Goal: Task Accomplishment & Management: Complete application form

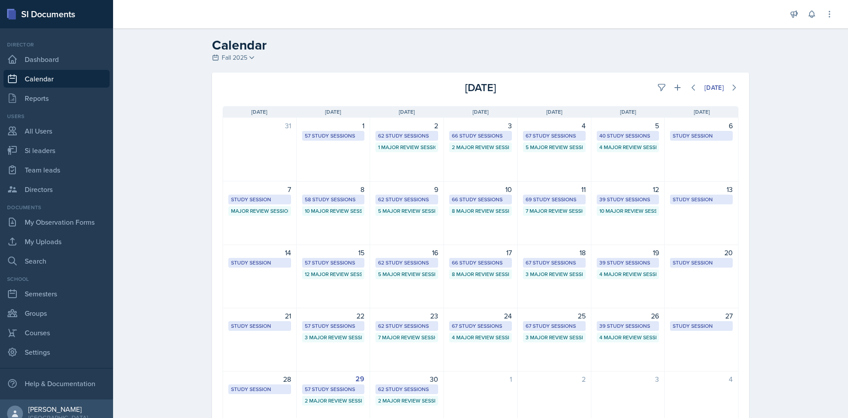
click at [774, 177] on div "Calendar Fall 2025 Fall 2025 Summer 2025 Spring 2025 Fall 2024 Summer 2024 Spri…" at bounding box center [480, 247] width 735 height 438
click at [388, 391] on div "62 Study Sessions" at bounding box center [406, 389] width 57 height 8
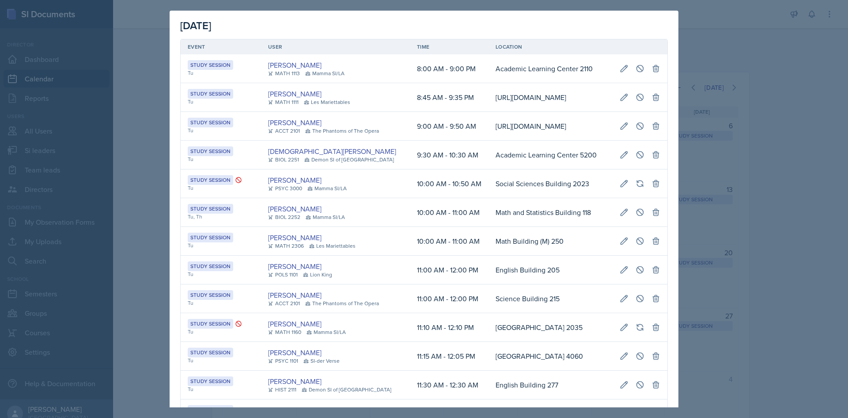
drag, startPoint x: 412, startPoint y: 273, endPoint x: 416, endPoint y: 270, distance: 5.3
click at [414, 227] on td "10:00 AM - 11:00 AM" at bounding box center [449, 212] width 79 height 29
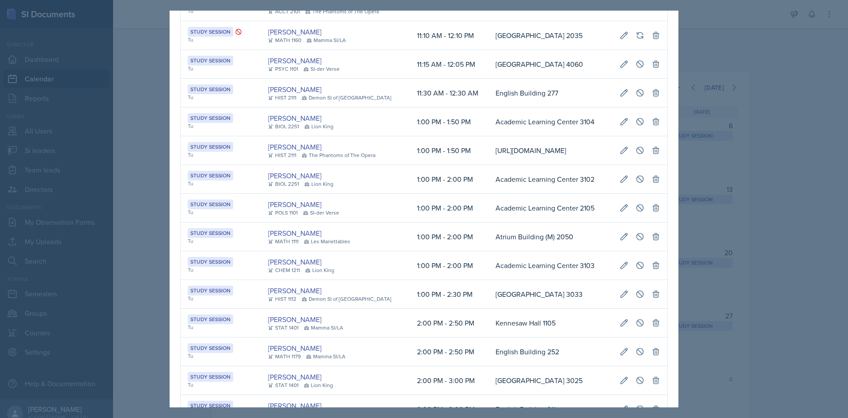
scroll to position [0, 202]
drag, startPoint x: 546, startPoint y: 204, endPoint x: 661, endPoint y: 199, distance: 115.9
click at [489, 165] on td "[URL][DOMAIN_NAME]" at bounding box center [551, 150] width 124 height 29
drag, startPoint x: 328, startPoint y: 217, endPoint x: 656, endPoint y: 219, distance: 328.3
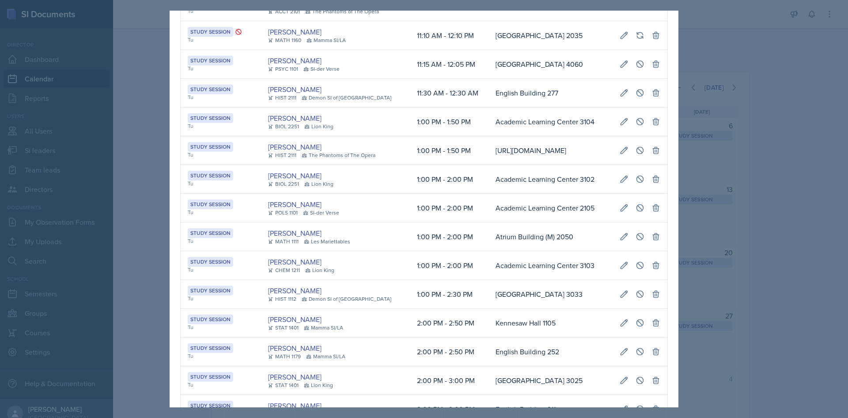
click at [656, 165] on tr "Study Session Tu [PERSON_NAME] HIST 2111 The Phantoms of The Opera 1:00 PM - 1:…" at bounding box center [424, 150] width 487 height 29
click at [621, 153] on icon at bounding box center [624, 150] width 7 height 7
select select "1"
select select "0"
select select "PM"
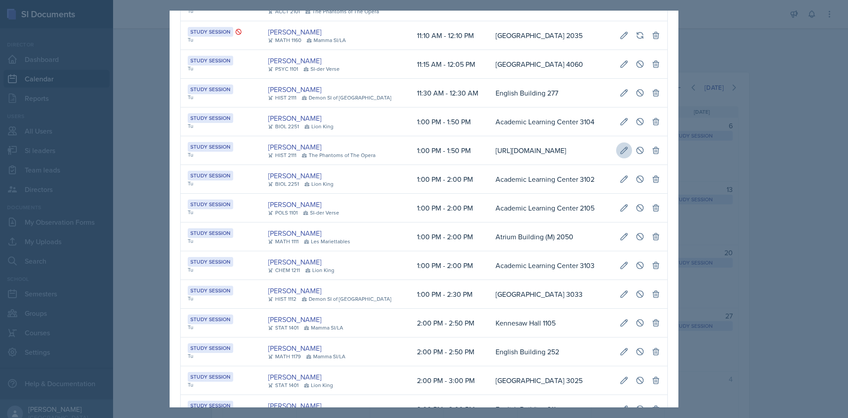
select select "1"
select select "50"
select select "PM"
type input "[URL][DOMAIN_NAME]"
select select "d66089cd-5ee7-4f89-a345-f1bdd1643066"
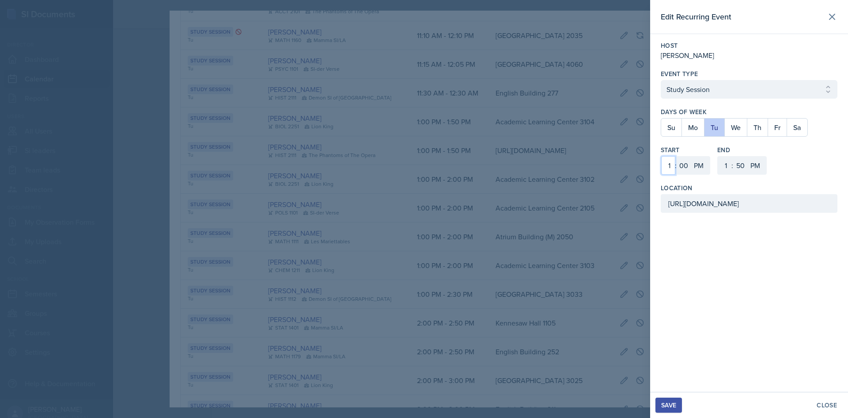
click at [668, 167] on select "1 2 3 4 5 6 7 8 9 10 11 12" at bounding box center [668, 165] width 14 height 19
select select "5"
click at [661, 156] on select "1 2 3 4 5 6 7 8 9 10 11 12" at bounding box center [668, 165] width 14 height 19
click at [722, 167] on select "1 2 3 4 5 6 7 8 9 10 11 12" at bounding box center [725, 165] width 14 height 19
select select "5"
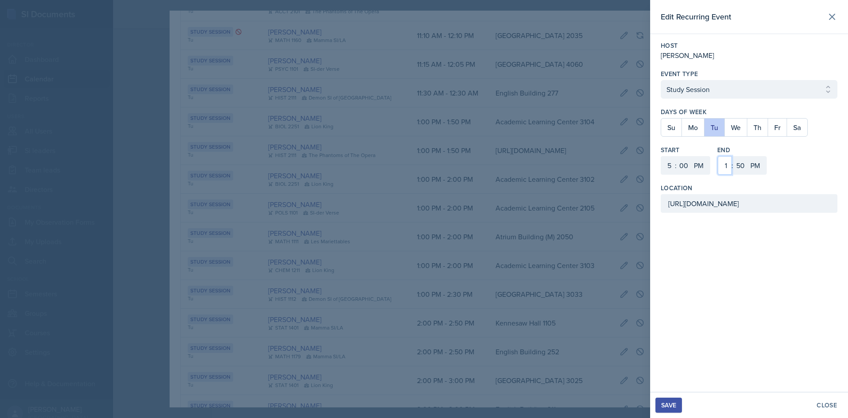
click at [718, 156] on select "1 2 3 4 5 6 7 8 9 10 11 12" at bounding box center [725, 165] width 14 height 19
click at [722, 129] on button "Tu" at bounding box center [714, 127] width 20 height 18
click at [742, 125] on button "We" at bounding box center [736, 127] width 23 height 18
click at [672, 402] on div "Save" at bounding box center [668, 404] width 15 height 7
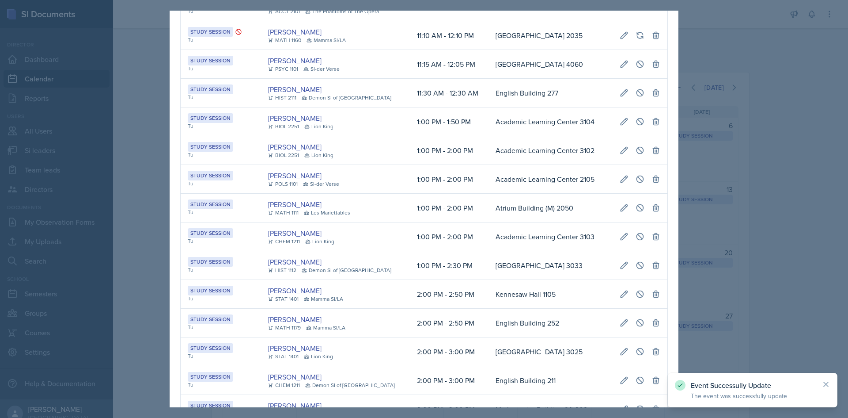
click at [727, 320] on div at bounding box center [424, 209] width 848 height 418
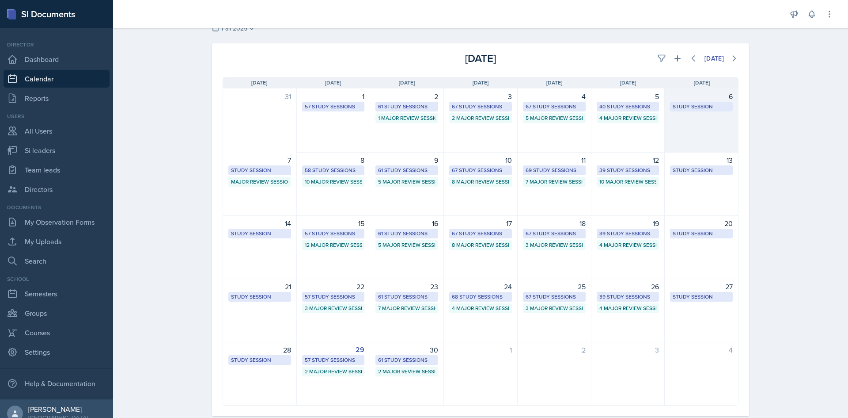
scroll to position [44, 0]
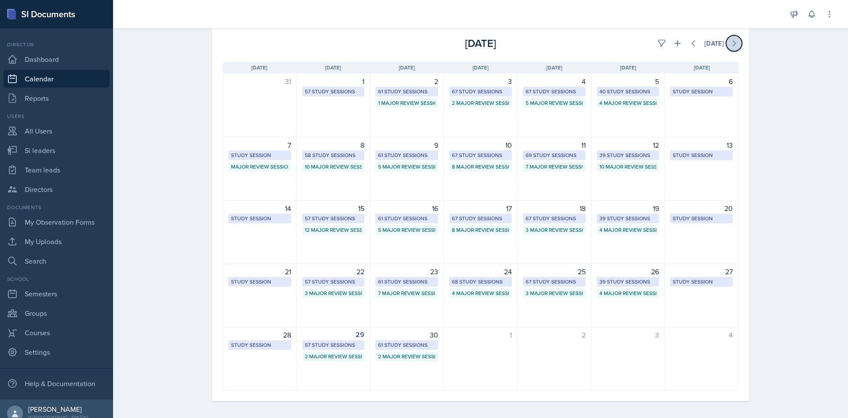
click at [735, 44] on icon at bounding box center [734, 43] width 9 height 9
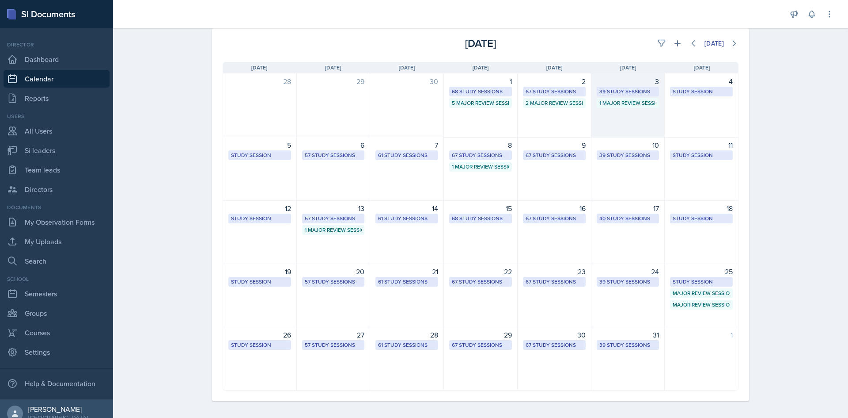
click at [642, 86] on div "3" at bounding box center [628, 81] width 63 height 11
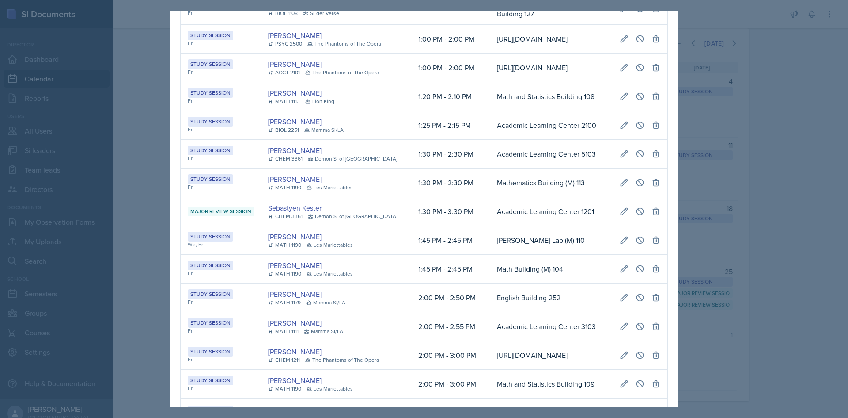
click at [575, 82] on td "[URL][DOMAIN_NAME]" at bounding box center [551, 67] width 123 height 29
drag, startPoint x: 525, startPoint y: 74, endPoint x: 635, endPoint y: 74, distance: 109.1
click at [635, 53] on tr "Study Session Fr [PERSON_NAME] PSYC 2500 The Phantoms of The Opera 1:00 PM - 2:…" at bounding box center [424, 39] width 487 height 29
click at [632, 47] on button at bounding box center [640, 39] width 16 height 16
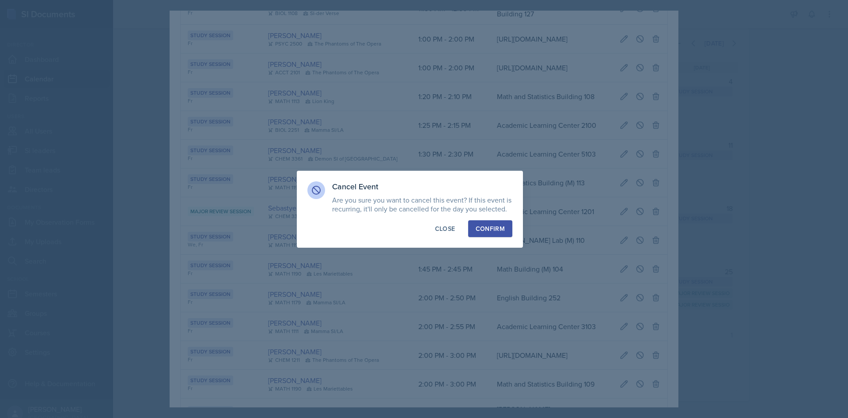
click at [487, 232] on div "Confirm" at bounding box center [490, 228] width 29 height 9
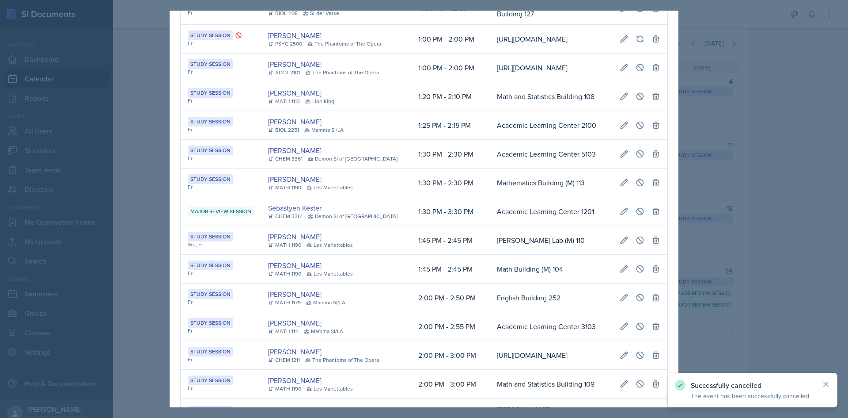
click at [711, 201] on div at bounding box center [424, 209] width 848 height 418
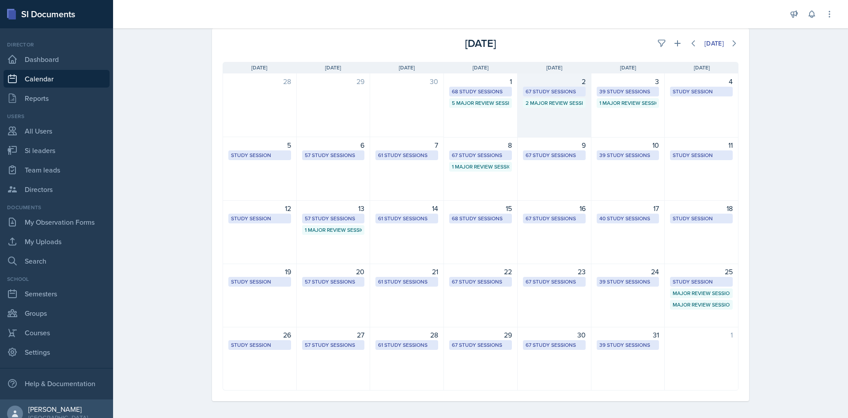
click at [563, 87] on div "67 Study Sessions" at bounding box center [554, 91] width 57 height 8
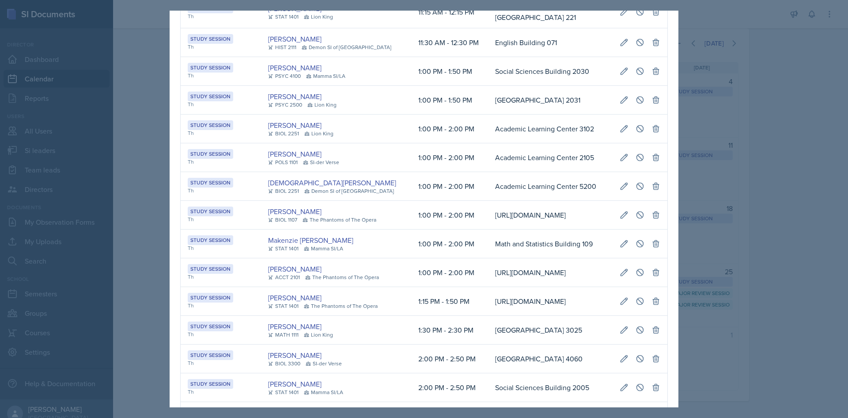
scroll to position [0, 196]
click at [526, 144] on td "Academic Learning Center 2105" at bounding box center [550, 157] width 125 height 29
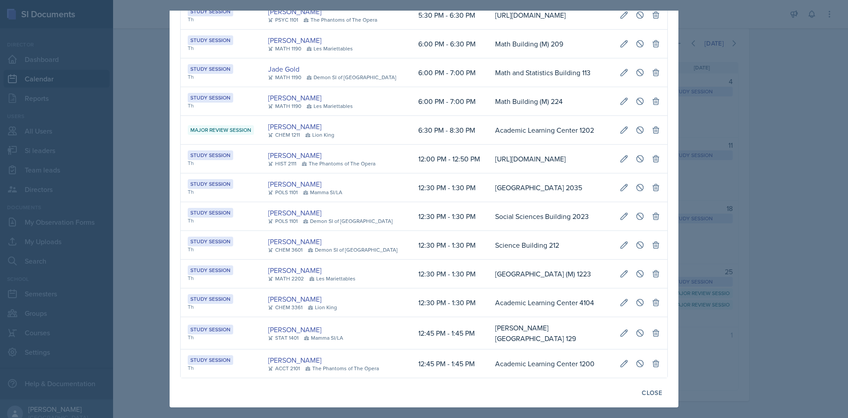
drag, startPoint x: 514, startPoint y: 216, endPoint x: 658, endPoint y: 214, distance: 144.5
click at [658, 173] on tr "Study Session Th [PERSON_NAME] HIST 2111 The Phantoms of The Opera 12:00 PM - 1…" at bounding box center [424, 158] width 487 height 29
click at [639, 167] on button at bounding box center [640, 159] width 16 height 16
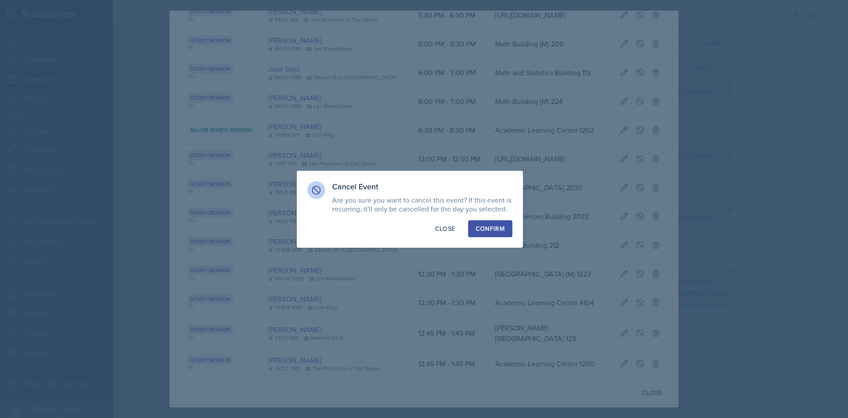
click at [492, 228] on div "Confirm" at bounding box center [490, 228] width 29 height 9
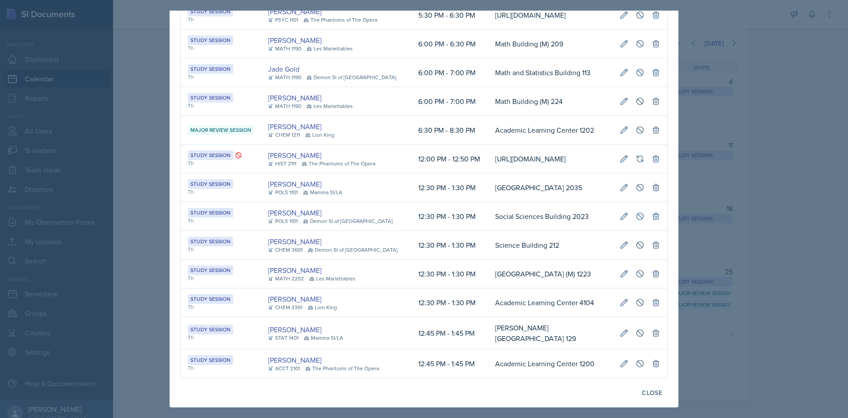
click at [163, 166] on div at bounding box center [424, 209] width 848 height 418
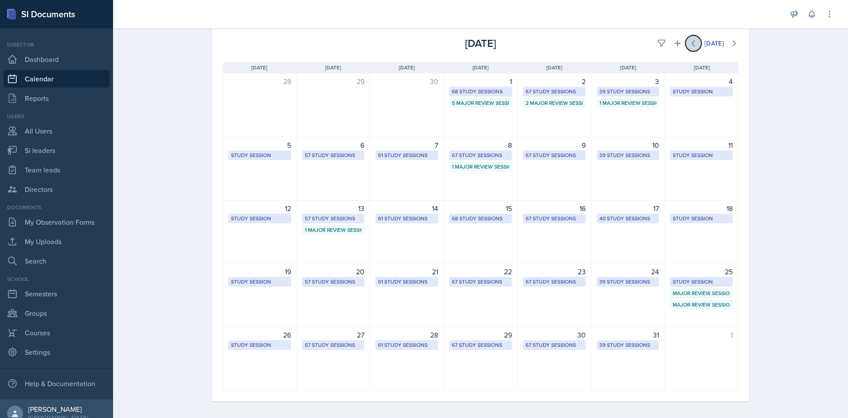
click at [686, 48] on button at bounding box center [694, 43] width 16 height 16
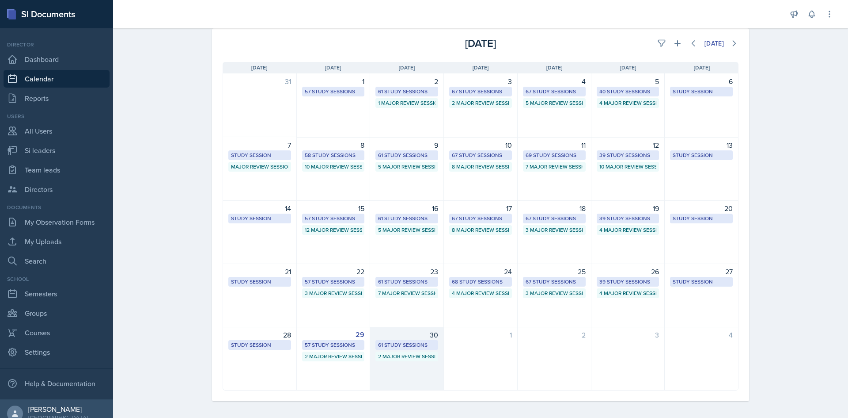
click at [394, 344] on div "61 Study Sessions" at bounding box center [406, 345] width 57 height 8
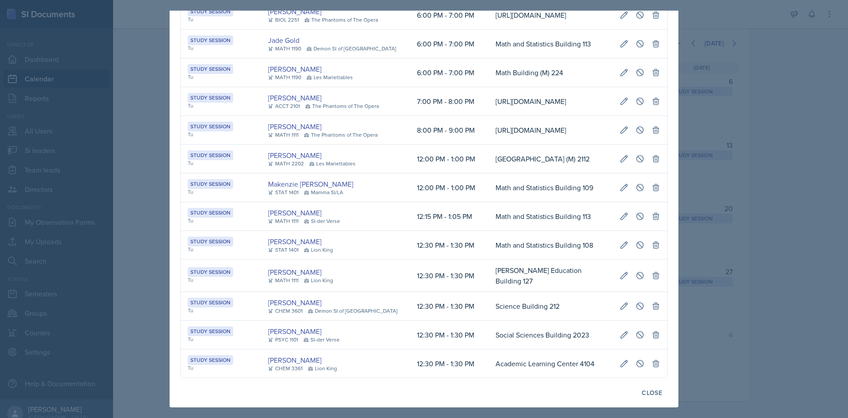
scroll to position [1765, 0]
click at [489, 231] on td "Math and Statistics Building 108" at bounding box center [551, 245] width 124 height 29
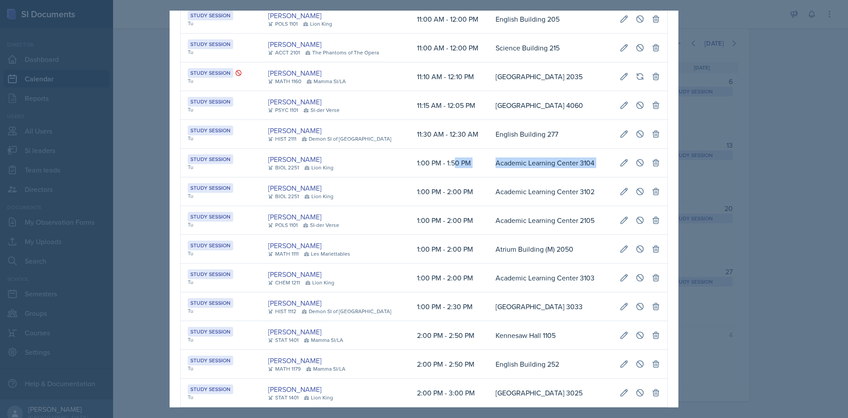
scroll to position [0, 202]
drag, startPoint x: 440, startPoint y: 222, endPoint x: 635, endPoint y: 212, distance: 195.1
click at [641, 177] on tr "Study Session Tu [PERSON_NAME] BIOL 2251 Lion King 1:00 PM - 1:50 PM Academic L…" at bounding box center [424, 162] width 487 height 29
click at [636, 167] on icon at bounding box center [640, 162] width 9 height 9
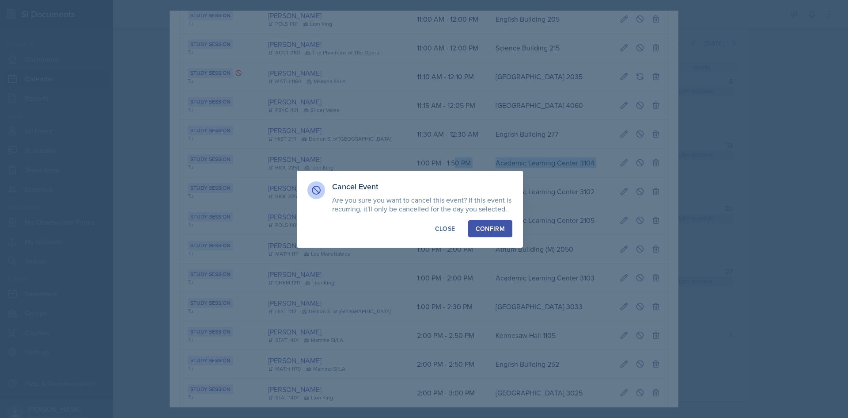
click at [481, 229] on div "Confirm" at bounding box center [490, 228] width 29 height 9
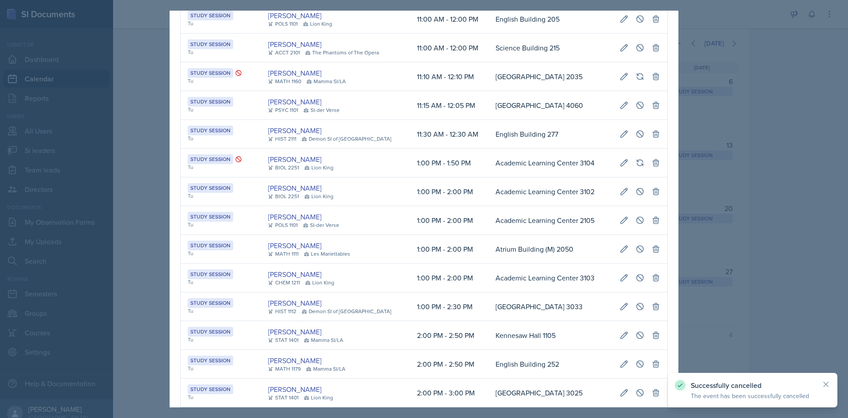
click at [126, 185] on div at bounding box center [424, 209] width 848 height 418
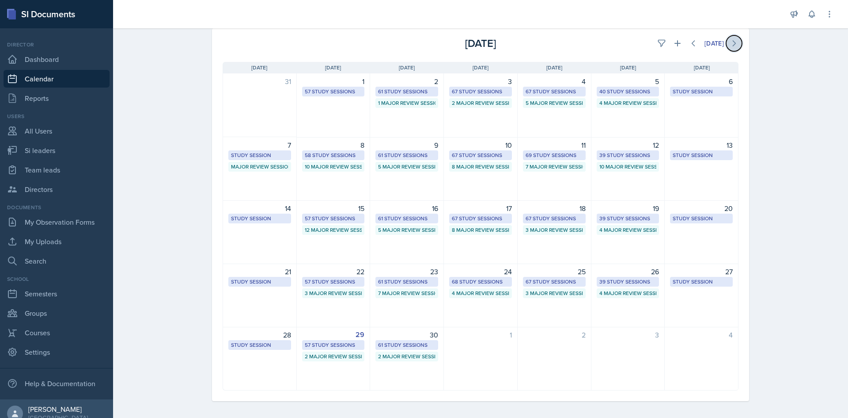
click at [730, 41] on icon at bounding box center [734, 43] width 9 height 9
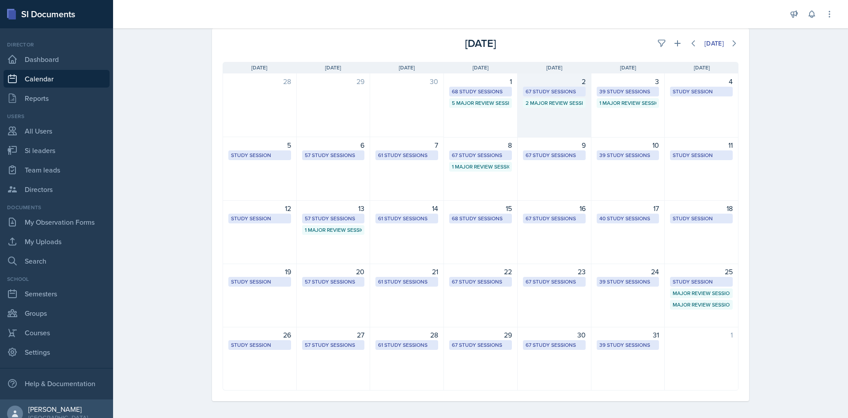
click at [526, 90] on div "67 Study Sessions" at bounding box center [554, 91] width 57 height 8
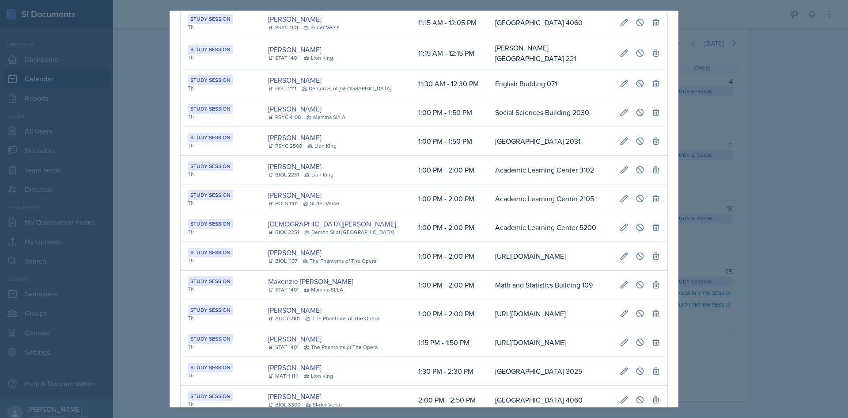
scroll to position [0, 196]
click at [517, 106] on td "Social Sciences Building 2030" at bounding box center [550, 112] width 125 height 29
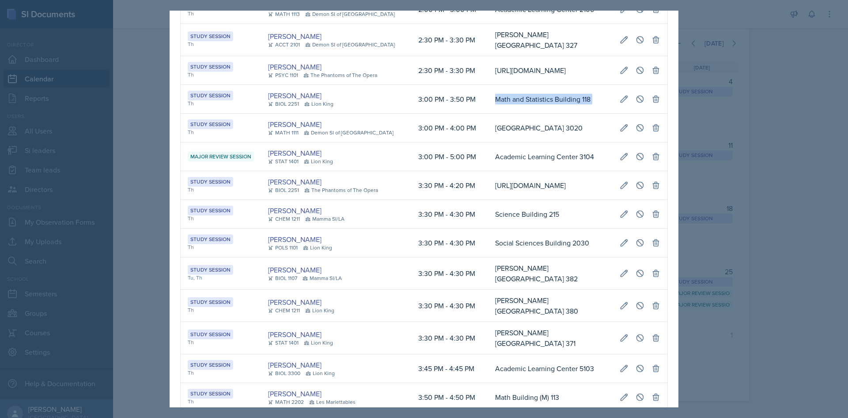
drag, startPoint x: 471, startPoint y: 210, endPoint x: 661, endPoint y: 218, distance: 189.3
click at [661, 114] on tr "Study Session Th [PERSON_NAME] BIOL 2251 Lion King 3:00 PM - 3:50 PM Math and S…" at bounding box center [424, 99] width 487 height 29
click at [637, 103] on icon at bounding box center [640, 99] width 9 height 9
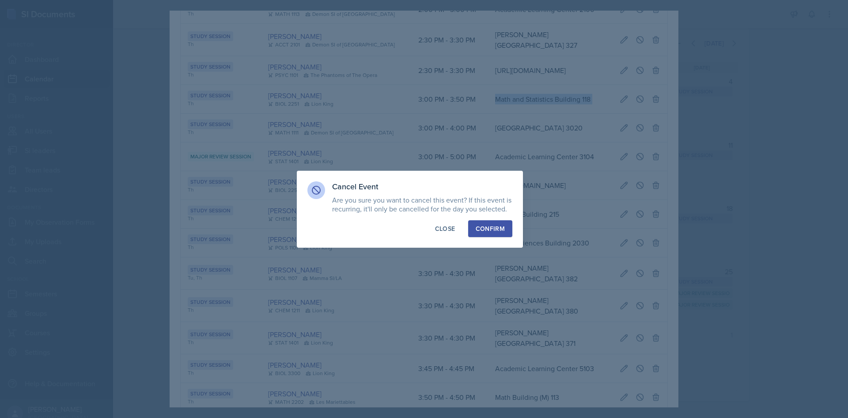
click at [505, 235] on button "Confirm" at bounding box center [490, 228] width 44 height 17
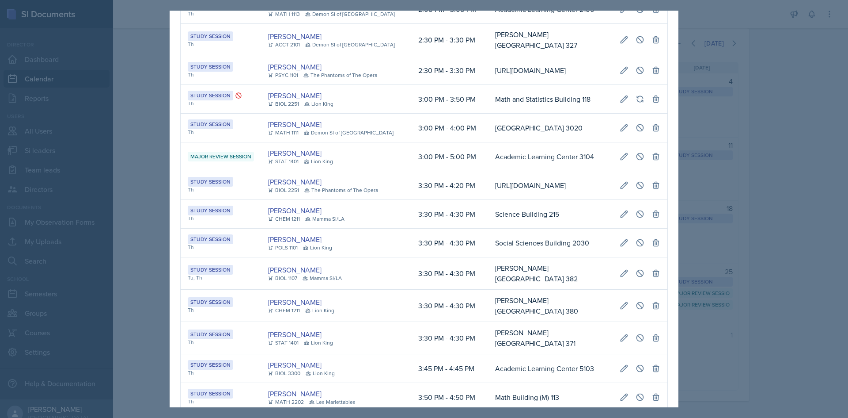
click at [162, 208] on div at bounding box center [424, 209] width 848 height 418
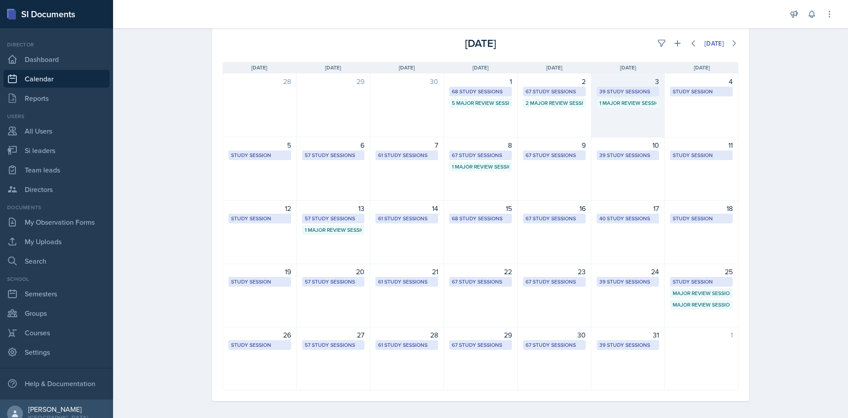
click at [608, 91] on div "39 Study Sessions" at bounding box center [628, 91] width 57 height 8
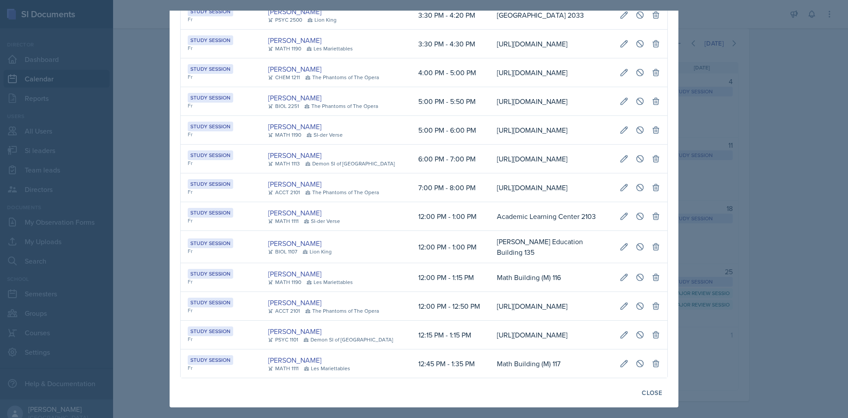
click at [537, 87] on td "[URL][DOMAIN_NAME]" at bounding box center [551, 72] width 123 height 29
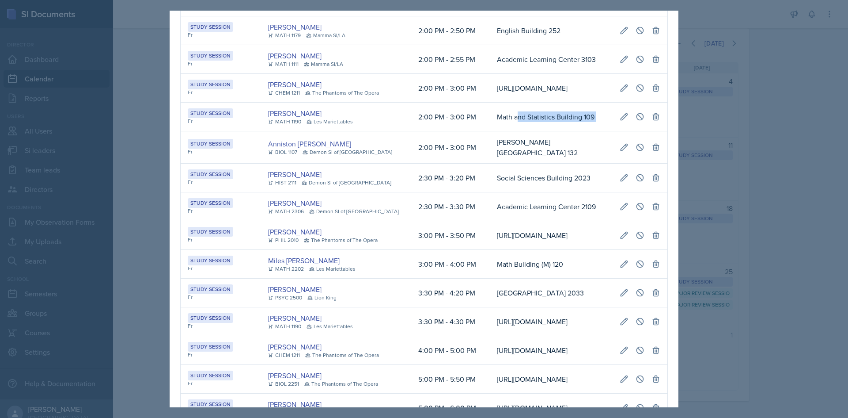
scroll to position [0, 202]
drag, startPoint x: 498, startPoint y: 209, endPoint x: 644, endPoint y: 214, distance: 146.4
click at [644, 131] on tr "Study Session Fr [PERSON_NAME] MATH 1190 [GEOGRAPHIC_DATA] 2:00 PM - 3:00 PM Ma…" at bounding box center [424, 117] width 487 height 29
click at [636, 121] on icon at bounding box center [640, 116] width 9 height 9
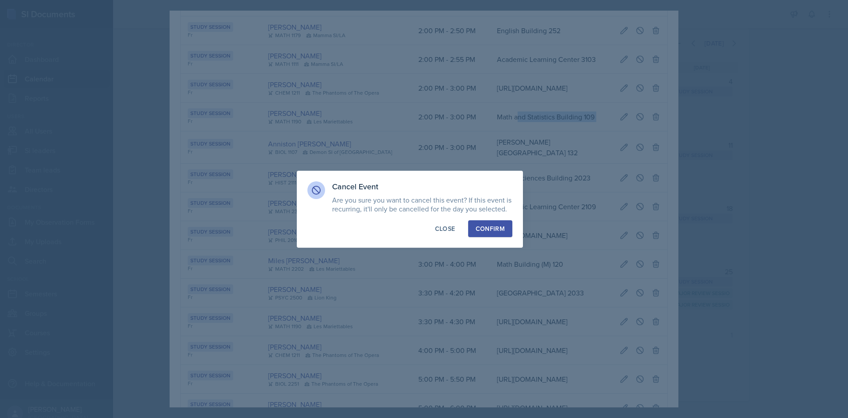
click at [501, 227] on div "Confirm" at bounding box center [490, 228] width 29 height 9
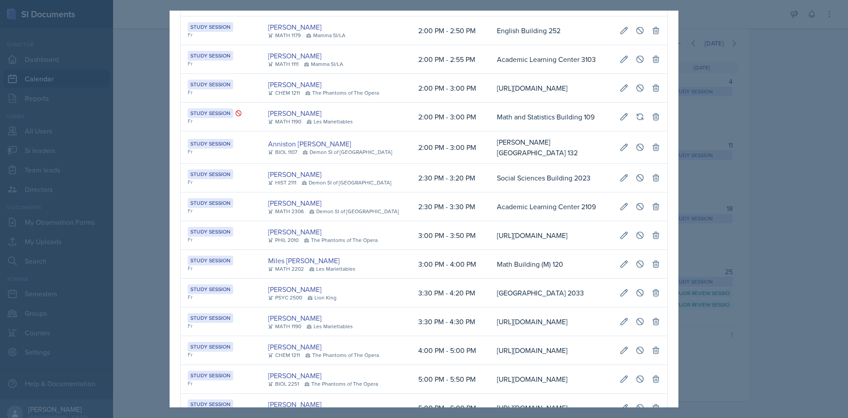
click at [166, 228] on div at bounding box center [424, 209] width 848 height 418
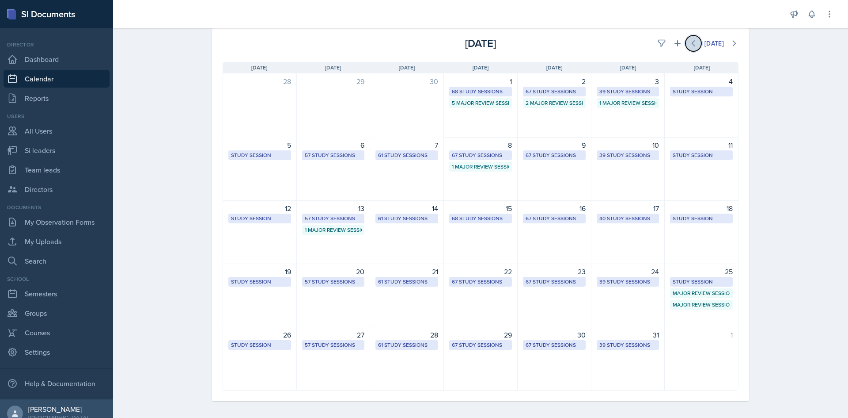
click at [693, 46] on icon at bounding box center [693, 43] width 9 height 9
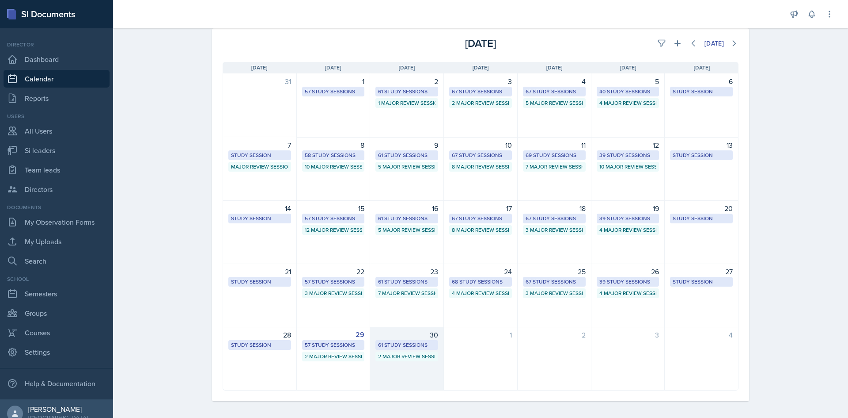
click at [410, 347] on div "61 Study Sessions" at bounding box center [406, 345] width 57 height 8
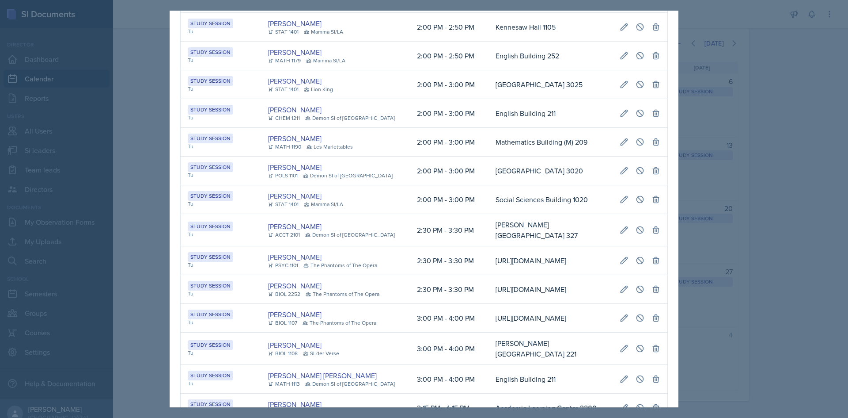
click at [489, 275] on td "[URL][DOMAIN_NAME]" at bounding box center [551, 260] width 124 height 29
drag, startPoint x: 473, startPoint y: 72, endPoint x: 637, endPoint y: 76, distance: 164.0
click at [637, 42] on tr "Study Session Tu [PERSON_NAME] STAT 1401 Mamma SI/LA 2:00 PM - 2:50 PM [GEOGRAP…" at bounding box center [424, 27] width 487 height 29
click at [637, 30] on icon at bounding box center [640, 26] width 7 height 7
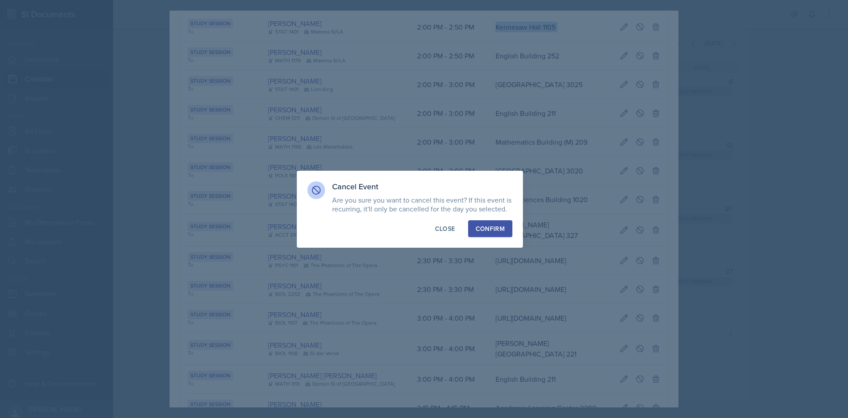
click at [479, 226] on div "Confirm" at bounding box center [490, 228] width 29 height 9
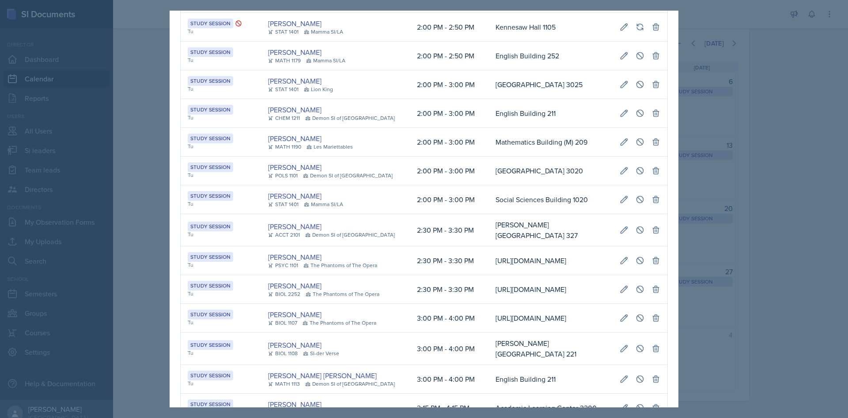
click at [134, 186] on div at bounding box center [424, 209] width 848 height 418
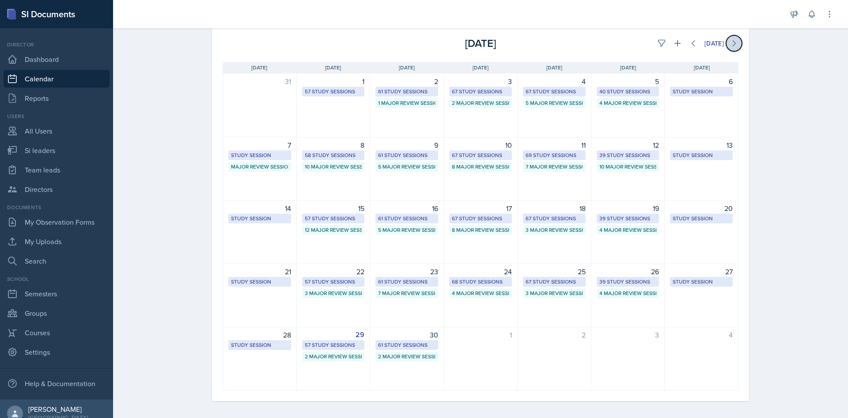
click at [736, 42] on button at bounding box center [734, 43] width 16 height 16
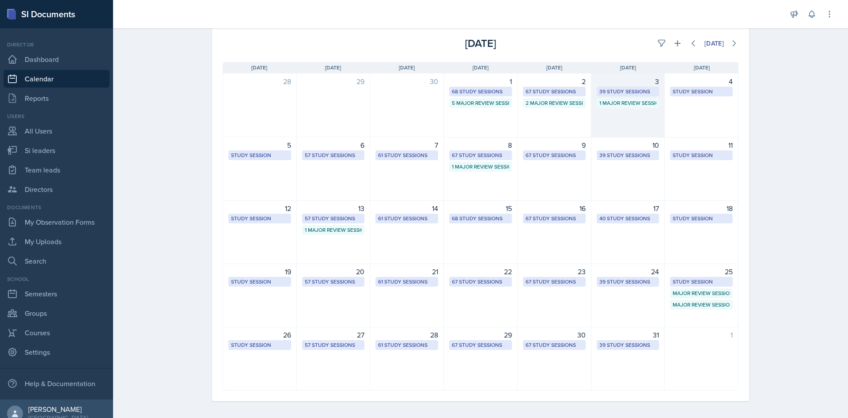
click at [646, 90] on div "39 Study Sessions" at bounding box center [628, 91] width 57 height 8
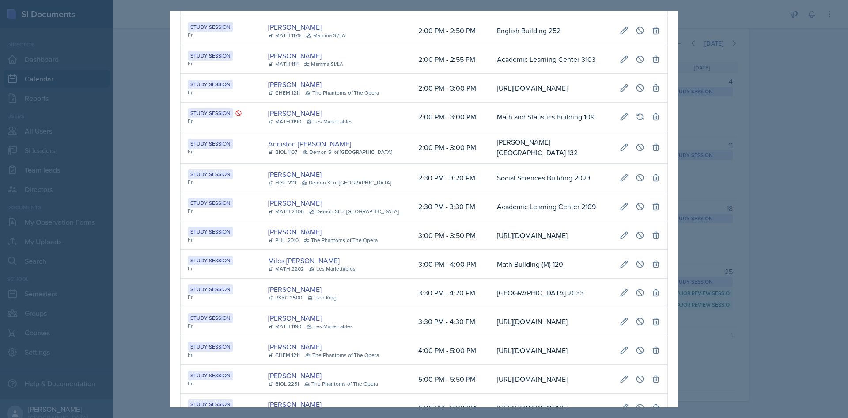
click at [538, 103] on td "[URL][DOMAIN_NAME]" at bounding box center [551, 88] width 123 height 29
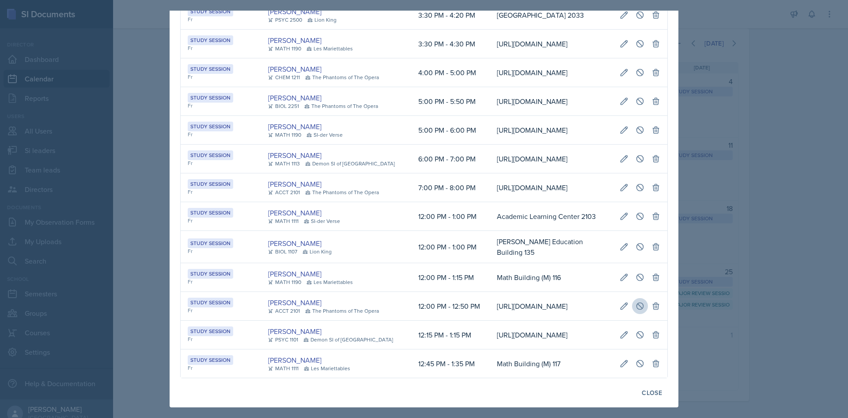
drag, startPoint x: 481, startPoint y: 264, endPoint x: 638, endPoint y: 263, distance: 157.7
click at [638, 292] on tr "Study Session Fr [PERSON_NAME] ACCT 2101 The Phantoms of The Opera 12:00 PM - 1…" at bounding box center [424, 306] width 487 height 29
click at [638, 301] on icon at bounding box center [640, 305] width 9 height 9
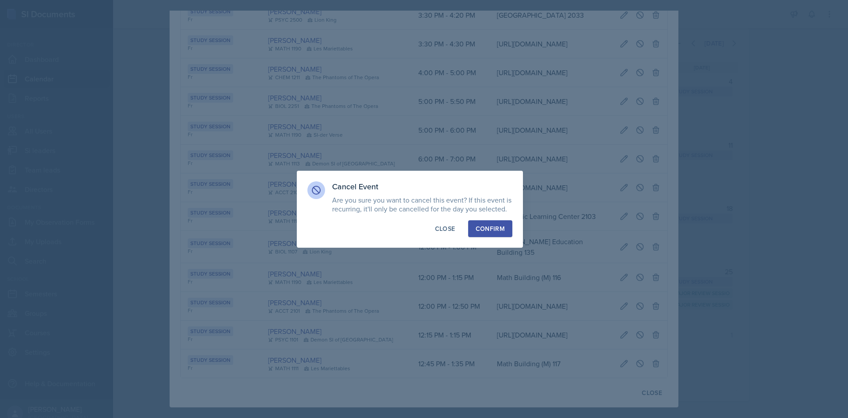
drag, startPoint x: 500, startPoint y: 235, endPoint x: 493, endPoint y: 231, distance: 8.1
click at [499, 234] on button "Confirm" at bounding box center [490, 228] width 44 height 17
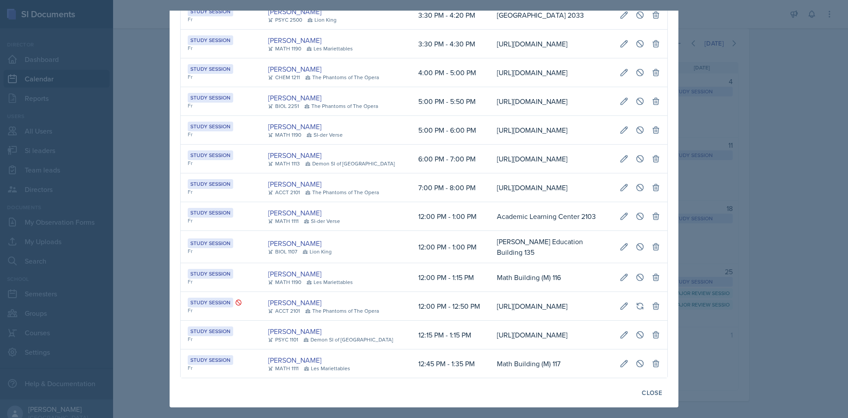
click at [133, 240] on div at bounding box center [424, 209] width 848 height 418
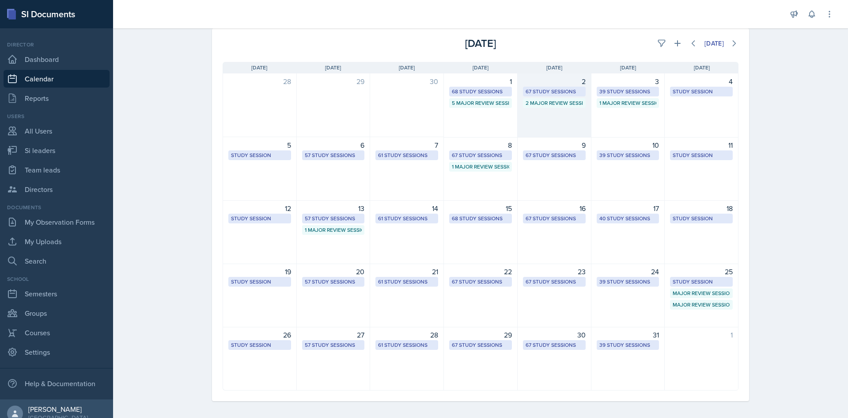
click at [548, 90] on div "67 Study Sessions" at bounding box center [554, 91] width 57 height 8
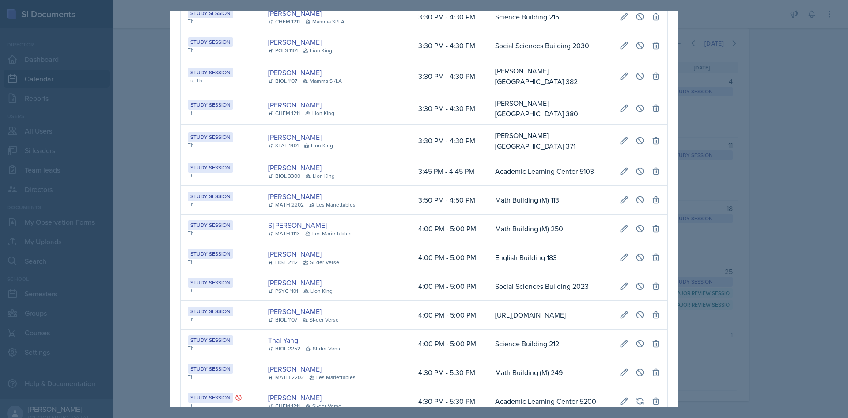
click at [534, 31] on td "Science Building 215" at bounding box center [550, 17] width 125 height 29
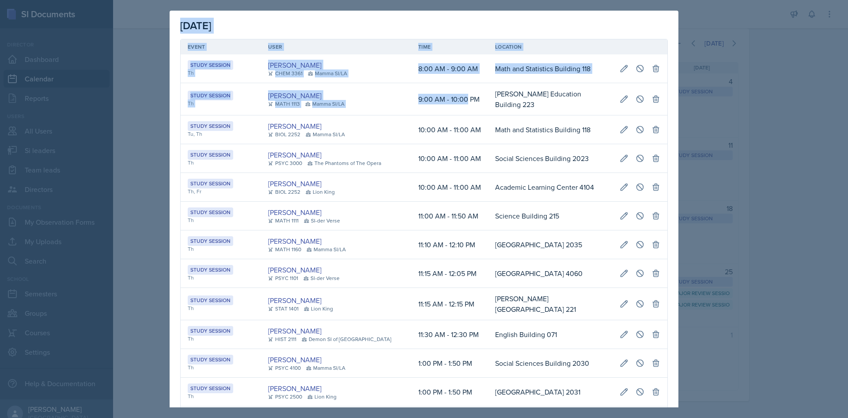
drag, startPoint x: 452, startPoint y: 98, endPoint x: 663, endPoint y: 101, distance: 210.8
click at [636, 95] on icon at bounding box center [640, 99] width 9 height 9
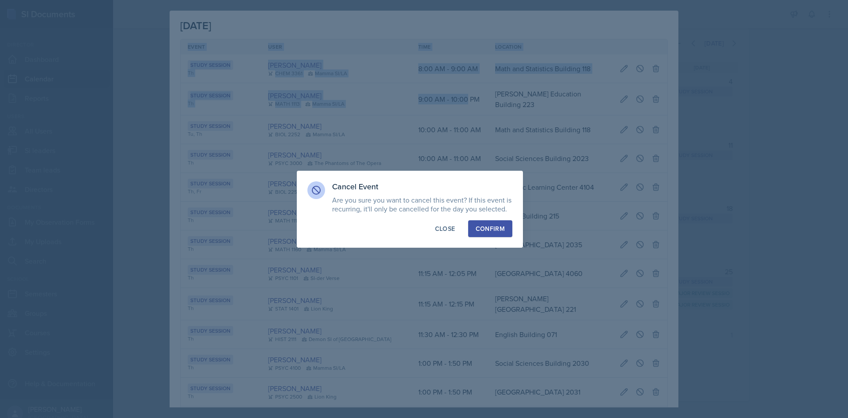
click at [493, 224] on div "Confirm" at bounding box center [490, 228] width 29 height 9
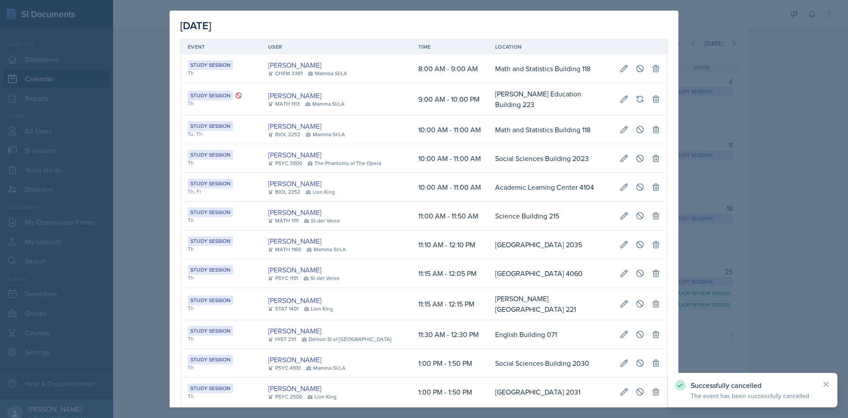
click at [156, 166] on div at bounding box center [424, 209] width 848 height 418
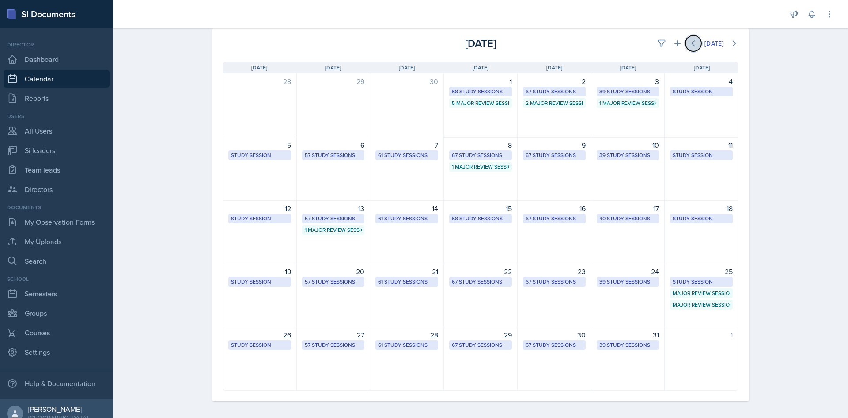
click at [686, 46] on button at bounding box center [694, 43] width 16 height 16
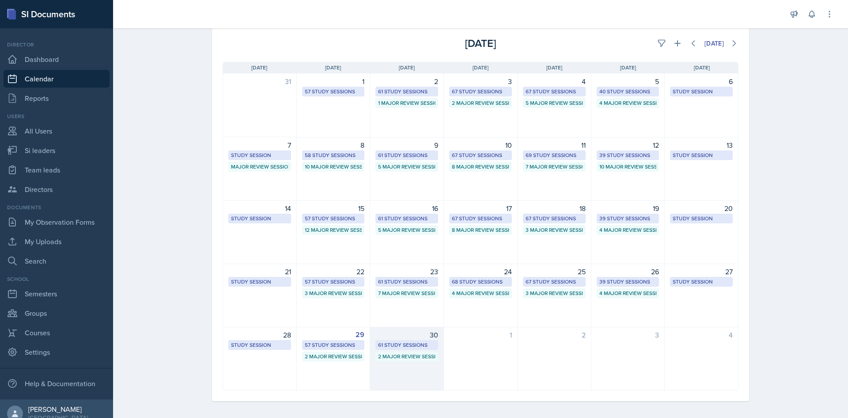
click at [426, 344] on div "61 Study Sessions" at bounding box center [406, 345] width 57 height 8
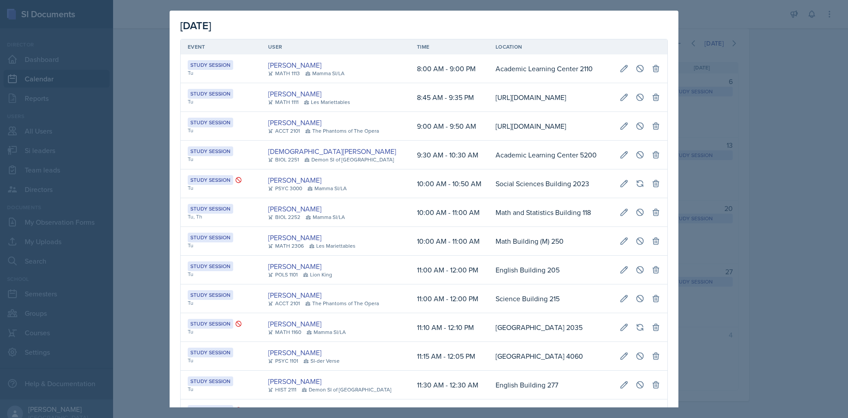
click at [489, 227] on td "Math and Statistics Building 118" at bounding box center [551, 212] width 124 height 29
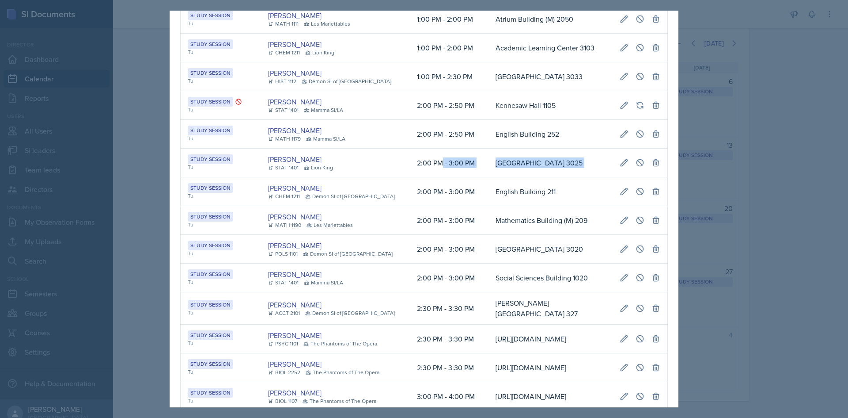
scroll to position [0, 202]
drag, startPoint x: 453, startPoint y: 224, endPoint x: 661, endPoint y: 209, distance: 208.2
click at [661, 177] on tr "Study Session Tu [PERSON_NAME] STAT 1401 Lion King 2:00 PM - 3:00 PM [GEOGRAPHI…" at bounding box center [424, 162] width 487 height 29
click at [638, 167] on icon at bounding box center [640, 162] width 9 height 9
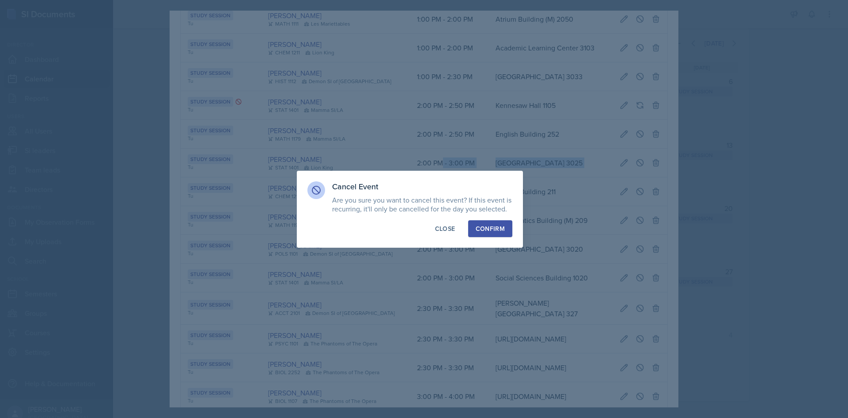
click at [496, 226] on div "Confirm" at bounding box center [490, 228] width 29 height 9
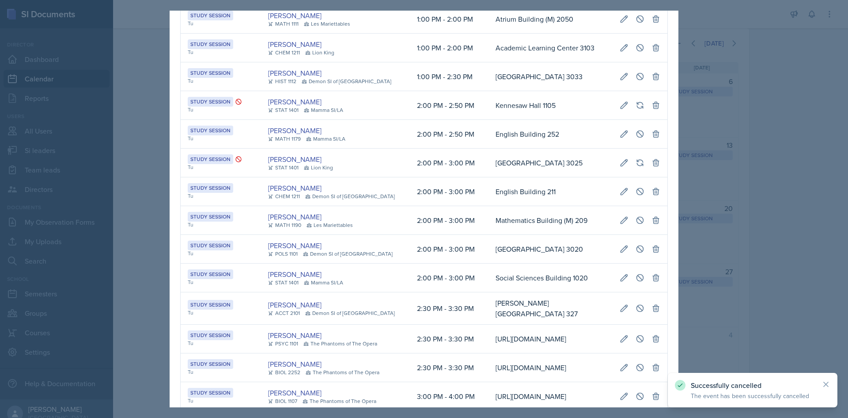
click at [145, 240] on div at bounding box center [424, 209] width 848 height 418
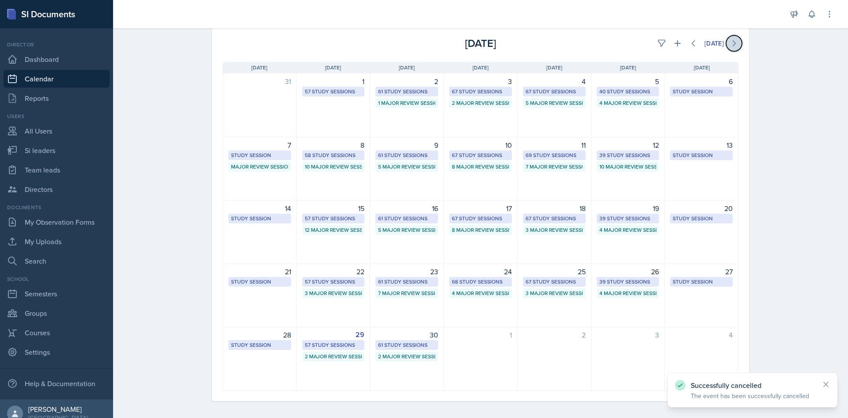
click at [736, 37] on button at bounding box center [734, 43] width 16 height 16
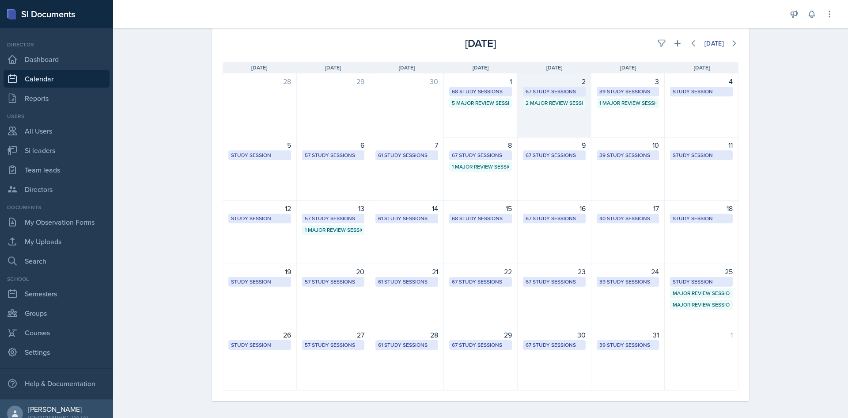
click at [566, 83] on div "2" at bounding box center [554, 81] width 63 height 11
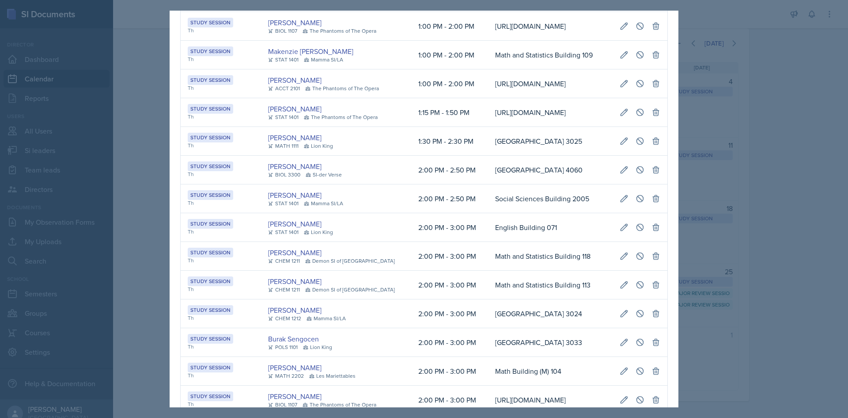
click at [550, 98] on td "[URL][DOMAIN_NAME]" at bounding box center [550, 83] width 125 height 29
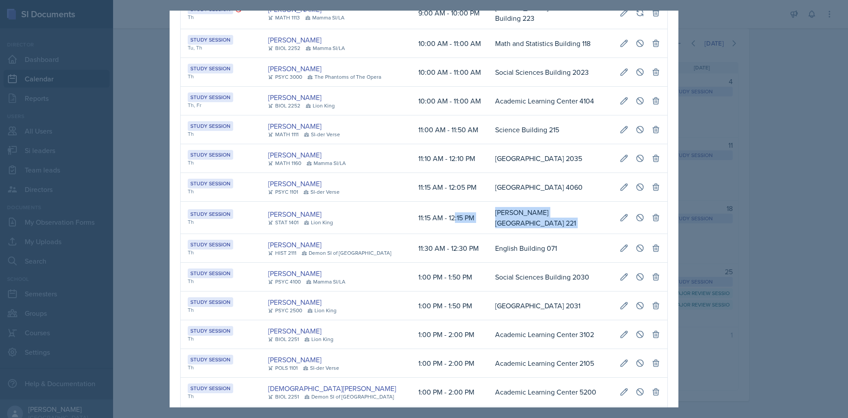
drag, startPoint x: 440, startPoint y: 207, endPoint x: 658, endPoint y: 207, distance: 217.8
click at [658, 207] on tr "Study Session Th [PERSON_NAME] STAT 1401 Lion King 11:15 AM - 12:15 PM [PERSON_…" at bounding box center [424, 217] width 487 height 32
click at [636, 213] on icon at bounding box center [640, 217] width 9 height 9
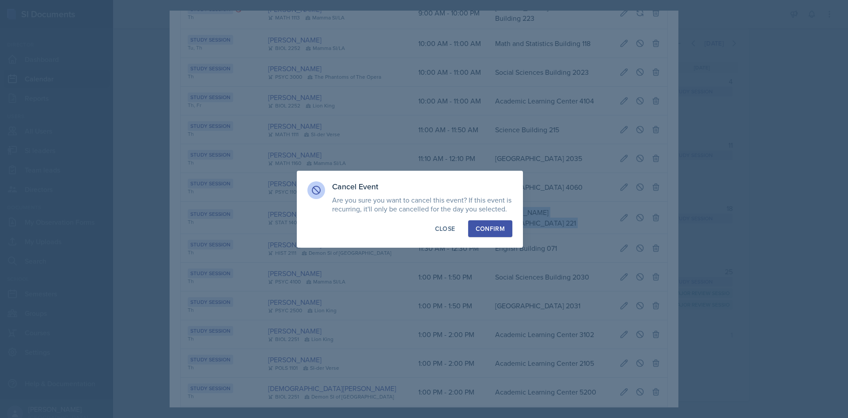
click at [482, 225] on div "Confirm" at bounding box center [490, 228] width 29 height 9
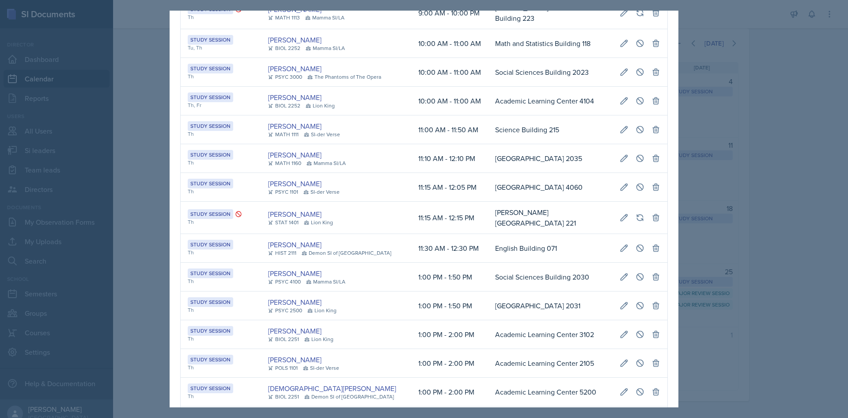
click at [703, 225] on div at bounding box center [424, 209] width 848 height 418
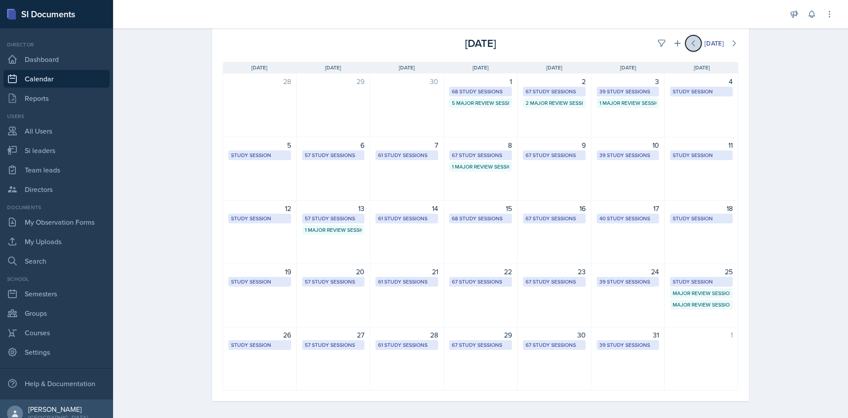
click at [689, 41] on icon at bounding box center [693, 43] width 9 height 9
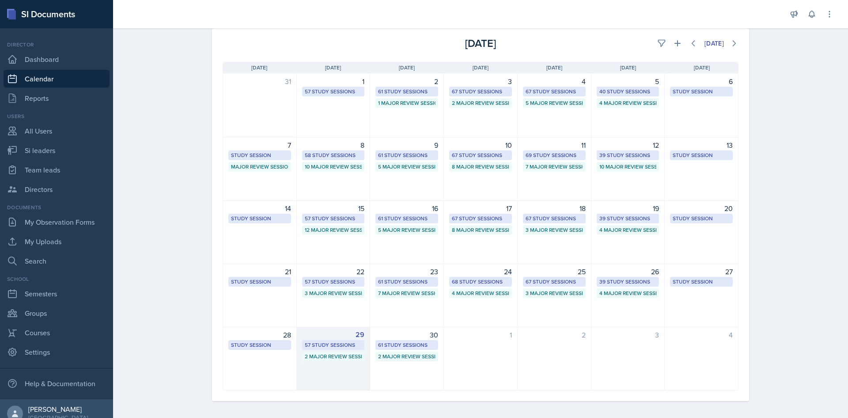
click at [341, 347] on div "57 Study Sessions" at bounding box center [333, 345] width 57 height 8
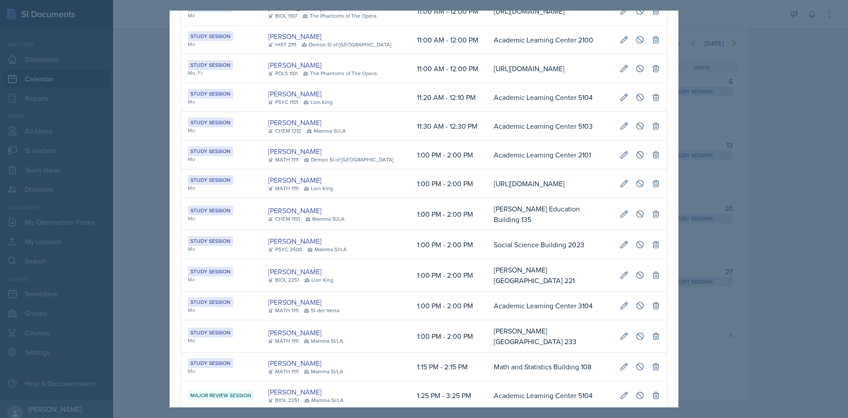
click at [487, 198] on td "[URL][DOMAIN_NAME]" at bounding box center [550, 183] width 126 height 29
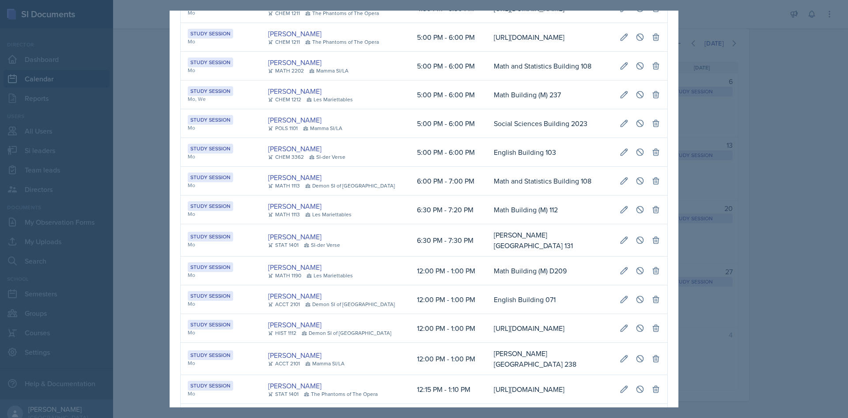
scroll to position [0, 198]
drag, startPoint x: 508, startPoint y: 209, endPoint x: 669, endPoint y: 217, distance: 161.5
click at [636, 42] on icon at bounding box center [640, 37] width 9 height 9
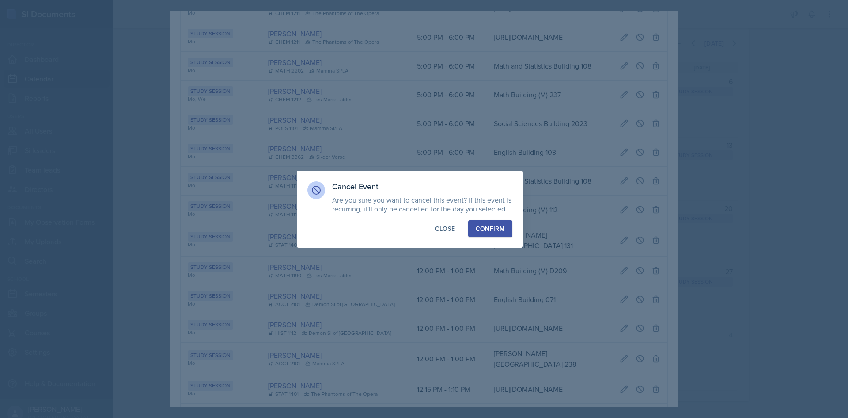
click at [483, 233] on button "Confirm" at bounding box center [490, 228] width 44 height 17
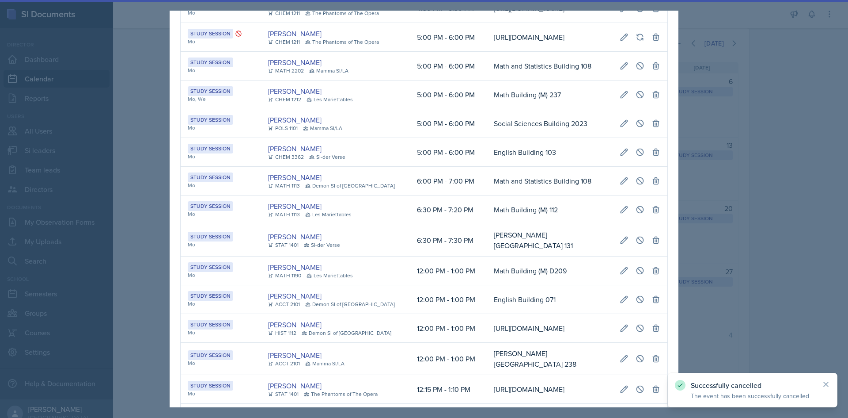
click at [794, 232] on div at bounding box center [424, 209] width 848 height 418
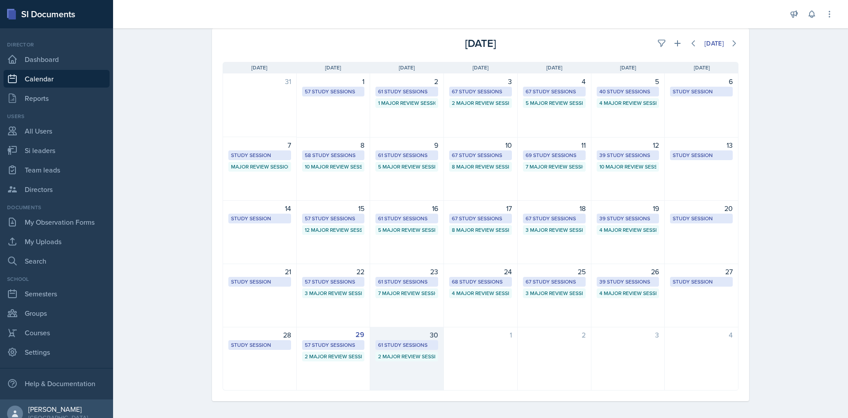
click at [423, 340] on div "61 Study Sessions" at bounding box center [407, 345] width 63 height 10
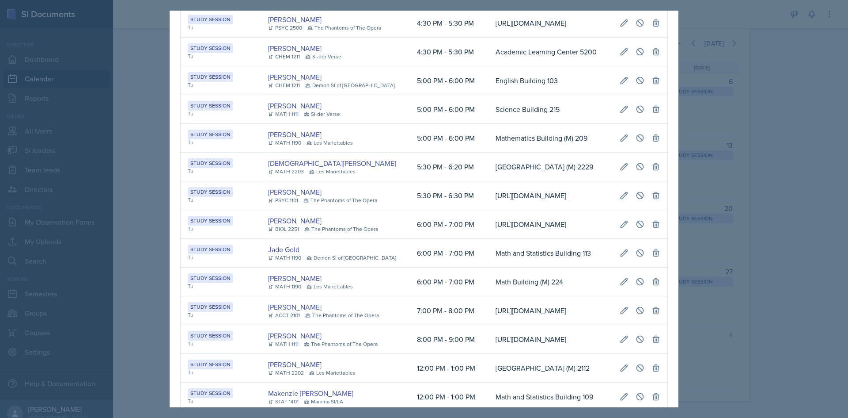
click at [489, 152] on td "Mathematics Building (M) 209" at bounding box center [551, 138] width 124 height 29
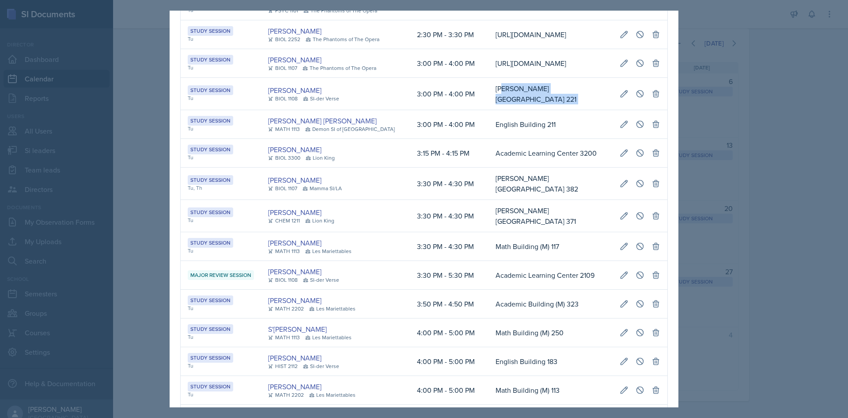
drag, startPoint x: 486, startPoint y: 204, endPoint x: 657, endPoint y: 215, distance: 170.9
click at [657, 110] on tr "Study Session Tu [PERSON_NAME] BIOL 1108 SI-der Verse 3:00 PM - 4:00 PM [PERSON…" at bounding box center [424, 94] width 487 height 32
click at [636, 98] on icon at bounding box center [640, 93] width 9 height 9
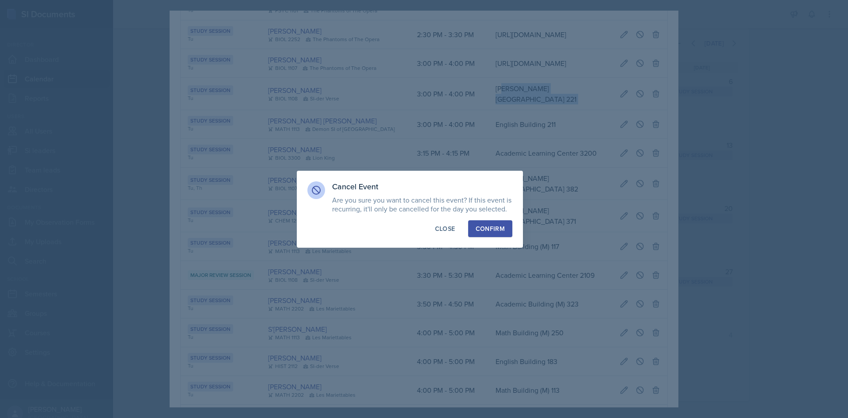
click at [498, 232] on div "Confirm" at bounding box center [490, 228] width 29 height 9
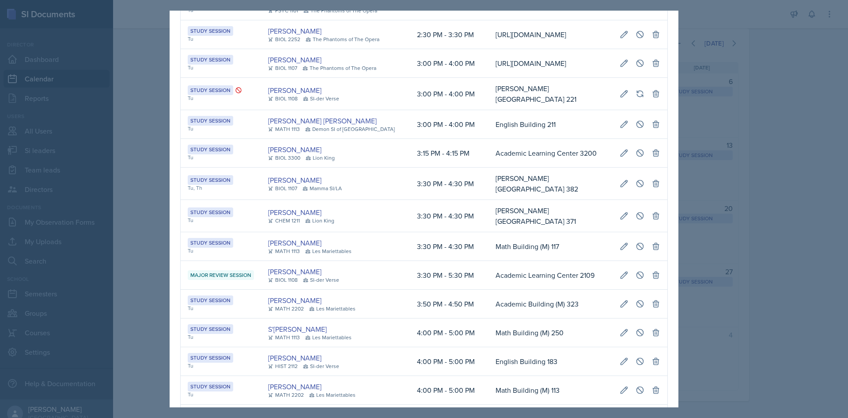
click at [797, 249] on div at bounding box center [424, 209] width 848 height 418
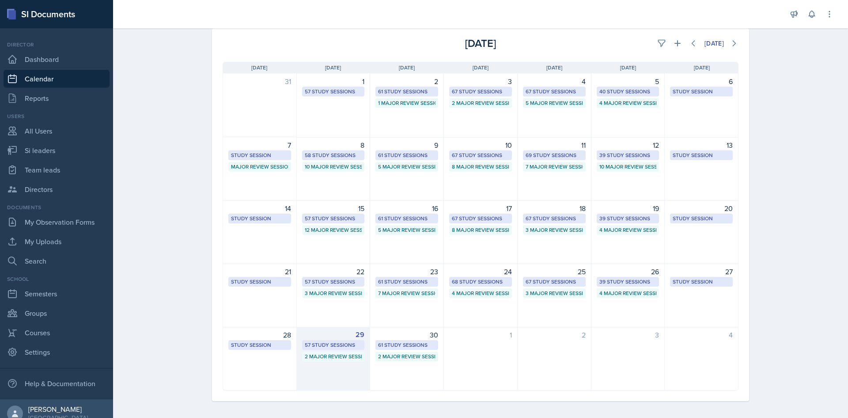
click at [342, 344] on div "57 Study Sessions" at bounding box center [333, 345] width 57 height 8
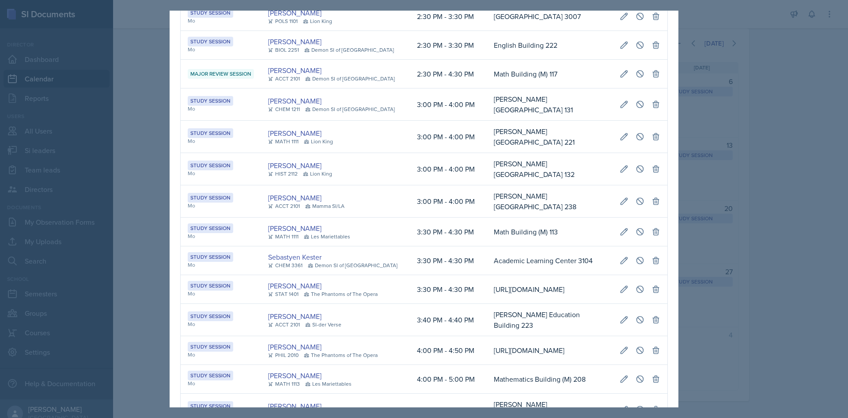
click at [487, 246] on td "Math Building (M) 113" at bounding box center [550, 231] width 126 height 29
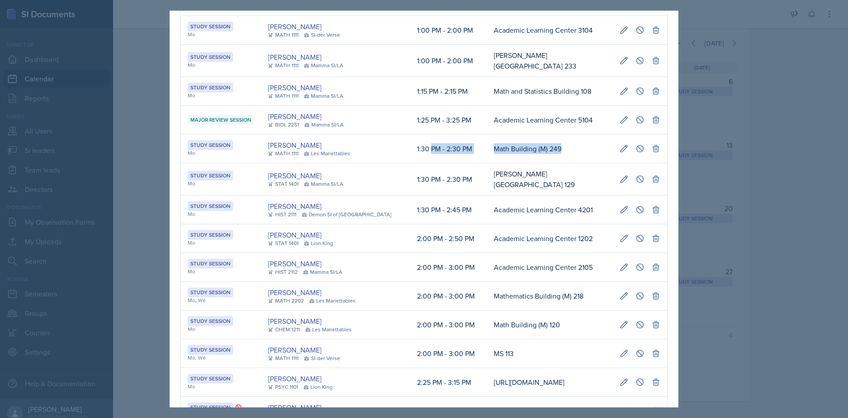
scroll to position [0, 170]
drag, startPoint x: 436, startPoint y: 206, endPoint x: 654, endPoint y: 217, distance: 218.1
click at [654, 163] on tr "Study Session Mo [PERSON_NAME] MATH 1111 [GEOGRAPHIC_DATA] 1:30 PM - 2:30 PM Ma…" at bounding box center [424, 148] width 487 height 29
click at [645, 153] on icon at bounding box center [640, 148] width 9 height 9
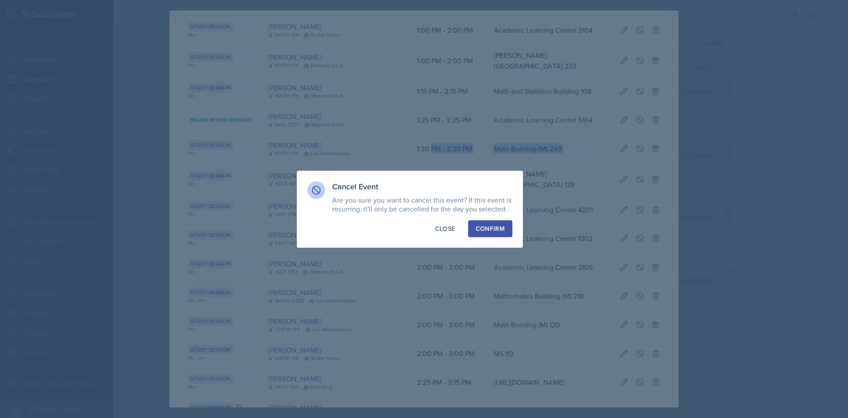
click at [501, 225] on div "Confirm" at bounding box center [490, 228] width 29 height 9
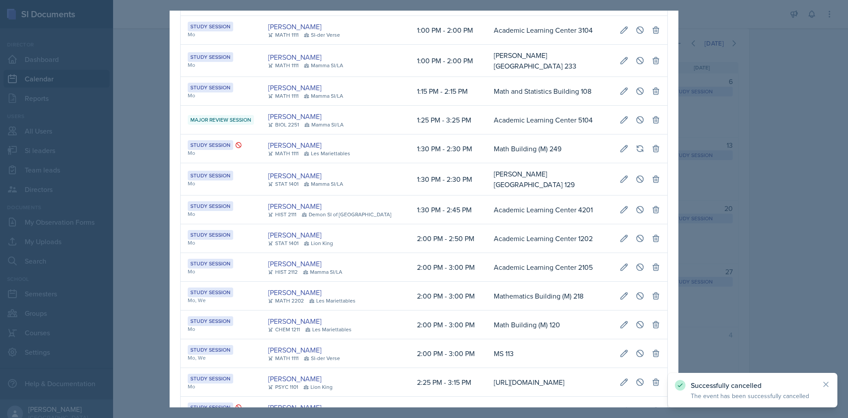
click at [131, 194] on div at bounding box center [424, 209] width 848 height 418
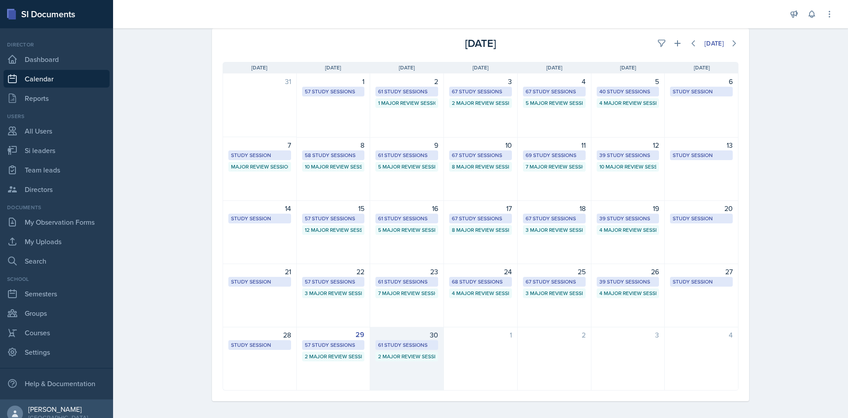
click at [403, 340] on div "61 Study Sessions" at bounding box center [407, 345] width 63 height 10
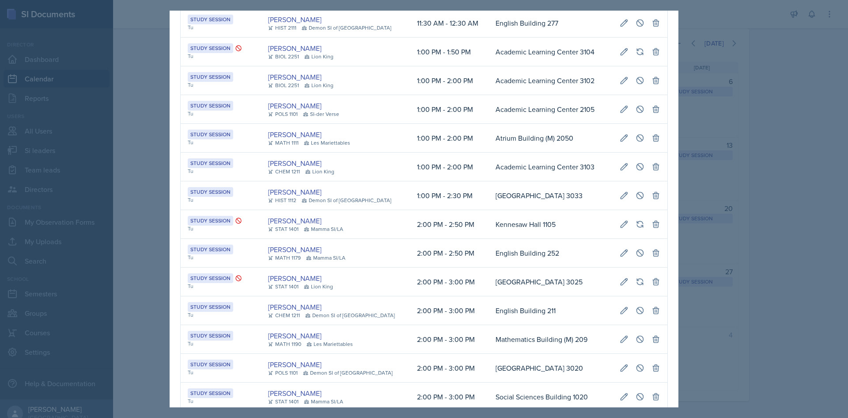
click at [489, 267] on td "English Building 252" at bounding box center [551, 253] width 124 height 29
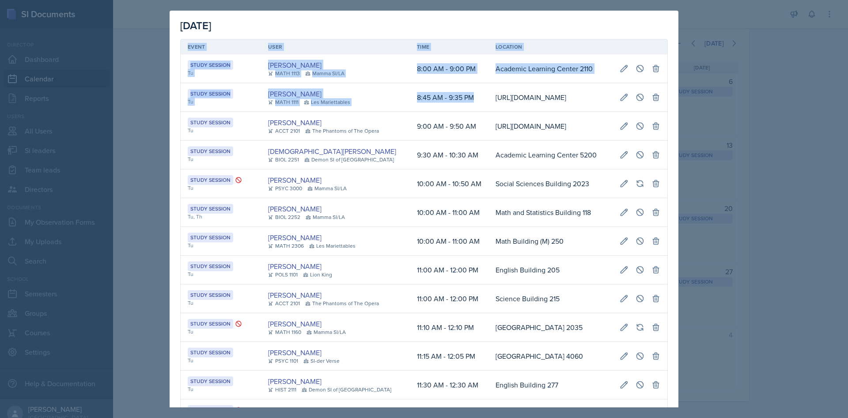
scroll to position [0, 202]
drag, startPoint x: 541, startPoint y: 118, endPoint x: 668, endPoint y: 105, distance: 127.5
click at [676, 104] on div "[DATE] Event User Time Location Study Session Tu [PERSON_NAME] MATH 1113 Mamma …" at bounding box center [424, 209] width 509 height 396
click at [637, 100] on icon at bounding box center [640, 97] width 7 height 7
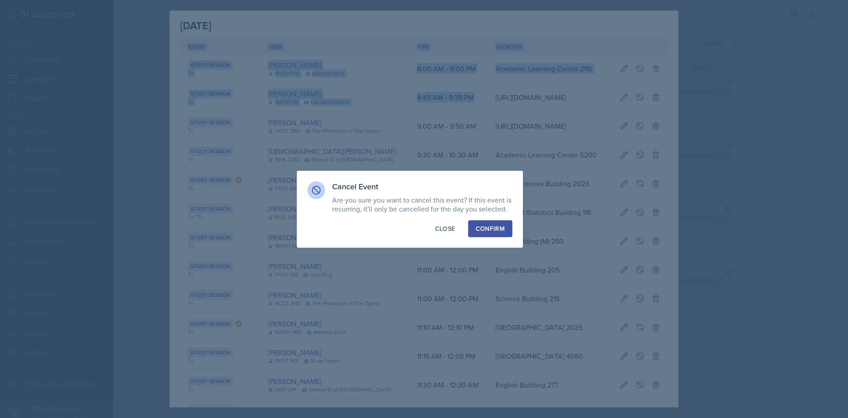
click at [490, 232] on div "Confirm" at bounding box center [490, 228] width 29 height 9
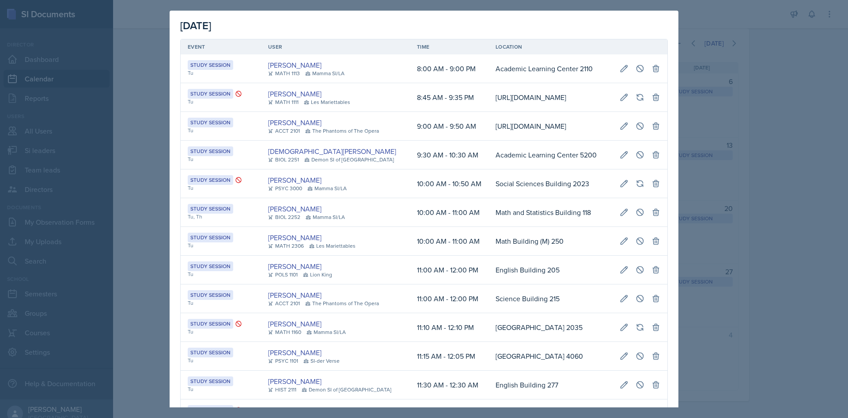
click at [811, 248] on div at bounding box center [424, 209] width 848 height 418
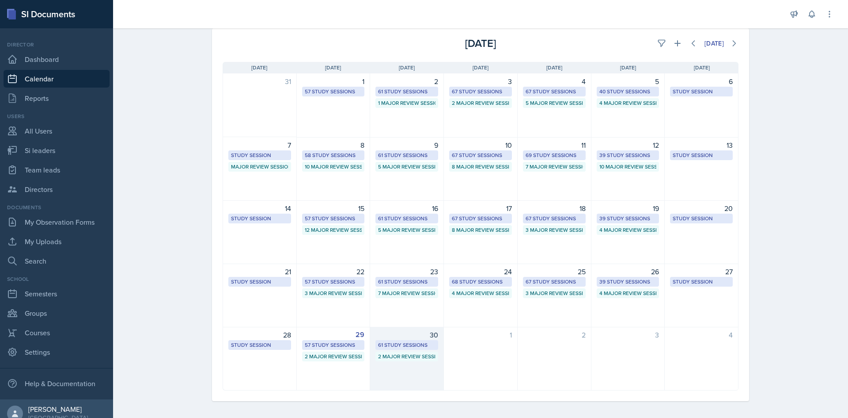
click at [405, 341] on div "61 Study Sessions" at bounding box center [406, 345] width 57 height 8
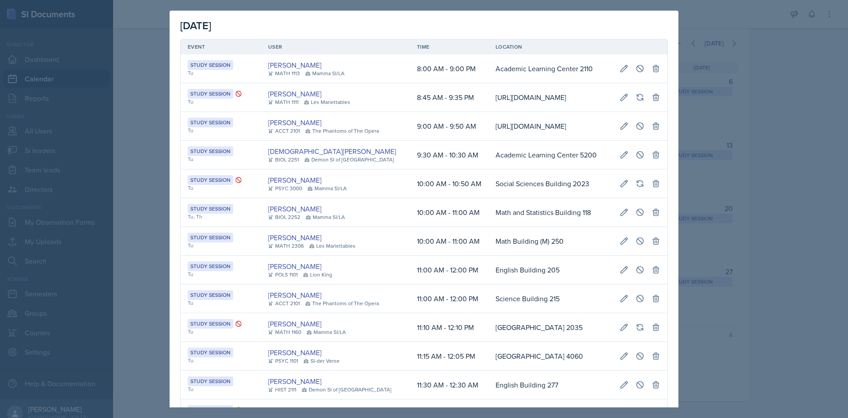
click at [489, 284] on td "English Building 205" at bounding box center [551, 269] width 124 height 29
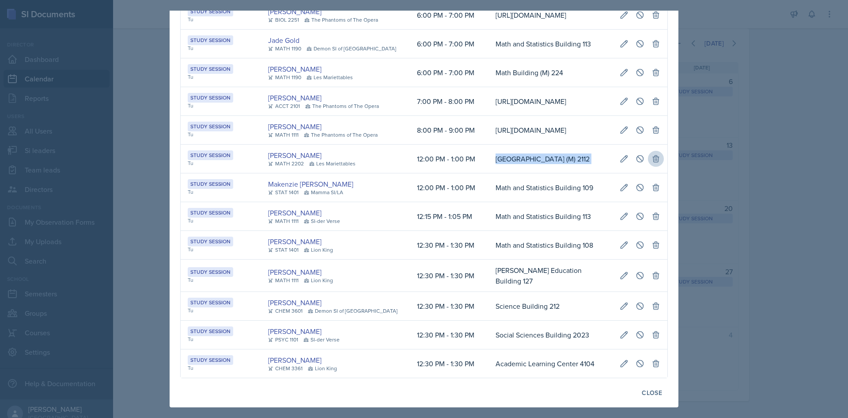
drag, startPoint x: 465, startPoint y: 222, endPoint x: 652, endPoint y: 215, distance: 187.0
click at [652, 173] on tr "Study Session Tu [PERSON_NAME] MATH 2202 [GEOGRAPHIC_DATA] 12:00 PM - 1:00 PM […" at bounding box center [424, 158] width 487 height 29
click at [638, 167] on button at bounding box center [640, 159] width 16 height 16
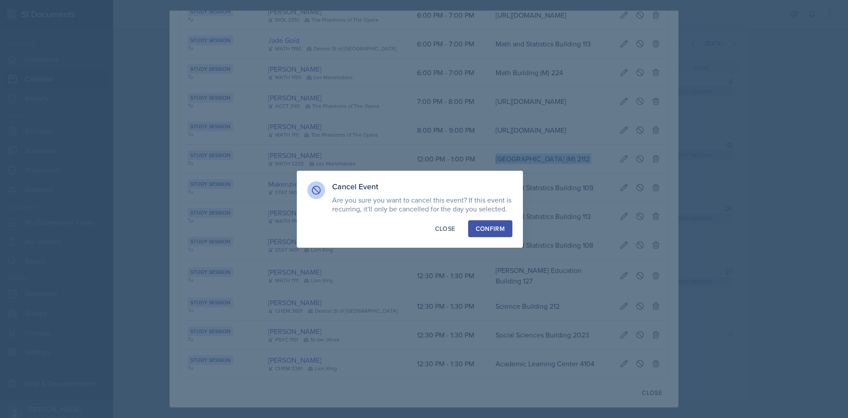
click at [509, 226] on button "Confirm" at bounding box center [490, 228] width 44 height 17
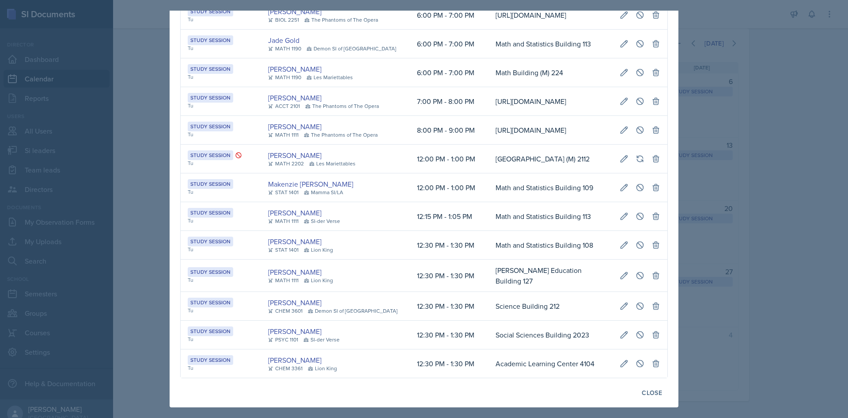
click at [102, 262] on div at bounding box center [424, 209] width 848 height 418
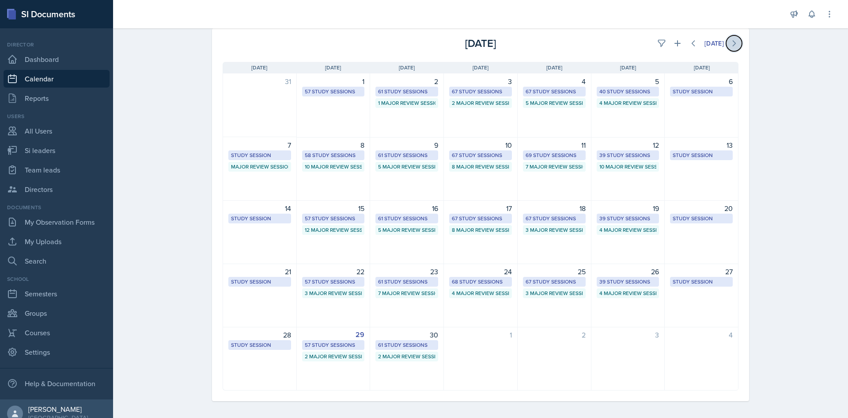
click at [730, 41] on icon at bounding box center [734, 43] width 9 height 9
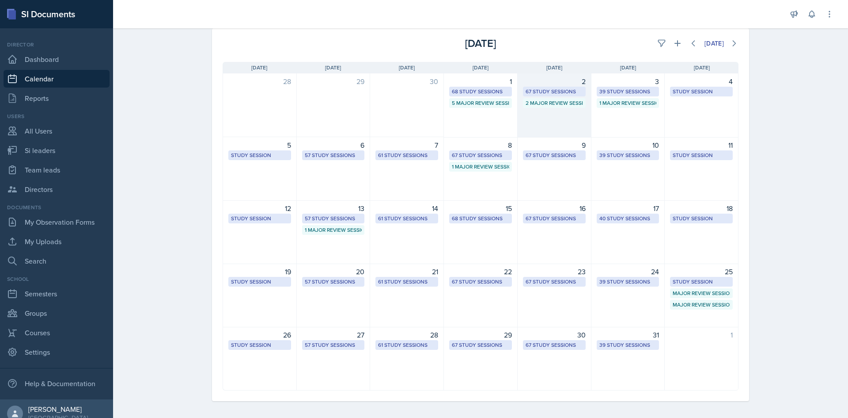
click at [532, 87] on div "67 Study Sessions" at bounding box center [554, 91] width 57 height 8
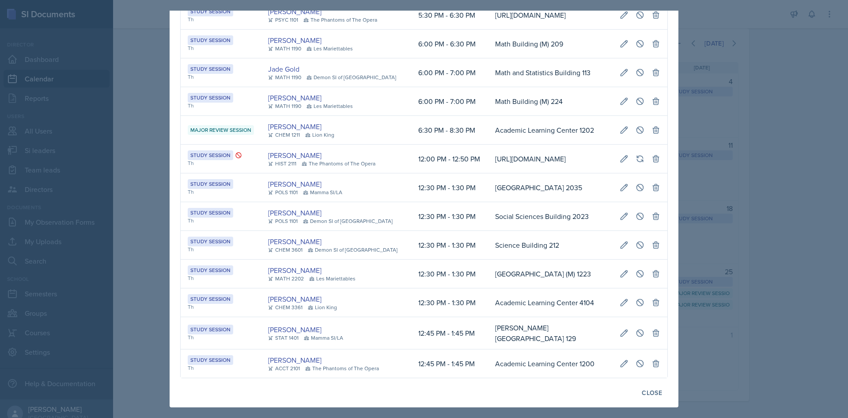
scroll to position [0, 196]
click at [515, 30] on td "[URL][DOMAIN_NAME]" at bounding box center [550, 15] width 125 height 29
drag, startPoint x: 467, startPoint y: 313, endPoint x: 646, endPoint y: 311, distance: 178.1
click at [646, 288] on tr "Study Session Th [PERSON_NAME] MATH 2202 [GEOGRAPHIC_DATA] 12:30 PM - 1:30 PM […" at bounding box center [424, 273] width 487 height 29
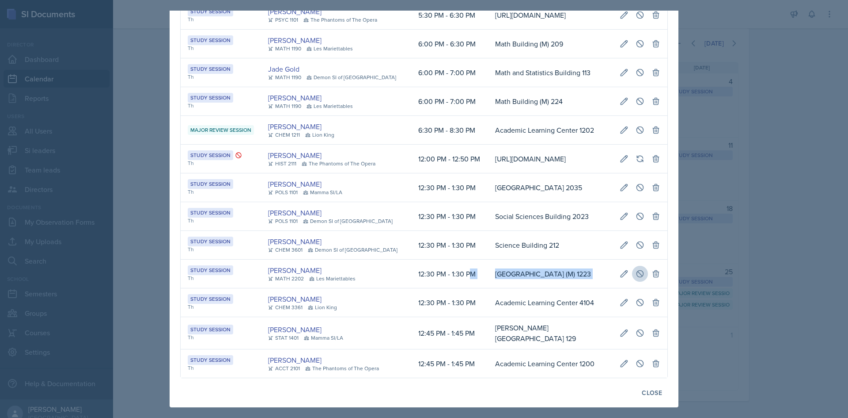
click at [644, 277] on icon at bounding box center [640, 273] width 7 height 7
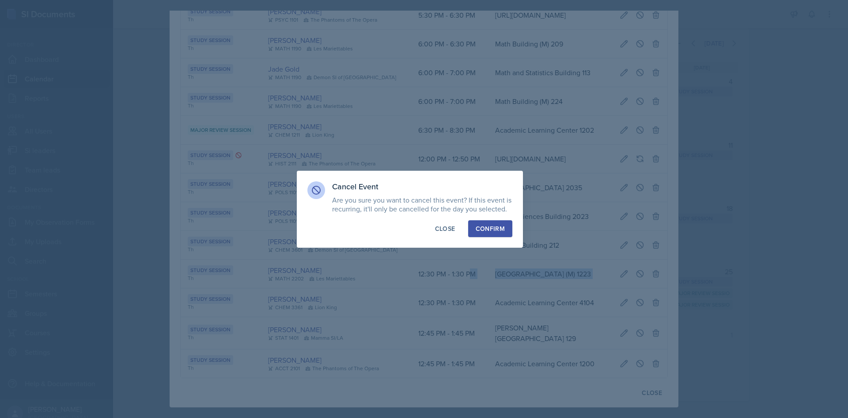
click at [507, 233] on button "Confirm" at bounding box center [490, 228] width 44 height 17
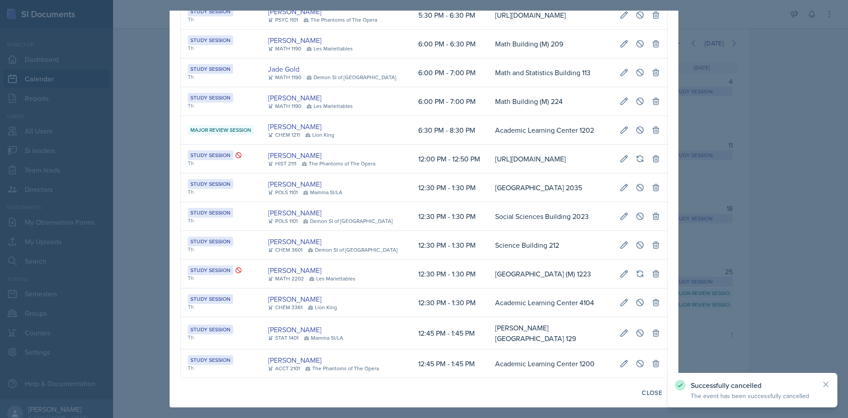
click at [140, 229] on div at bounding box center [424, 209] width 848 height 418
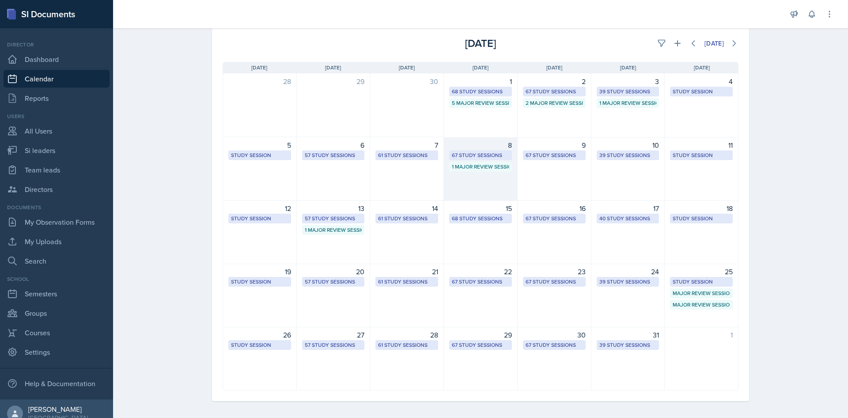
click at [496, 155] on div "67 Study Sessions" at bounding box center [480, 155] width 57 height 8
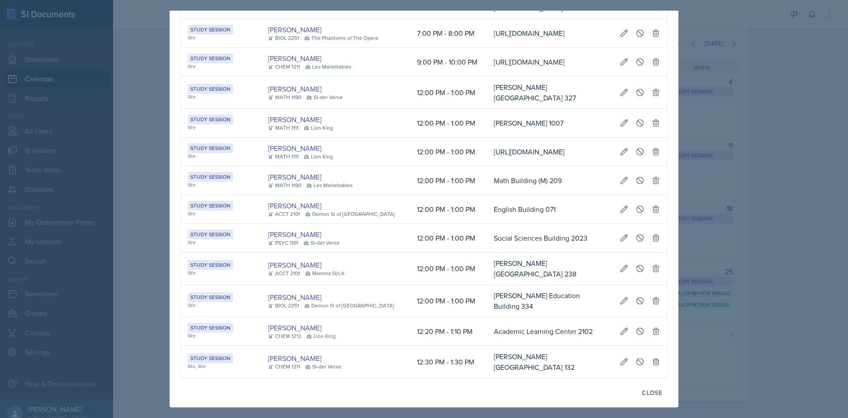
click at [496, 137] on td "[PERSON_NAME] 1007" at bounding box center [550, 123] width 126 height 29
drag, startPoint x: 476, startPoint y: 273, endPoint x: 656, endPoint y: 277, distance: 179.9
click at [656, 224] on tr "Study Session We [PERSON_NAME] ACCT 2101 Demon SI of [GEOGRAPHIC_DATA] 12:00 PM…" at bounding box center [424, 209] width 487 height 29
click at [636, 213] on icon at bounding box center [640, 209] width 9 height 9
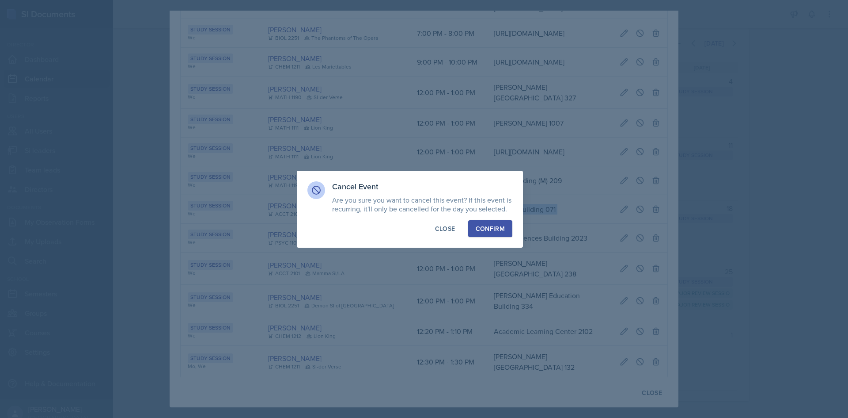
click at [504, 232] on div "Confirm" at bounding box center [490, 228] width 29 height 9
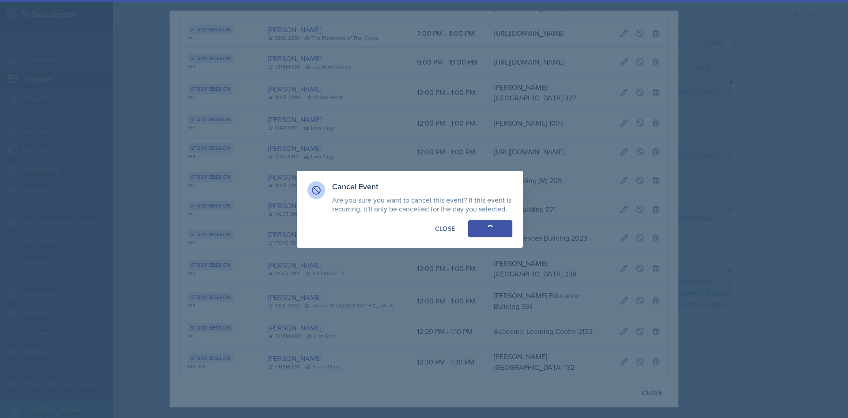
click at [766, 247] on div at bounding box center [424, 209] width 848 height 418
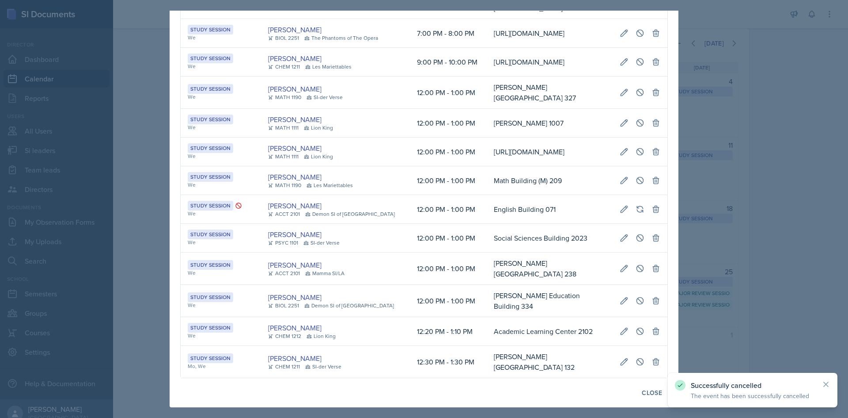
click at [714, 285] on div at bounding box center [424, 209] width 848 height 418
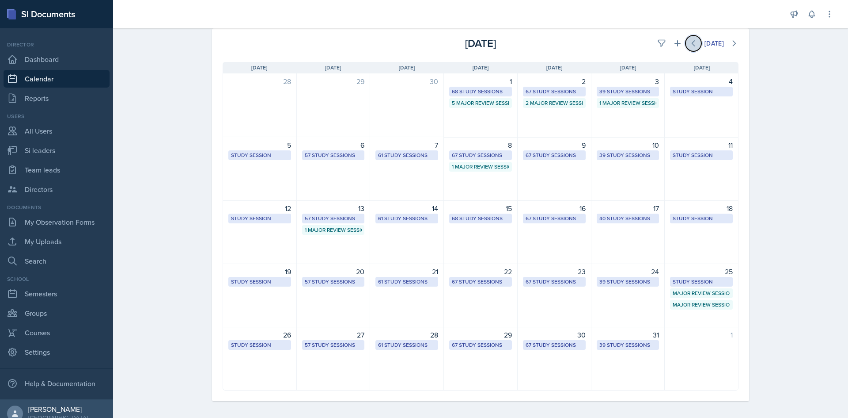
click at [689, 44] on icon at bounding box center [693, 43] width 9 height 9
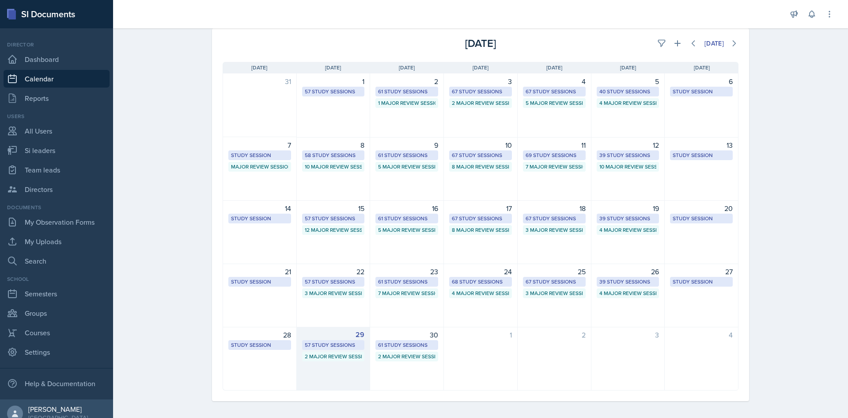
click at [334, 344] on div "57 Study Sessions" at bounding box center [333, 345] width 57 height 8
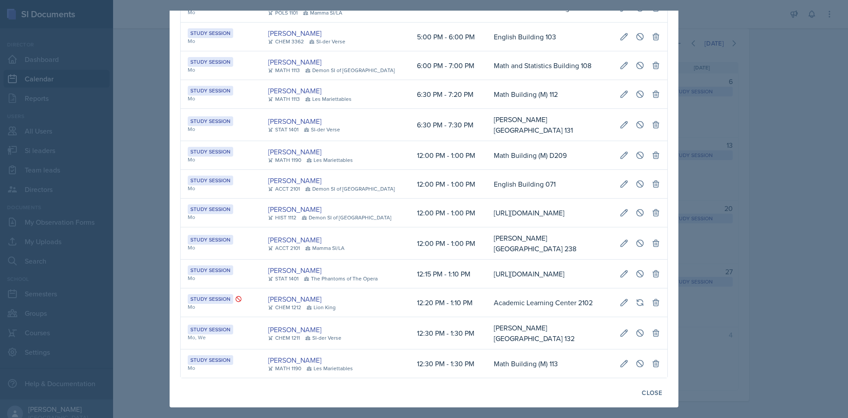
scroll to position [1650, 0]
click at [487, 259] on td "[URL][DOMAIN_NAME]" at bounding box center [550, 273] width 126 height 29
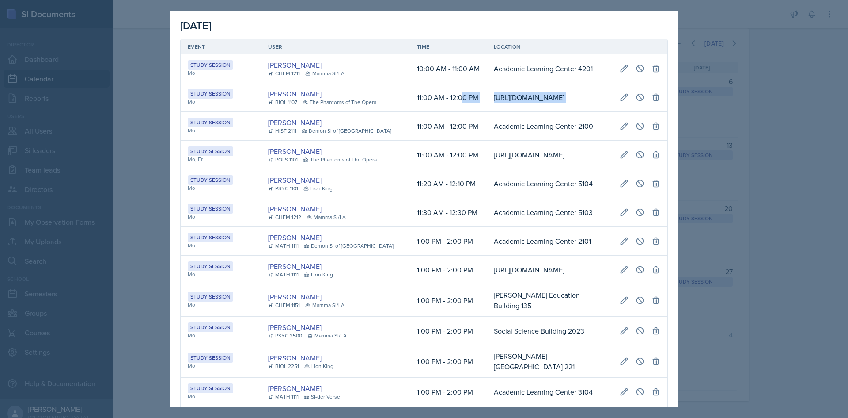
scroll to position [0, 198]
drag, startPoint x: 457, startPoint y: 109, endPoint x: 654, endPoint y: 109, distance: 196.2
click at [657, 109] on tr "Study Session Mo [PERSON_NAME] BIOL 1107 The Phantoms of The Opera 11:00 AM - 1…" at bounding box center [424, 97] width 487 height 29
click at [638, 102] on icon at bounding box center [640, 97] width 9 height 9
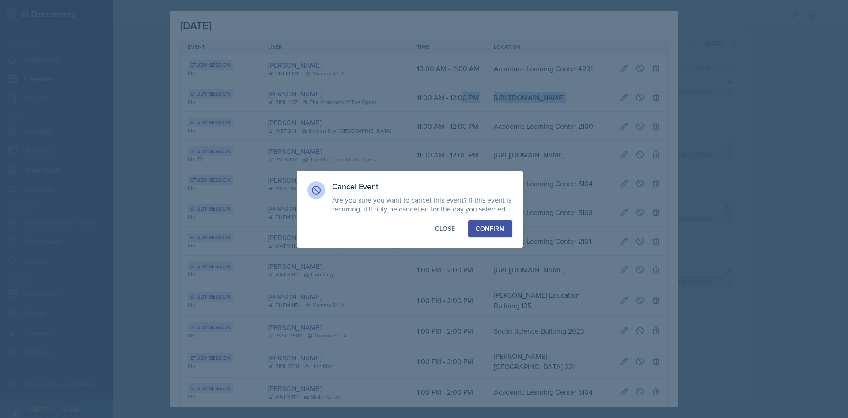
click at [493, 228] on div "Confirm" at bounding box center [490, 228] width 29 height 9
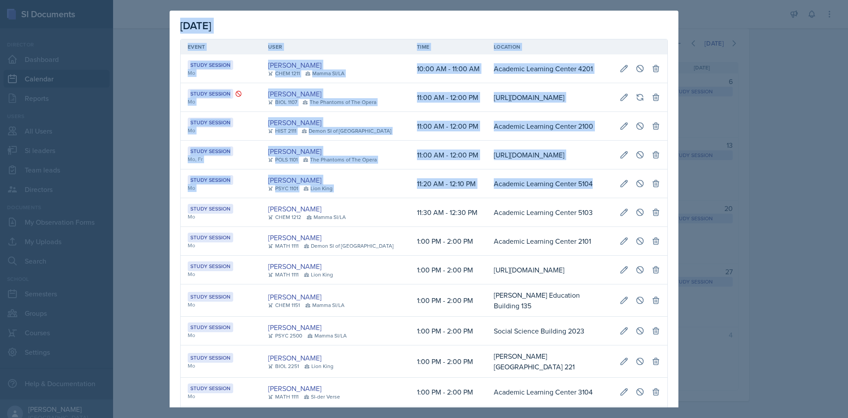
drag, startPoint x: 715, startPoint y: 232, endPoint x: 588, endPoint y: 235, distance: 127.3
click at [593, 236] on div "[DATE] Event User Time Location Study Session Mo [PERSON_NAME] CHEM 1211 Mamma …" at bounding box center [424, 209] width 848 height 418
click at [584, 198] on td "Academic Learning Center 5104" at bounding box center [550, 183] width 126 height 29
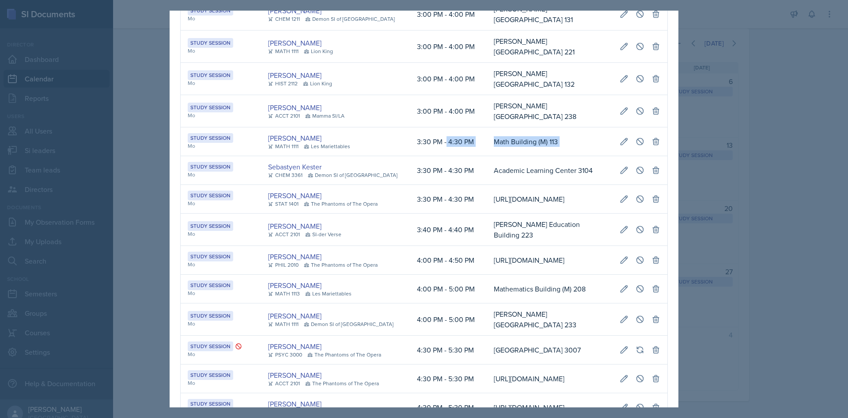
drag, startPoint x: 443, startPoint y: 213, endPoint x: 638, endPoint y: 213, distance: 195.3
click at [657, 156] on tr "Study Session Mo [PERSON_NAME] MATH 1111 Les Mariettables 3:30 PM - 4:30 PM Mat…" at bounding box center [424, 141] width 487 height 29
click at [637, 144] on icon at bounding box center [640, 141] width 7 height 7
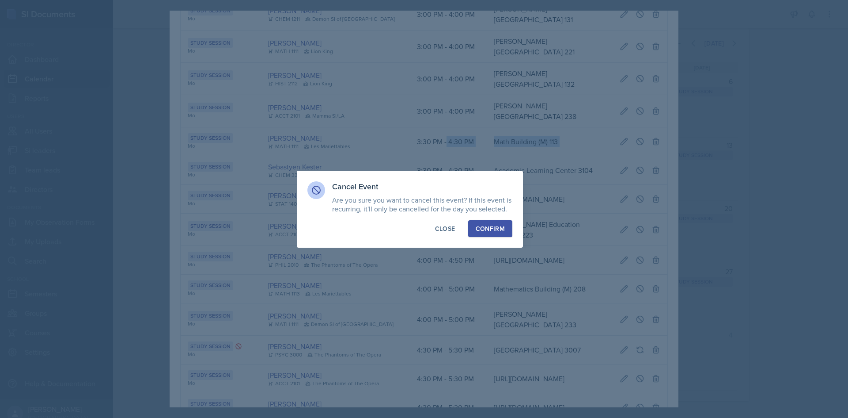
click at [500, 229] on div "Confirm" at bounding box center [490, 228] width 29 height 9
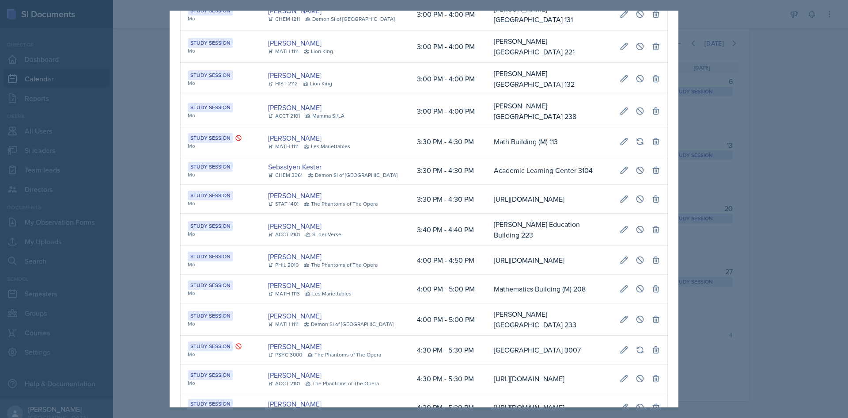
click at [146, 208] on div at bounding box center [424, 209] width 848 height 418
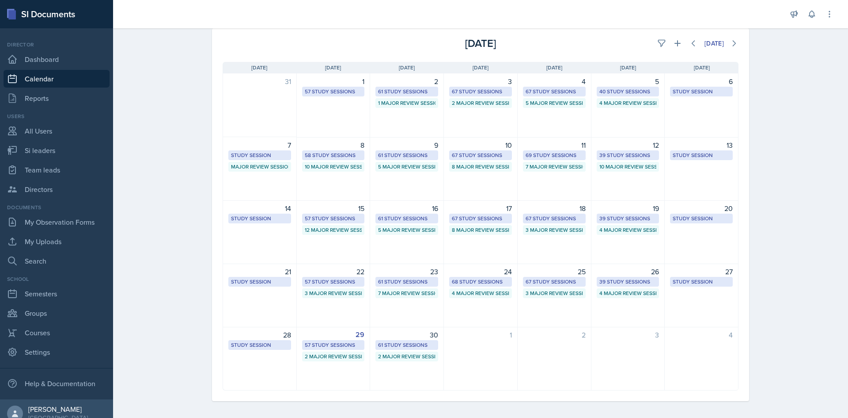
click at [741, 40] on div "[DATE] [DATE]" at bounding box center [480, 39] width 537 height 23
click at [735, 41] on icon at bounding box center [734, 43] width 9 height 9
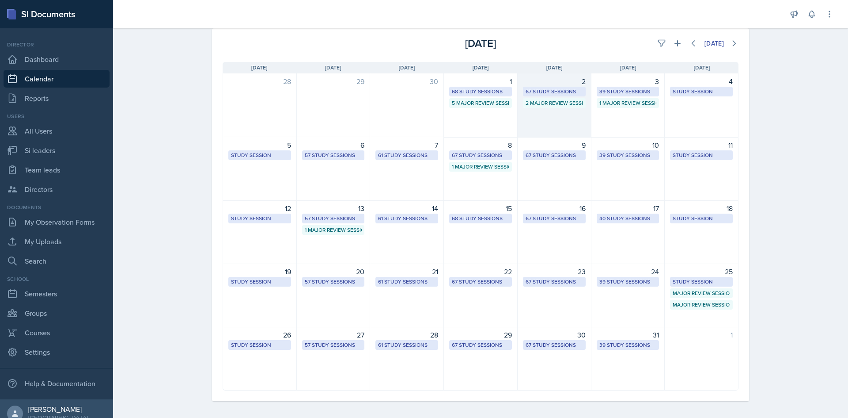
click at [547, 89] on div "67 Study Sessions" at bounding box center [554, 91] width 57 height 8
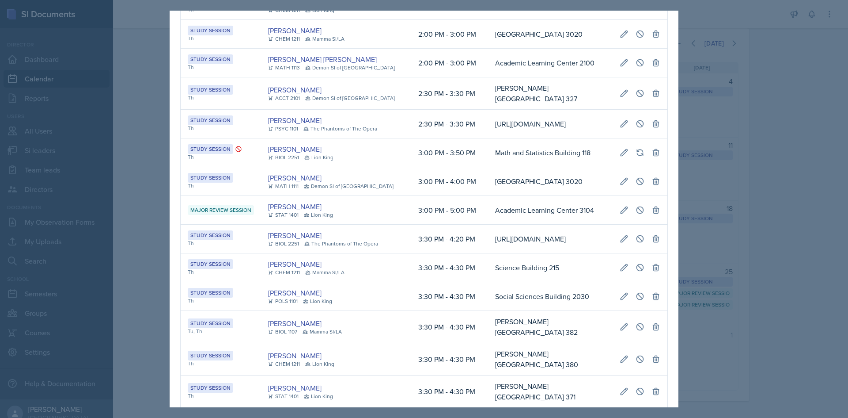
scroll to position [0, 196]
click at [539, 20] on td "[GEOGRAPHIC_DATA] 1203" at bounding box center [550, 5] width 125 height 29
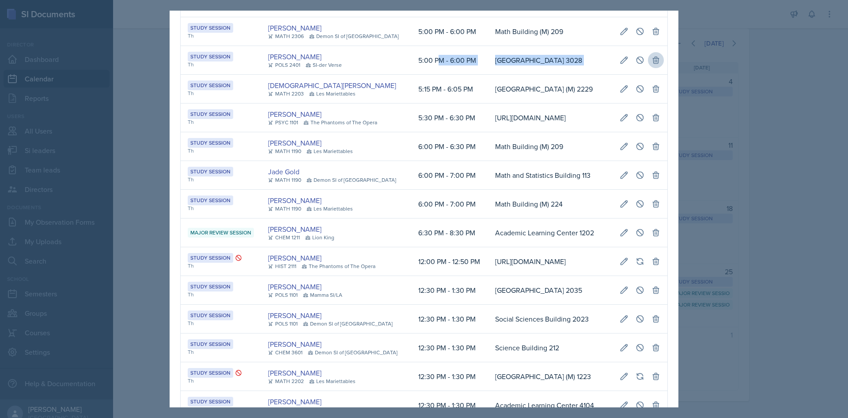
drag, startPoint x: 422, startPoint y: 203, endPoint x: 647, endPoint y: 216, distance: 225.7
click at [652, 75] on tr "Study Session Th [PERSON_NAME] POLS 2401 SI-der Verse 5:00 PM - 6:00 PM [GEOGRA…" at bounding box center [424, 60] width 487 height 29
click at [636, 65] on icon at bounding box center [640, 60] width 9 height 9
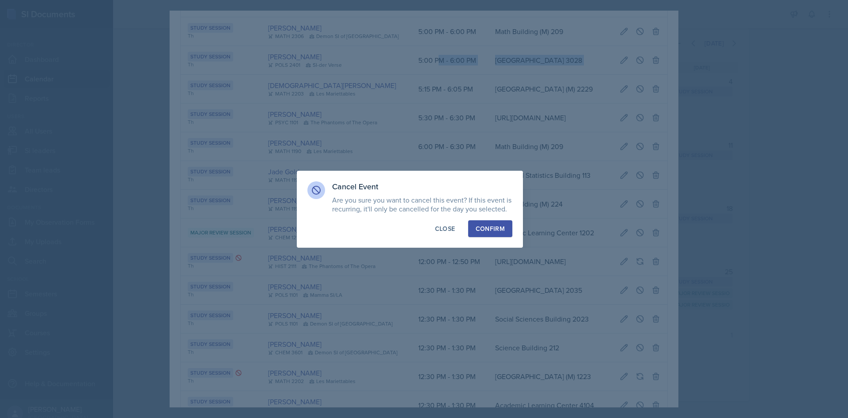
click at [492, 223] on button "Confirm" at bounding box center [490, 228] width 44 height 17
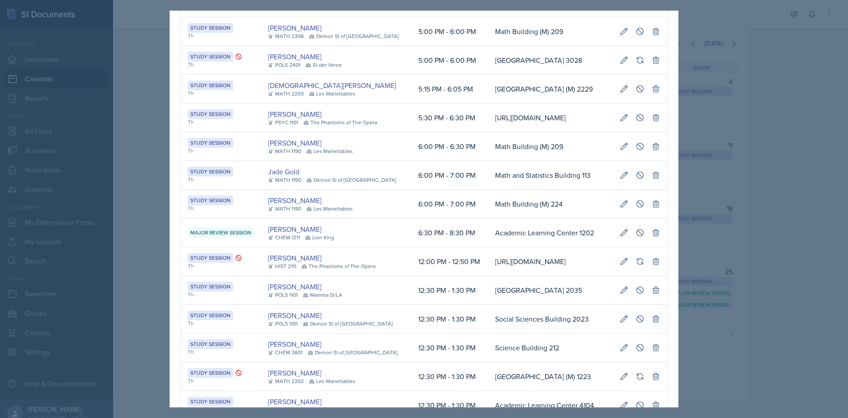
click at [143, 229] on div at bounding box center [424, 209] width 848 height 418
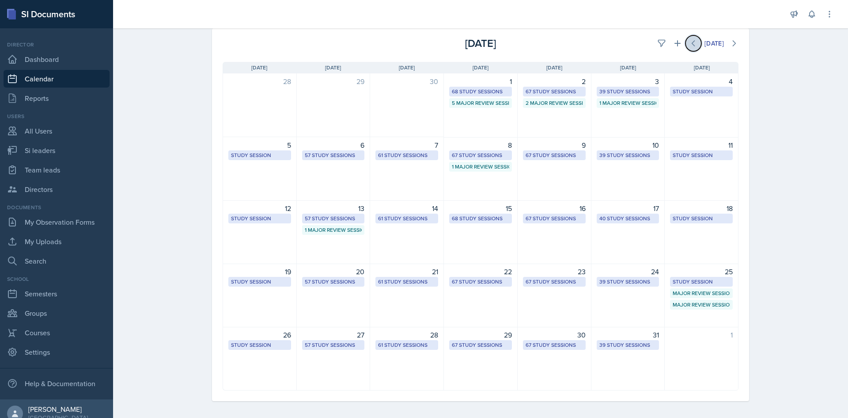
click at [689, 44] on icon at bounding box center [693, 43] width 9 height 9
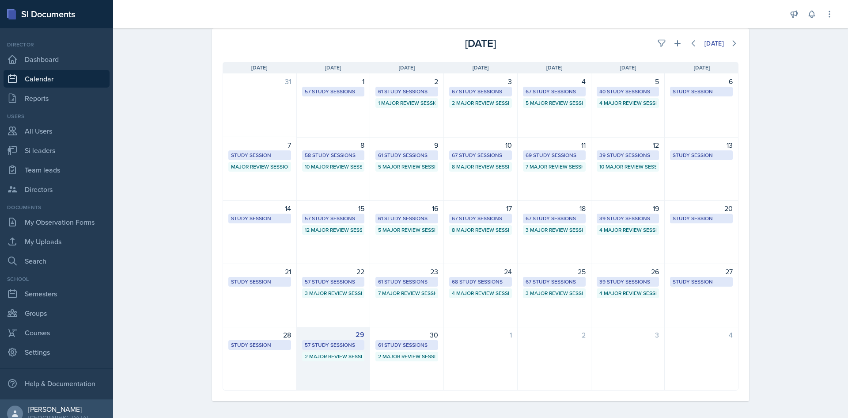
click at [351, 343] on div "57 Study Sessions" at bounding box center [333, 345] width 57 height 8
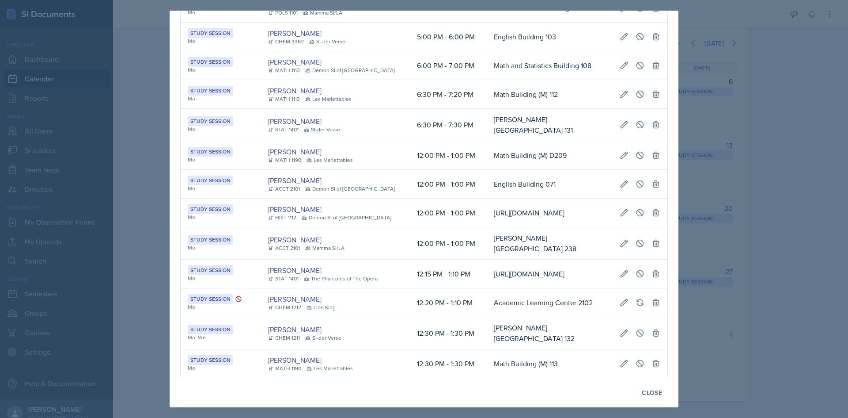
click at [487, 288] on td "[URL][DOMAIN_NAME]" at bounding box center [550, 273] width 126 height 29
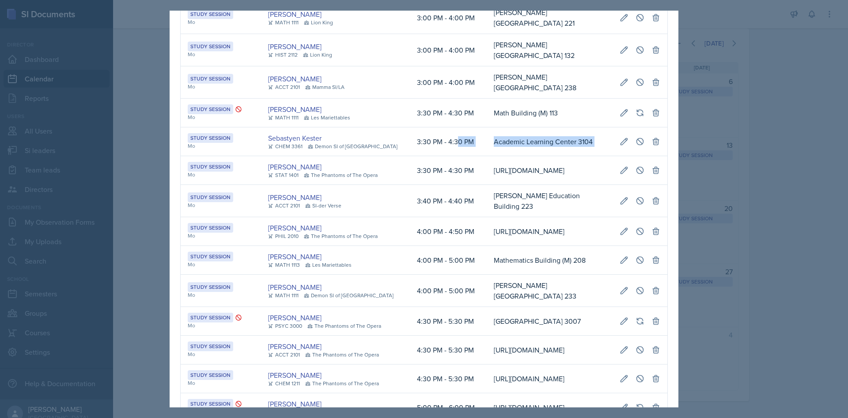
scroll to position [0, 198]
drag, startPoint x: 442, startPoint y: 214, endPoint x: 637, endPoint y: 209, distance: 195.4
click at [642, 156] on tr "Study Session Mo Sebastyen Kester CHEM 3361 Demon SI of [GEOGRAPHIC_DATA] 3:30 …" at bounding box center [424, 141] width 487 height 29
click at [636, 146] on icon at bounding box center [640, 141] width 9 height 9
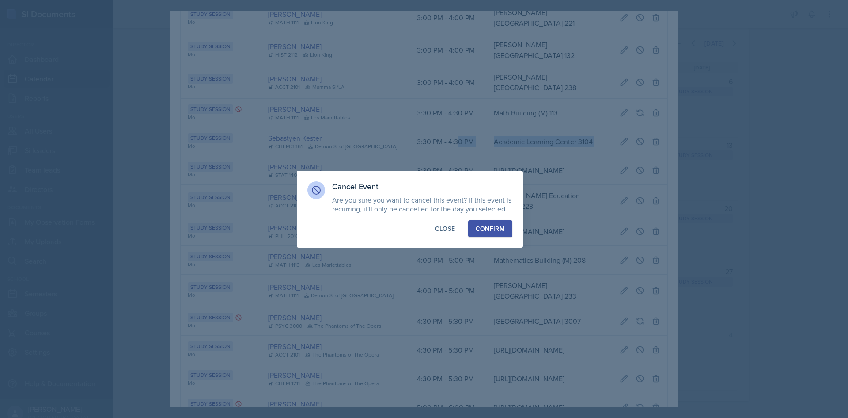
click at [498, 229] on div "Confirm" at bounding box center [490, 228] width 29 height 9
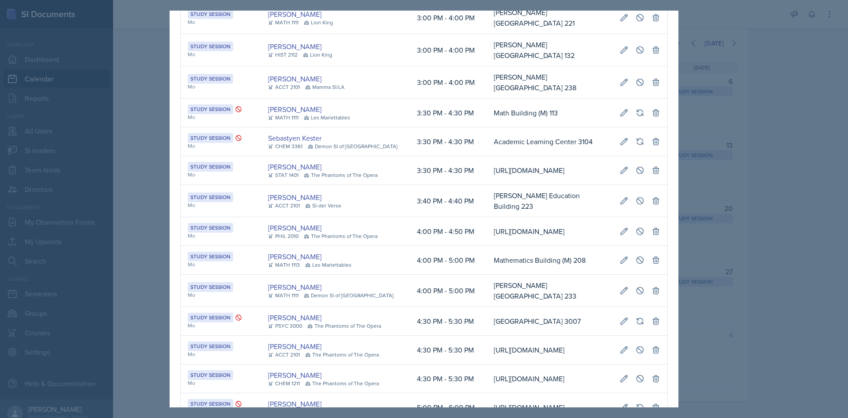
click at [154, 223] on div at bounding box center [424, 209] width 848 height 418
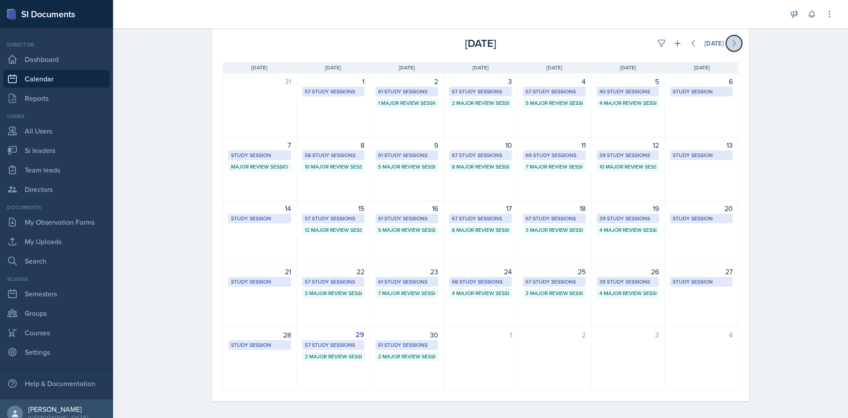
click at [733, 46] on icon at bounding box center [734, 43] width 9 height 9
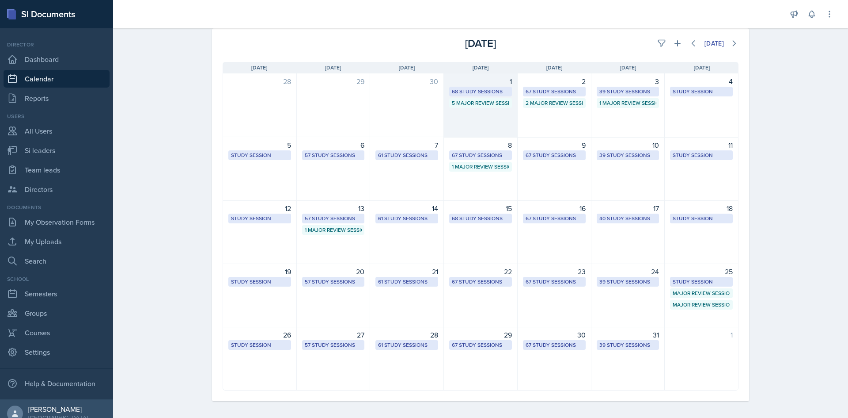
click at [484, 91] on div "68 Study Sessions" at bounding box center [480, 91] width 57 height 8
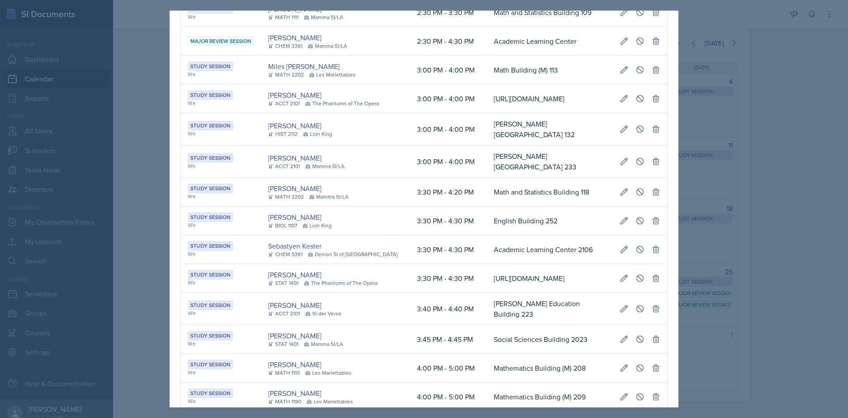
click at [487, 113] on td "[URL][DOMAIN_NAME]" at bounding box center [550, 98] width 126 height 29
drag, startPoint x: 489, startPoint y: 289, endPoint x: 621, endPoint y: 300, distance: 132.5
click at [621, 264] on tr "Study Session We Sebastyen Kester CHEM 3361 Demon SI of [GEOGRAPHIC_DATA] 3:30 …" at bounding box center [424, 249] width 487 height 29
click at [632, 257] on button at bounding box center [640, 249] width 16 height 16
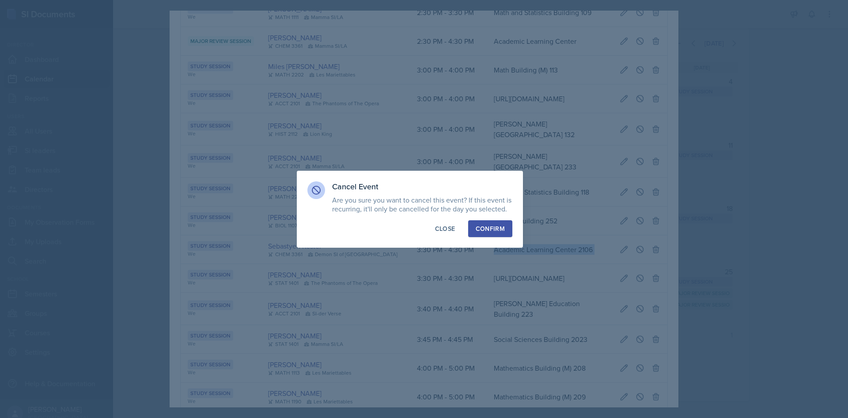
click at [504, 228] on div "Confirm" at bounding box center [490, 228] width 29 height 9
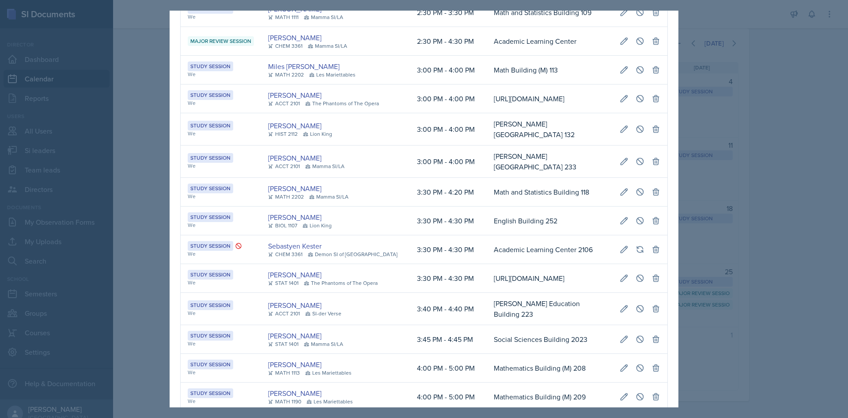
click at [146, 292] on div at bounding box center [424, 209] width 848 height 418
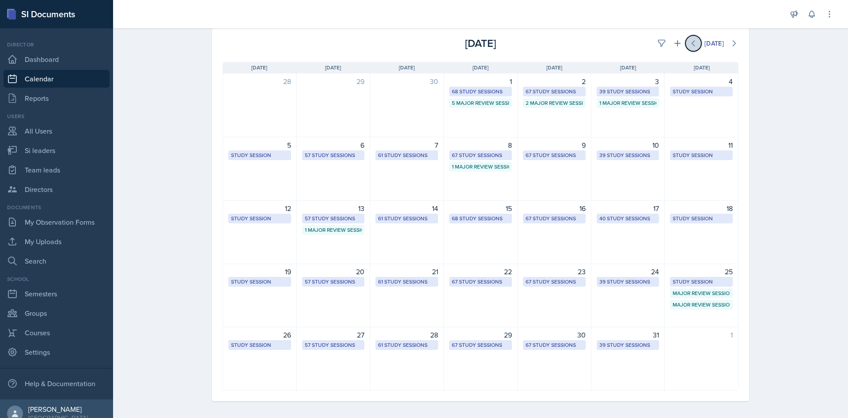
click at [689, 44] on icon at bounding box center [693, 43] width 9 height 9
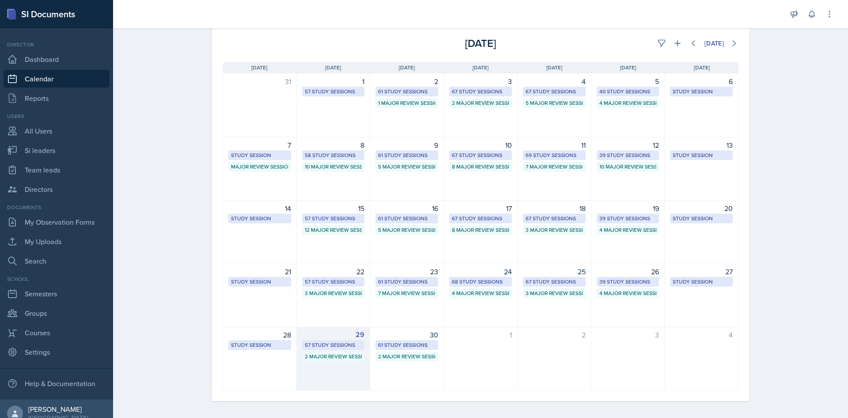
click at [342, 345] on div "57 Study Sessions" at bounding box center [333, 345] width 57 height 8
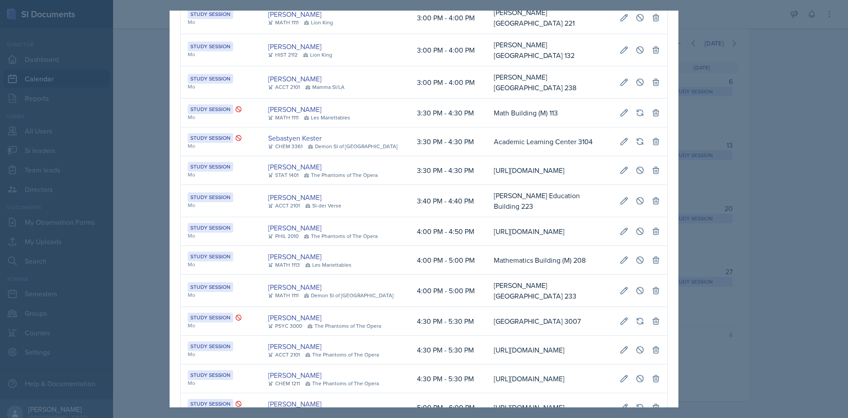
click at [487, 185] on td "[URL][DOMAIN_NAME]" at bounding box center [550, 170] width 126 height 29
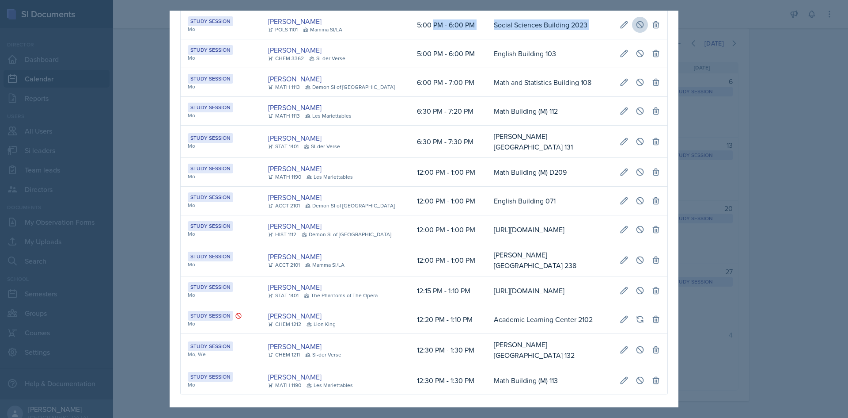
drag, startPoint x: 429, startPoint y: 200, endPoint x: 654, endPoint y: 217, distance: 225.6
click at [654, 39] on tr "Study Session Mo [PERSON_NAME] POLS 1101 Mamma SI/LA 5:00 PM - 6:00 PM Social S…" at bounding box center [424, 25] width 487 height 29
click at [636, 29] on icon at bounding box center [640, 24] width 9 height 9
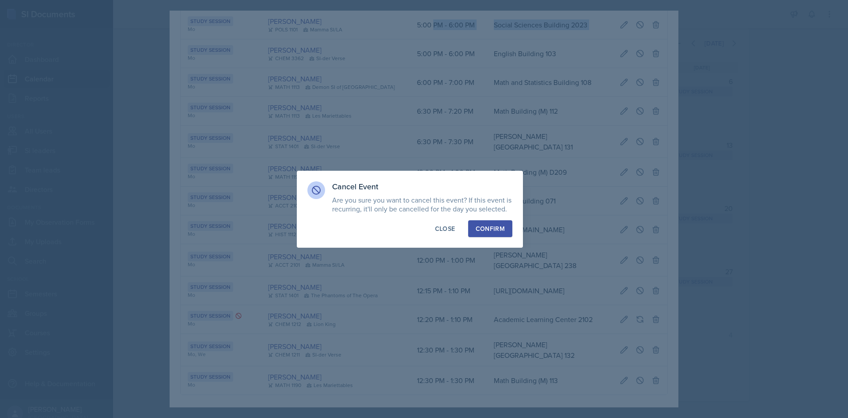
click at [485, 227] on div "Confirm" at bounding box center [490, 228] width 29 height 9
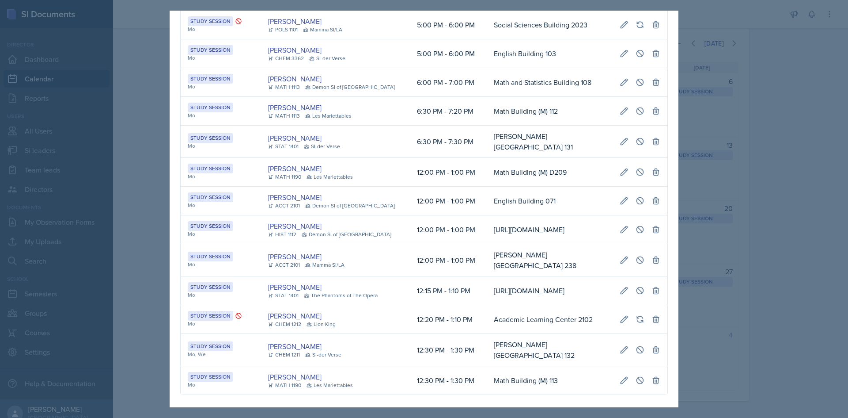
click at [152, 152] on div at bounding box center [424, 209] width 848 height 418
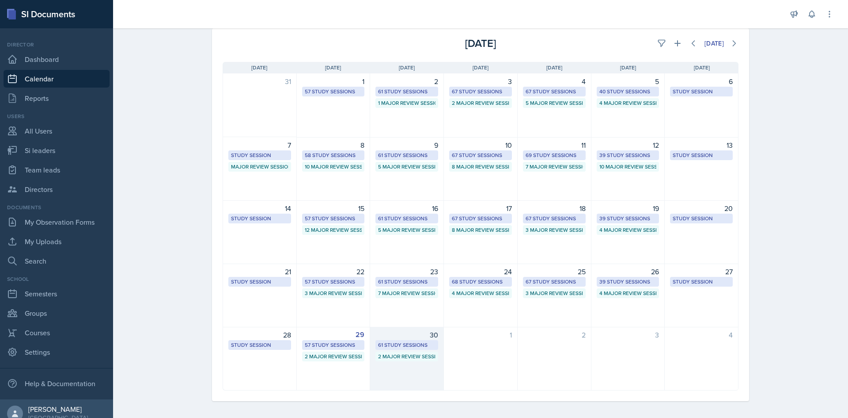
click at [423, 339] on div "30" at bounding box center [407, 334] width 63 height 11
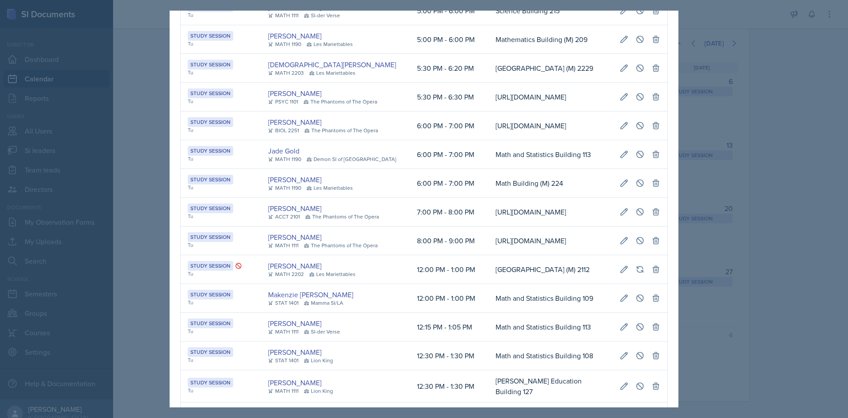
click at [489, 111] on td "[URL][DOMAIN_NAME]" at bounding box center [551, 97] width 124 height 29
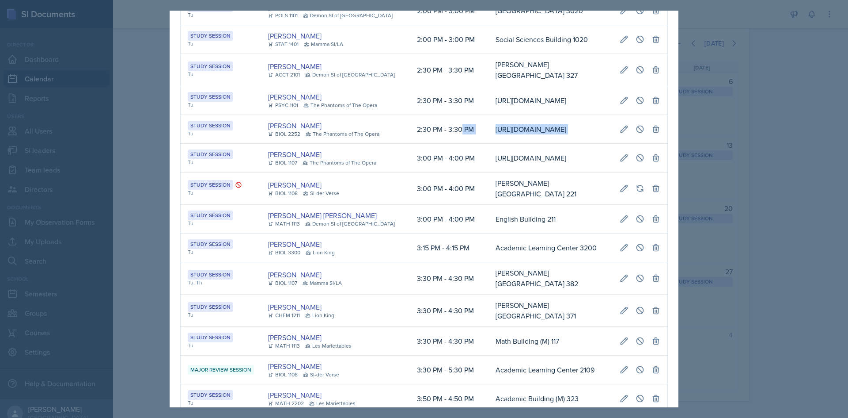
scroll to position [0, 202]
drag, startPoint x: 452, startPoint y: 211, endPoint x: 659, endPoint y: 216, distance: 207.3
click at [659, 144] on tr "Study Session Tu [PERSON_NAME] BIOL 2252 The Phantoms of The Opera 2:30 PM - 3:…" at bounding box center [424, 129] width 487 height 29
click at [632, 137] on button at bounding box center [640, 129] width 16 height 16
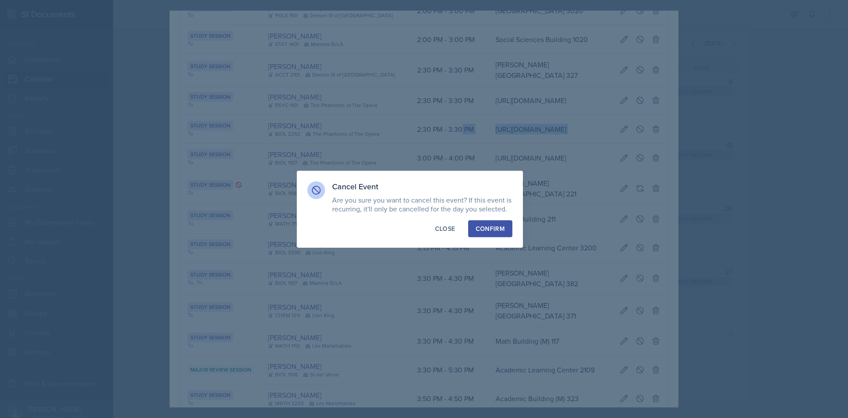
click at [503, 227] on div "Confirm" at bounding box center [490, 228] width 29 height 9
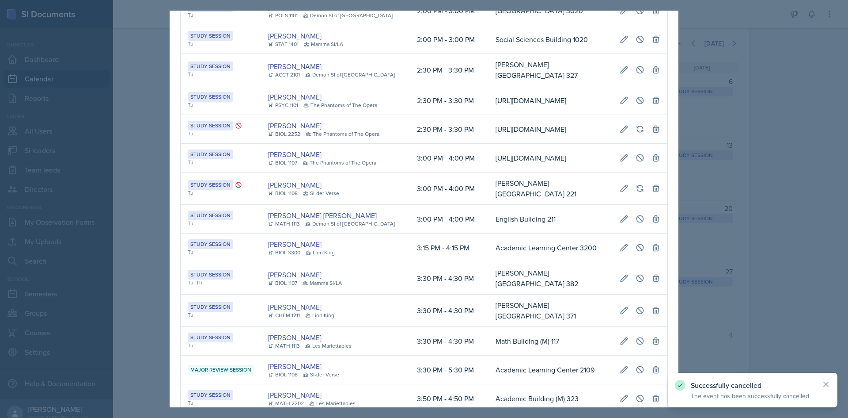
click at [133, 190] on div at bounding box center [424, 209] width 848 height 418
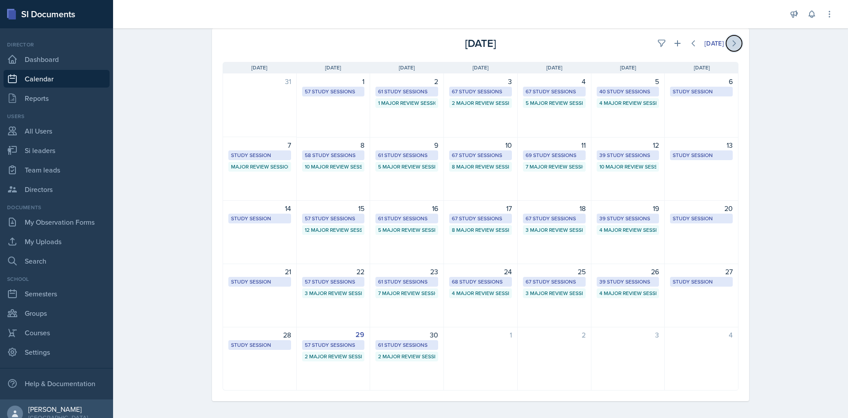
click at [730, 43] on icon at bounding box center [734, 43] width 9 height 9
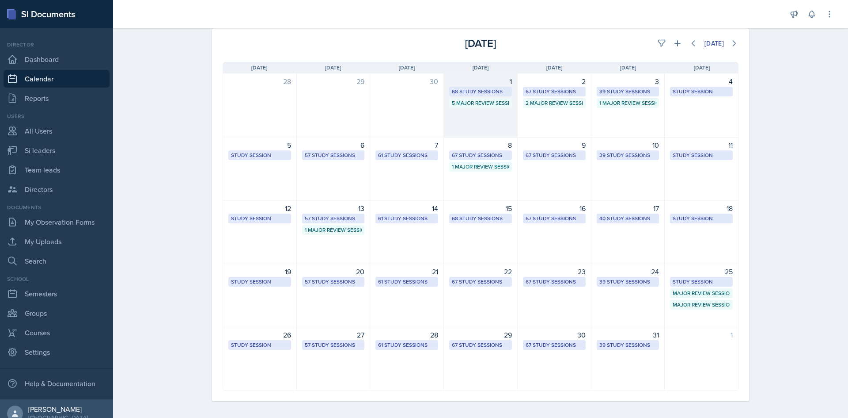
click at [466, 90] on div "68 Study Sessions" at bounding box center [480, 91] width 57 height 8
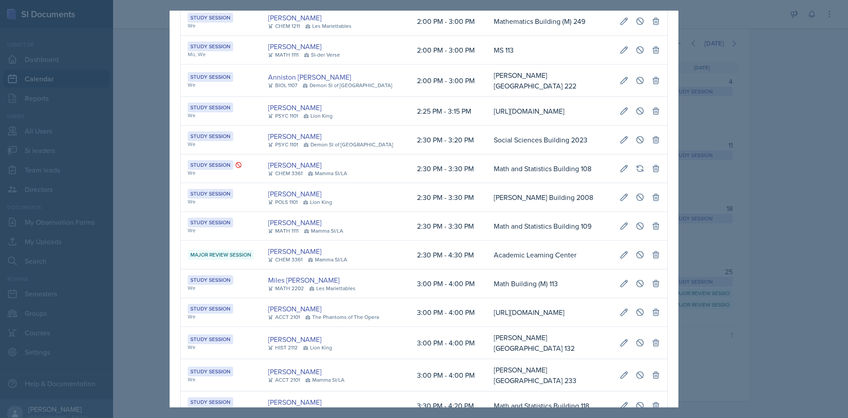
scroll to position [0, 199]
drag, startPoint x: 445, startPoint y: 145, endPoint x: 443, endPoint y: 152, distance: 7.2
click at [487, 125] on td "[URL][DOMAIN_NAME]" at bounding box center [550, 111] width 126 height 29
click at [487, 183] on td "Math and Statistics Building 108" at bounding box center [550, 168] width 126 height 29
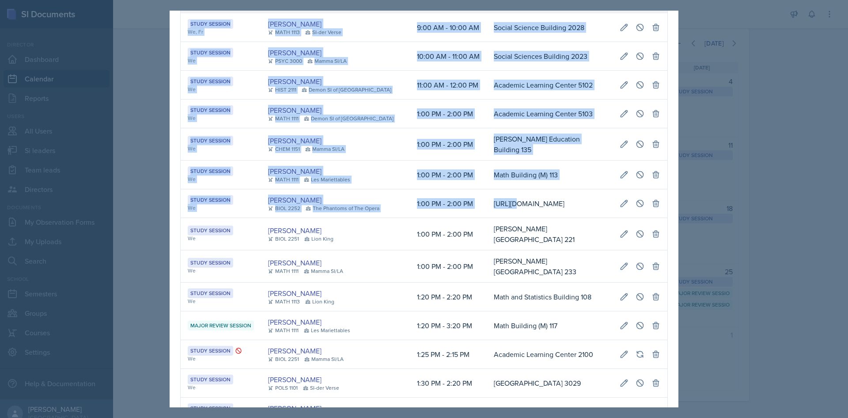
drag, startPoint x: 495, startPoint y: 186, endPoint x: 662, endPoint y: 194, distance: 167.2
click at [636, 208] on icon at bounding box center [640, 203] width 9 height 9
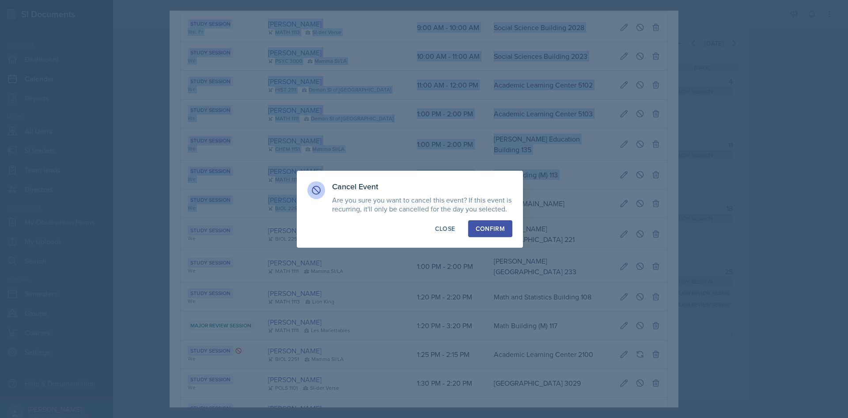
click at [509, 228] on button "Confirm" at bounding box center [490, 228] width 44 height 17
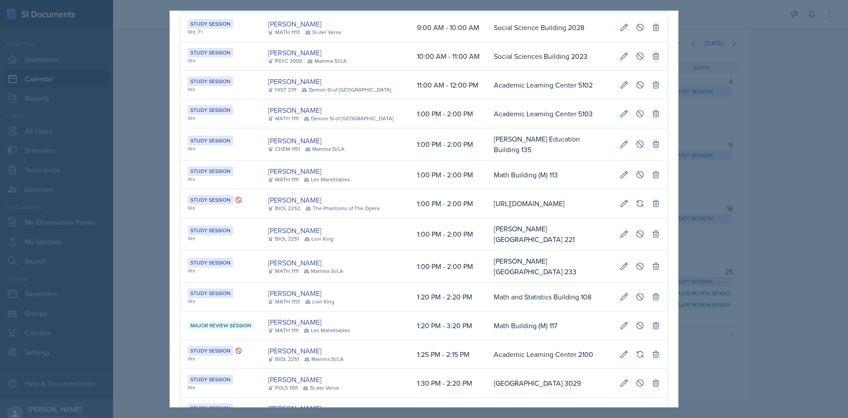
click at [134, 130] on div at bounding box center [424, 209] width 848 height 418
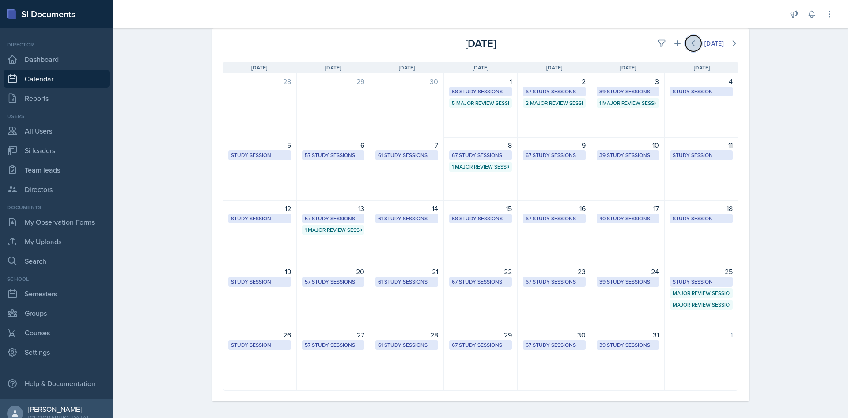
click at [689, 43] on icon at bounding box center [693, 43] width 9 height 9
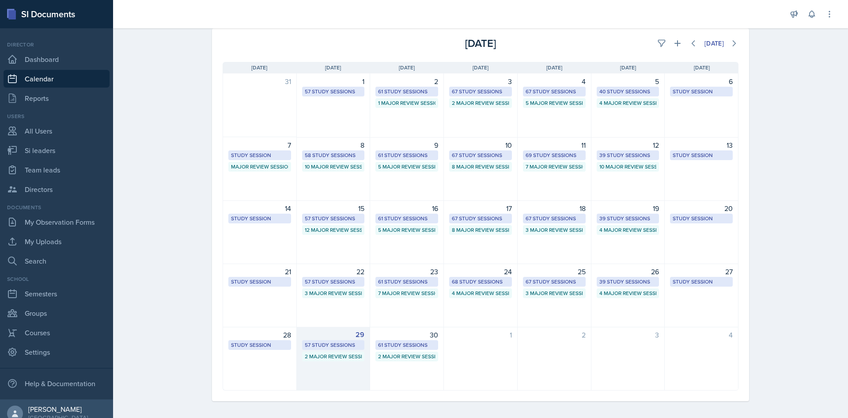
click at [345, 344] on div "57 Study Sessions" at bounding box center [333, 345] width 57 height 8
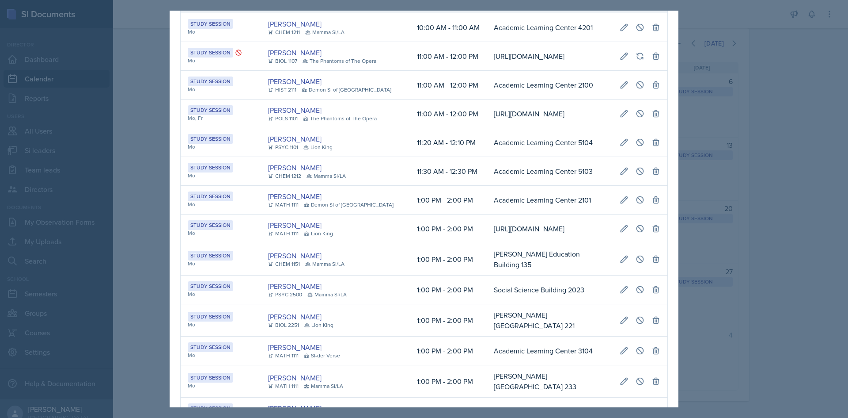
click at [487, 186] on td "Academic Learning Center 5103" at bounding box center [550, 171] width 126 height 29
drag, startPoint x: 475, startPoint y: 245, endPoint x: 636, endPoint y: 250, distance: 160.9
click at [636, 214] on tr "Study Session Mo [PERSON_NAME] MATH 1111 Demon SI of [GEOGRAPHIC_DATA] 1:00 PM …" at bounding box center [424, 200] width 487 height 29
click at [636, 204] on icon at bounding box center [640, 199] width 9 height 9
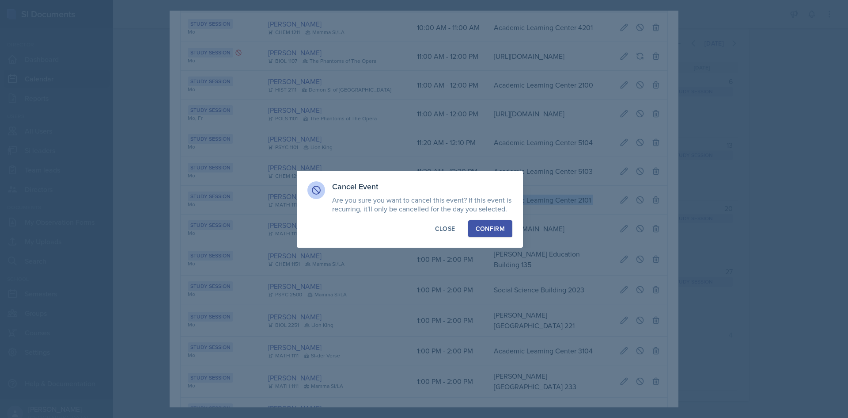
click at [486, 230] on div "Confirm" at bounding box center [490, 228] width 29 height 9
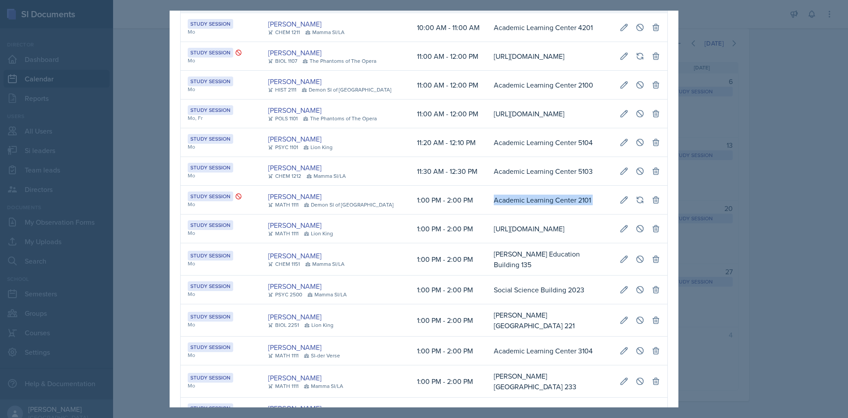
drag, startPoint x: 89, startPoint y: 266, endPoint x: 126, endPoint y: 269, distance: 37.2
click at [100, 267] on div at bounding box center [424, 209] width 848 height 418
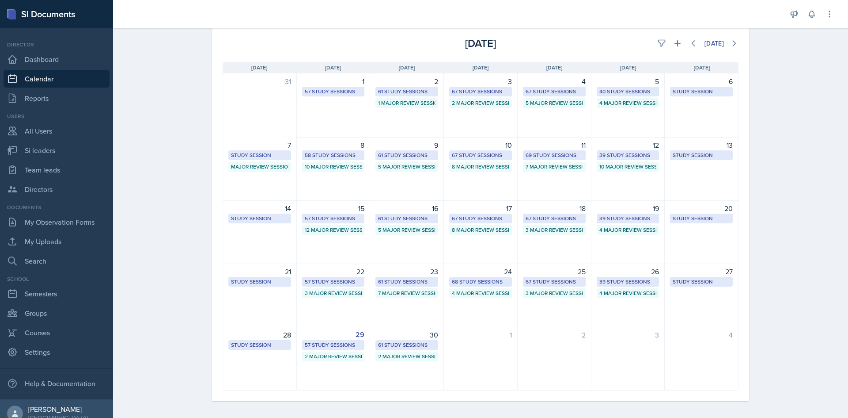
click at [132, 272] on div "Calendar Fall 2025 Fall 2025 Summer 2025 Spring 2025 Fall 2024 Summer 2024 Spri…" at bounding box center [480, 203] width 735 height 438
click at [734, 46] on icon at bounding box center [734, 43] width 9 height 9
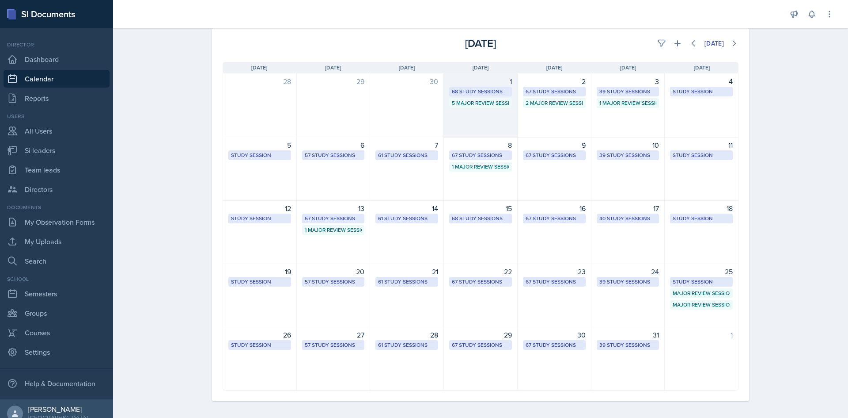
click at [484, 94] on div "68 Study Sessions" at bounding box center [480, 91] width 57 height 8
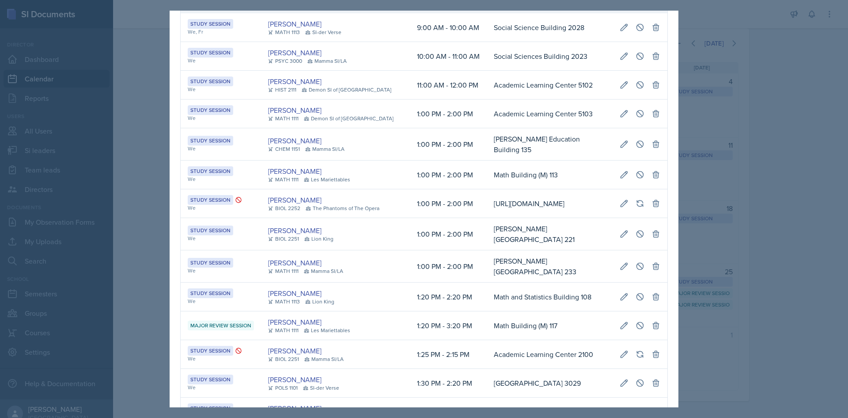
click at [487, 134] on td "[PERSON_NAME] Education Building 135" at bounding box center [550, 144] width 126 height 32
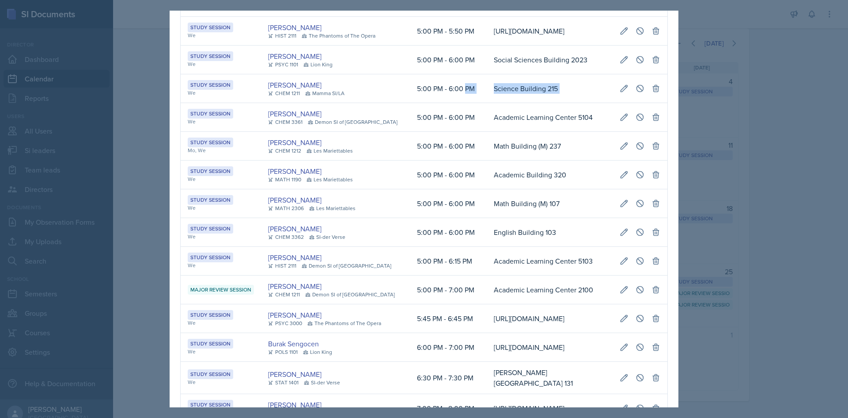
scroll to position [0, 199]
drag, startPoint x: 467, startPoint y: 204, endPoint x: 650, endPoint y: 213, distance: 182.7
click at [652, 103] on tr "Study Session We [PERSON_NAME] CHEM 1211 Mamma SI/LA 5:00 PM - 6:00 PM Science …" at bounding box center [424, 88] width 487 height 29
click at [637, 91] on icon at bounding box center [640, 88] width 7 height 7
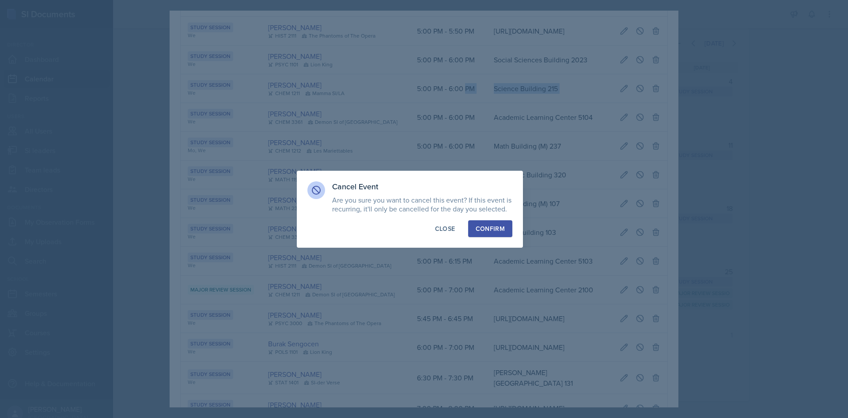
click at [486, 231] on div "Confirm" at bounding box center [490, 228] width 29 height 9
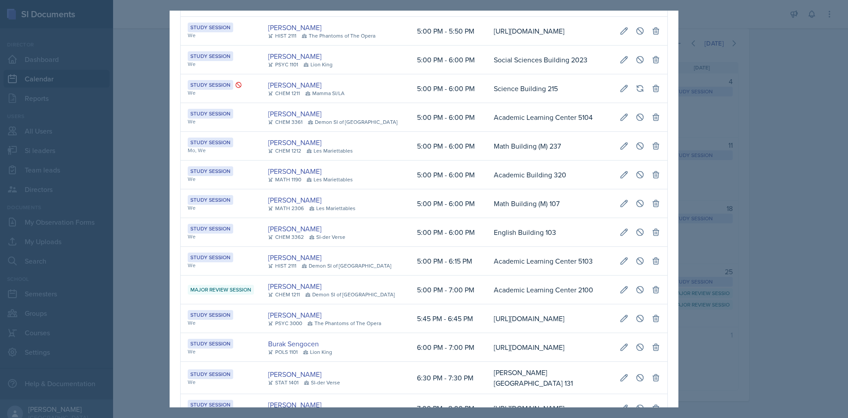
click at [743, 165] on div at bounding box center [424, 209] width 848 height 418
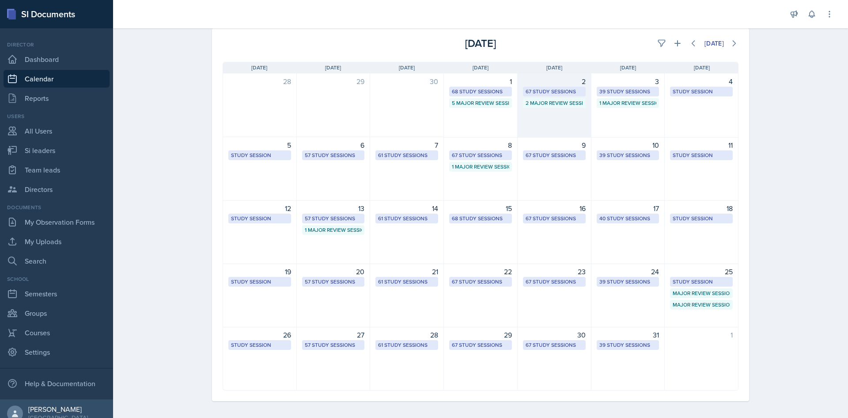
click at [551, 91] on div "67 Study Sessions" at bounding box center [554, 91] width 57 height 8
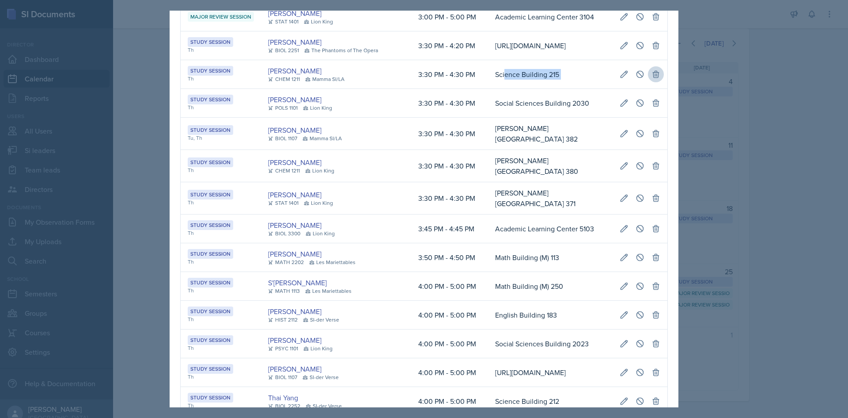
drag, startPoint x: 486, startPoint y: 212, endPoint x: 641, endPoint y: 212, distance: 155.1
click at [645, 89] on tr "Study Session Th [PERSON_NAME] CHEM 1211 Mamma SI/LA 3:30 PM - 4:30 PM Science …" at bounding box center [424, 74] width 487 height 29
click at [640, 82] on button at bounding box center [640, 74] width 16 height 16
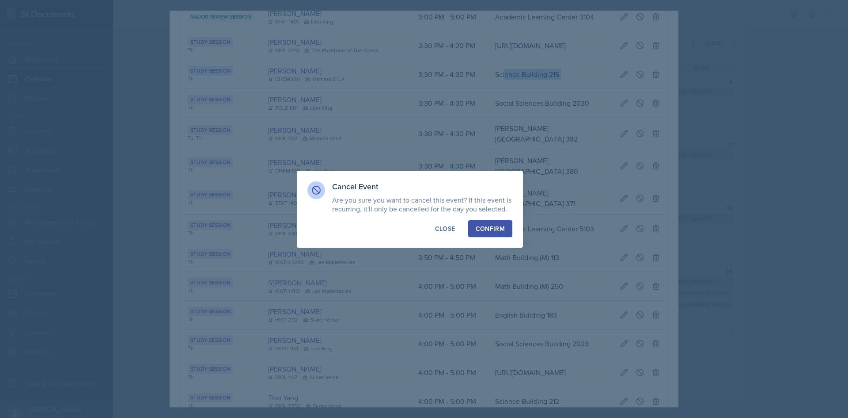
click at [494, 225] on div "Confirm" at bounding box center [490, 228] width 29 height 9
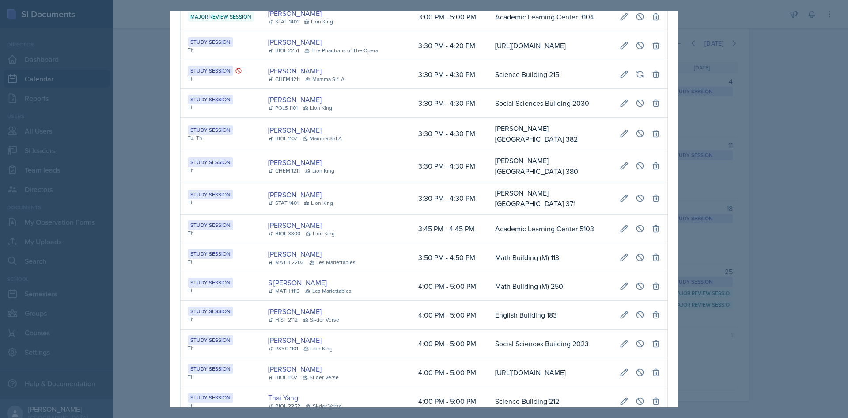
click at [153, 201] on div at bounding box center [424, 209] width 848 height 418
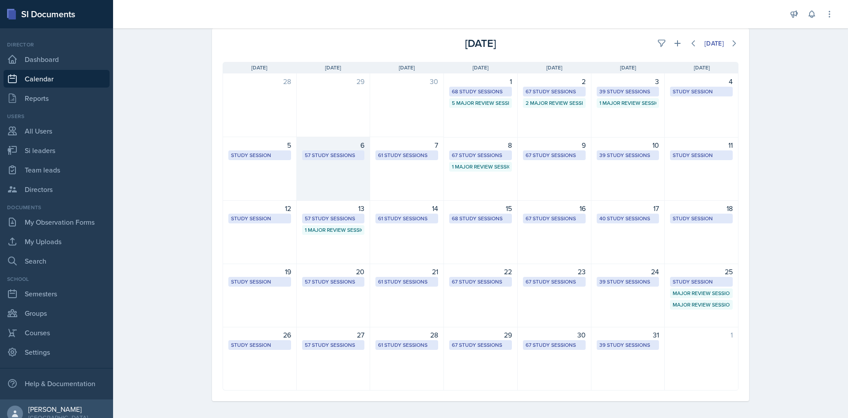
click at [332, 156] on div "57 Study Sessions" at bounding box center [333, 155] width 57 height 8
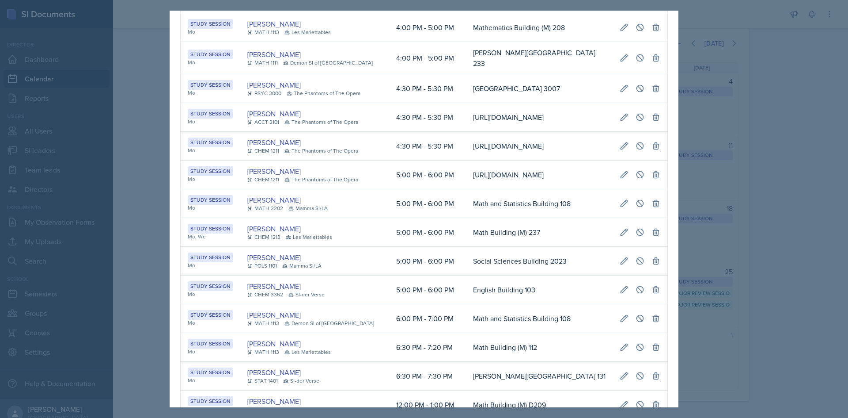
click at [466, 42] on td "Mathematics Building (M) 208" at bounding box center [539, 27] width 147 height 29
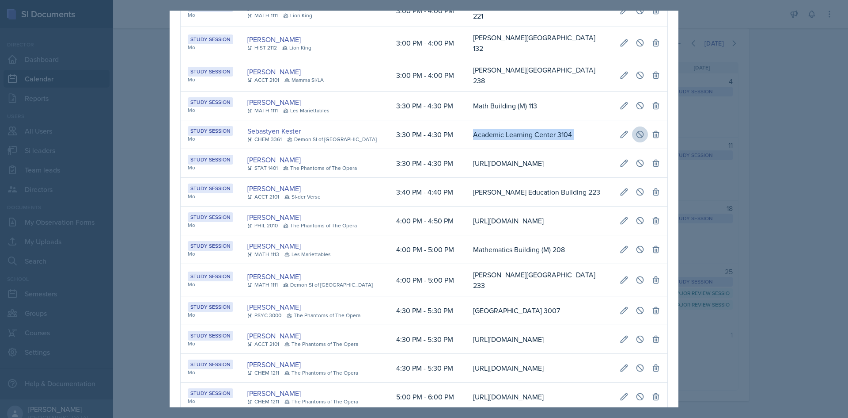
drag, startPoint x: 487, startPoint y: 211, endPoint x: 635, endPoint y: 210, distance: 147.6
click at [635, 149] on tr "Study Session Mo Sebastyen Kester CHEM 3361 Demon SI of [GEOGRAPHIC_DATA] 3:30 …" at bounding box center [424, 134] width 487 height 29
click at [636, 139] on icon at bounding box center [640, 134] width 9 height 9
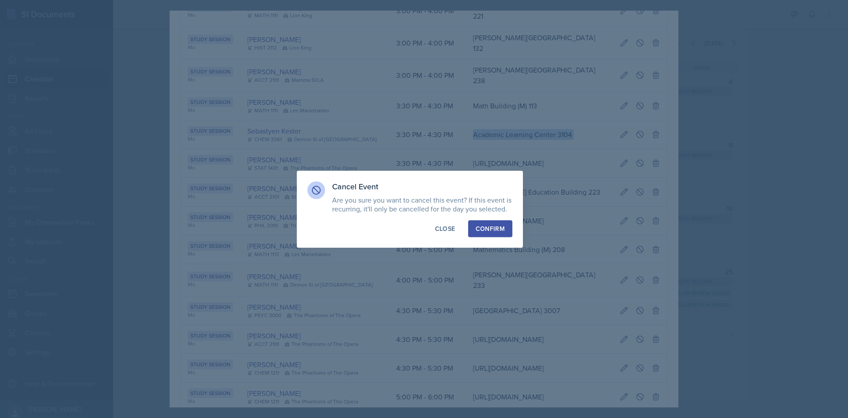
click at [499, 226] on div "Confirm" at bounding box center [490, 228] width 29 height 9
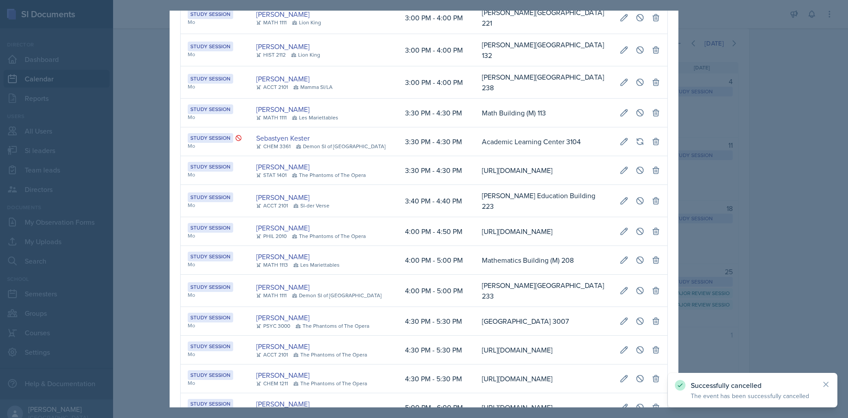
click at [719, 212] on div at bounding box center [424, 209] width 848 height 418
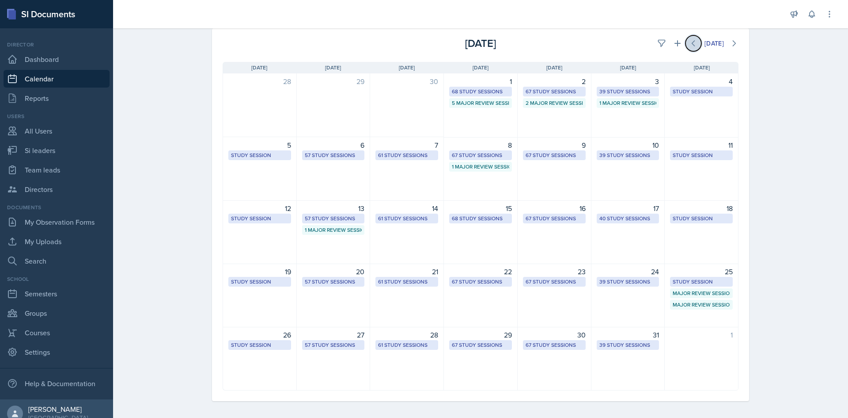
click at [686, 49] on button at bounding box center [694, 43] width 16 height 16
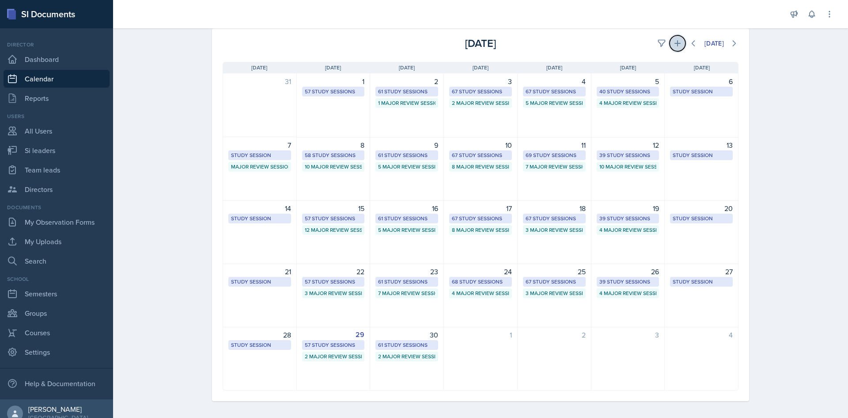
click at [674, 46] on icon at bounding box center [677, 43] width 9 height 9
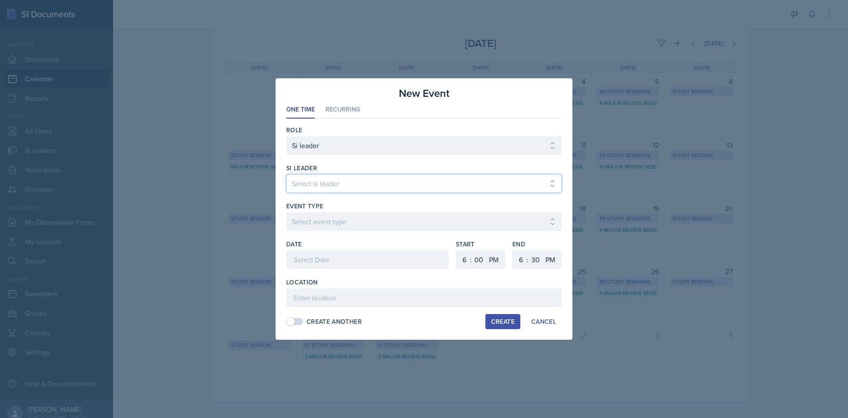
click at [326, 189] on select "Select si leader [PERSON_NAME] [PERSON_NAME] [PERSON_NAME] [PERSON_NAME] [PERSO…" at bounding box center [424, 183] width 276 height 19
select select "313e3cad-ba6f-4b5e-88d4-2bfbef329720"
click at [286, 174] on select "Select si leader [PERSON_NAME] [PERSON_NAME] [PERSON_NAME] [PERSON_NAME] [PERSO…" at bounding box center [424, 183] width 276 height 19
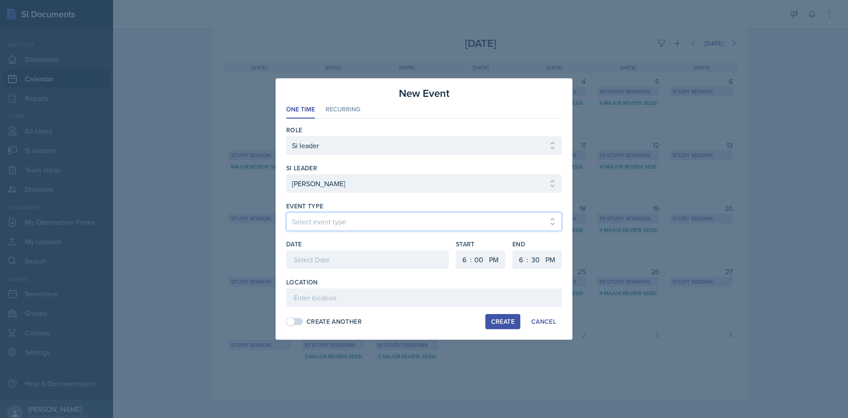
click at [342, 214] on select "Select event type Major Review Session Study Session" at bounding box center [424, 221] width 276 height 19
select select "66bb7cbf-e419-488b-a7ef-f63bc5f9ed04"
click at [286, 212] on select "Select event type Major Review Session Study Session" at bounding box center [424, 221] width 276 height 19
click at [323, 256] on div at bounding box center [367, 259] width 163 height 19
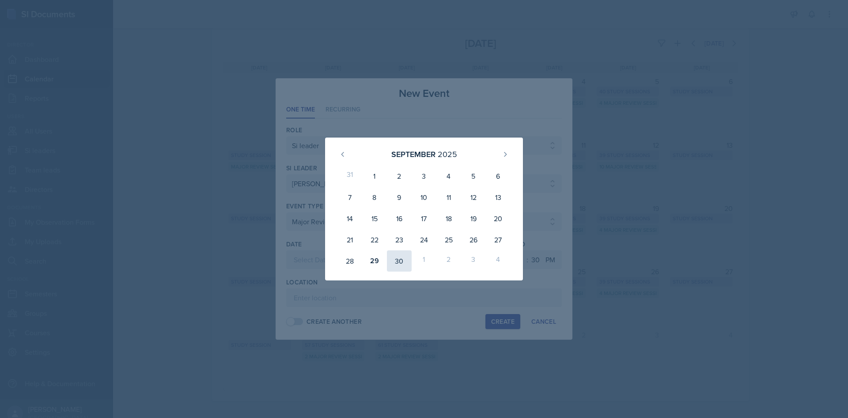
click at [402, 255] on div "30" at bounding box center [399, 260] width 25 height 21
type input "[DATE]"
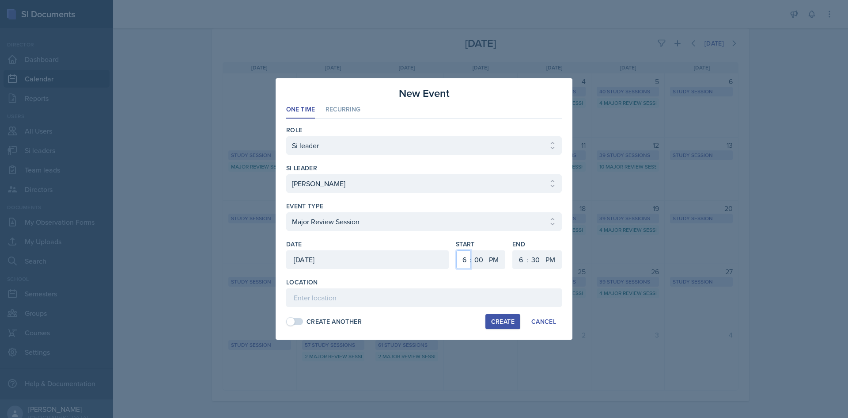
click at [465, 259] on select "1 2 3 4 5 6 7 8 9 10 11 12" at bounding box center [463, 259] width 14 height 19
select select "5"
click at [456, 250] on select "1 2 3 4 5 6 7 8 9 10 11 12" at bounding box center [463, 259] width 14 height 19
drag, startPoint x: 513, startPoint y: 253, endPoint x: 519, endPoint y: 256, distance: 7.1
click at [516, 256] on div "1 2 3 4 5 6 7 8 9 10 11 12 : 00 05 10 15 20 25 30 35 40 45 50 55 AM PM" at bounding box center [537, 259] width 49 height 19
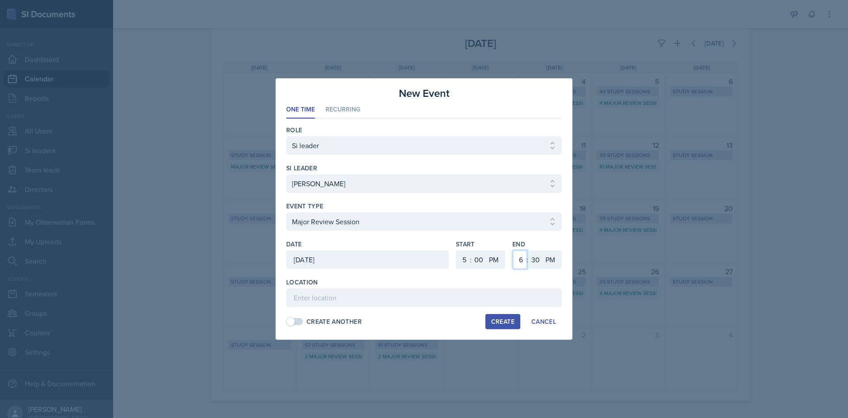
click at [519, 257] on select "1 2 3 4 5 6 7 8 9 10 11 12" at bounding box center [520, 259] width 14 height 19
select select "7"
click at [513, 250] on select "1 2 3 4 5 6 7 8 9 10 11 12" at bounding box center [520, 259] width 14 height 19
click at [532, 254] on select "00 05 10 15 20 25 30 35 40 45 50 55" at bounding box center [535, 259] width 14 height 19
drag, startPoint x: 537, startPoint y: 88, endPoint x: 532, endPoint y: 95, distance: 8.0
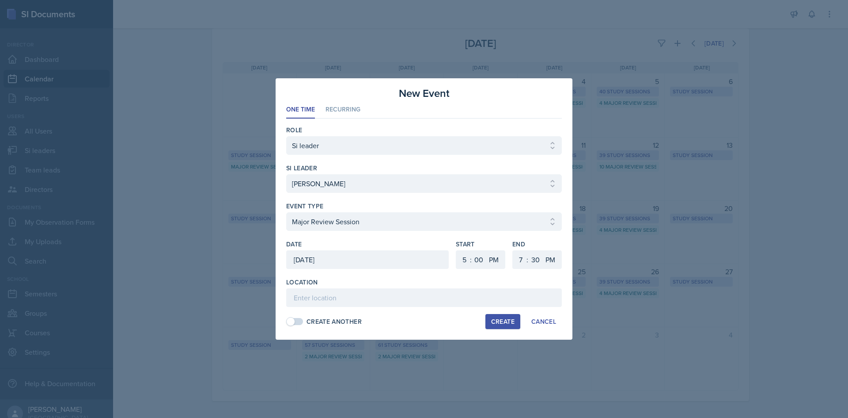
click at [537, 88] on div "New Event" at bounding box center [424, 93] width 276 height 16
click at [446, 297] on input at bounding box center [424, 297] width 276 height 19
type input "Academic Learning Center 4104"
click at [493, 318] on div "Create" at bounding box center [502, 321] width 23 height 7
select select
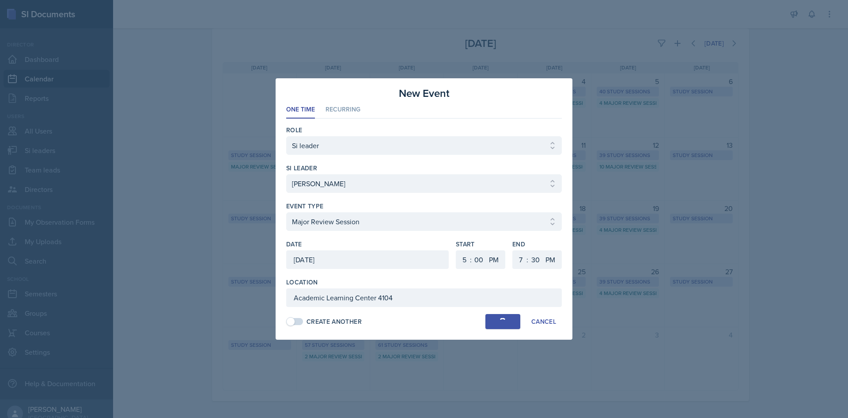
select select
select select "6"
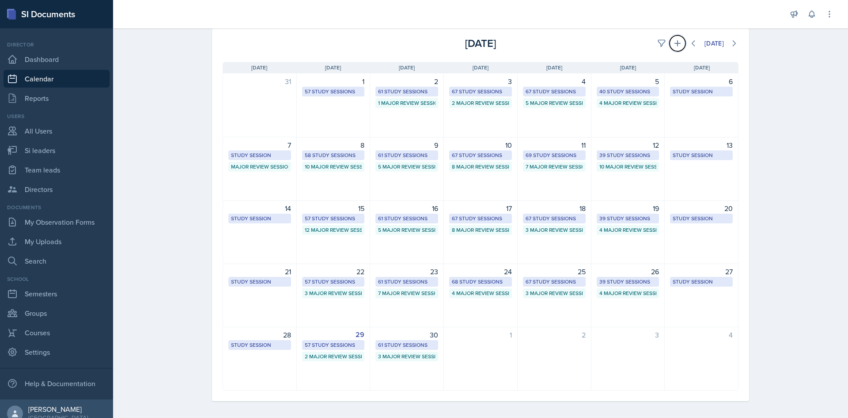
click at [677, 46] on icon at bounding box center [677, 43] width 9 height 9
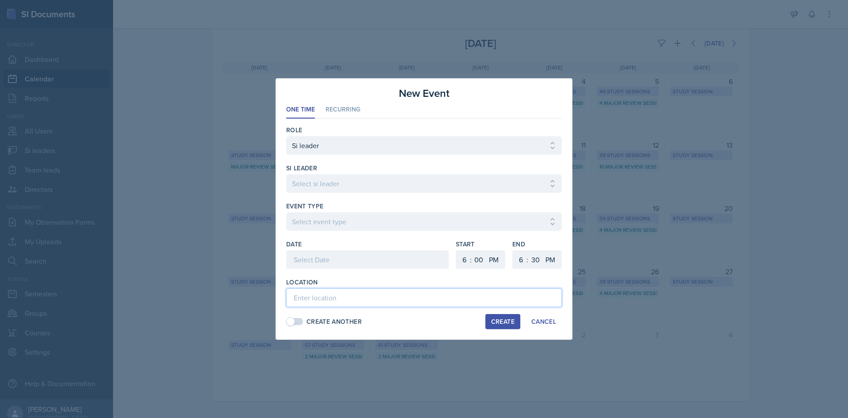
click at [359, 300] on input at bounding box center [424, 297] width 276 height 19
type input "B"
click at [536, 353] on div at bounding box center [424, 209] width 848 height 418
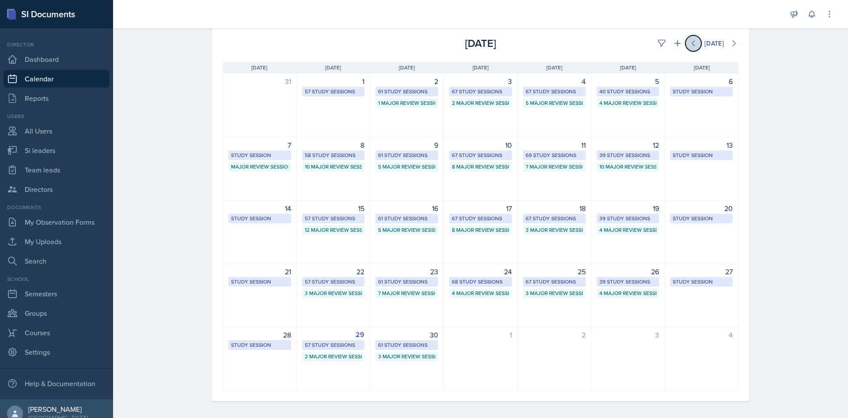
click at [686, 43] on button at bounding box center [694, 43] width 16 height 16
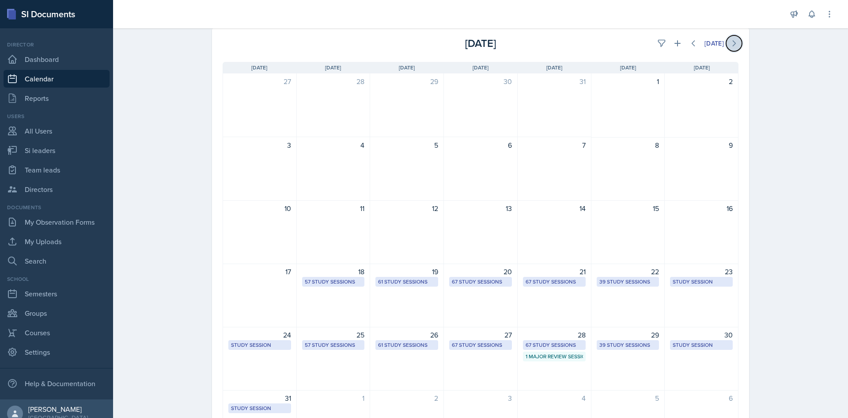
click at [733, 42] on icon at bounding box center [734, 43] width 3 height 5
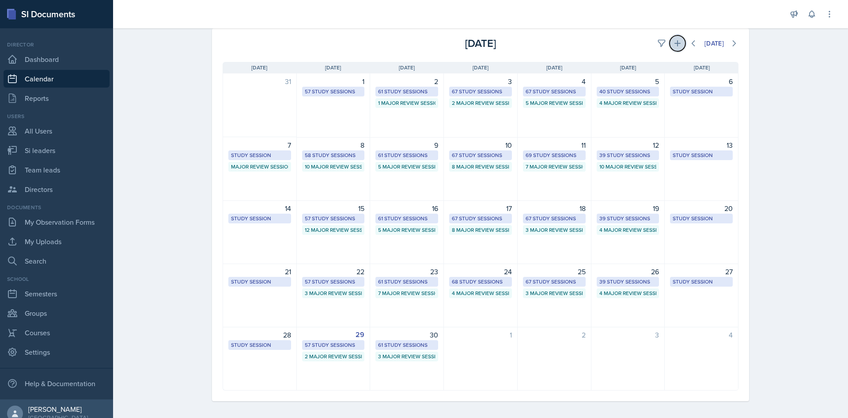
click at [675, 44] on icon at bounding box center [678, 43] width 6 height 6
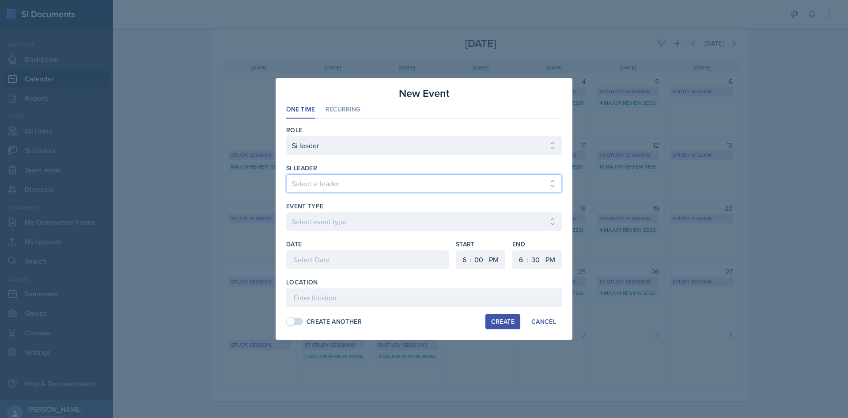
click at [425, 179] on select "Select si leader [PERSON_NAME] [PERSON_NAME] [PERSON_NAME] [PERSON_NAME] [PERSO…" at bounding box center [424, 183] width 276 height 19
select select "dbfde11f-4bb7-4825-8406-dc5430808544"
click at [286, 174] on select "Select si leader [PERSON_NAME] [PERSON_NAME] [PERSON_NAME] [PERSON_NAME] [PERSO…" at bounding box center [424, 183] width 276 height 19
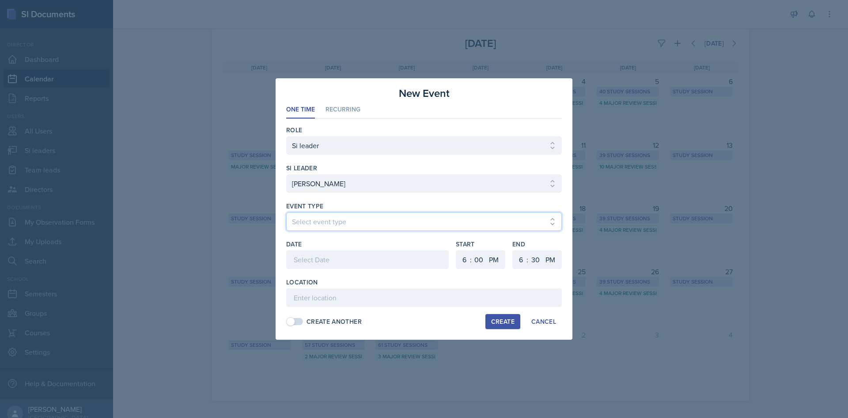
click at [414, 223] on select "Select event type Major Review Session Study Session" at bounding box center [424, 221] width 276 height 19
click at [286, 212] on select "Select event type Major Review Session Study Session" at bounding box center [424, 221] width 276 height 19
click at [394, 219] on select "Select event type Major Review Session Study Session" at bounding box center [424, 221] width 276 height 19
select select "66bb7cbf-e419-488b-a7ef-f63bc5f9ed04"
click at [286, 212] on select "Select event type Major Review Session Study Session" at bounding box center [424, 221] width 276 height 19
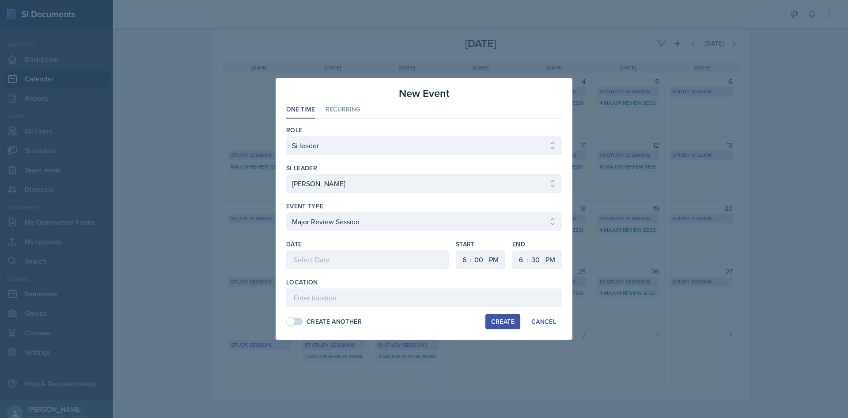
click at [378, 264] on div at bounding box center [367, 259] width 163 height 19
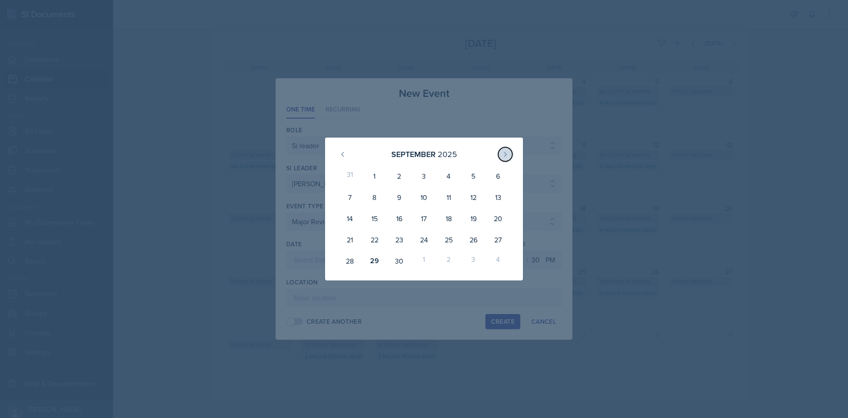
click at [507, 154] on icon at bounding box center [506, 154] width 2 height 4
click at [471, 179] on div "3" at bounding box center [473, 175] width 25 height 21
type input "[DATE]"
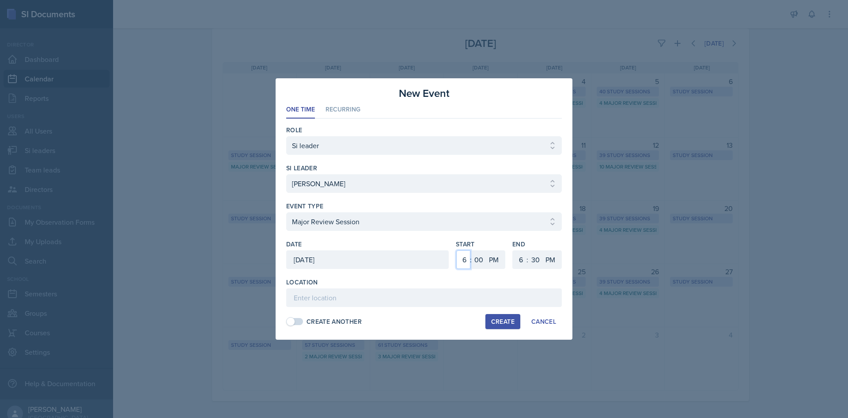
click at [459, 257] on select "1 2 3 4 5 6 7 8 9 10 11 12" at bounding box center [463, 259] width 14 height 19
select select "3"
click at [456, 250] on select "1 2 3 4 5 6 7 8 9 10 11 12" at bounding box center [463, 259] width 14 height 19
click at [476, 262] on select "00 05 10 15 20 25 30 35 40 45 50 55" at bounding box center [479, 259] width 14 height 19
select select "30"
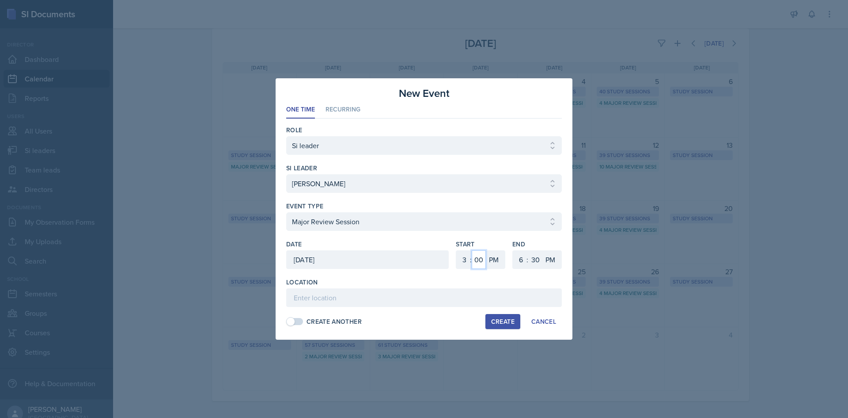
click at [472, 250] on select "00 05 10 15 20 25 30 35 40 45 50 55" at bounding box center [479, 259] width 14 height 19
click at [519, 262] on select "1 2 3 4 5 6 7 8 9 10 11 12" at bounding box center [520, 259] width 14 height 19
select select "5"
click at [513, 250] on select "1 2 3 4 5 6 7 8 9 10 11 12" at bounding box center [520, 259] width 14 height 19
click at [482, 291] on input at bounding box center [424, 297] width 276 height 19
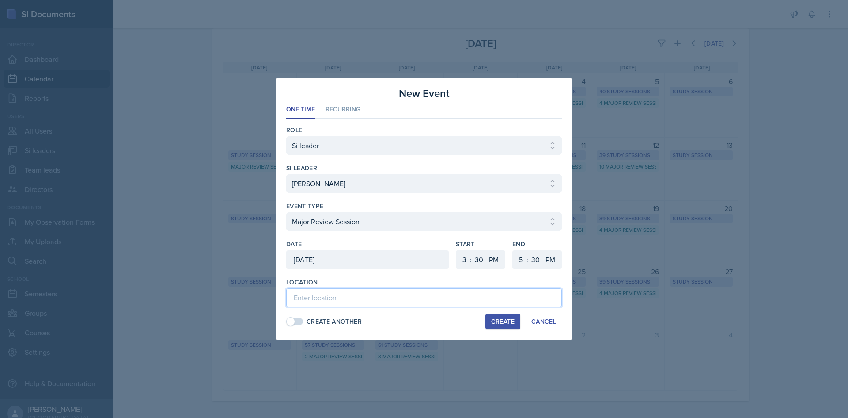
paste input "[URL][DOMAIN_NAME]"
type input "[URL][DOMAIN_NAME]"
click at [497, 322] on div "Create" at bounding box center [502, 321] width 23 height 7
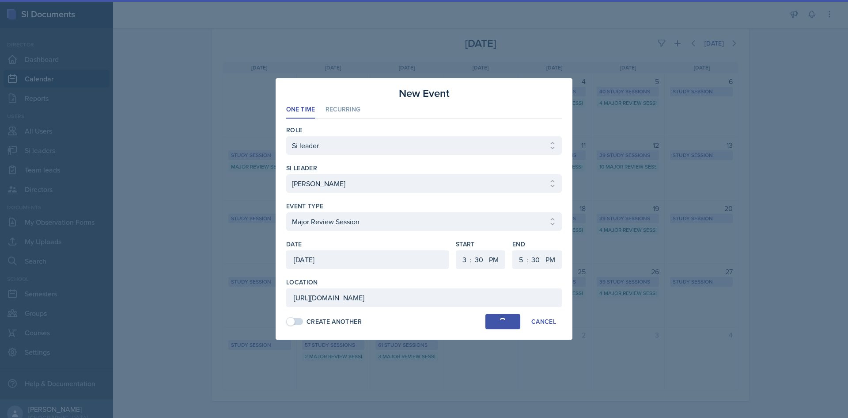
select select
select select "6"
select select "0"
select select "6"
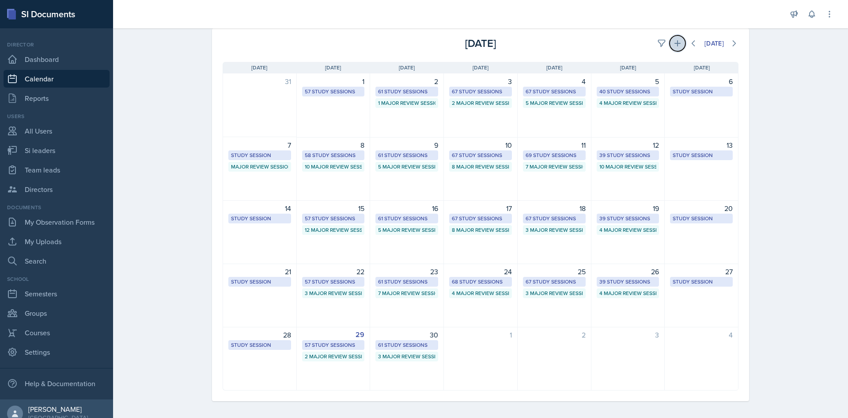
click at [677, 40] on icon at bounding box center [677, 43] width 9 height 9
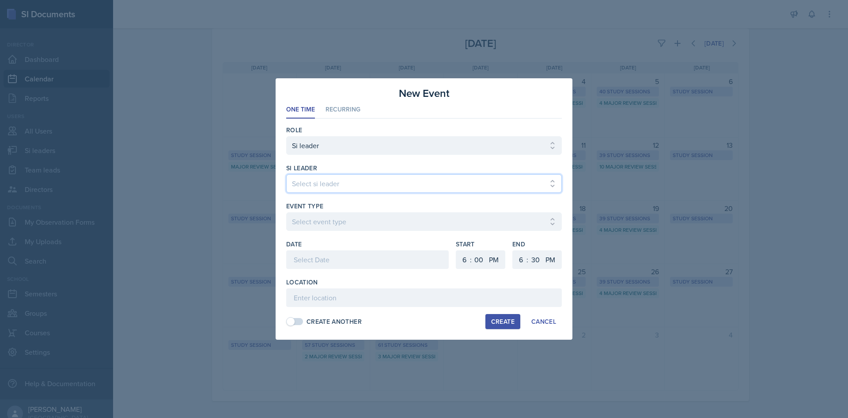
click at [394, 176] on select "Select si leader [PERSON_NAME] [PERSON_NAME] [PERSON_NAME] [PERSON_NAME] [PERSO…" at bounding box center [424, 183] width 276 height 19
select select "3865883a-f033-460f-bfe0-57a93bee73f0"
click at [286, 174] on select "Select si leader [PERSON_NAME] [PERSON_NAME] [PERSON_NAME] [PERSON_NAME] [PERSO…" at bounding box center [424, 183] width 276 height 19
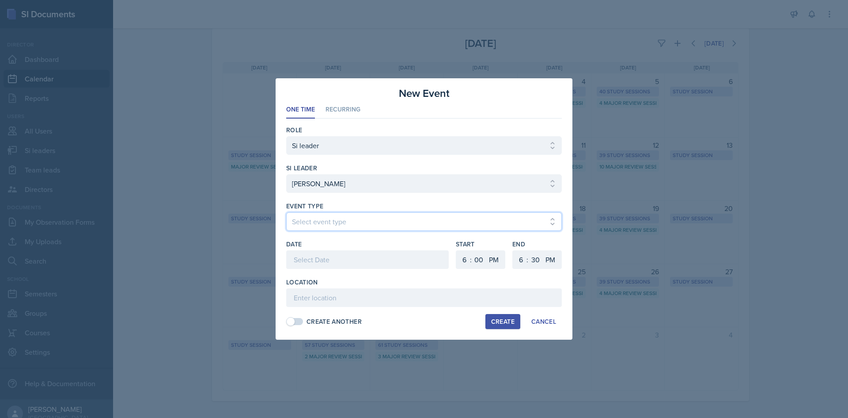
drag, startPoint x: 370, startPoint y: 221, endPoint x: 371, endPoint y: 226, distance: 5.4
click at [370, 221] on select "Select event type Major Review Session Study Session" at bounding box center [424, 221] width 276 height 19
select select "66bb7cbf-e419-488b-a7ef-f63bc5f9ed04"
click at [286, 212] on select "Select event type Major Review Session Study Session" at bounding box center [424, 221] width 276 height 19
click at [357, 260] on div at bounding box center [367, 259] width 163 height 19
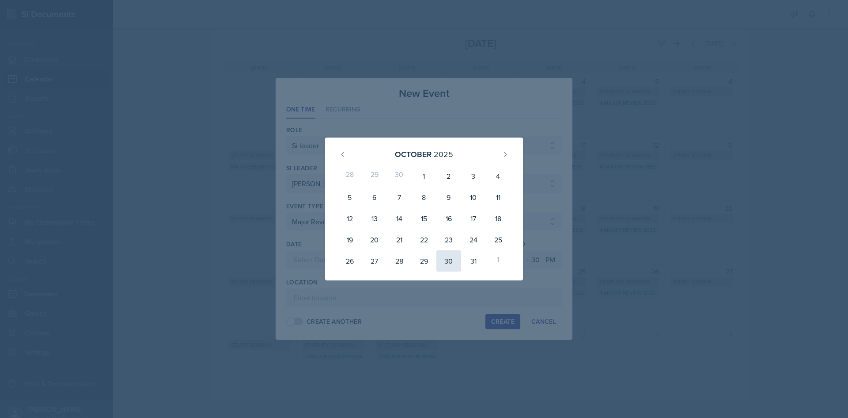
click at [453, 258] on div "30" at bounding box center [449, 260] width 25 height 21
type input "[DATE]"
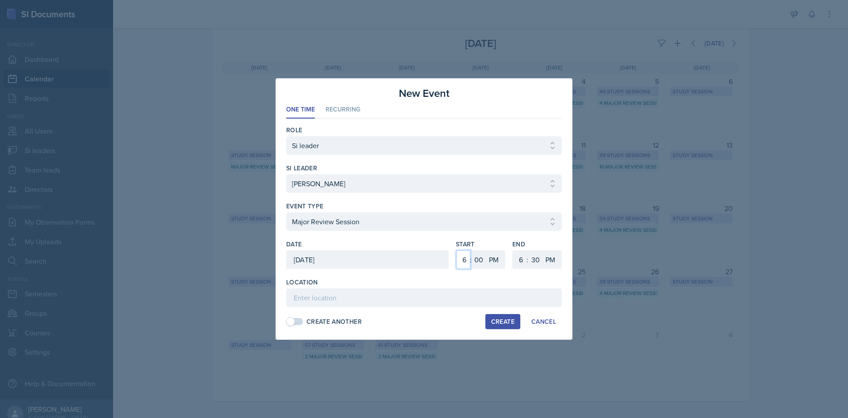
click at [467, 256] on select "1 2 3 4 5 6 7 8 9 10 11 12" at bounding box center [463, 259] width 14 height 19
select select "5"
click at [456, 250] on select "1 2 3 4 5 6 7 8 9 10 11 12" at bounding box center [463, 259] width 14 height 19
click at [496, 289] on input at bounding box center [424, 297] width 276 height 19
type input "English Building 103"
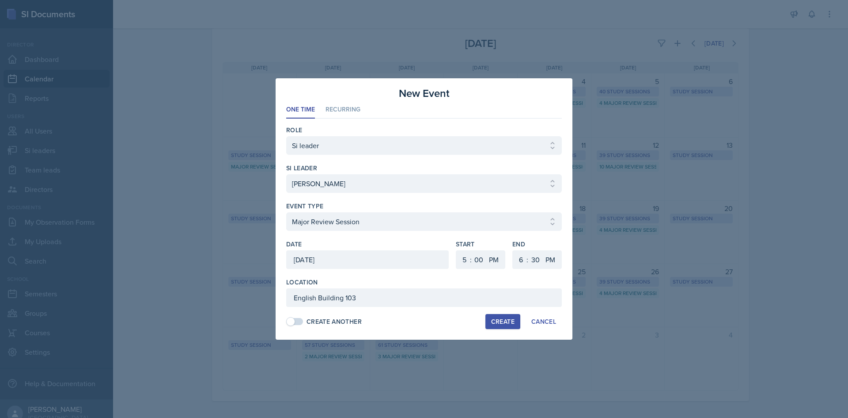
click at [373, 352] on div at bounding box center [424, 209] width 848 height 418
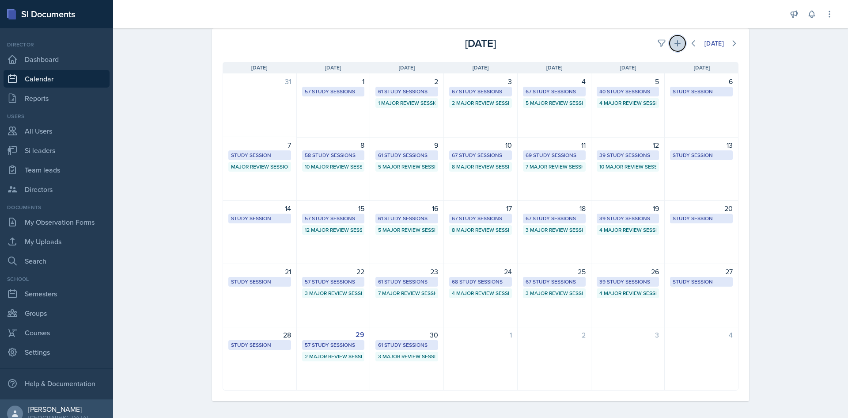
click at [673, 42] on icon at bounding box center [677, 43] width 9 height 9
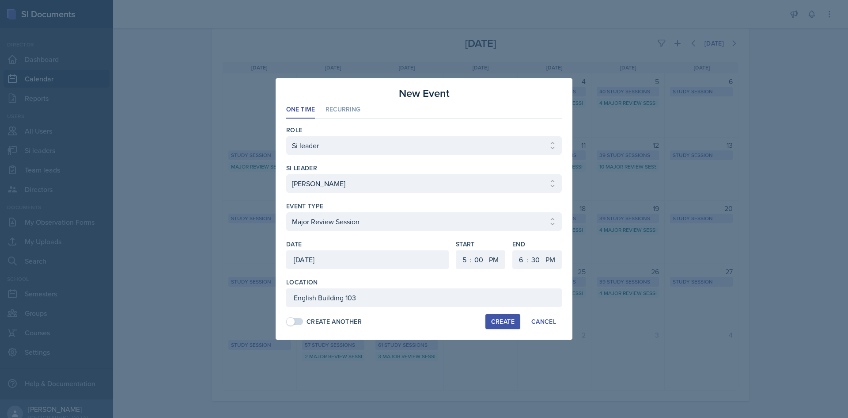
click at [496, 326] on button "Create" at bounding box center [503, 321] width 35 height 15
select select
select select "6"
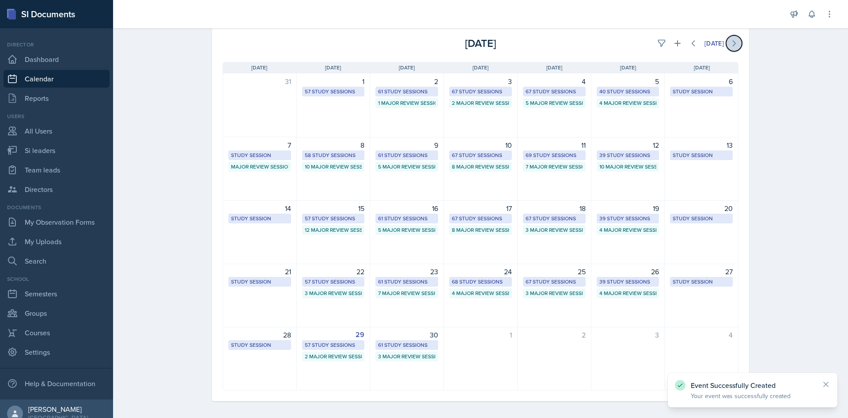
click at [736, 45] on button at bounding box center [734, 43] width 16 height 16
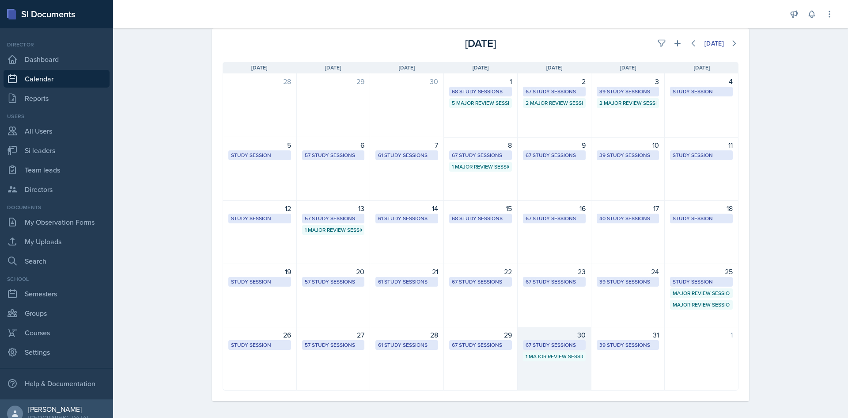
click at [535, 358] on div "1 Major Review Session" at bounding box center [554, 356] width 57 height 8
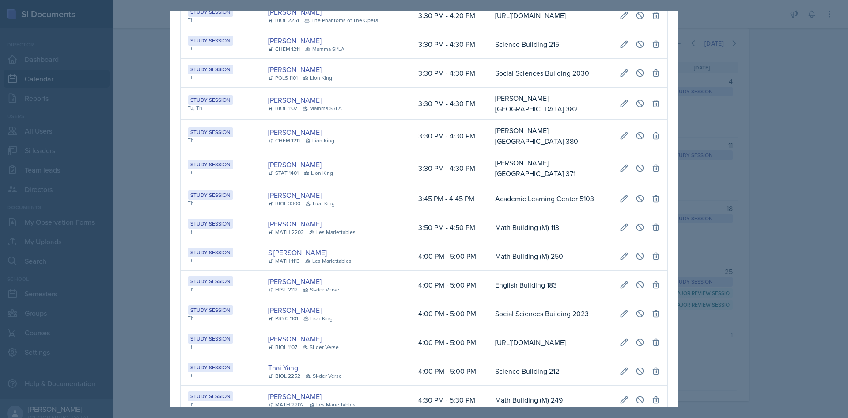
scroll to position [1140, 0]
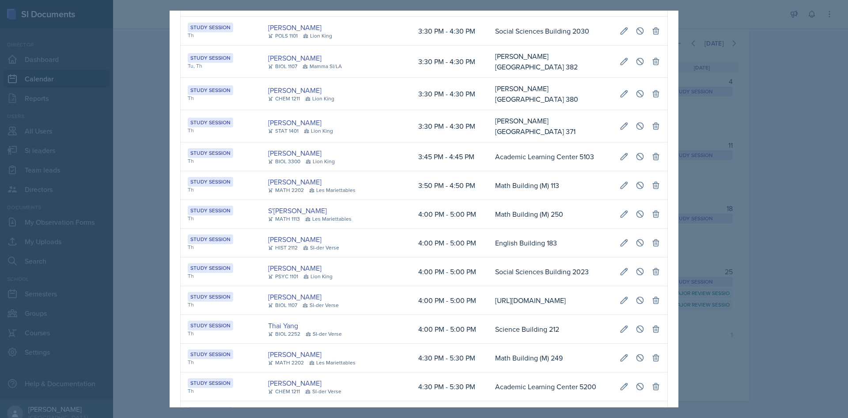
click at [488, 110] on td "[PERSON_NAME][GEOGRAPHIC_DATA] 380" at bounding box center [550, 94] width 125 height 32
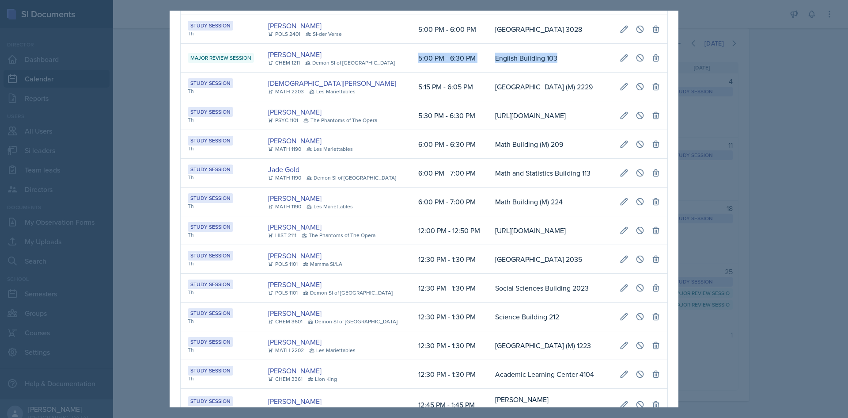
scroll to position [0, 196]
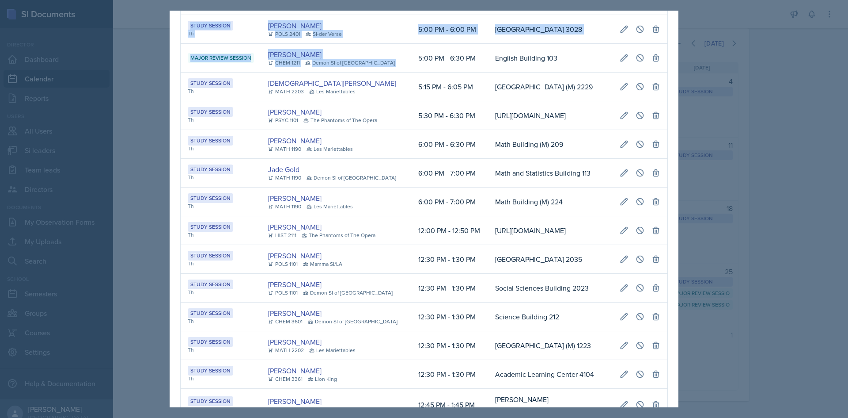
drag, startPoint x: 473, startPoint y: 208, endPoint x: 660, endPoint y: 209, distance: 186.5
click at [661, 72] on tr "Major Review Session [PERSON_NAME] CHEM 1211 Demon SI of [GEOGRAPHIC_DATA] 5:00…" at bounding box center [424, 58] width 487 height 29
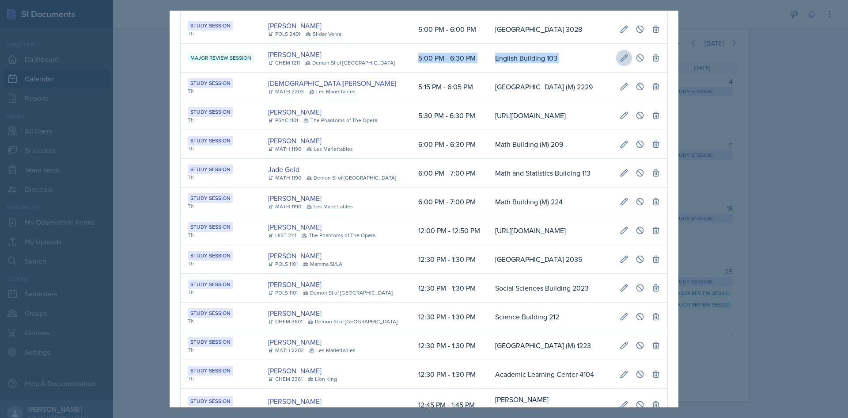
click at [616, 66] on button at bounding box center [624, 58] width 16 height 16
select select "66bb7cbf-e419-488b-a7ef-f63bc5f9ed04"
type input "[DATE]"
select select "5"
select select "0"
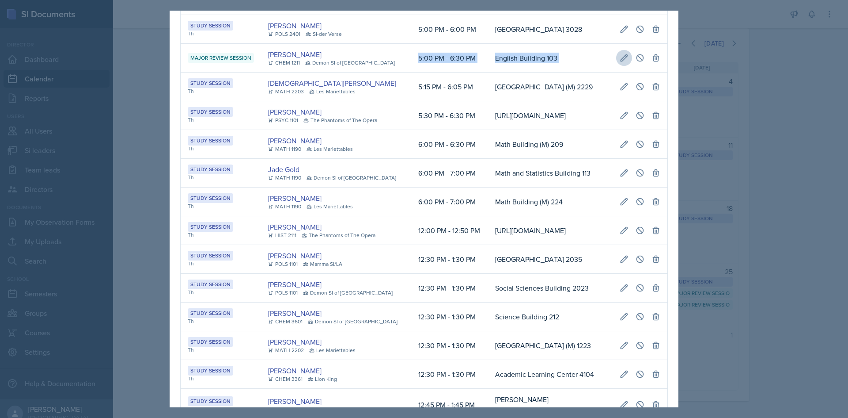
select select "PM"
select select "6"
select select "30"
select select "PM"
type input "English Building 103"
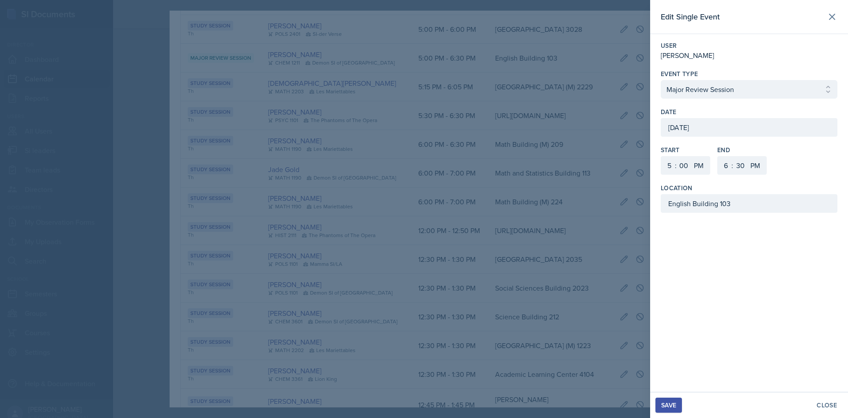
click at [733, 125] on div "[DATE]" at bounding box center [749, 127] width 177 height 19
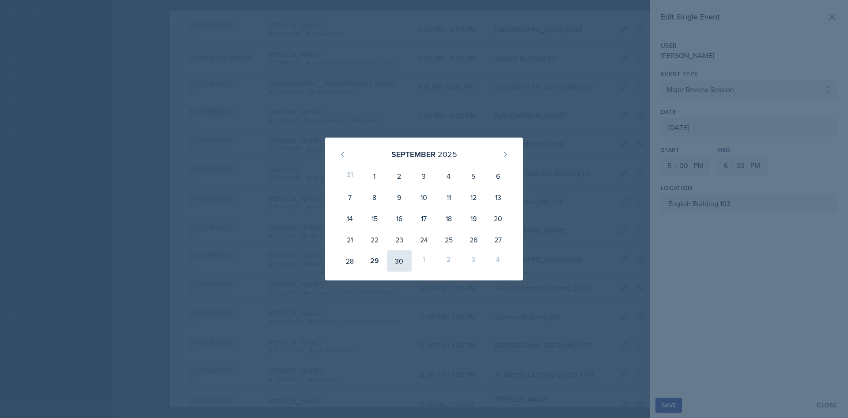
click at [395, 263] on div "30" at bounding box center [399, 260] width 25 height 21
type input "[DATE]"
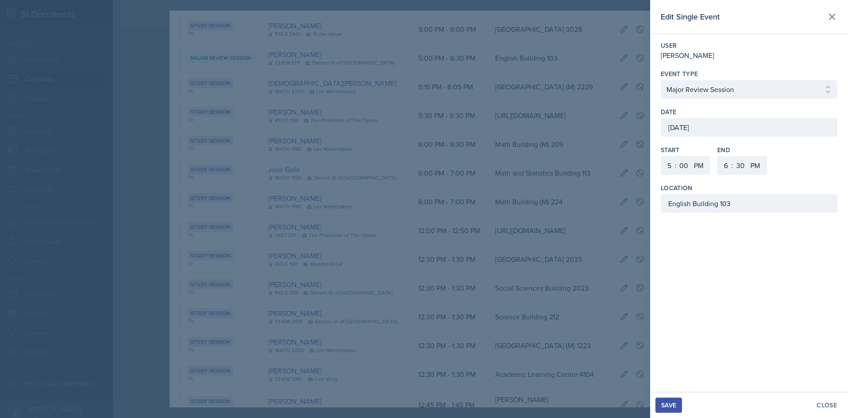
click at [668, 405] on div "Save" at bounding box center [668, 404] width 15 height 7
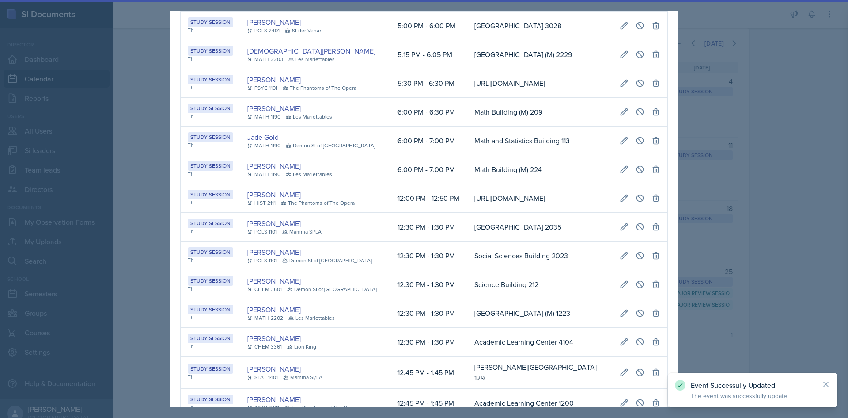
scroll to position [0, 175]
click at [766, 260] on div at bounding box center [424, 209] width 848 height 418
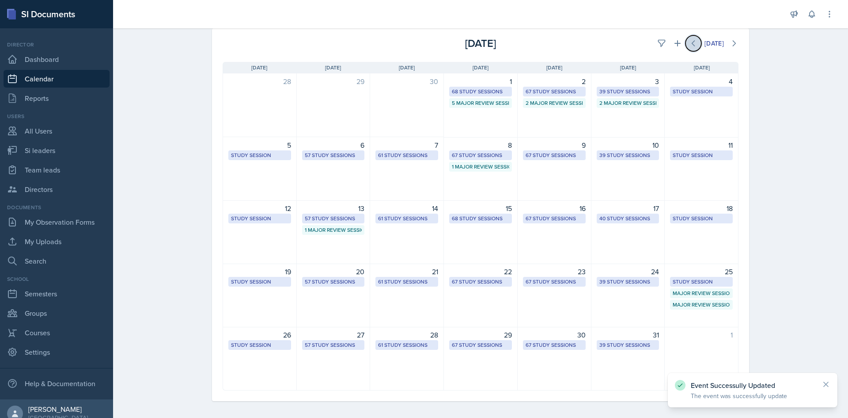
click at [692, 45] on icon at bounding box center [693, 43] width 9 height 9
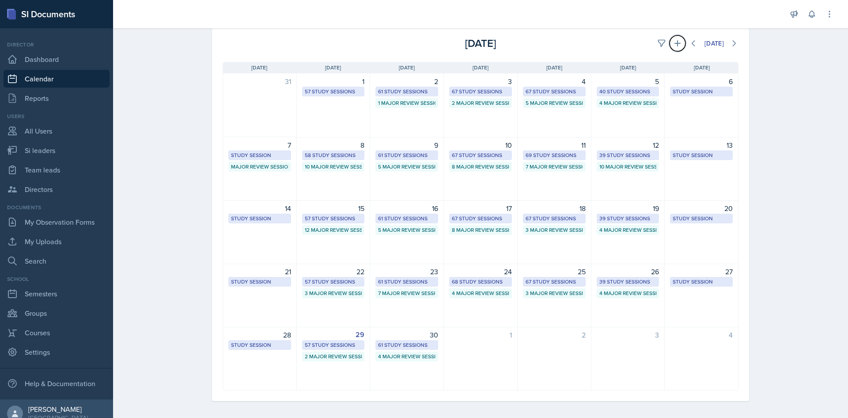
click at [680, 47] on button at bounding box center [678, 43] width 16 height 16
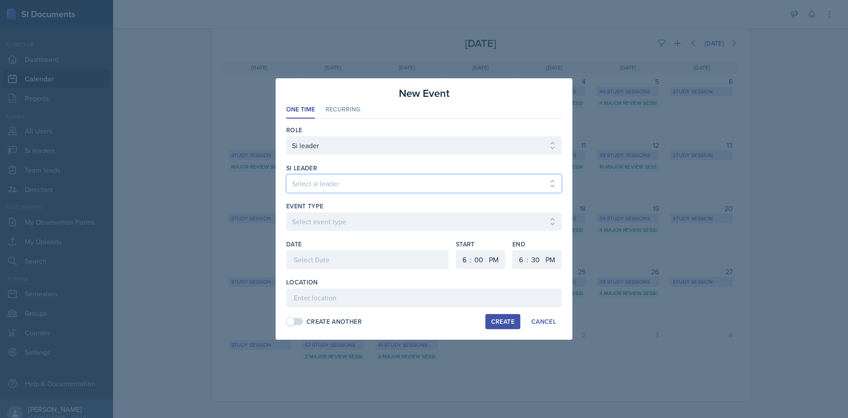
click at [320, 179] on select "Select si leader [PERSON_NAME] [PERSON_NAME] [PERSON_NAME] [PERSON_NAME] [PERSO…" at bounding box center [424, 183] width 276 height 19
select select "0f444dca-ea37-466a-b946-2abaaae34be2"
click at [286, 174] on select "Select si leader [PERSON_NAME] [PERSON_NAME] [PERSON_NAME] [PERSON_NAME] [PERSO…" at bounding box center [424, 183] width 276 height 19
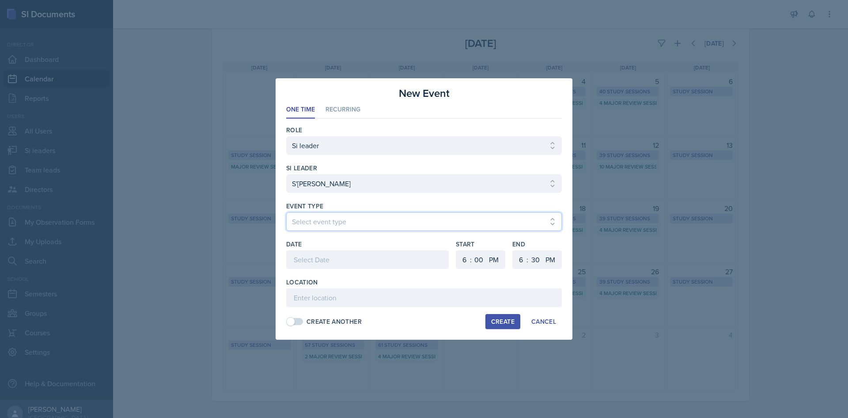
click at [323, 219] on select "Select event type Major Review Session Study Session" at bounding box center [424, 221] width 276 height 19
select select "66bb7cbf-e419-488b-a7ef-f63bc5f9ed04"
click at [286, 212] on select "Select event type Major Review Session Study Session" at bounding box center [424, 221] width 276 height 19
click at [328, 219] on select "Select event type Major Review Session Study Session" at bounding box center [424, 221] width 276 height 19
click at [346, 228] on select "Select event type Major Review Session Study Session" at bounding box center [424, 221] width 276 height 19
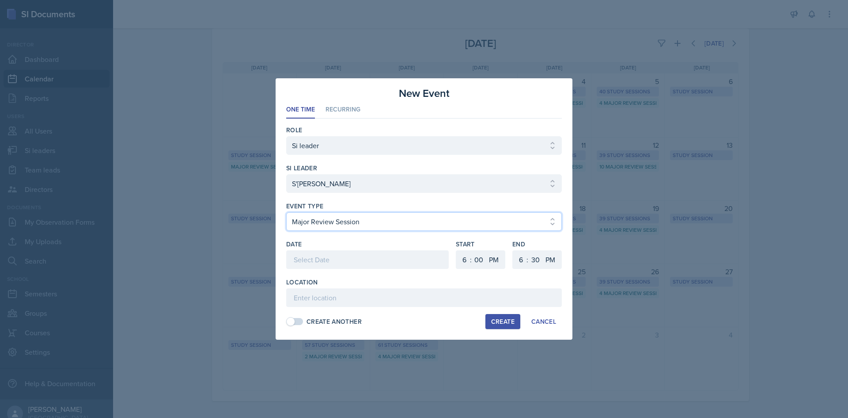
click at [346, 226] on select "Select event type Major Review Session Study Session" at bounding box center [424, 221] width 276 height 19
click at [286, 212] on select "Select event type Major Review Session Study Session" at bounding box center [424, 221] width 276 height 19
click at [331, 217] on select "Select event type Major Review Session Study Session" at bounding box center [424, 221] width 276 height 19
click at [378, 260] on div at bounding box center [367, 259] width 163 height 19
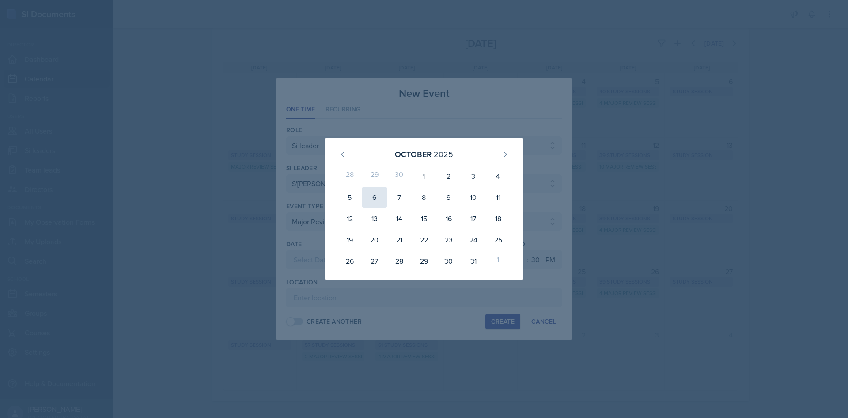
click at [381, 199] on div "6" at bounding box center [374, 196] width 25 height 21
type input "[DATE]"
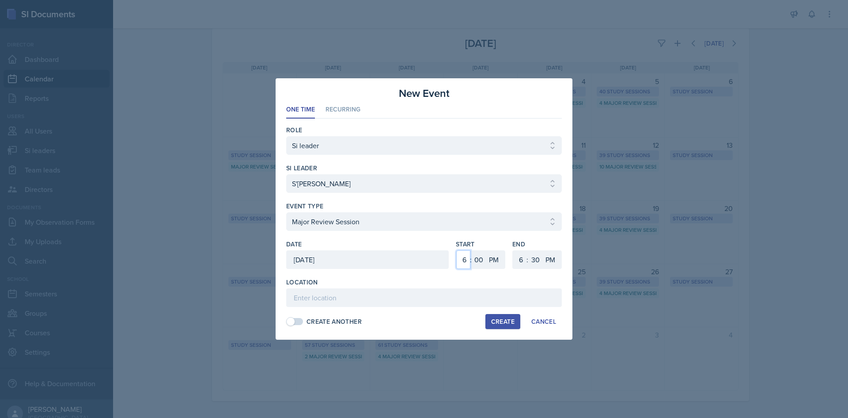
click at [463, 256] on select "1 2 3 4 5 6 7 8 9 10 11 12" at bounding box center [463, 259] width 14 height 19
select select "1"
click at [456, 250] on select "1 2 3 4 5 6 7 8 9 10 11 12" at bounding box center [463, 259] width 14 height 19
click at [515, 254] on select "1 2 3 4 5 6 7 8 9 10 11 12" at bounding box center [520, 259] width 14 height 19
click at [512, 125] on div "Role Select Role Si leader Team lead Director si leader Select si leader [PERSO…" at bounding box center [424, 225] width 276 height 214
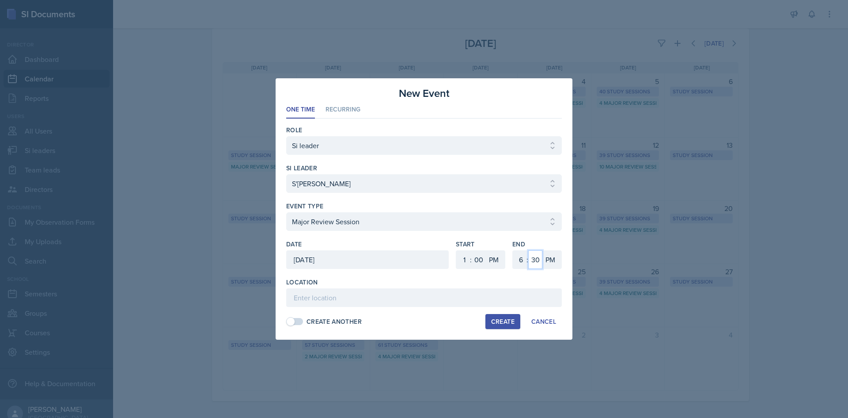
drag, startPoint x: 534, startPoint y: 259, endPoint x: 533, endPoint y: 251, distance: 8.9
click at [534, 256] on select "00 05 10 15 20 25 30 35 40 45 50 55" at bounding box center [535, 259] width 14 height 19
select select "0"
click at [528, 250] on select "00 05 10 15 20 25 30 35 40 45 50 55" at bounding box center [535, 259] width 14 height 19
drag, startPoint x: 521, startPoint y: 262, endPoint x: 521, endPoint y: 253, distance: 9.7
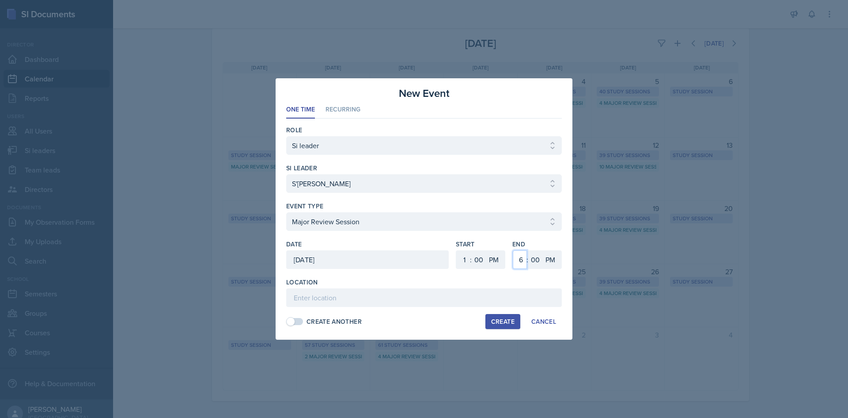
click at [521, 262] on select "1 2 3 4 5 6 7 8 9 10 11 12" at bounding box center [520, 259] width 14 height 19
select select "3"
click at [513, 250] on select "1 2 3 4 5 6 7 8 9 10 11 12" at bounding box center [520, 259] width 14 height 19
click at [418, 291] on input at bounding box center [424, 297] width 276 height 19
type input "Social Science Building 2031"
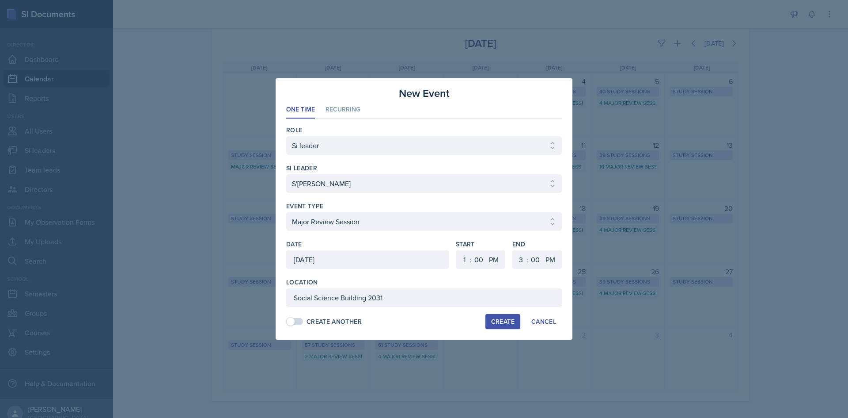
click at [490, 319] on button "Create" at bounding box center [503, 321] width 35 height 15
select select
select select "6"
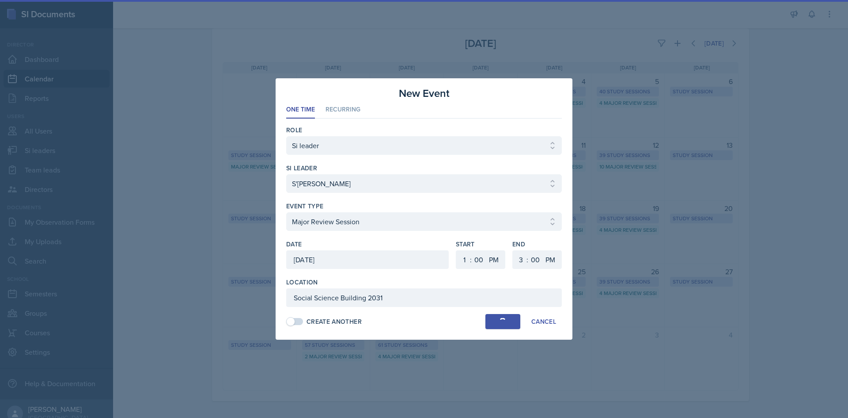
select select "30"
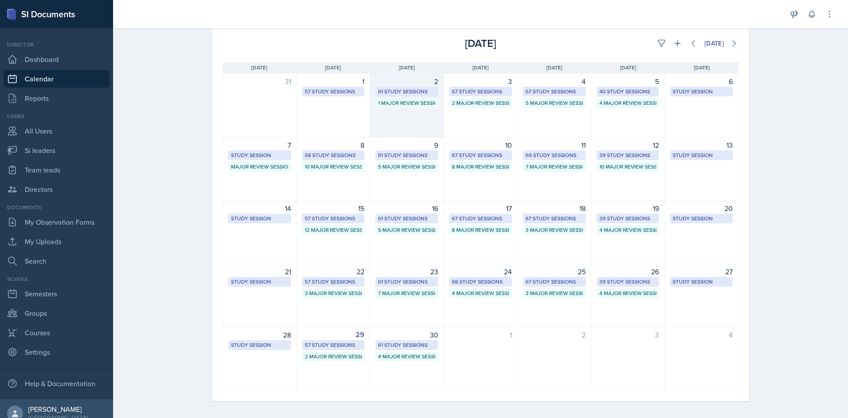
click at [429, 89] on div "61 Study Sessions" at bounding box center [406, 91] width 57 height 8
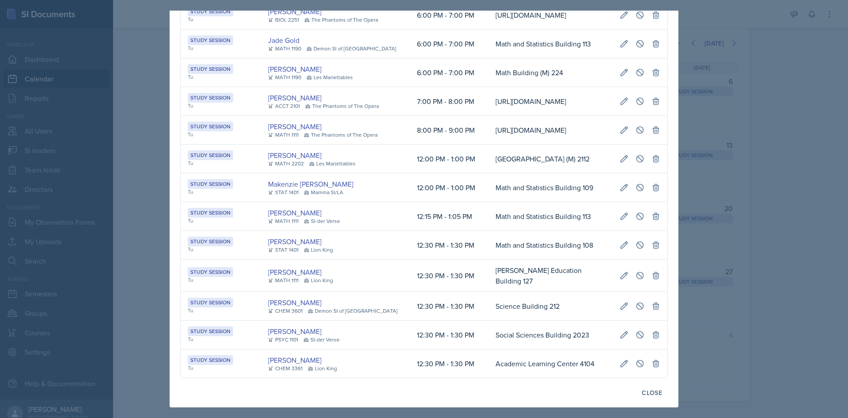
click at [489, 58] on td "Math and Statistics Building 113" at bounding box center [551, 44] width 124 height 29
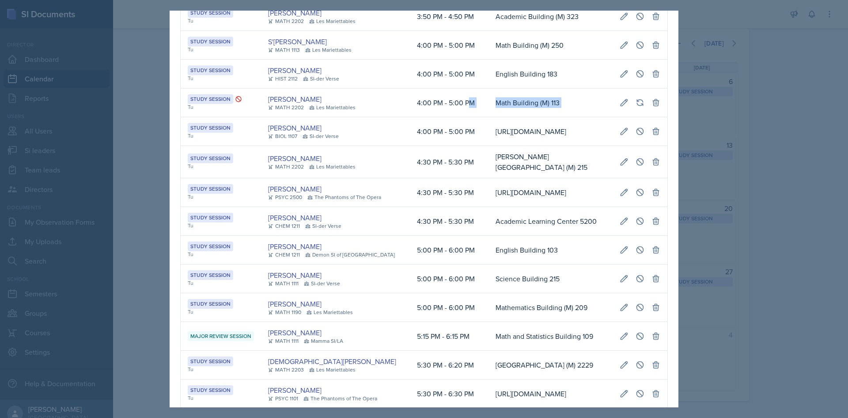
scroll to position [0, 202]
drag, startPoint x: 451, startPoint y: 205, endPoint x: 661, endPoint y: 211, distance: 210.4
click at [523, 117] on td "Math Building (M) 113" at bounding box center [551, 102] width 124 height 29
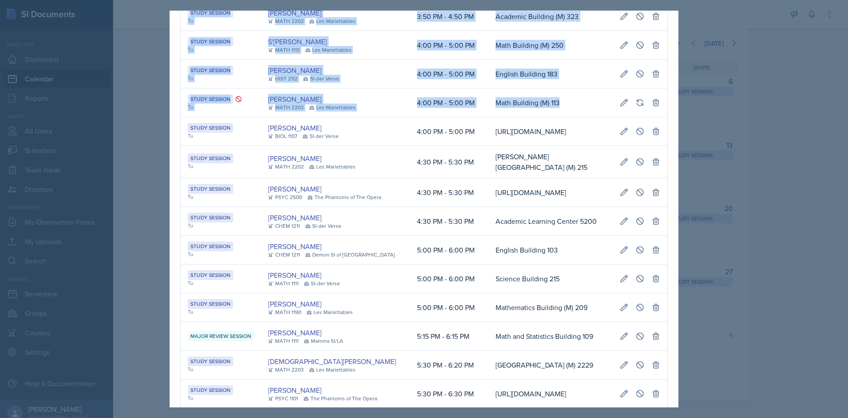
scroll to position [0, 0]
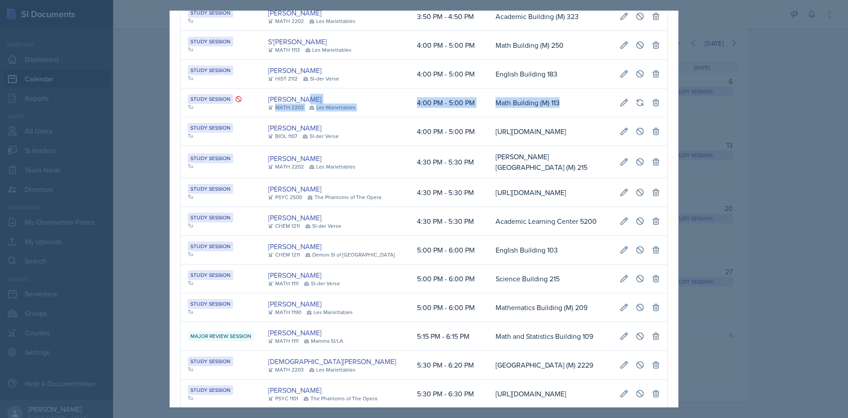
drag, startPoint x: 509, startPoint y: 211, endPoint x: 329, endPoint y: 208, distance: 180.3
click at [329, 117] on tr "Study Session Tu [PERSON_NAME] MATH 2202 [GEOGRAPHIC_DATA] 4:00 PM - 5:00 PM Ma…" at bounding box center [424, 102] width 487 height 29
click at [356, 104] on div "[PERSON_NAME]" at bounding box center [314, 99] width 93 height 11
click at [160, 193] on div at bounding box center [424, 209] width 848 height 418
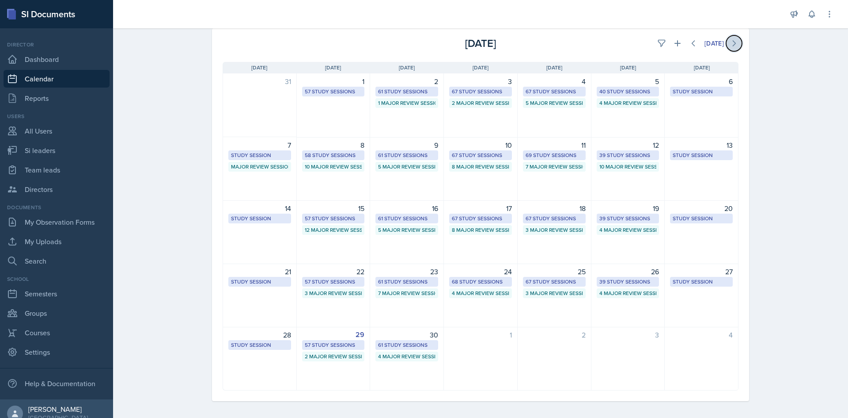
click at [735, 46] on icon at bounding box center [734, 43] width 9 height 9
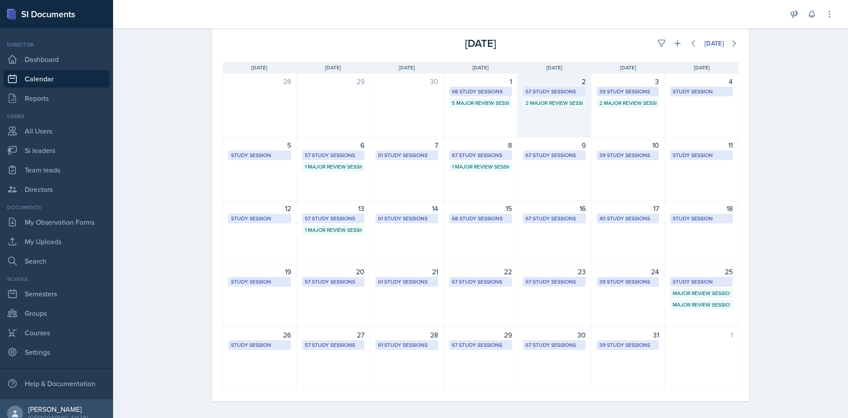
click at [564, 89] on div "67 Study Sessions" at bounding box center [554, 91] width 57 height 8
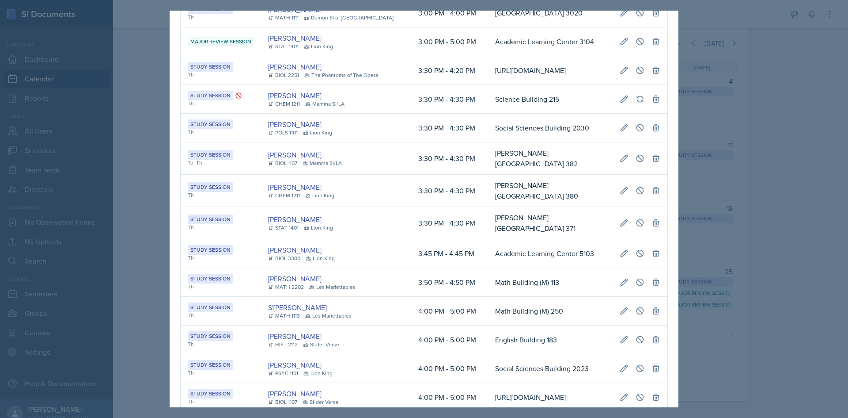
click at [545, 27] on td "[GEOGRAPHIC_DATA] 3020" at bounding box center [550, 13] width 125 height 29
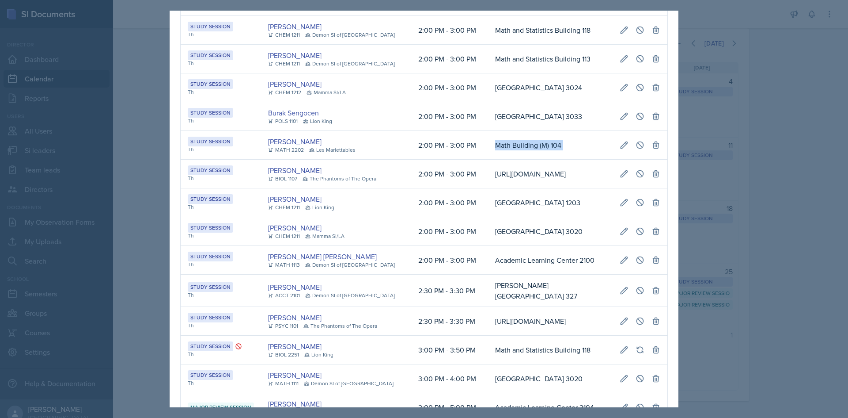
scroll to position [0, 196]
drag, startPoint x: 467, startPoint y: 214, endPoint x: 656, endPoint y: 211, distance: 189.1
click at [656, 160] on tr "Study Session Th [PERSON_NAME] MATH 2202 [GEOGRAPHIC_DATA] 2:00 PM - 3:00 PM Ma…" at bounding box center [424, 145] width 487 height 29
click at [637, 148] on icon at bounding box center [640, 144] width 7 height 7
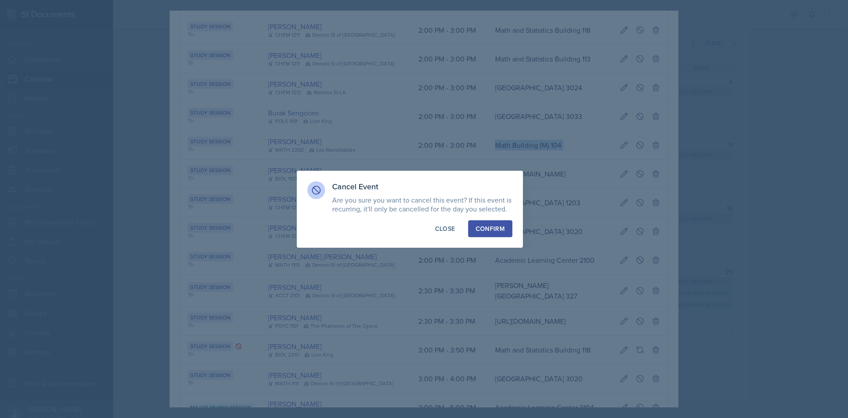
click at [506, 225] on button "Confirm" at bounding box center [490, 228] width 44 height 17
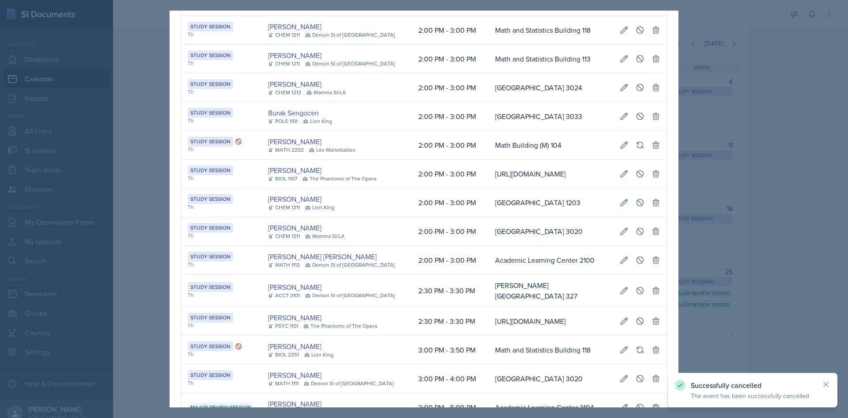
click at [764, 262] on div at bounding box center [424, 209] width 848 height 418
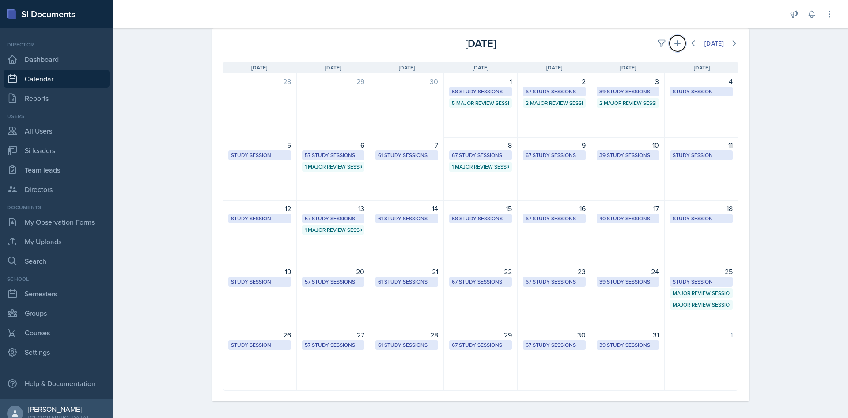
drag, startPoint x: 674, startPoint y: 48, endPoint x: 664, endPoint y: 64, distance: 19.1
click at [674, 48] on button at bounding box center [678, 43] width 16 height 16
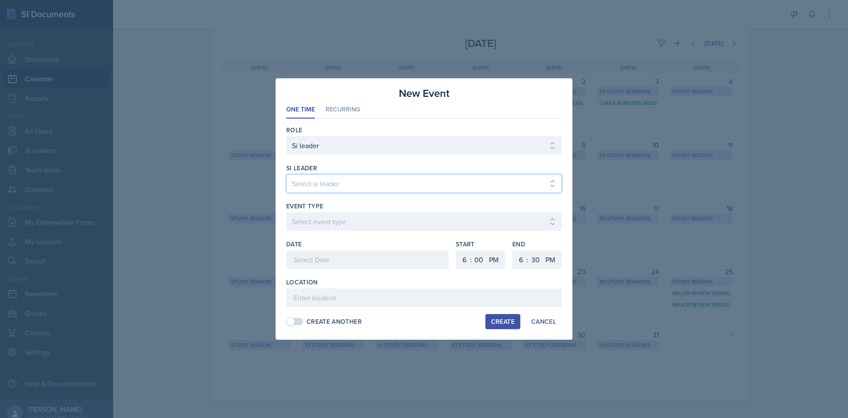
click at [429, 180] on select "Select si leader [PERSON_NAME] [PERSON_NAME] [PERSON_NAME] [PERSON_NAME] [PERSO…" at bounding box center [424, 183] width 276 height 19
select select "66c01a4d-23e0-4b9b-98fa-4206cc654f65"
click at [286, 174] on select "Select si leader [PERSON_NAME] [PERSON_NAME] [PERSON_NAME] [PERSON_NAME] [PERSO…" at bounding box center [424, 183] width 276 height 19
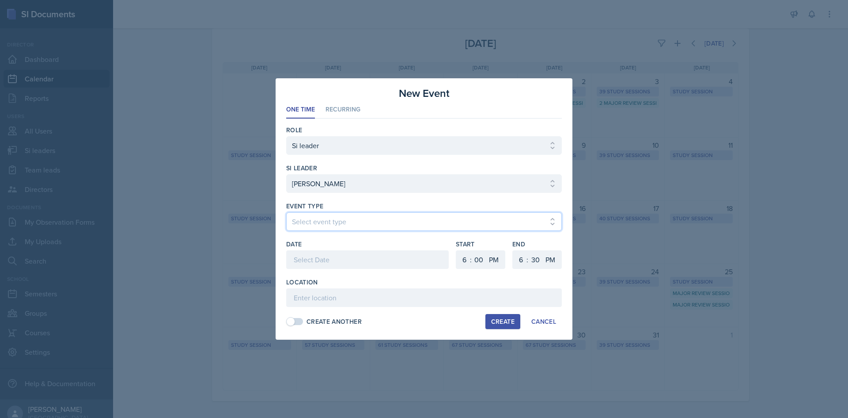
click at [409, 216] on select "Select event type Major Review Session Study Session" at bounding box center [424, 221] width 276 height 19
select select "66bb7cbf-e419-488b-a7ef-f63bc5f9ed04"
click at [286, 212] on select "Select event type Major Review Session Study Session" at bounding box center [424, 221] width 276 height 19
click at [380, 258] on div at bounding box center [367, 259] width 163 height 19
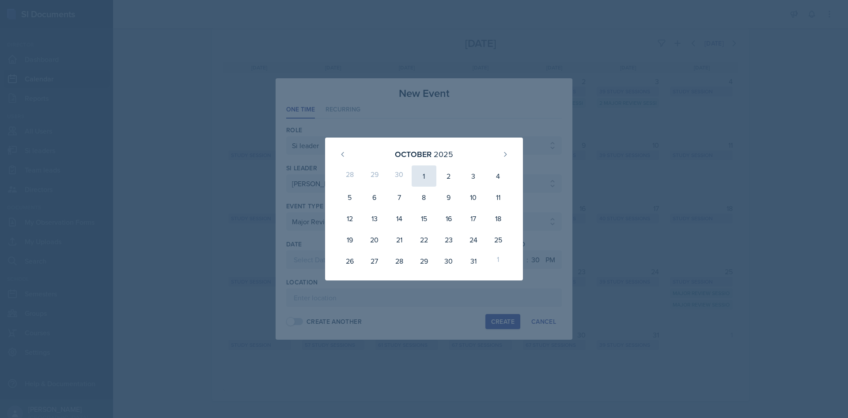
click at [432, 172] on div "1" at bounding box center [424, 175] width 25 height 21
type input "[DATE]"
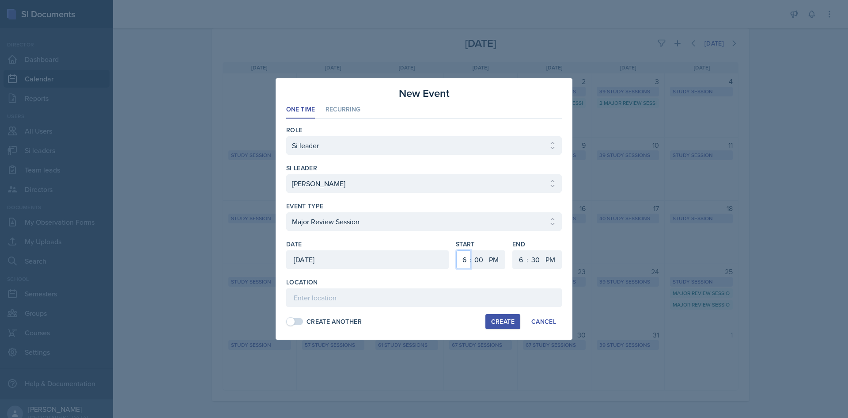
click at [464, 262] on select "1 2 3 4 5 6 7 8 9 10 11 12" at bounding box center [463, 259] width 14 height 19
select select "5"
click at [456, 250] on select "1 2 3 4 5 6 7 8 9 10 11 12" at bounding box center [463, 259] width 14 height 19
click at [521, 261] on select "1 2 3 4 5 6 7 8 9 10 11 12" at bounding box center [520, 259] width 14 height 19
click at [494, 269] on div "Start 1 2 3 4 5 6 7 8 9 10 11 12 : 00 05 10 15 20 25 30 35 40 45 50 55 AM PM" at bounding box center [480, 258] width 49 height 38
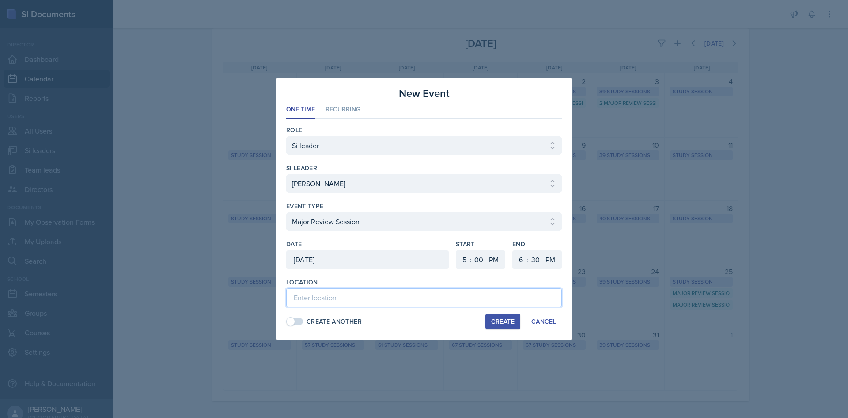
click at [460, 298] on input at bounding box center [424, 297] width 276 height 19
type input "[GEOGRAPHIC_DATA] 2035"
click at [489, 323] on button "Create" at bounding box center [503, 321] width 35 height 15
select select
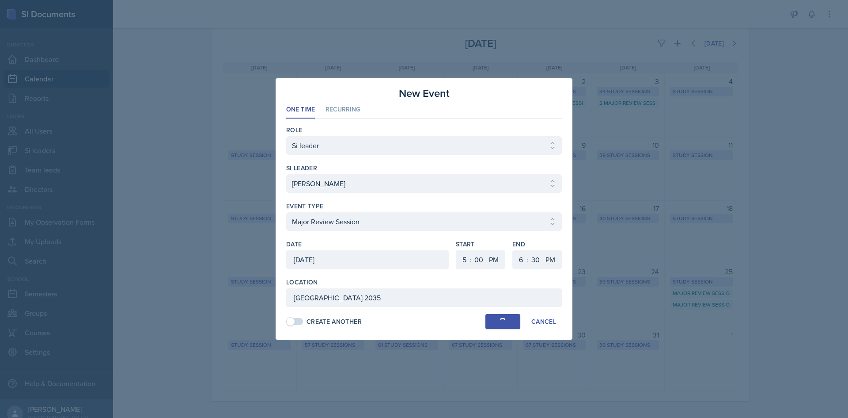
select select "6"
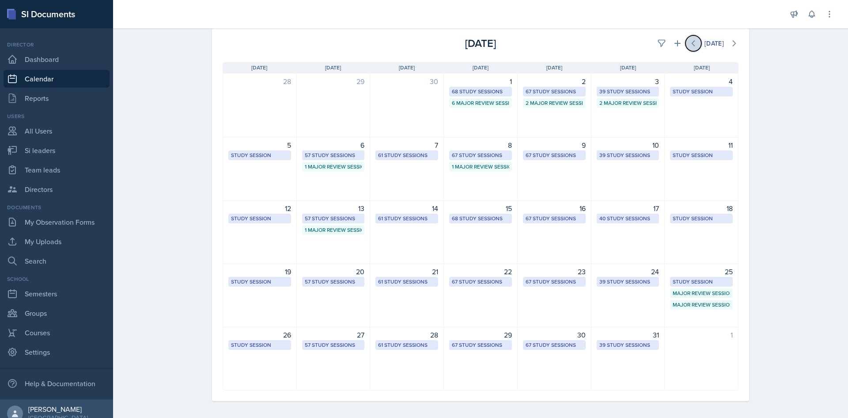
click at [686, 49] on button at bounding box center [694, 43] width 16 height 16
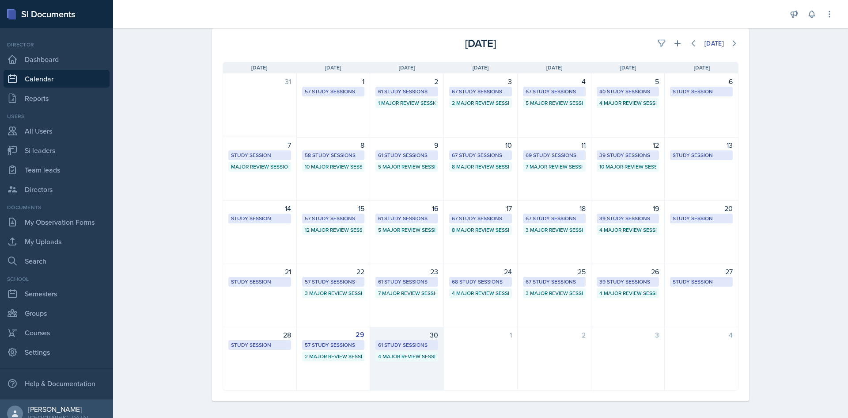
click at [401, 346] on div "61 Study Sessions" at bounding box center [406, 345] width 57 height 8
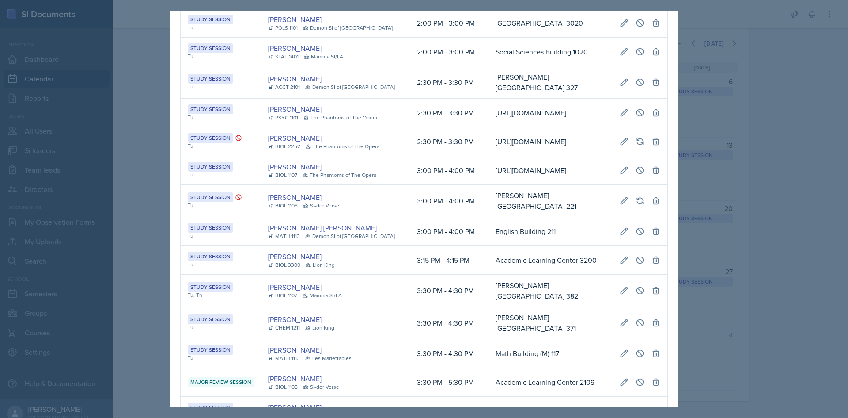
click at [489, 185] on td "[URL][DOMAIN_NAME]" at bounding box center [551, 170] width 124 height 29
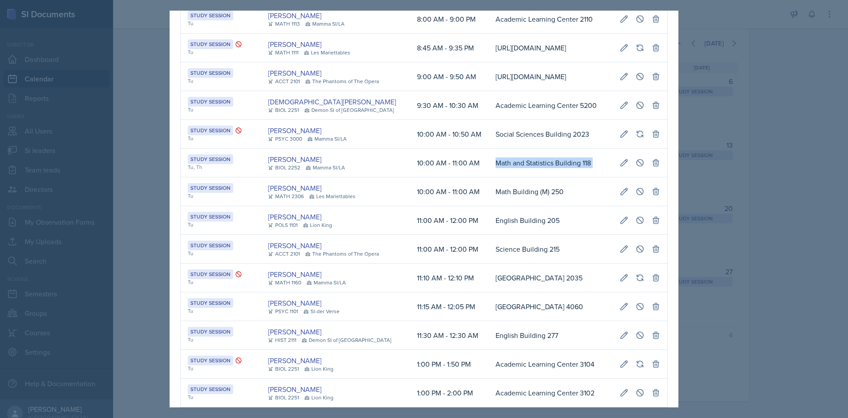
scroll to position [0, 202]
drag, startPoint x: 471, startPoint y: 201, endPoint x: 650, endPoint y: 209, distance: 178.7
click at [659, 177] on tr "Study Session Tu, Th [PERSON_NAME] BIOL 2252 Mamma SI/LA 10:00 AM - 11:00 AM Ma…" at bounding box center [424, 162] width 487 height 29
click at [638, 167] on icon at bounding box center [640, 162] width 9 height 9
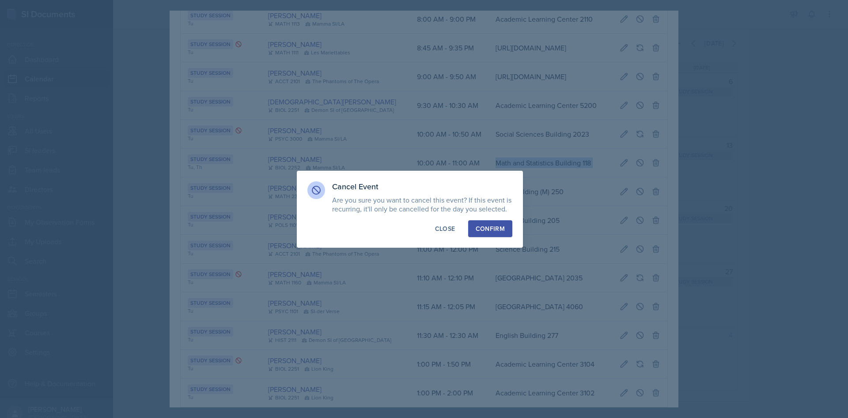
click at [510, 228] on button "Confirm" at bounding box center [490, 228] width 44 height 17
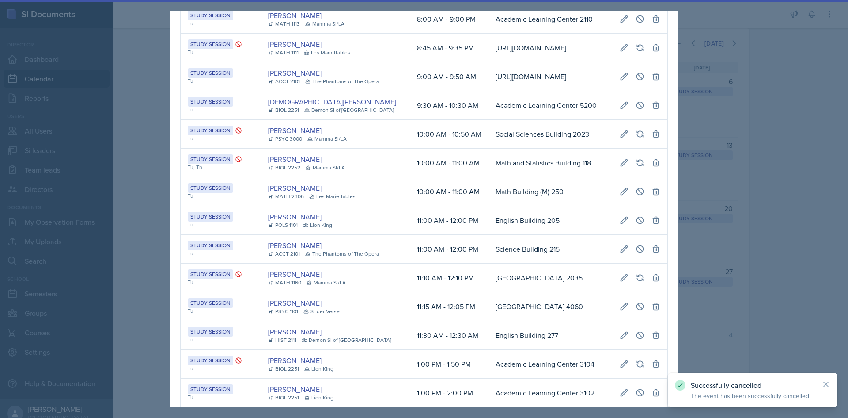
click at [754, 253] on div at bounding box center [424, 209] width 848 height 418
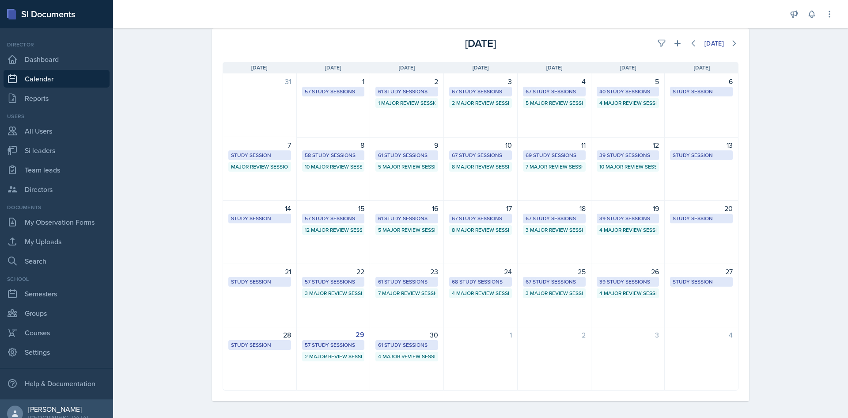
click at [426, 346] on div "61 Study Sessions" at bounding box center [406, 345] width 57 height 8
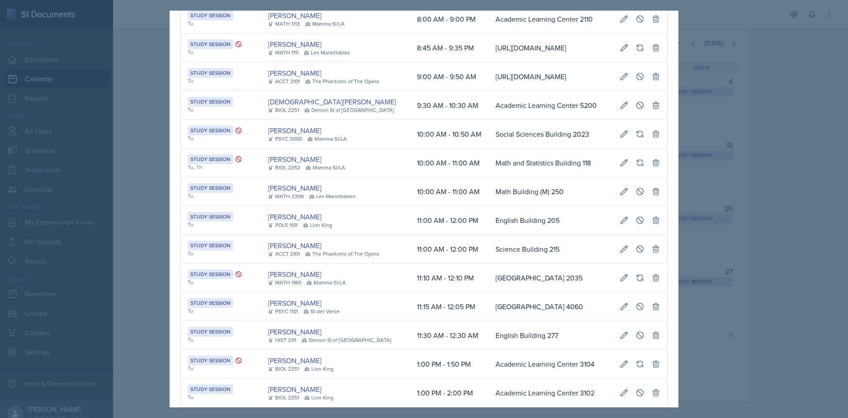
click at [489, 235] on td "English Building 205" at bounding box center [551, 220] width 124 height 29
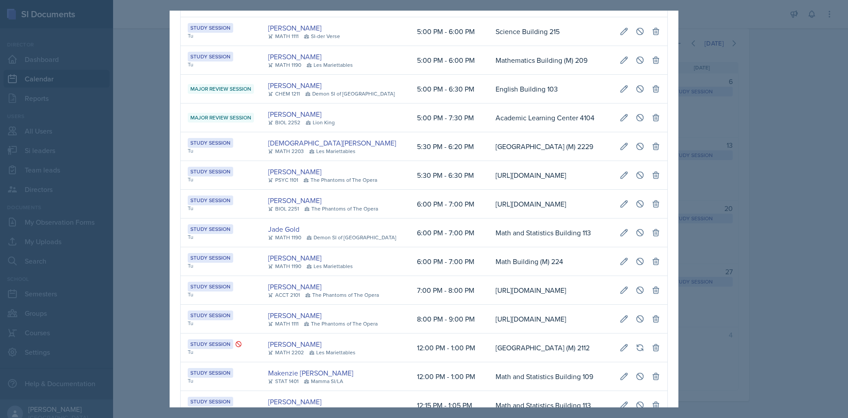
scroll to position [49, 0]
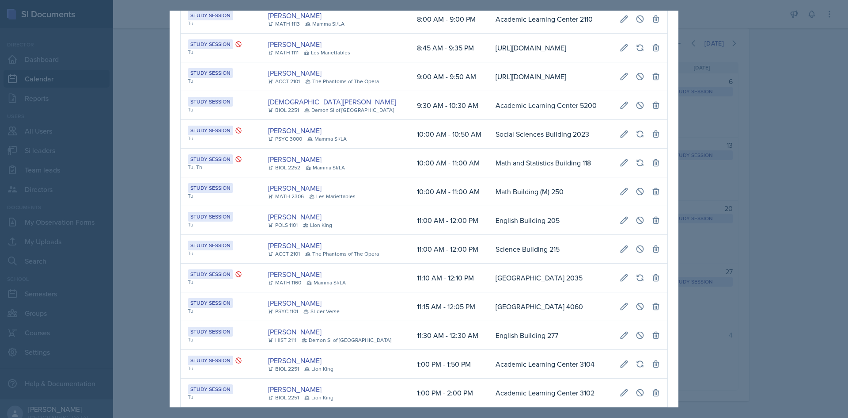
click at [162, 117] on div at bounding box center [424, 209] width 848 height 418
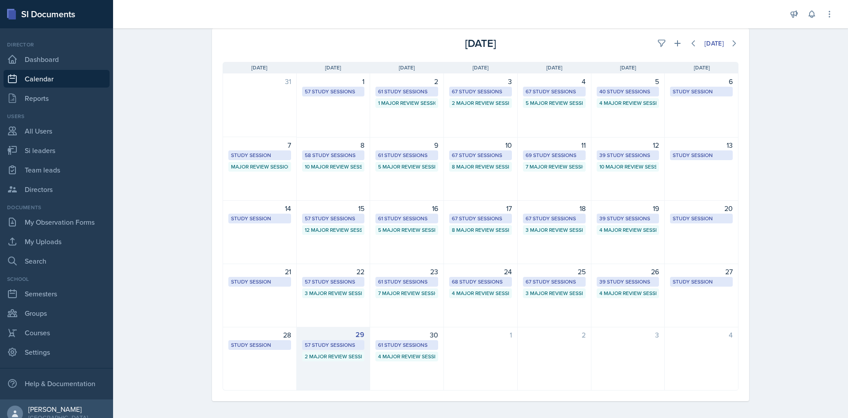
click at [321, 341] on div "57 Study Sessions" at bounding box center [333, 345] width 57 height 8
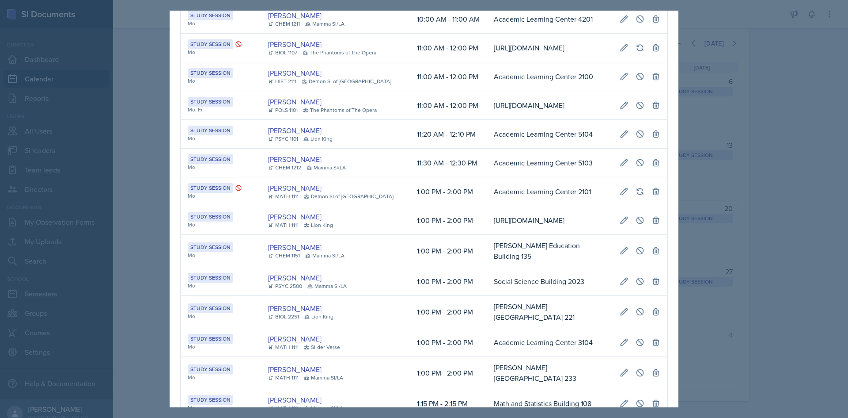
click at [380, 235] on td "[PERSON_NAME] MATH 1111 Lion King" at bounding box center [335, 220] width 149 height 29
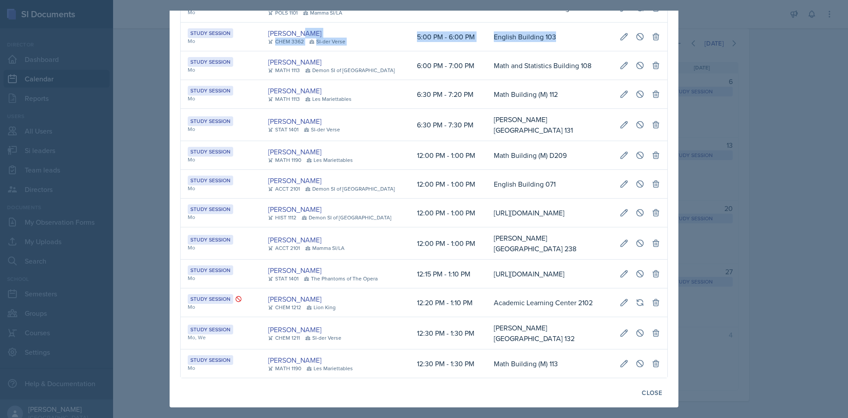
drag, startPoint x: 391, startPoint y: 209, endPoint x: 571, endPoint y: 220, distance: 179.7
click at [571, 51] on tr "Study Session Mo [PERSON_NAME] CHEM 3362 SI-der Verse 5:00 PM - 6:00 PM English…" at bounding box center [424, 37] width 487 height 29
click at [571, 51] on td "English Building 103" at bounding box center [550, 37] width 126 height 29
drag, startPoint x: 473, startPoint y: 216, endPoint x: 489, endPoint y: 213, distance: 15.7
click at [489, 51] on td "English Building 103" at bounding box center [550, 37] width 126 height 29
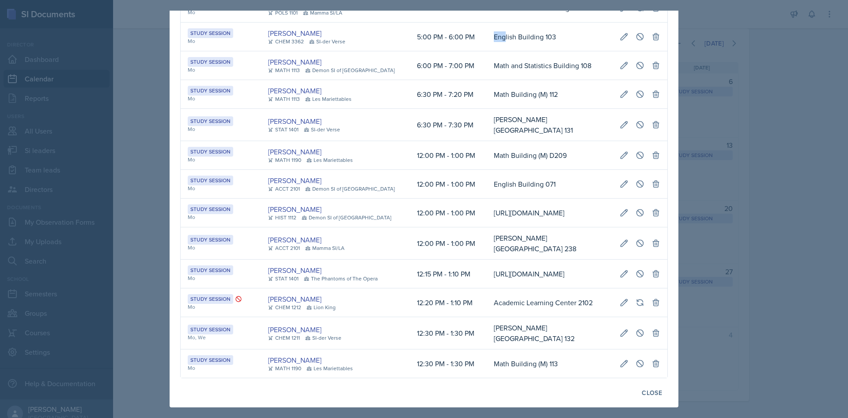
click at [487, 51] on td "English Building 103" at bounding box center [550, 37] width 126 height 29
drag, startPoint x: 473, startPoint y: 212, endPoint x: 597, endPoint y: 215, distance: 123.3
click at [597, 51] on td "English Building 103" at bounding box center [550, 37] width 126 height 29
click at [636, 41] on icon at bounding box center [640, 36] width 9 height 9
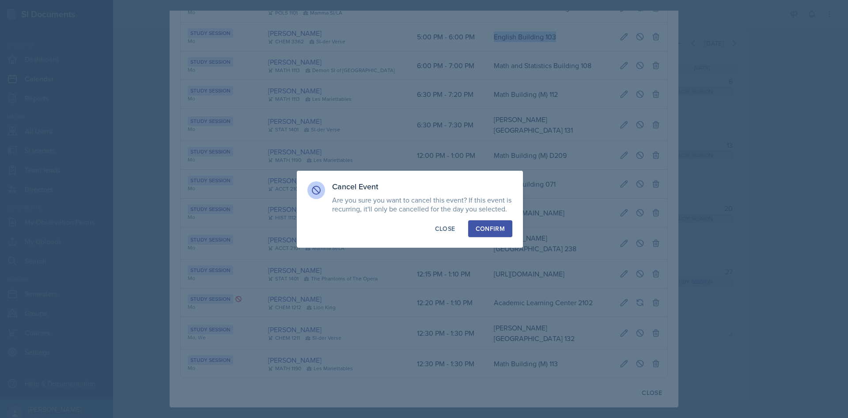
click at [476, 225] on button "Confirm" at bounding box center [490, 228] width 44 height 17
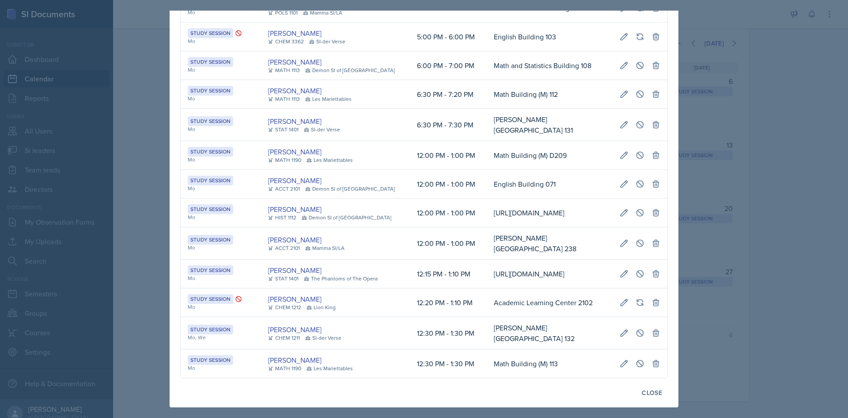
click at [109, 147] on div at bounding box center [424, 209] width 848 height 418
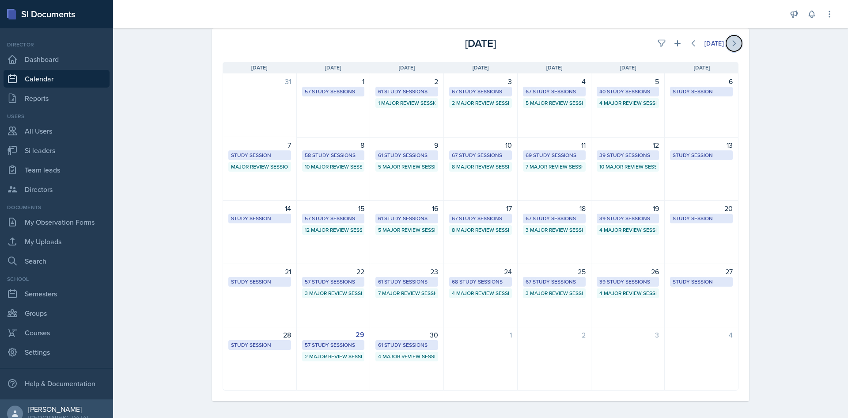
click at [726, 46] on button at bounding box center [734, 43] width 16 height 16
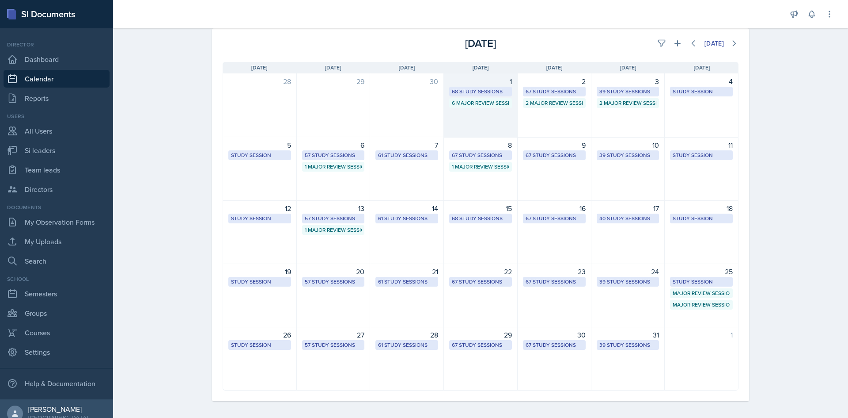
click at [483, 95] on div "68 Study Sessions" at bounding box center [480, 91] width 57 height 8
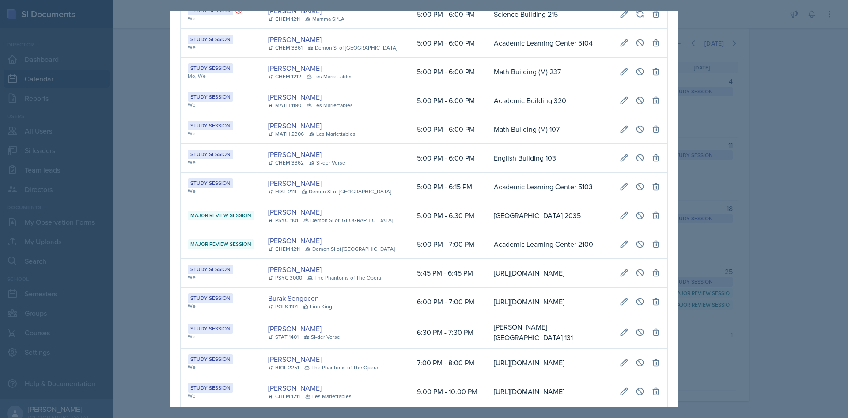
click at [487, 29] on td "Science Building 215" at bounding box center [550, 14] width 126 height 29
drag, startPoint x: 467, startPoint y: 274, endPoint x: 659, endPoint y: 280, distance: 192.7
click at [659, 172] on tr "Study Session We [PERSON_NAME] CHEM 3362 SI-der Verse 5:00 PM - 6:00 PM English…" at bounding box center [424, 158] width 487 height 29
click at [633, 166] on button at bounding box center [640, 158] width 16 height 16
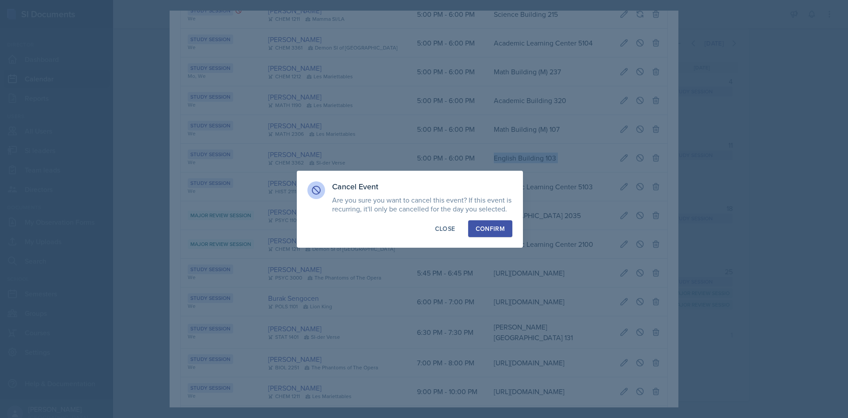
click at [506, 224] on button "Confirm" at bounding box center [490, 228] width 44 height 17
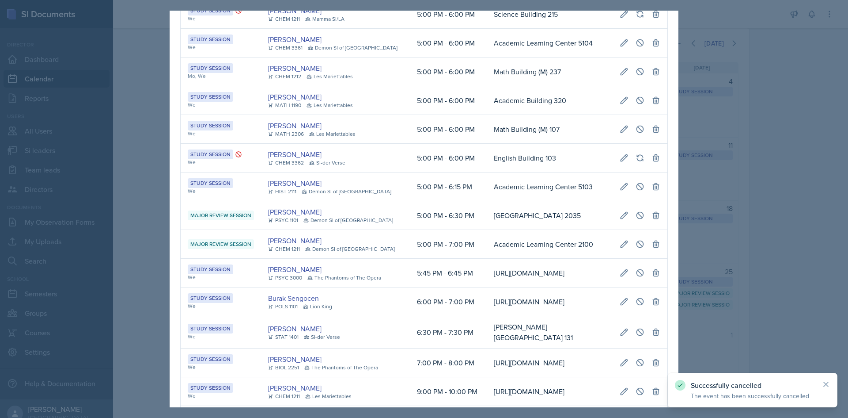
click at [132, 202] on div at bounding box center [424, 209] width 848 height 418
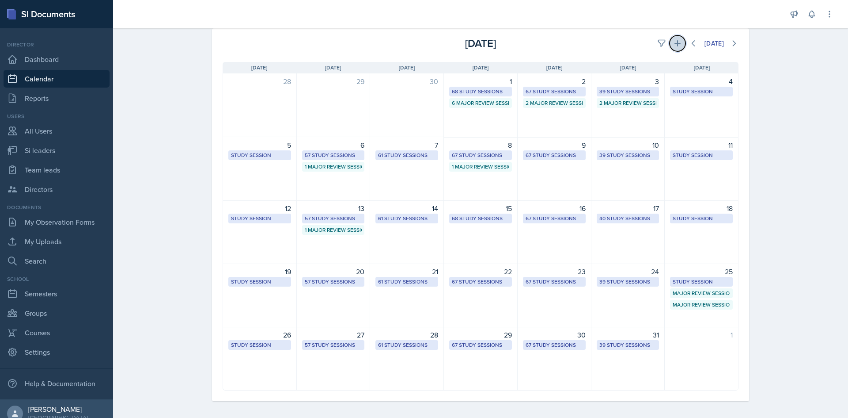
click at [673, 46] on icon at bounding box center [677, 43] width 9 height 9
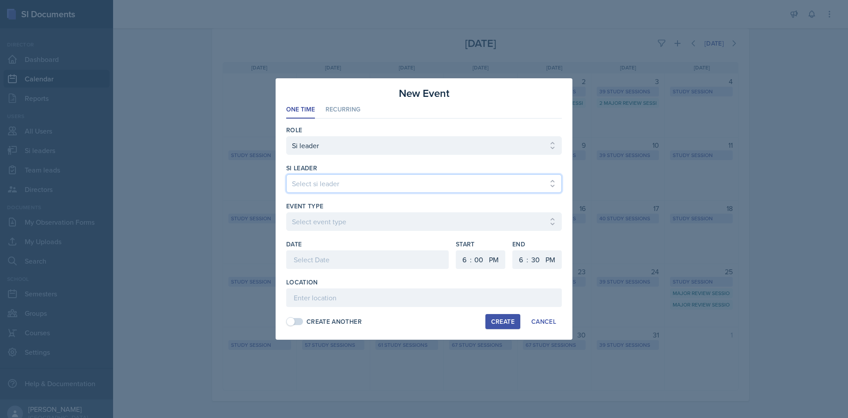
click at [403, 174] on select "Select si leader [PERSON_NAME] [PERSON_NAME] [PERSON_NAME] [PERSON_NAME] [PERSO…" at bounding box center [424, 183] width 276 height 19
click at [400, 179] on select "Select si leader [PERSON_NAME] [PERSON_NAME] [PERSON_NAME] [PERSON_NAME] [PERSO…" at bounding box center [424, 183] width 276 height 19
select select "a3a068bc-8263-4fc5-b248-0c32614a9e70"
click at [286, 174] on select "Select si leader [PERSON_NAME] [PERSON_NAME] [PERSON_NAME] [PERSON_NAME] [PERSO…" at bounding box center [424, 183] width 276 height 19
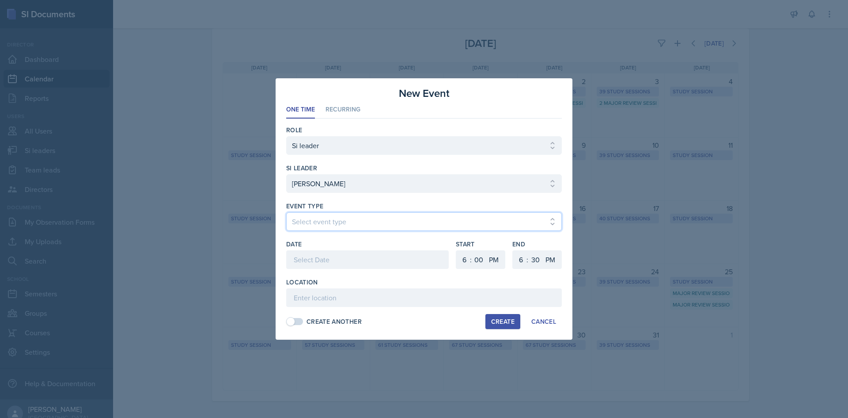
drag, startPoint x: 350, startPoint y: 223, endPoint x: 348, endPoint y: 230, distance: 7.2
click at [350, 223] on select "Select event type Major Review Session Study Session" at bounding box center [424, 221] width 276 height 19
click at [286, 212] on select "Select event type Major Review Session Study Session" at bounding box center [424, 221] width 276 height 19
click at [343, 227] on select "Select event type Major Review Session Study Session" at bounding box center [424, 221] width 276 height 19
select select "66bb7cbf-e419-488b-a7ef-f63bc5f9ed04"
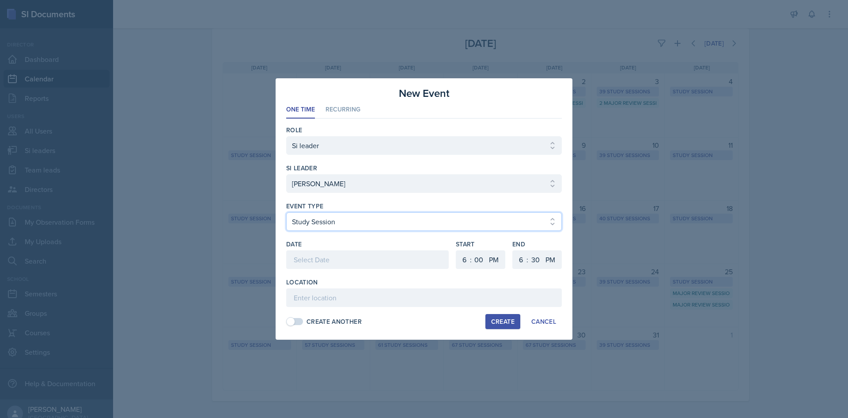
click at [286, 212] on select "Select event type Major Review Session Study Session" at bounding box center [424, 221] width 276 height 19
click at [340, 266] on div at bounding box center [367, 259] width 163 height 19
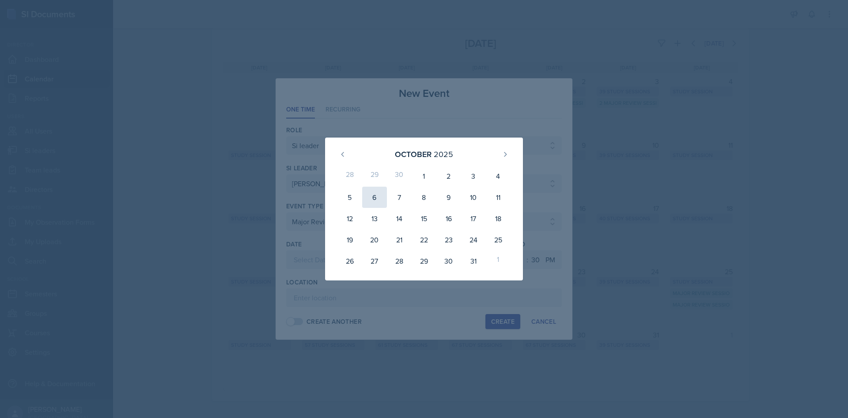
click at [380, 199] on div "6" at bounding box center [374, 196] width 25 height 21
type input "[DATE]"
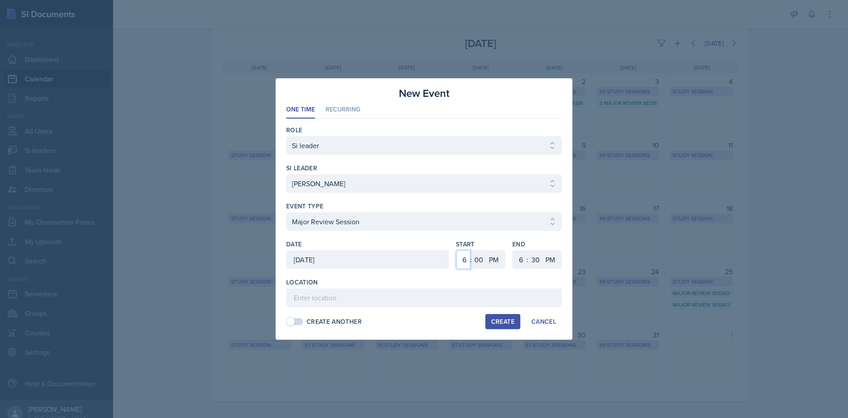
click at [464, 257] on select "1 2 3 4 5 6 7 8 9 10 11 12" at bounding box center [463, 259] width 14 height 19
select select "11"
click at [456, 250] on select "1 2 3 4 5 6 7 8 9 10 11 12" at bounding box center [463, 259] width 14 height 19
click at [486, 254] on select "AM PM" at bounding box center [495, 259] width 18 height 19
select select "AM"
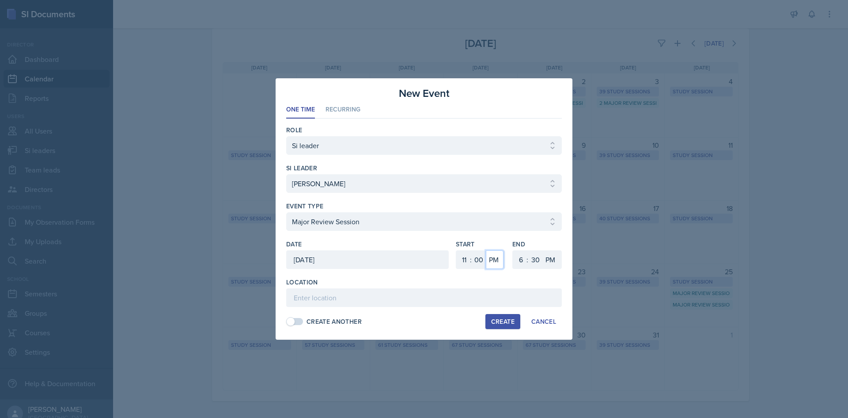
click at [486, 250] on select "AM PM" at bounding box center [495, 259] width 18 height 19
click at [522, 254] on select "1 2 3 4 5 6 7 8 9 10 11 12" at bounding box center [520, 259] width 14 height 19
select select "1"
click at [513, 250] on select "1 2 3 4 5 6 7 8 9 10 11 12" at bounding box center [520, 259] width 14 height 19
click at [538, 256] on select "00 05 10 15 20 25 30 35 40 45 50 55" at bounding box center [535, 259] width 14 height 19
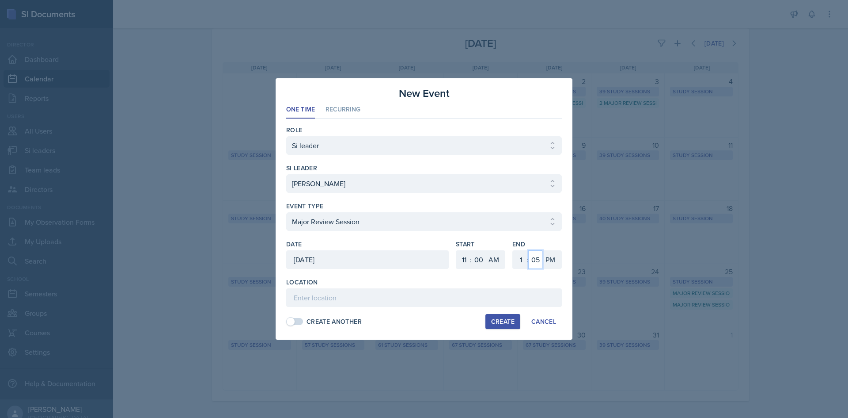
click at [528, 250] on select "00 05 10 15 20 25 30 35 40 45 50 55" at bounding box center [535, 259] width 14 height 19
click at [540, 260] on select "00 05 10 15 20 25 30 35 40 45 50 55" at bounding box center [535, 259] width 14 height 19
select select "0"
click at [528, 250] on select "00 05 10 15 20 25 30 35 40 45 50 55" at bounding box center [535, 259] width 14 height 19
click at [357, 294] on input at bounding box center [424, 297] width 276 height 19
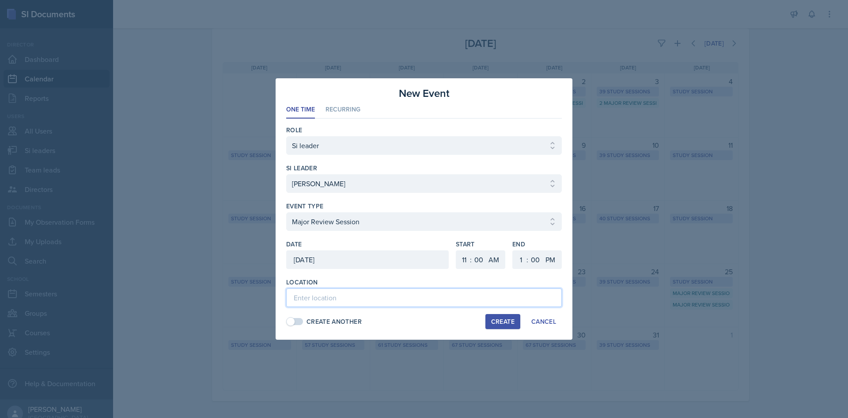
paste input "[GEOGRAPHIC_DATA] 2031"
type input "[GEOGRAPHIC_DATA] 2031"
click at [494, 318] on div "Create" at bounding box center [502, 321] width 23 height 7
select select
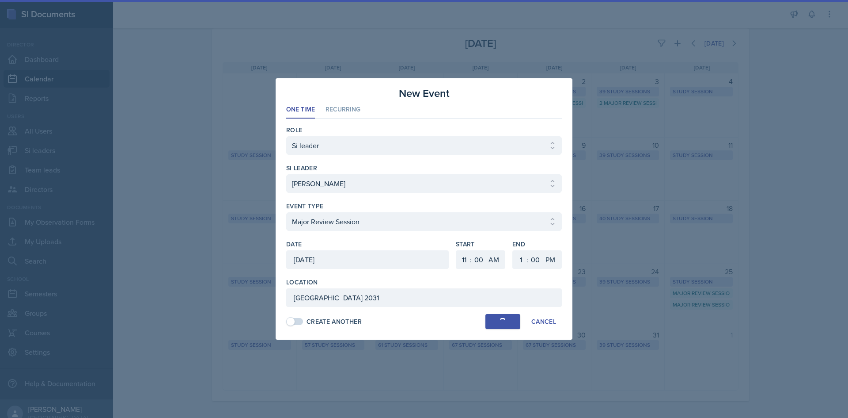
select select "6"
select select "PM"
select select "6"
select select "30"
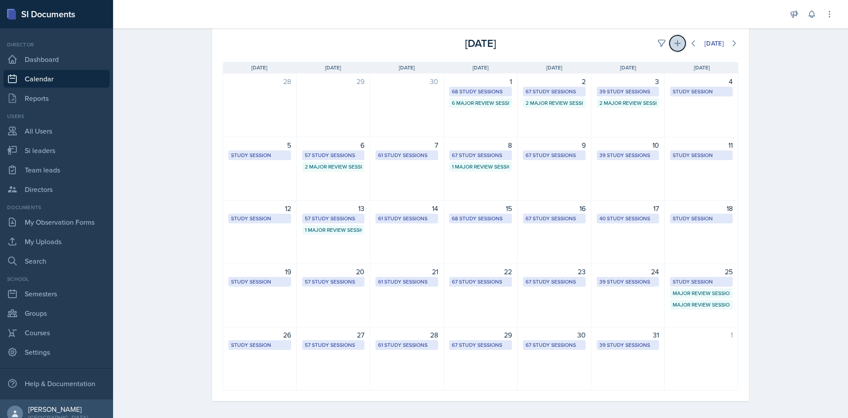
click at [679, 40] on button at bounding box center [678, 43] width 16 height 16
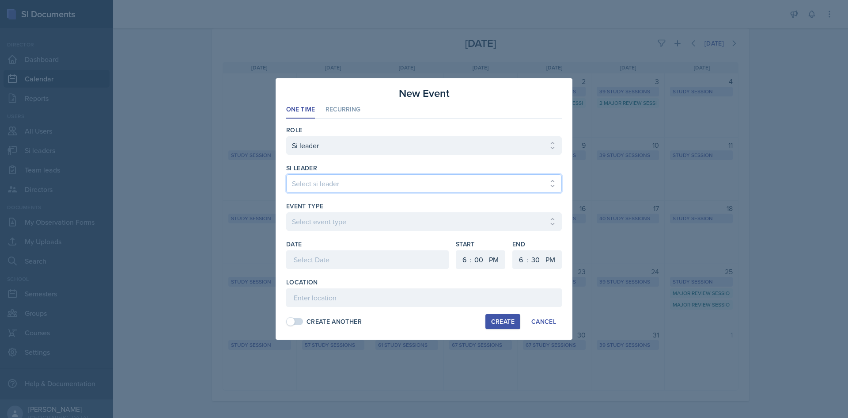
drag, startPoint x: 385, startPoint y: 175, endPoint x: 381, endPoint y: 178, distance: 5.0
click at [384, 175] on select "Select si leader [PERSON_NAME] [PERSON_NAME] [PERSON_NAME] [PERSON_NAME] [PERSO…" at bounding box center [424, 183] width 276 height 19
click at [360, 182] on select "Select si leader [PERSON_NAME] [PERSON_NAME] [PERSON_NAME] [PERSON_NAME] [PERSO…" at bounding box center [424, 183] width 276 height 19
select select "39317071-1939-4222-a28f-03f752743735"
click at [286, 174] on select "Select si leader [PERSON_NAME] [PERSON_NAME] [PERSON_NAME] [PERSON_NAME] [PERSO…" at bounding box center [424, 183] width 276 height 19
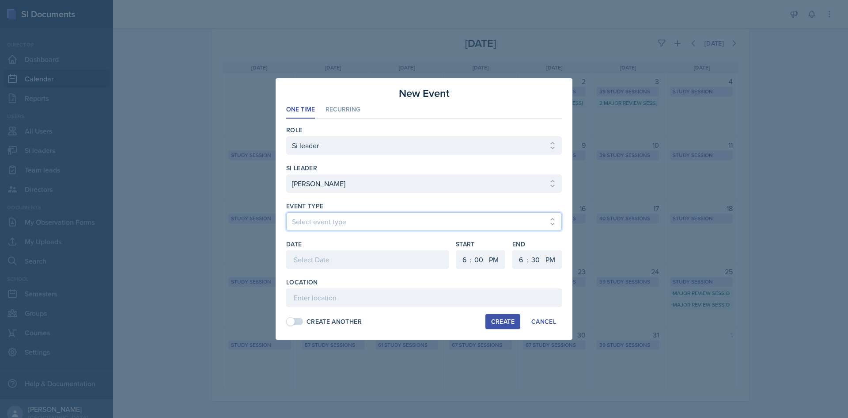
click at [341, 227] on select "Select event type Major Review Session Study Session" at bounding box center [424, 221] width 276 height 19
select select "66bb7cbf-e419-488b-a7ef-f63bc5f9ed04"
click at [286, 212] on select "Select event type Major Review Session Study Session" at bounding box center [424, 221] width 276 height 19
click at [353, 253] on div at bounding box center [367, 259] width 163 height 19
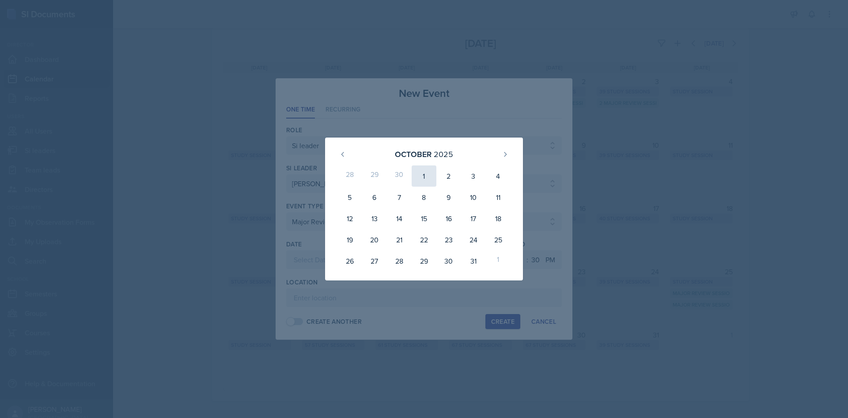
click at [419, 176] on div "1" at bounding box center [424, 175] width 25 height 21
type input "[DATE]"
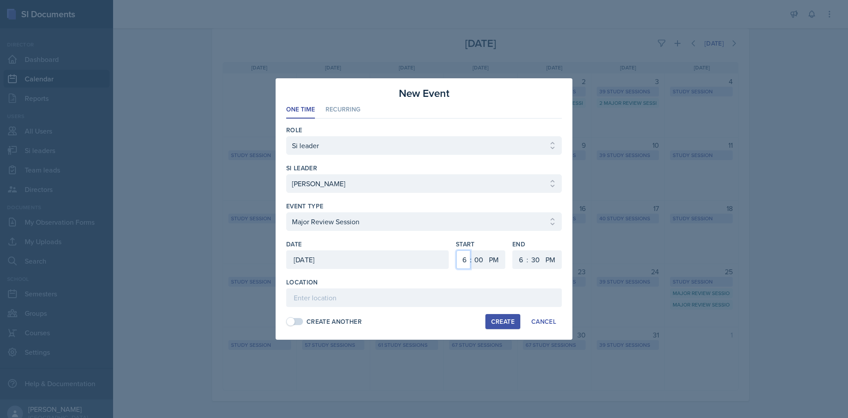
click at [460, 258] on select "1 2 3 4 5 6 7 8 9 10 11 12" at bounding box center [463, 259] width 14 height 19
select select "5"
click at [456, 250] on select "1 2 3 4 5 6 7 8 9 10 11 12" at bounding box center [463, 259] width 14 height 19
drag, startPoint x: 519, startPoint y: 256, endPoint x: 520, endPoint y: 251, distance: 5.5
click at [519, 256] on select "1 2 3 4 5 6 7 8 9 10 11 12" at bounding box center [520, 259] width 14 height 19
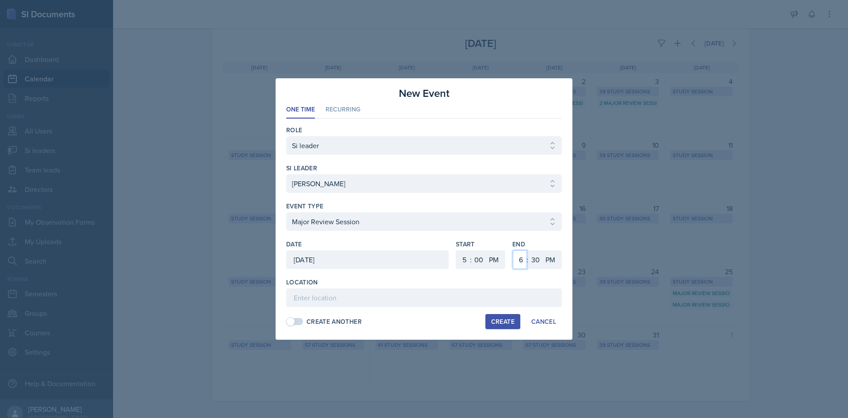
select select "7"
click at [513, 250] on select "1 2 3 4 5 6 7 8 9 10 11 12" at bounding box center [520, 259] width 14 height 19
click at [535, 255] on select "00 05 10 15 20 25 30 35 40 45 50 55" at bounding box center [535, 259] width 14 height 19
select select "0"
click at [528, 250] on select "00 05 10 15 20 25 30 35 40 45 50 55" at bounding box center [535, 259] width 14 height 19
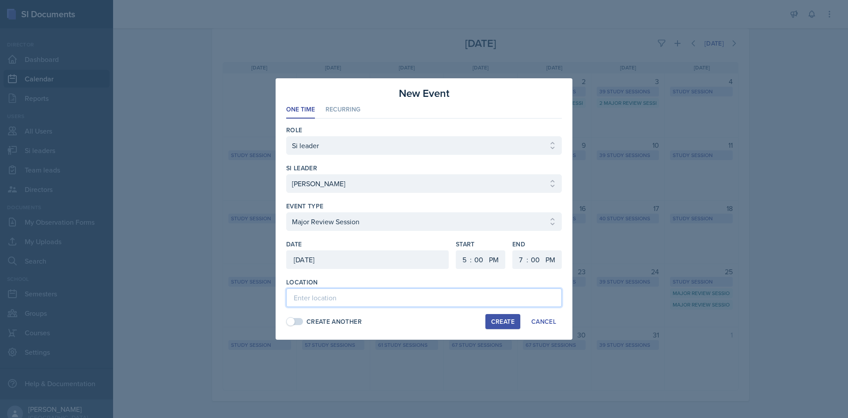
click at [365, 305] on input at bounding box center [424, 297] width 276 height 19
paste input "Science Building 215"
type input "Science Building 215"
click at [514, 325] on div "Create" at bounding box center [502, 321] width 23 height 7
select select
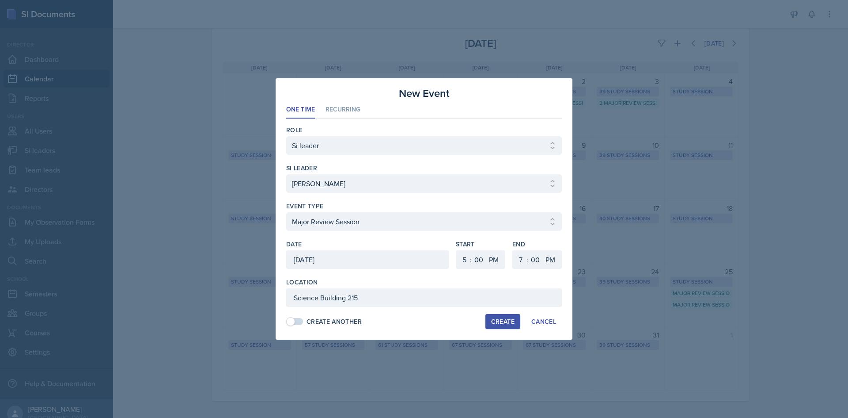
select select
select select "6"
select select "30"
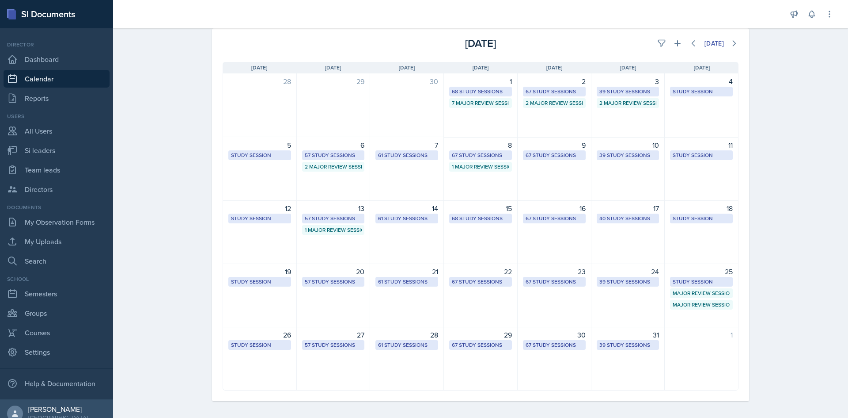
click at [604, 28] on div "Announcements New Announcement New Announcement Title Message Create Notificati…" at bounding box center [480, 209] width 735 height 418
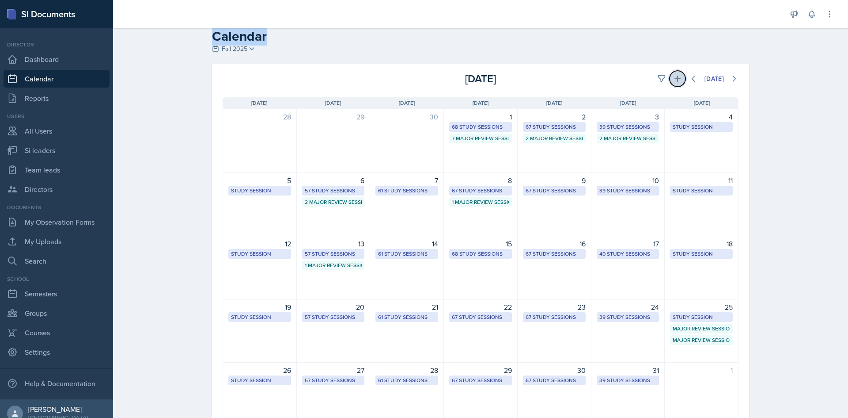
click at [673, 76] on icon at bounding box center [677, 78] width 9 height 9
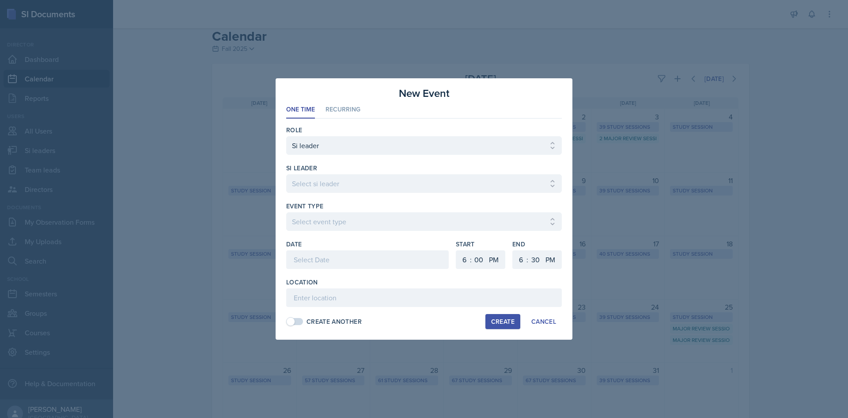
click at [344, 307] on div "Location Create Another Create Cancel" at bounding box center [424, 302] width 276 height 51
click at [344, 300] on input at bounding box center [424, 297] width 276 height 19
click at [350, 220] on select "Select event type Major Review Session Study Session" at bounding box center [424, 221] width 276 height 19
click at [628, 205] on div at bounding box center [424, 209] width 848 height 418
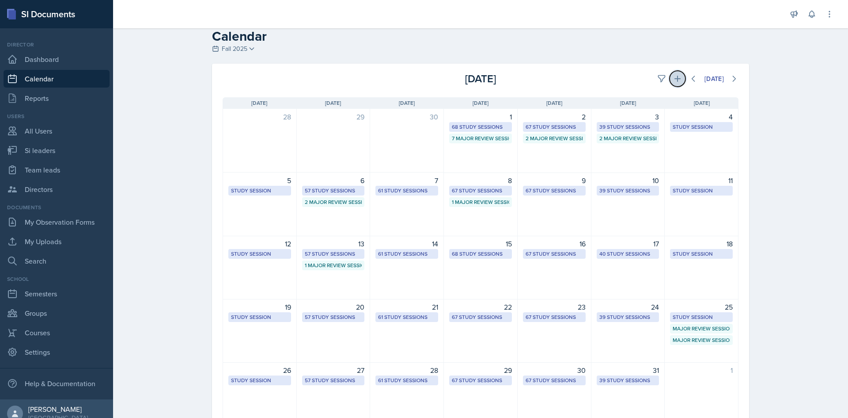
click at [675, 79] on icon at bounding box center [678, 79] width 6 height 6
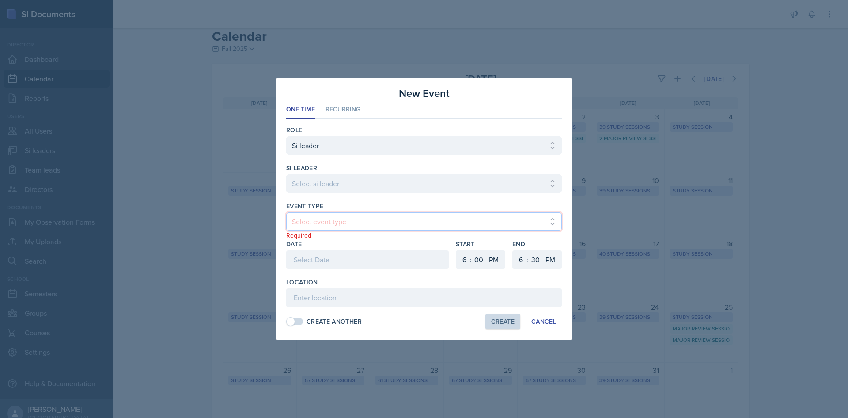
click at [331, 221] on select "Select event type Major Review Session Study Session" at bounding box center [424, 221] width 276 height 19
select select "66bb7cbf-e419-488b-a7ef-f63bc5f9ed04"
click at [286, 212] on select "Select event type Major Review Session Study Session" at bounding box center [424, 221] width 276 height 19
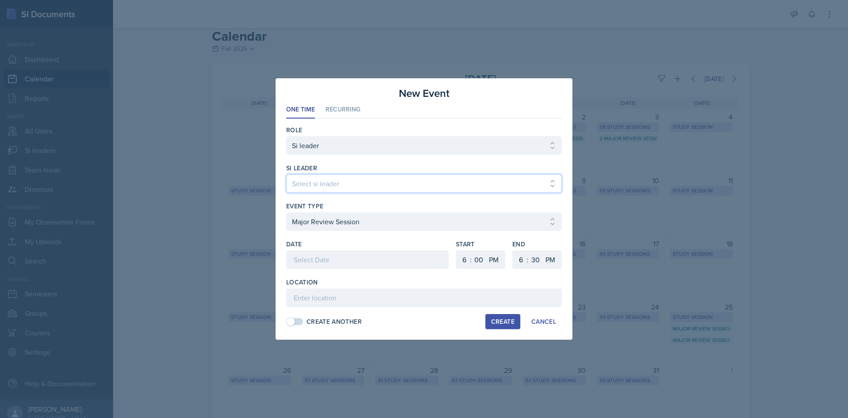
click at [320, 179] on select "Select si leader [PERSON_NAME] [PERSON_NAME] [PERSON_NAME] [PERSON_NAME] [PERSO…" at bounding box center [424, 183] width 276 height 19
select select "ba030b87-5cc2-4e80-b740-fa0852f550a0"
click at [286, 174] on select "Select si leader [PERSON_NAME] [PERSON_NAME] [PERSON_NAME] [PERSON_NAME] [PERSO…" at bounding box center [424, 183] width 276 height 19
click at [323, 264] on div at bounding box center [367, 259] width 163 height 19
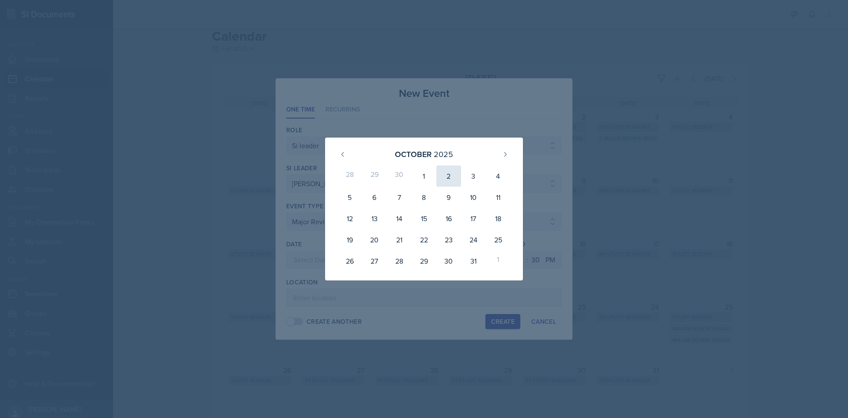
click at [450, 175] on div "2" at bounding box center [449, 175] width 25 height 21
type input "[DATE]"
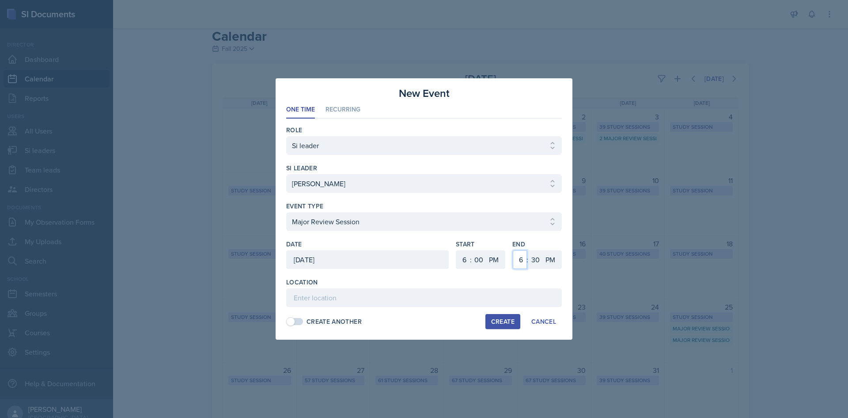
click at [520, 260] on select "1 2 3 4 5 6 7 8 9 10 11 12" at bounding box center [520, 259] width 14 height 19
select select "8"
click at [513, 250] on select "1 2 3 4 5 6 7 8 9 10 11 12" at bounding box center [520, 259] width 14 height 19
drag, startPoint x: 529, startPoint y: 259, endPoint x: 532, endPoint y: 251, distance: 9.2
click at [529, 259] on select "00 05 10 15 20 25 30 35 40 45 50 55" at bounding box center [535, 259] width 14 height 19
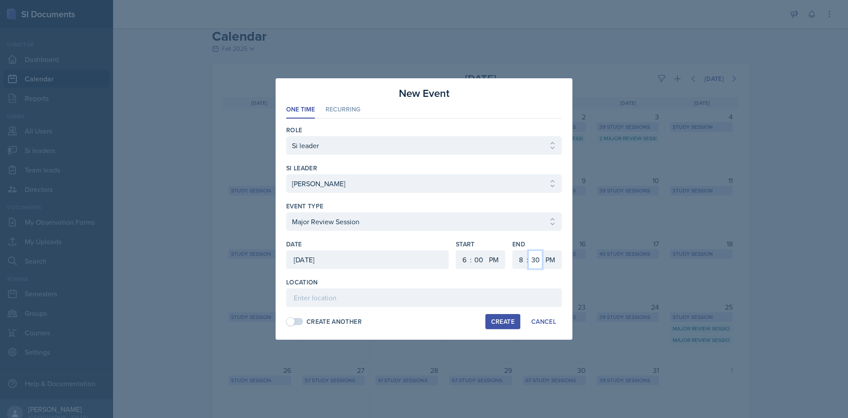
select select "0"
click at [528, 250] on select "00 05 10 15 20 25 30 35 40 45 50 55" at bounding box center [535, 259] width 14 height 19
click at [365, 290] on input at bounding box center [424, 297] width 276 height 19
click at [336, 304] on input at bounding box center [424, 297] width 276 height 19
paste input "[PERSON_NAME] Education Building 119"
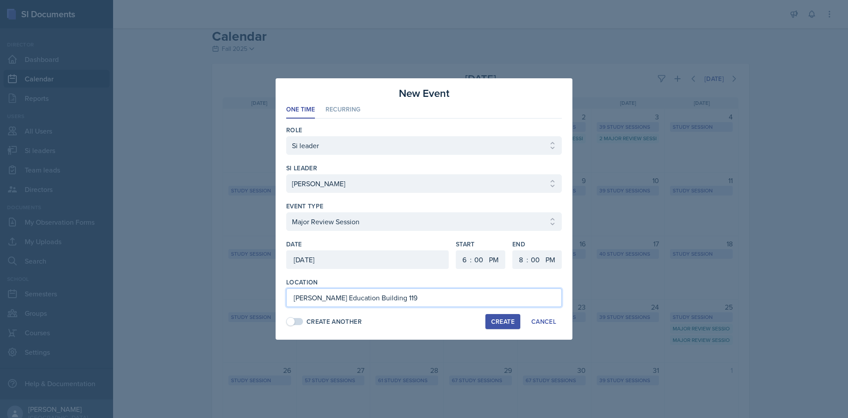
type input "[PERSON_NAME] Education Building 119"
click at [514, 321] on div "Create" at bounding box center [502, 321] width 23 height 7
select select
select select "6"
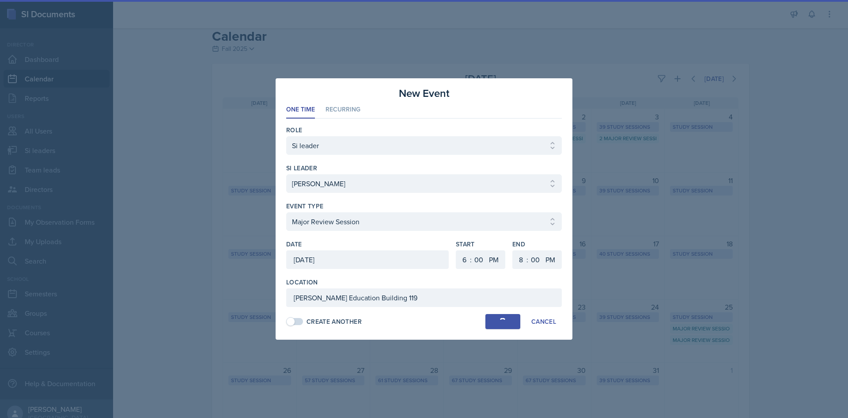
select select "30"
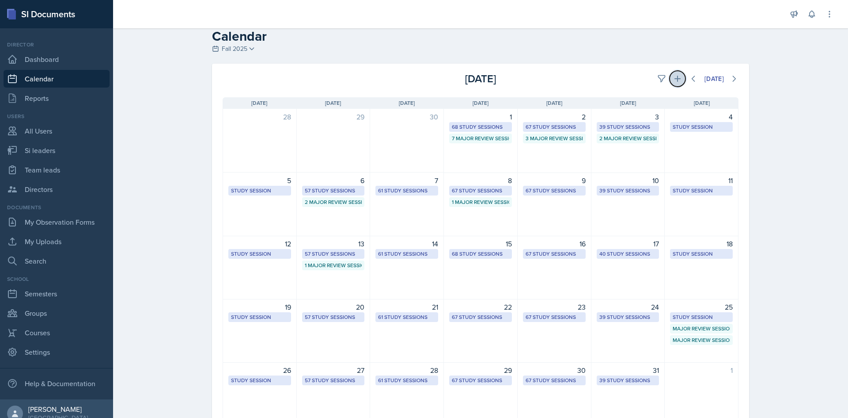
click at [676, 80] on icon at bounding box center [677, 78] width 9 height 9
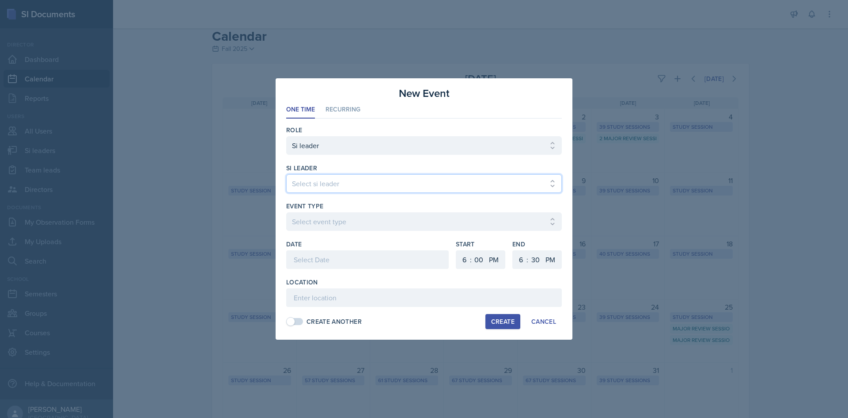
click at [483, 174] on select "Select si leader [PERSON_NAME] [PERSON_NAME] [PERSON_NAME] [PERSON_NAME] [PERSO…" at bounding box center [424, 183] width 276 height 19
select select "972d4686-2474-4faa-b1f0-e480a96b9165"
click at [286, 174] on select "Select si leader [PERSON_NAME] [PERSON_NAME] [PERSON_NAME] [PERSON_NAME] [PERSO…" at bounding box center [424, 183] width 276 height 19
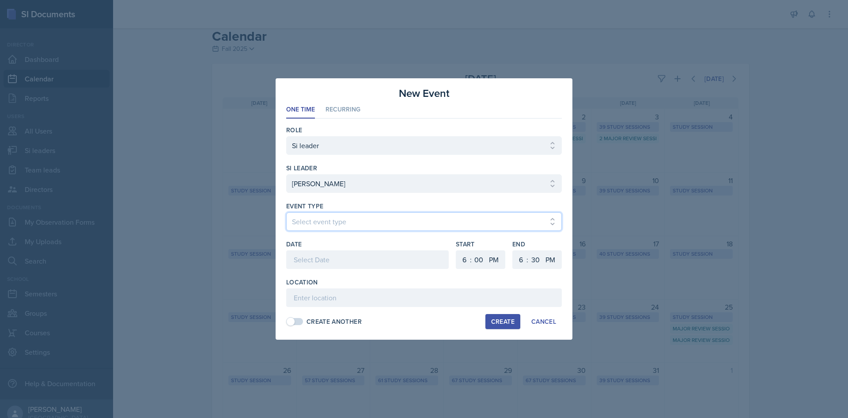
click at [462, 218] on select "Select event type Major Review Session Study Session" at bounding box center [424, 221] width 276 height 19
select select "66bb7cbf-e419-488b-a7ef-f63bc5f9ed04"
click at [286, 212] on select "Select event type Major Review Session Study Session" at bounding box center [424, 221] width 276 height 19
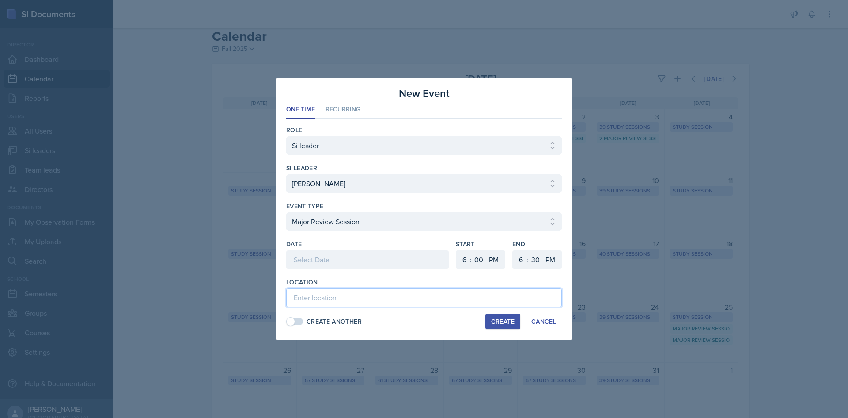
click at [389, 302] on input at bounding box center [424, 297] width 276 height 19
paste input "[URL][DOMAIN_NAME]"
type input "[URL][DOMAIN_NAME]"
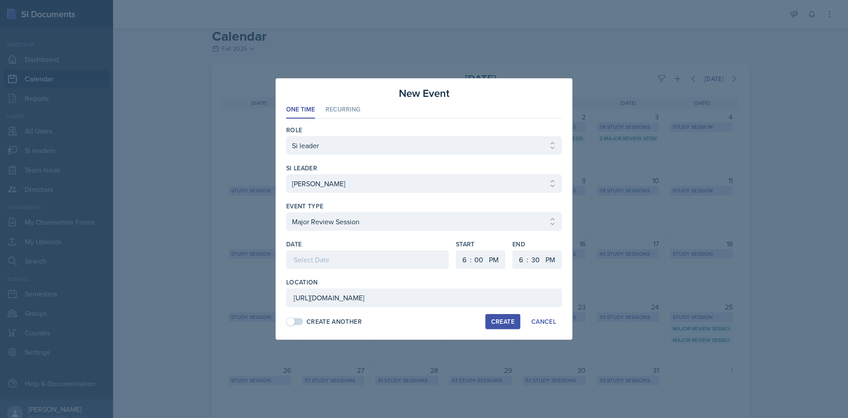
click at [369, 262] on div at bounding box center [367, 259] width 163 height 19
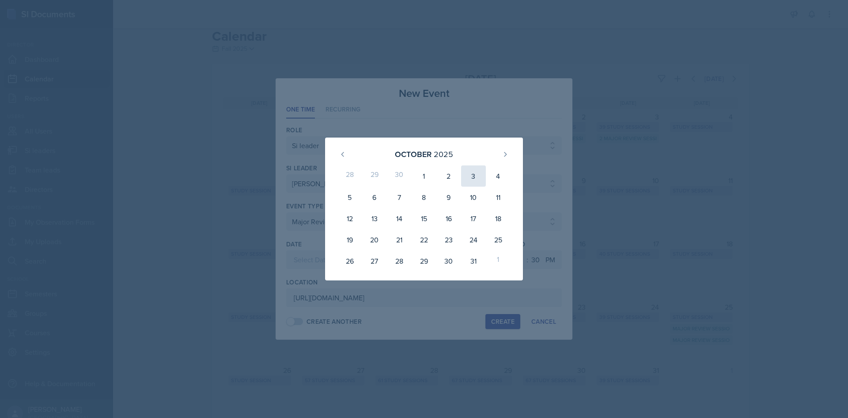
click at [477, 177] on div "3" at bounding box center [473, 175] width 25 height 21
type input "[DATE]"
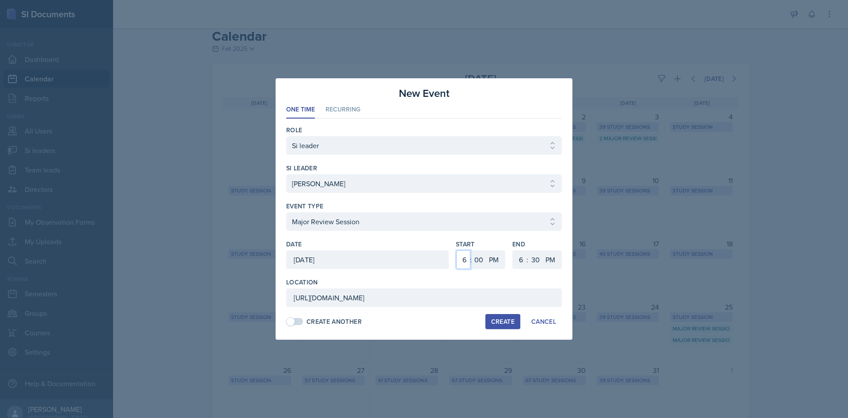
click at [460, 256] on select "1 2 3 4 5 6 7 8 9 10 11 12" at bounding box center [463, 259] width 14 height 19
click at [456, 250] on select "1 2 3 4 5 6 7 8 9 10 11 12" at bounding box center [463, 259] width 14 height 19
click at [462, 261] on select "1 2 3 4 5 6 7 8 9 10 11 12" at bounding box center [463, 259] width 14 height 19
select select "4"
click at [456, 250] on select "1 2 3 4 5 6 7 8 9 10 11 12" at bounding box center [463, 259] width 14 height 19
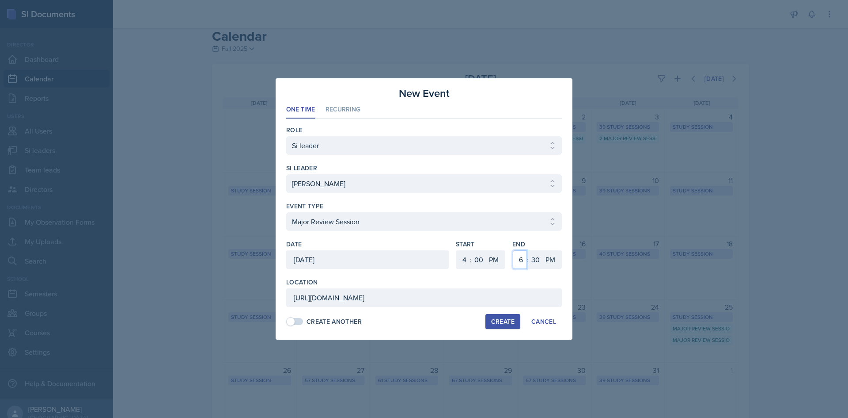
click at [520, 261] on select "1 2 3 4 5 6 7 8 9 10 11 12" at bounding box center [520, 259] width 14 height 19
select select "5"
click at [513, 250] on select "1 2 3 4 5 6 7 8 9 10 11 12" at bounding box center [520, 259] width 14 height 19
click at [470, 326] on div "Create Another Create Cancel" at bounding box center [424, 321] width 276 height 15
click at [490, 329] on div "Role Select Role Si leader Team lead Director si leader Select si leader [PERSO…" at bounding box center [424, 225] width 276 height 214
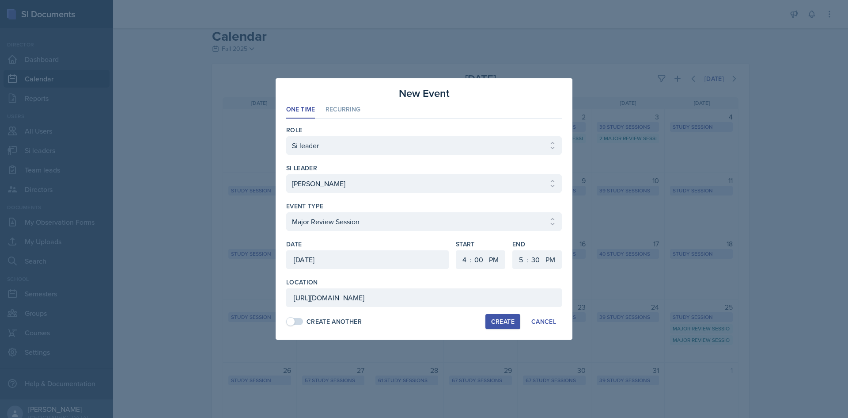
click at [490, 324] on button "Create" at bounding box center [503, 321] width 35 height 15
select select
select select "6"
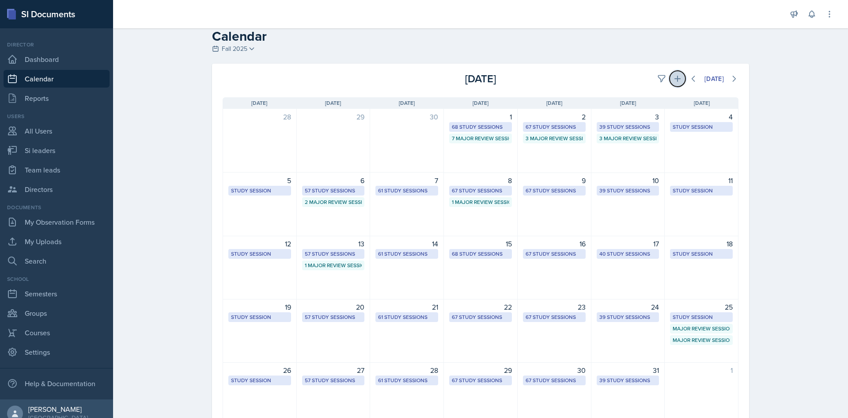
click at [673, 80] on icon at bounding box center [677, 78] width 9 height 9
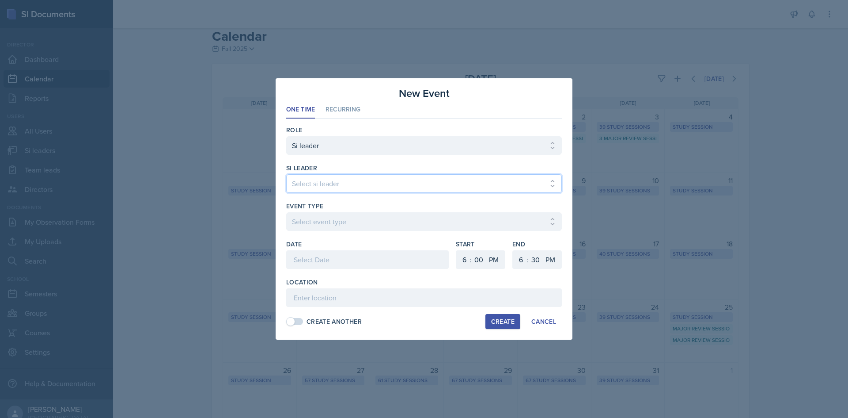
click at [418, 182] on select "Select si leader [PERSON_NAME] [PERSON_NAME] [PERSON_NAME] [PERSON_NAME] [PERSO…" at bounding box center [424, 183] width 276 height 19
select select "bb51e7cd-fa7a-4247-a169-db5a8b7cd5ac"
click at [286, 174] on select "Select si leader [PERSON_NAME] [PERSON_NAME] [PERSON_NAME] [PERSON_NAME] [PERSO…" at bounding box center [424, 183] width 276 height 19
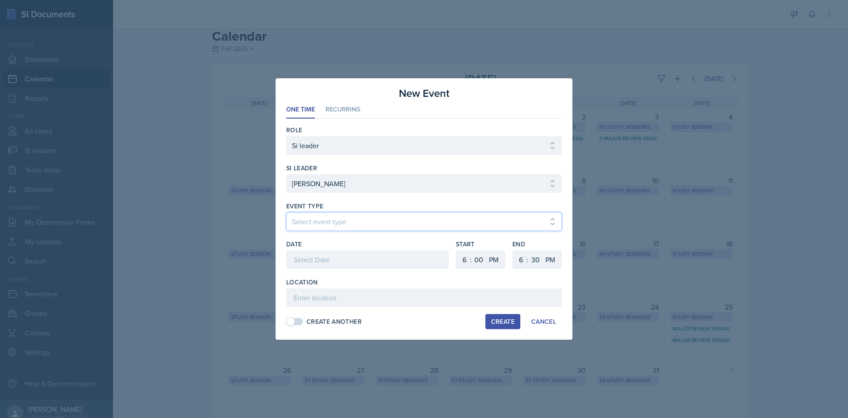
click at [407, 223] on select "Select event type Major Review Session Study Session" at bounding box center [424, 221] width 276 height 19
select select "66bb7cbf-e419-488b-a7ef-f63bc5f9ed04"
click at [286, 212] on select "Select event type Major Review Session Study Session" at bounding box center [424, 221] width 276 height 19
click at [377, 256] on div at bounding box center [367, 259] width 163 height 19
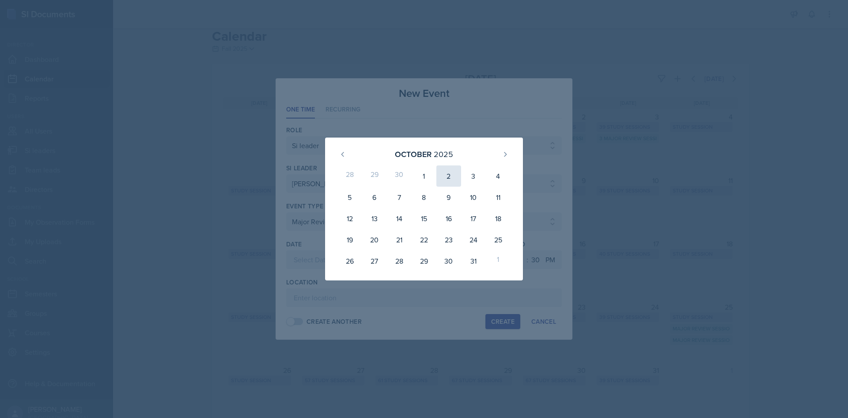
click at [441, 176] on div "2" at bounding box center [449, 175] width 25 height 21
type input "[DATE]"
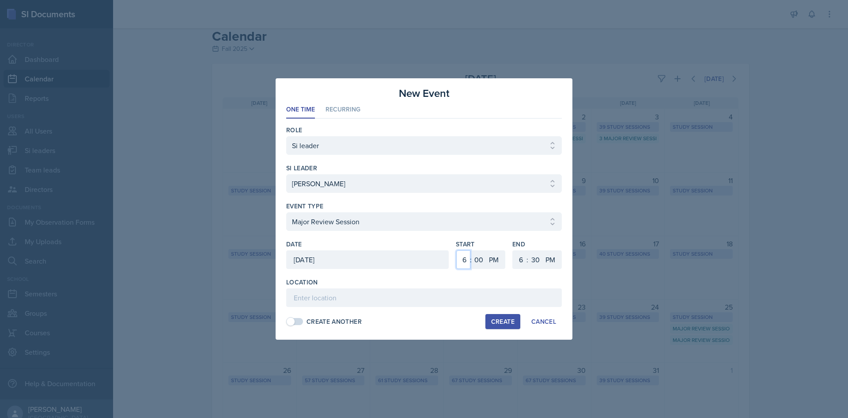
click at [467, 259] on select "1 2 3 4 5 6 7 8 9 10 11 12" at bounding box center [463, 259] width 14 height 19
select select "2"
click at [456, 250] on select "1 2 3 4 5 6 7 8 9 10 11 12" at bounding box center [463, 259] width 14 height 19
click at [522, 267] on select "1 2 3 4 5 6 7 8 9 10 11 12" at bounding box center [520, 259] width 14 height 19
select select "4"
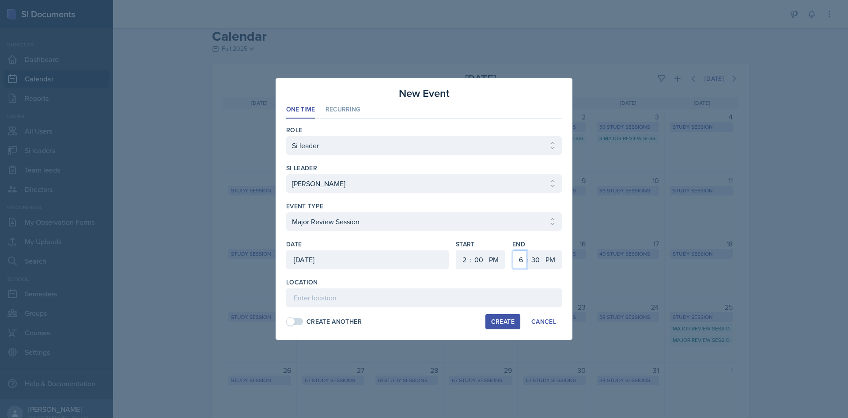
click at [513, 250] on select "1 2 3 4 5 6 7 8 9 10 11 12" at bounding box center [520, 259] width 14 height 19
drag, startPoint x: 539, startPoint y: 262, endPoint x: 539, endPoint y: 252, distance: 9.7
click at [539, 262] on select "00 05 10 15 20 25 30 35 40 45 50 55" at bounding box center [535, 259] width 14 height 19
select select "0"
click at [528, 250] on select "00 05 10 15 20 25 30 35 40 45 50 55" at bounding box center [535, 259] width 14 height 19
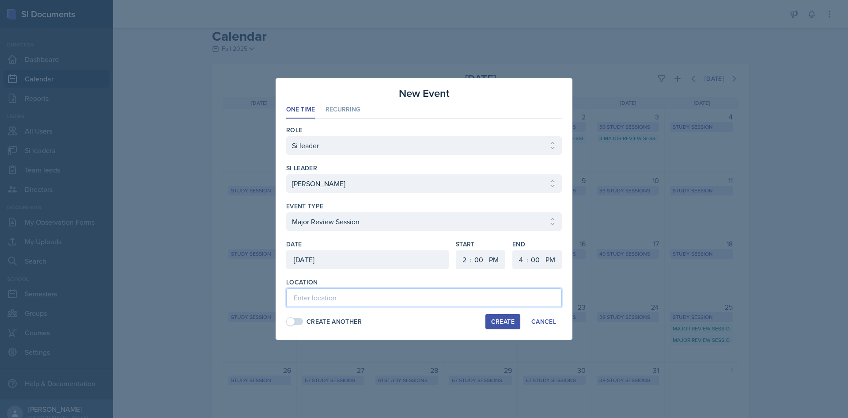
click at [464, 303] on input at bounding box center [424, 297] width 276 height 19
paste input "[PERSON_NAME][GEOGRAPHIC_DATA][PERSON_NAME] 127"
type input "[PERSON_NAME][GEOGRAPHIC_DATA][PERSON_NAME] 127"
click at [492, 320] on div "Create" at bounding box center [502, 321] width 23 height 7
select select
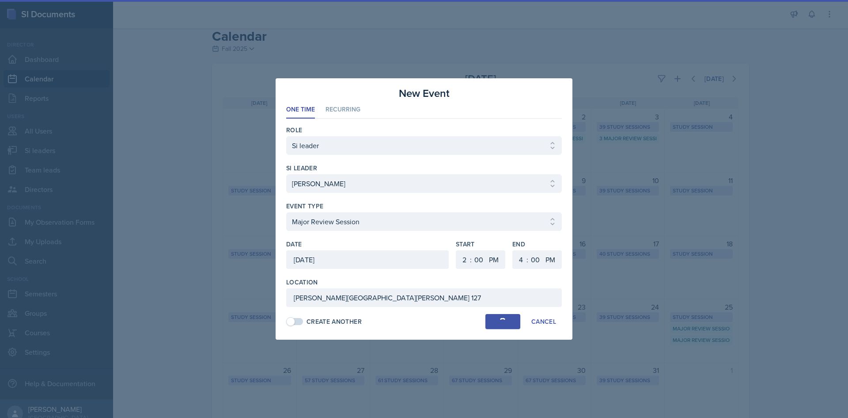
select select
select select "6"
select select "30"
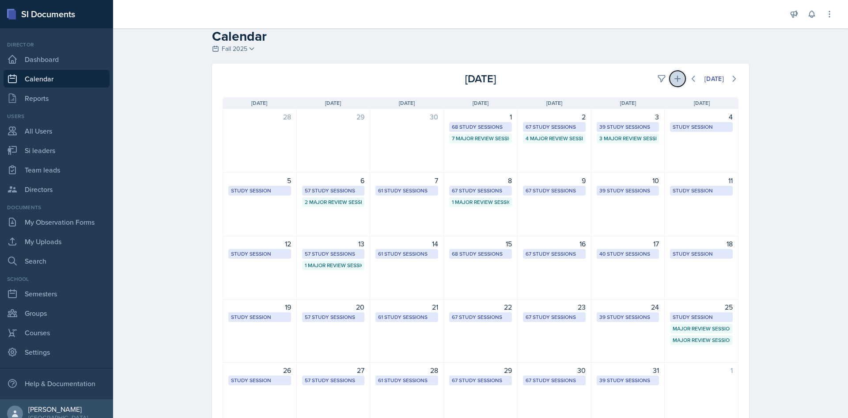
click at [674, 80] on icon at bounding box center [677, 78] width 9 height 9
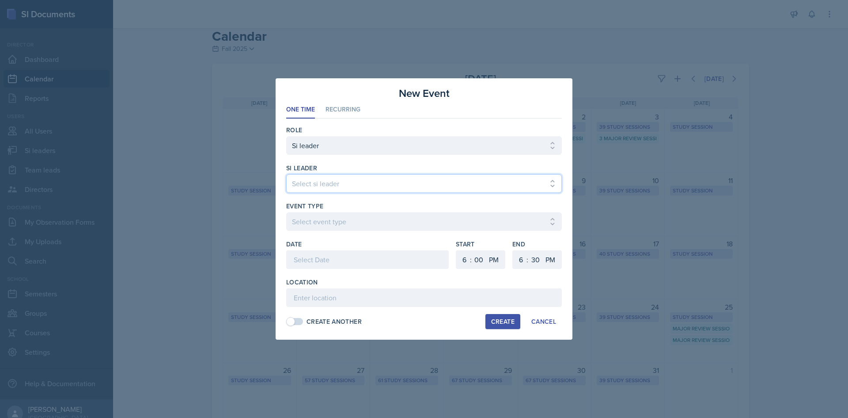
click at [451, 181] on select "Select si leader [PERSON_NAME] [PERSON_NAME] [PERSON_NAME] [PERSON_NAME] [PERSO…" at bounding box center [424, 183] width 276 height 19
select select "3b993c4e-98c9-4244-8f97-02faccecc339"
click at [286, 174] on select "Select si leader [PERSON_NAME] [PERSON_NAME] [PERSON_NAME] [PERSON_NAME] [PERSO…" at bounding box center [424, 183] width 276 height 19
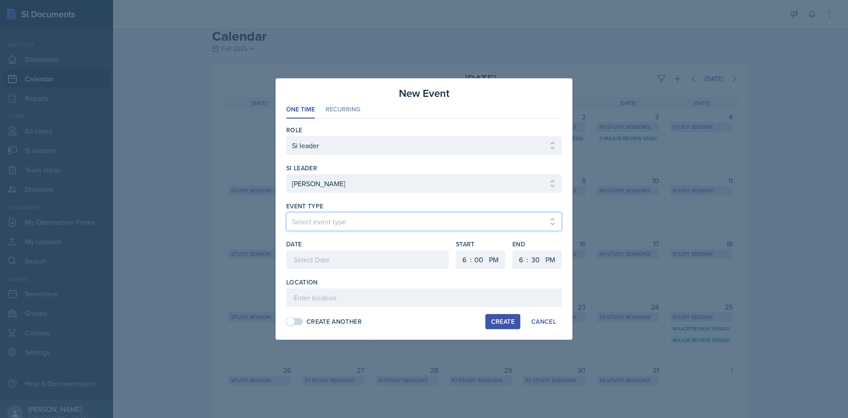
click at [423, 224] on select "Select event type Major Review Session Study Session" at bounding box center [424, 221] width 276 height 19
select select "66bb7cbf-e419-488b-a7ef-f63bc5f9ed04"
click at [286, 212] on select "Select event type Major Review Session Study Session" at bounding box center [424, 221] width 276 height 19
click at [397, 265] on div at bounding box center [367, 259] width 163 height 19
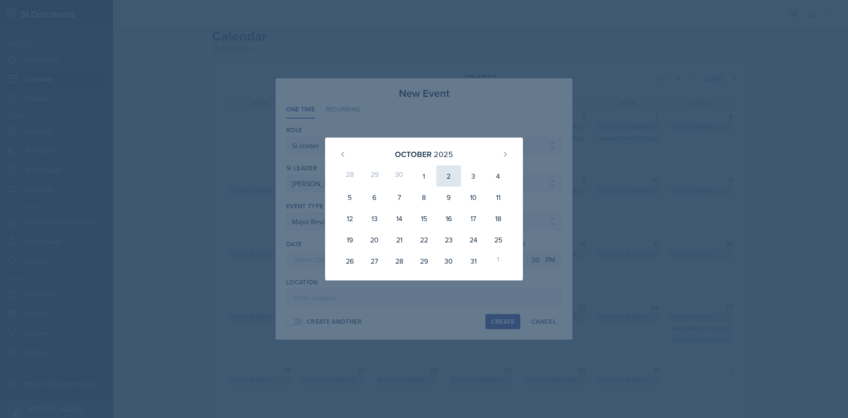
click at [441, 173] on div "2" at bounding box center [449, 175] width 25 height 21
type input "[DATE]"
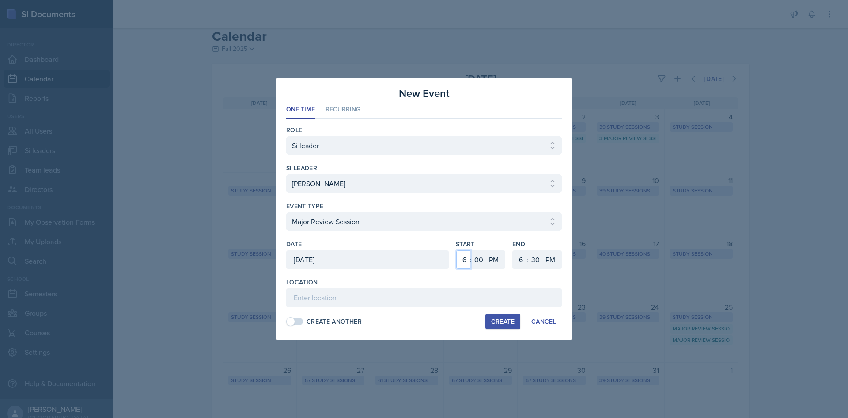
click at [464, 258] on select "1 2 3 4 5 6 7 8 9 10 11 12" at bounding box center [463, 259] width 14 height 19
select select "2"
click at [456, 250] on select "1 2 3 4 5 6 7 8 9 10 11 12" at bounding box center [463, 259] width 14 height 19
click at [520, 258] on select "1 2 3 4 5 6 7 8 9 10 11 12" at bounding box center [520, 259] width 14 height 19
select select "4"
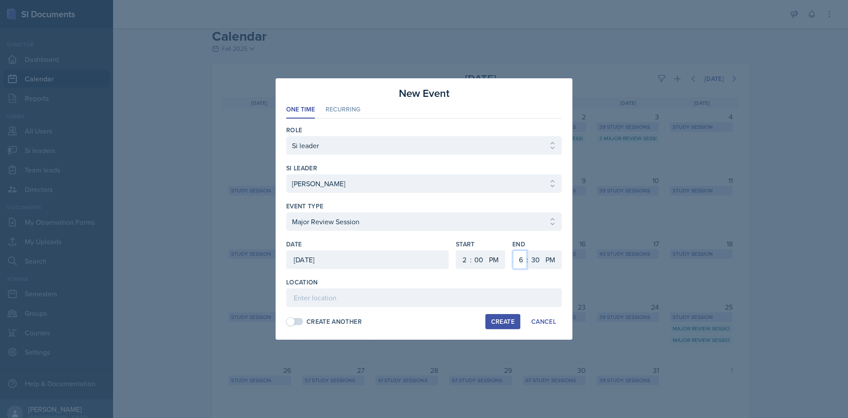
click at [513, 250] on select "1 2 3 4 5 6 7 8 9 10 11 12" at bounding box center [520, 259] width 14 height 19
click at [537, 255] on select "00 05 10 15 20 25 30 35 40 45 50 55" at bounding box center [535, 259] width 14 height 19
select select "0"
click at [528, 250] on select "00 05 10 15 20 25 30 35 40 45 50 55" at bounding box center [535, 259] width 14 height 19
click at [482, 295] on input at bounding box center [424, 297] width 276 height 19
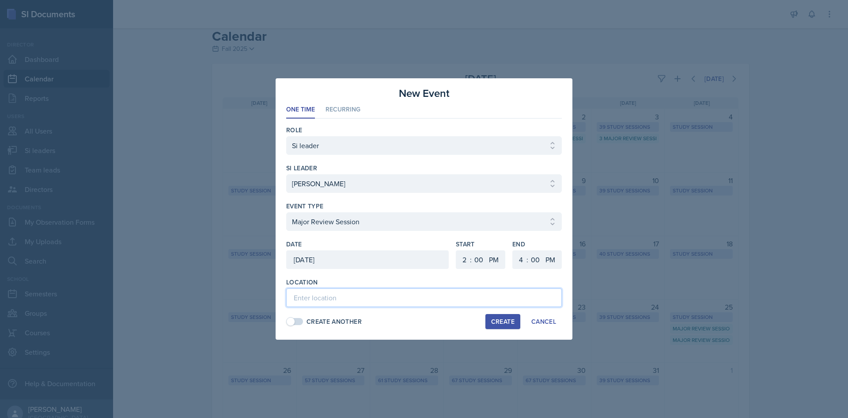
paste input "Math Building (M) 104"
type input "Math Building (M) 104"
click at [499, 321] on div "Create" at bounding box center [502, 321] width 23 height 7
select select
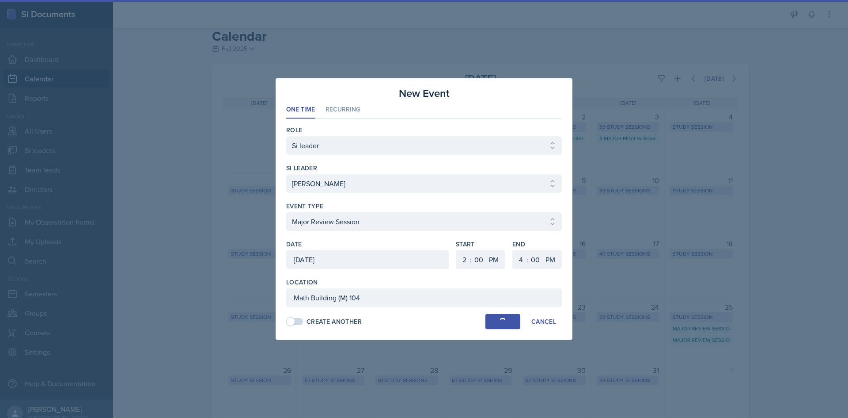
select select "6"
select select "30"
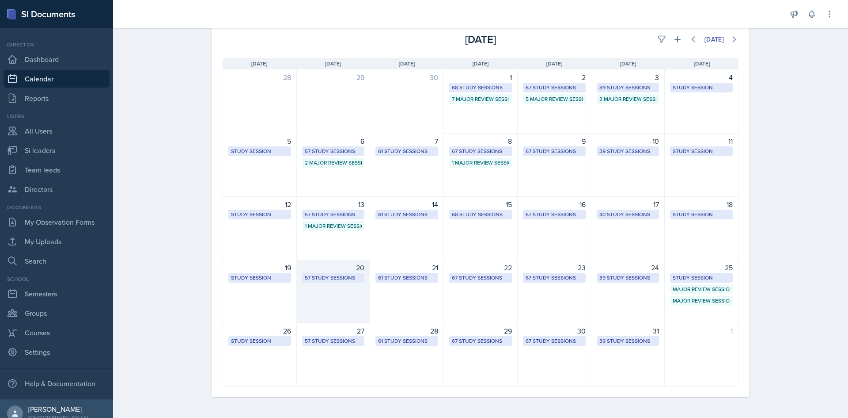
scroll to position [49, 0]
click at [689, 37] on icon at bounding box center [693, 38] width 9 height 9
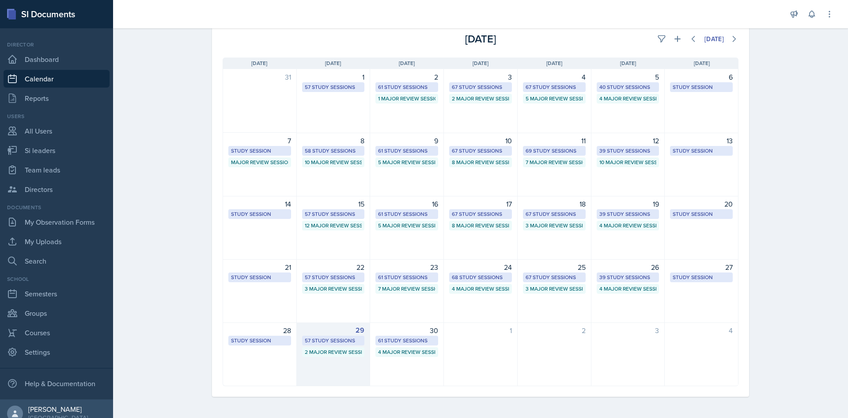
click at [341, 338] on div "57 Study Sessions" at bounding box center [333, 340] width 57 height 8
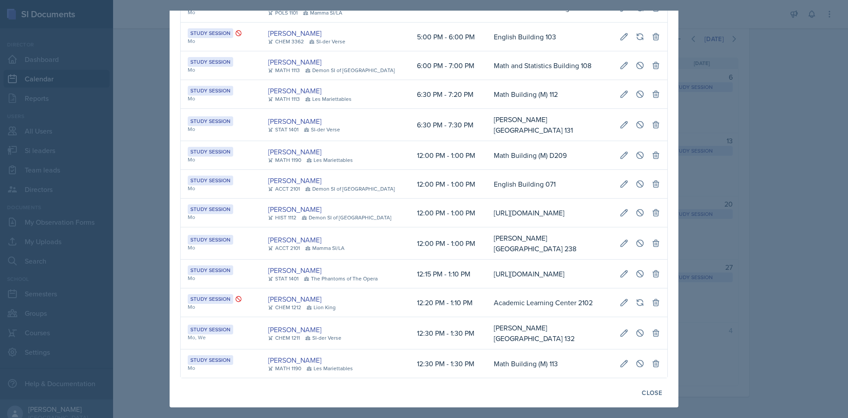
click at [487, 80] on td "Math and Statistics Building 108" at bounding box center [550, 65] width 126 height 29
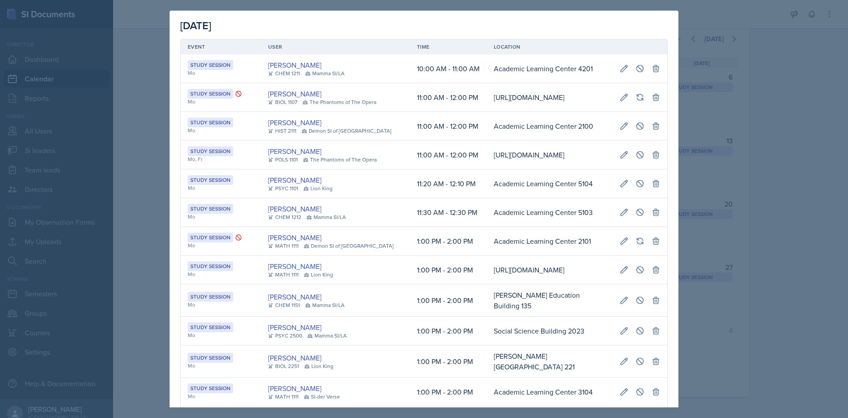
drag, startPoint x: 443, startPoint y: 201, endPoint x: 495, endPoint y: 200, distance: 52.2
click at [495, 169] on tr "Study Session Mo, Fr [PERSON_NAME] POLS 1101 The Phantoms of The Opera 11:00 AM…" at bounding box center [424, 155] width 487 height 29
click at [726, 210] on div at bounding box center [424, 209] width 848 height 418
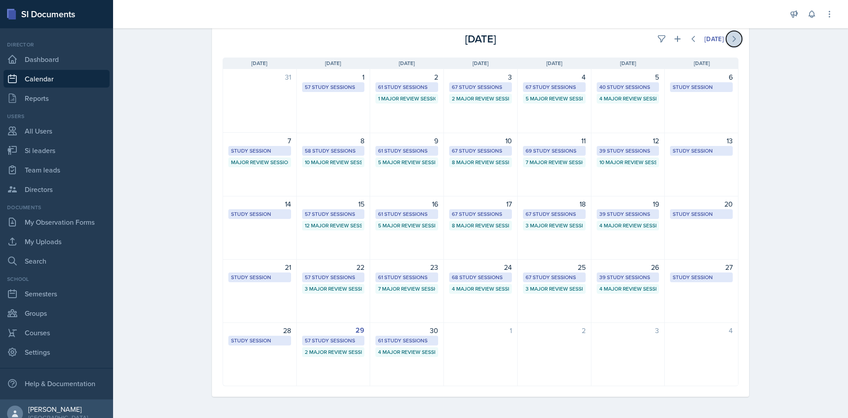
click at [737, 42] on button at bounding box center [734, 39] width 16 height 16
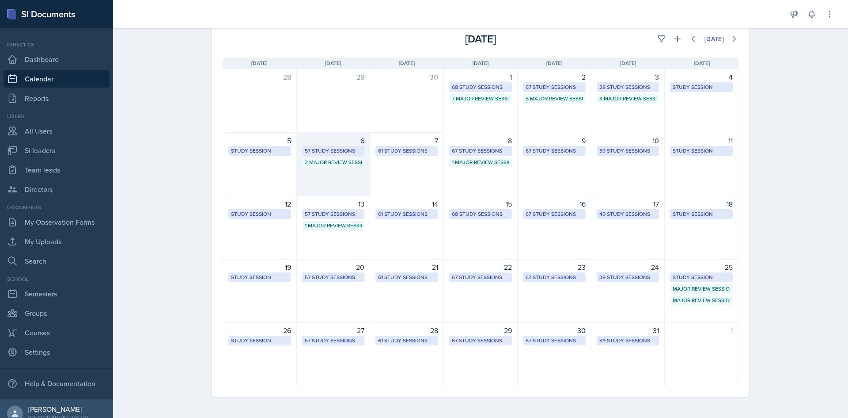
click at [335, 150] on div "57 Study Sessions" at bounding box center [333, 151] width 57 height 8
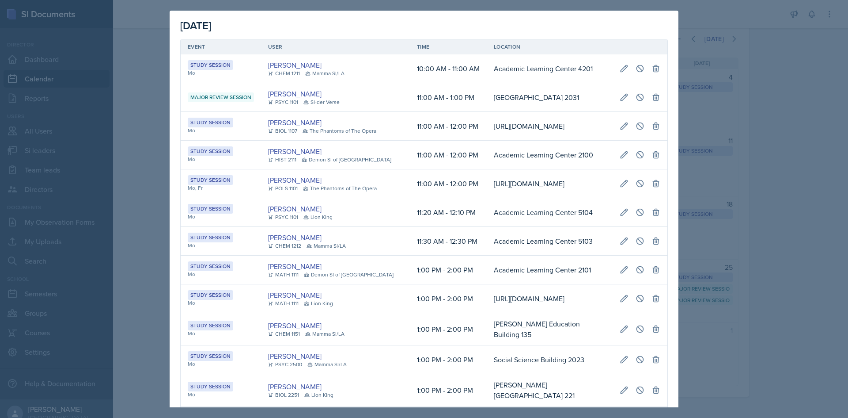
click at [335, 141] on td "[PERSON_NAME] BIOL 1107 The Phantoms of The Opera" at bounding box center [335, 126] width 149 height 29
drag, startPoint x: 465, startPoint y: 229, endPoint x: 654, endPoint y: 228, distance: 189.6
click at [654, 198] on tr "Study Session Mo, Fr [PERSON_NAME] POLS 1101 The Phantoms of The Opera 11:00 AM…" at bounding box center [424, 183] width 487 height 29
click at [603, 198] on td "[URL][DOMAIN_NAME]" at bounding box center [550, 183] width 126 height 29
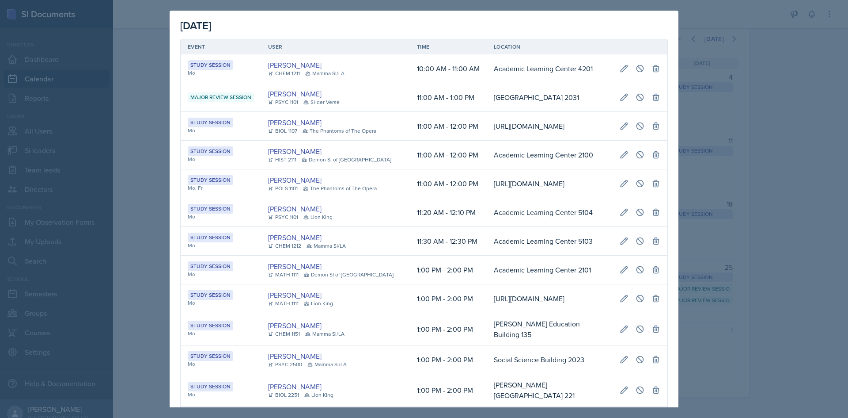
scroll to position [0, 198]
drag, startPoint x: 486, startPoint y: 213, endPoint x: 633, endPoint y: 220, distance: 146.9
click at [634, 198] on tr "Study Session Mo, Fr [PERSON_NAME] POLS 1101 The Phantoms of The Opera 11:00 AM…" at bounding box center [424, 183] width 487 height 29
click at [621, 186] on icon at bounding box center [624, 183] width 7 height 7
select select "11"
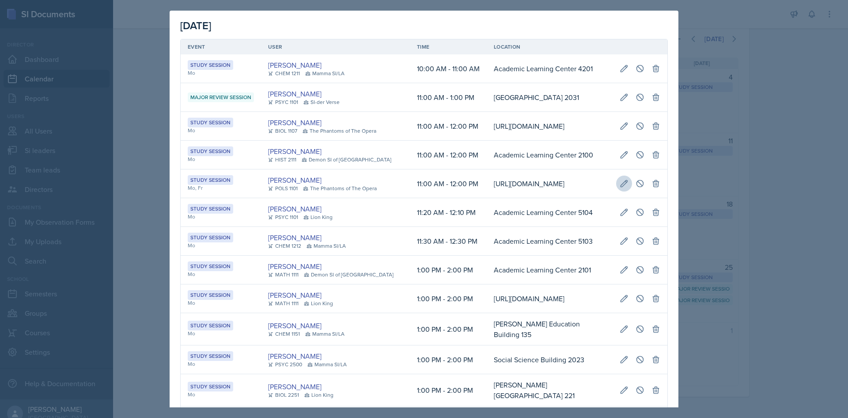
select select "AM"
select select "12"
select select "0"
type input "[URL][DOMAIN_NAME]"
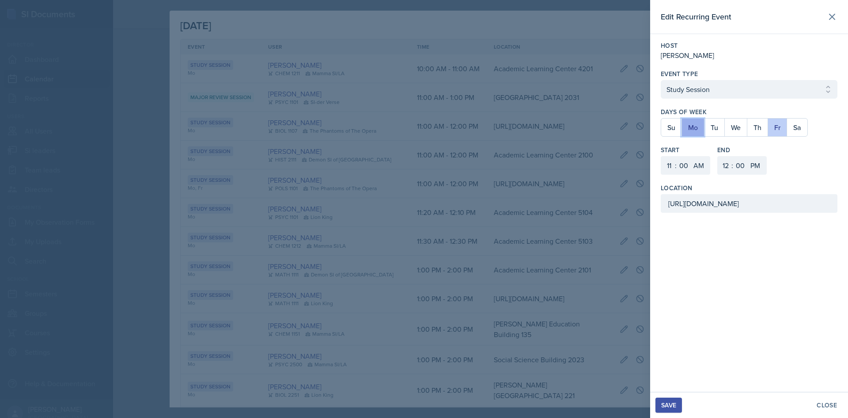
click at [695, 132] on button "Mo" at bounding box center [693, 127] width 23 height 18
click at [778, 125] on button "Fr" at bounding box center [777, 127] width 19 height 18
click at [733, 125] on button "We" at bounding box center [736, 127] width 23 height 18
click at [671, 163] on select "1 2 3 4 5 6 7 8 9 10 11 12" at bounding box center [668, 165] width 14 height 19
select select "7"
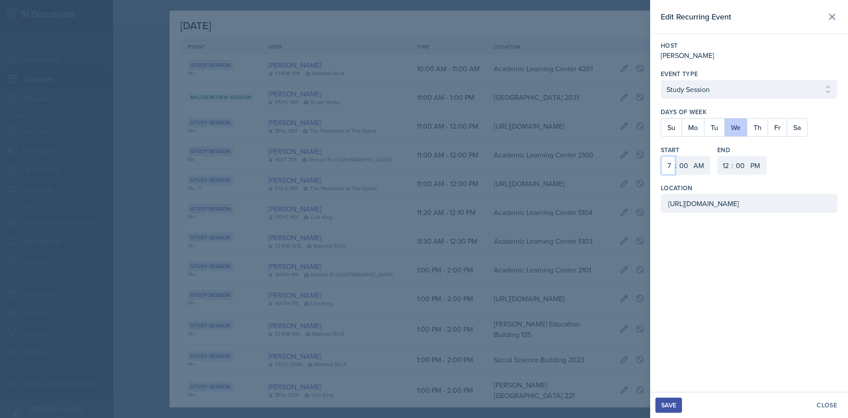
click at [661, 156] on select "1 2 3 4 5 6 7 8 9 10 11 12" at bounding box center [668, 165] width 14 height 19
click at [696, 160] on select "AM PM" at bounding box center [700, 165] width 18 height 19
select select "PM"
click at [691, 156] on select "AM PM" at bounding box center [700, 165] width 18 height 19
click at [725, 163] on select "1 2 3 4 5 6 7 8 9 10 11 12" at bounding box center [725, 165] width 14 height 19
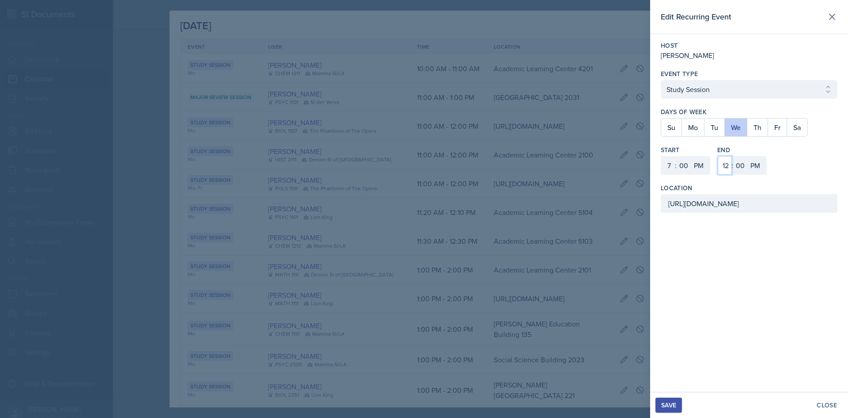
select select "8"
click at [718, 156] on select "1 2 3 4 5 6 7 8 9 10 11 12" at bounding box center [725, 165] width 14 height 19
click at [671, 404] on div "Save" at bounding box center [668, 404] width 15 height 7
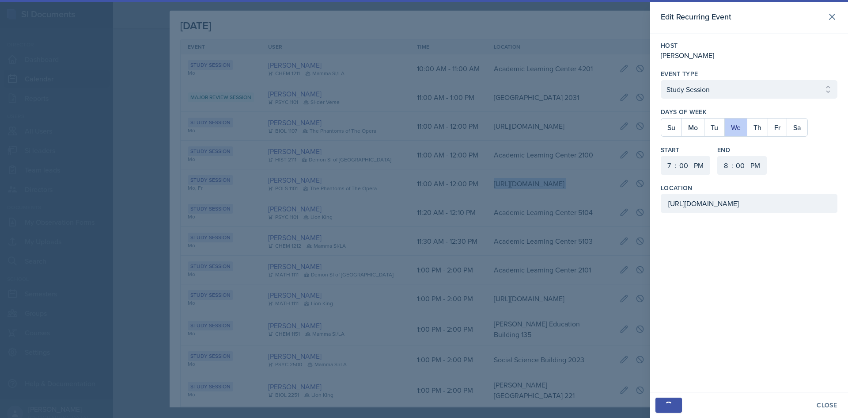
scroll to position [0, 193]
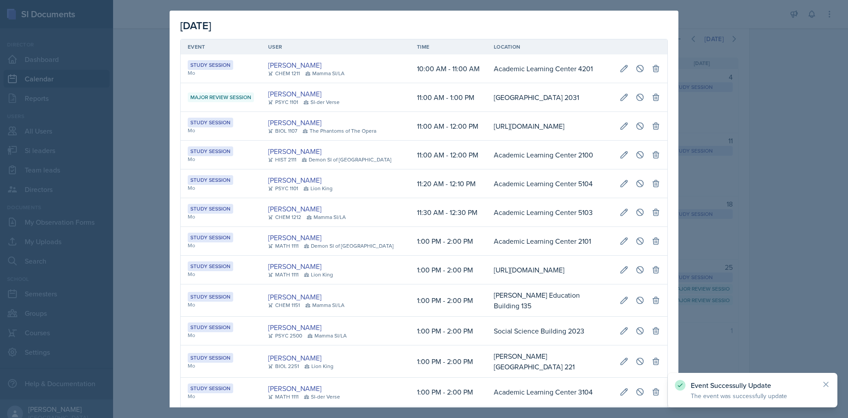
click at [487, 227] on td "Academic Learning Center 5103" at bounding box center [550, 212] width 126 height 29
click at [749, 138] on div at bounding box center [424, 209] width 848 height 418
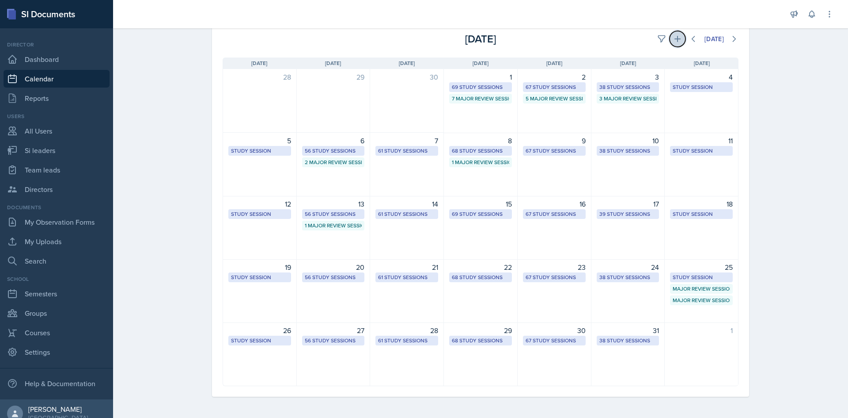
click at [673, 40] on icon at bounding box center [677, 38] width 9 height 9
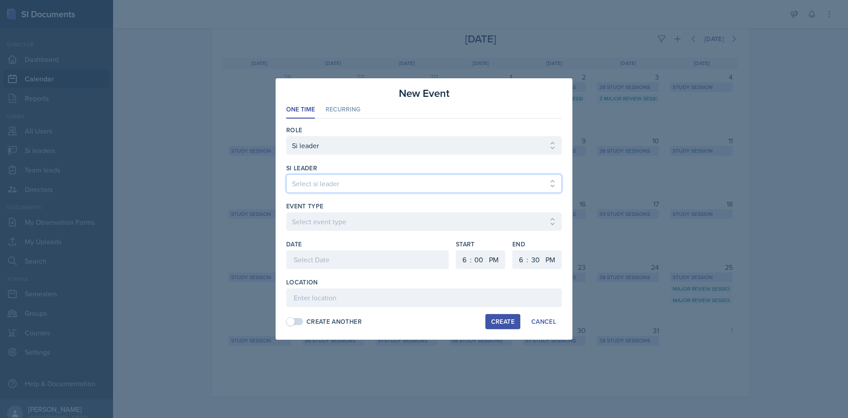
click at [442, 189] on select "Select si leader [PERSON_NAME] [PERSON_NAME] [PERSON_NAME] [PERSON_NAME] [PERSO…" at bounding box center [424, 183] width 276 height 19
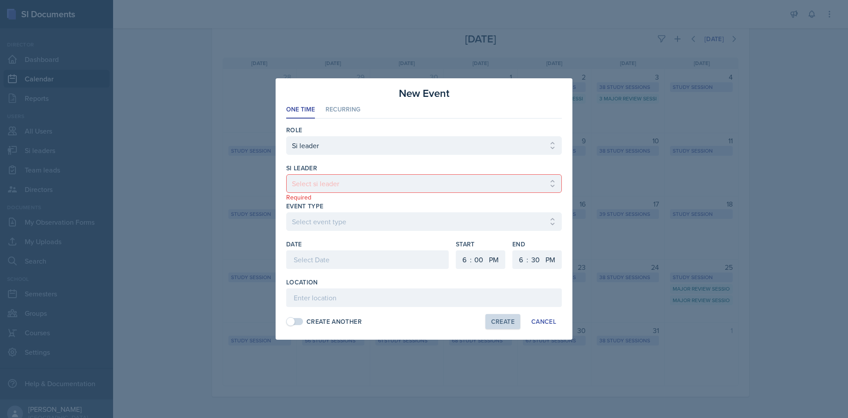
drag, startPoint x: 328, startPoint y: 119, endPoint x: 332, endPoint y: 113, distance: 7.0
click at [329, 118] on div "Role Select Role Si leader Team lead Director si leader Select si leader [PERSO…" at bounding box center [424, 225] width 276 height 214
click at [332, 113] on li "Recurring" at bounding box center [343, 109] width 35 height 17
click at [324, 173] on div "si leader Select si leader [PERSON_NAME] [PERSON_NAME] [PERSON_NAME] [PERSON_NA…" at bounding box center [424, 182] width 276 height 38
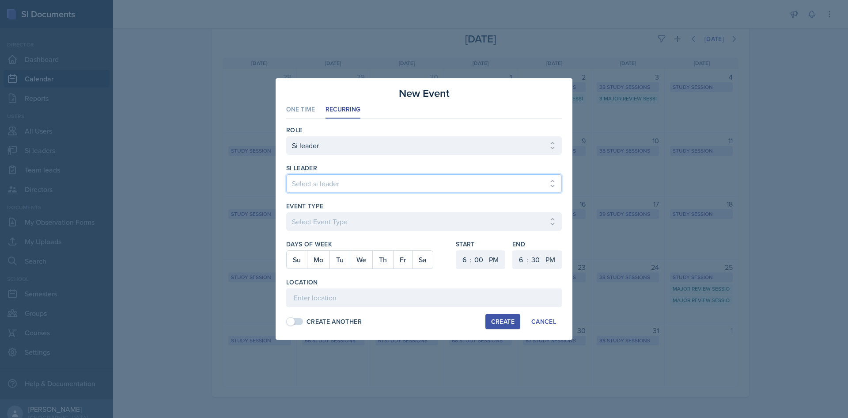
click at [323, 179] on select "Select si leader [PERSON_NAME] [PERSON_NAME] [PERSON_NAME] [PERSON_NAME] [PERSO…" at bounding box center [424, 183] width 276 height 19
select select "cfd8b66d-3967-4c3e-81c1-5a65b6272424"
click at [286, 174] on select "Select si leader [PERSON_NAME] [PERSON_NAME] [PERSON_NAME] [PERSON_NAME] [PERSO…" at bounding box center [424, 183] width 276 height 19
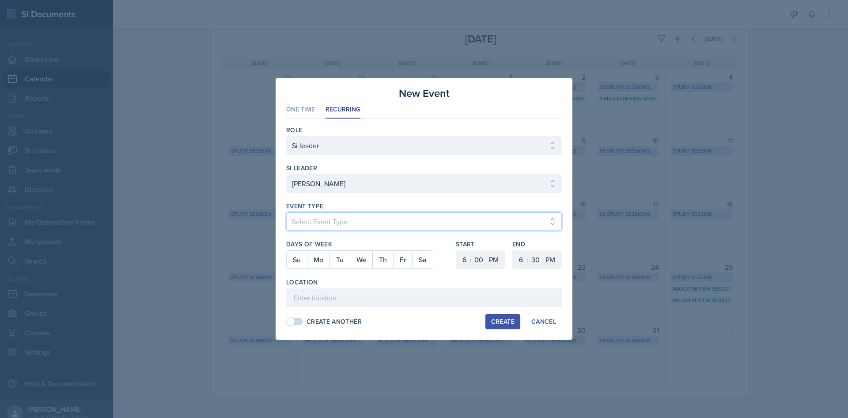
click at [322, 217] on select "Select Event Type Major Review Session Study Session" at bounding box center [424, 221] width 276 height 19
select select "d66089cd-5ee7-4f89-a345-f1bdd1643066"
click at [286, 212] on select "Select Event Type Major Review Session Study Session" at bounding box center [424, 221] width 276 height 19
click at [397, 259] on button "Fr" at bounding box center [402, 260] width 19 height 18
click at [523, 267] on select "1 2 3 4 5 6 7 8 9 10 11 12" at bounding box center [520, 259] width 14 height 19
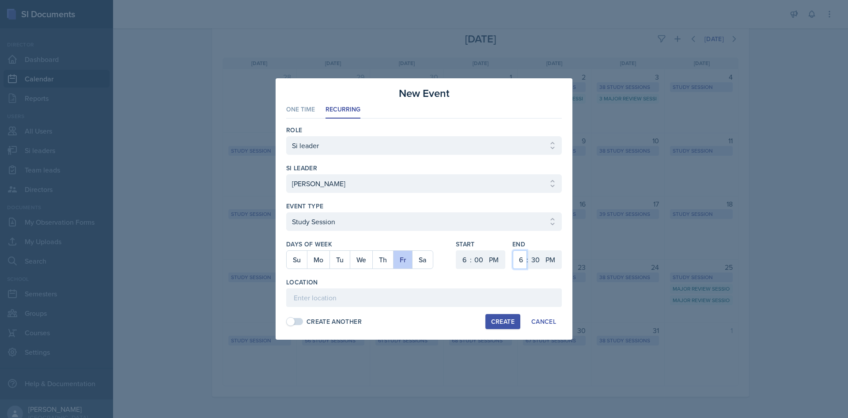
select select "7"
click at [513, 250] on select "1 2 3 4 5 6 7 8 9 10 11 12" at bounding box center [520, 259] width 14 height 19
drag, startPoint x: 538, startPoint y: 260, endPoint x: 538, endPoint y: 253, distance: 7.1
click at [538, 260] on select "00 05 10 15 20 25 30 35 40 45 50 55" at bounding box center [535, 259] width 14 height 19
select select "0"
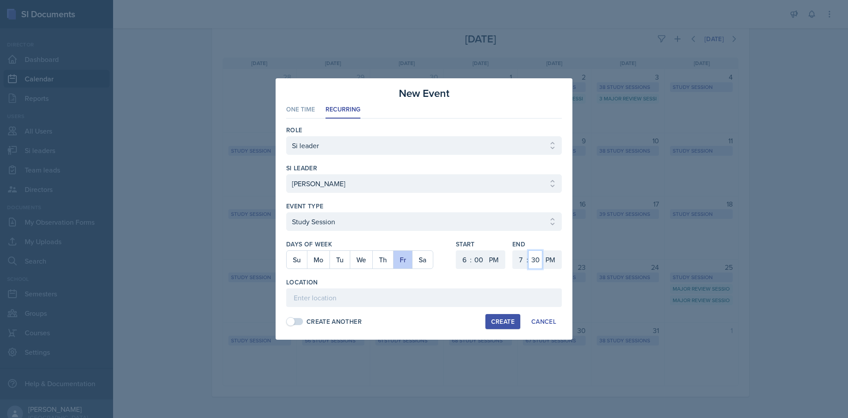
click at [528, 250] on select "00 05 10 15 20 25 30 35 40 45 50 55" at bounding box center [535, 259] width 14 height 19
click at [410, 302] on input at bounding box center [424, 297] width 276 height 19
paste input "[URL][DOMAIN_NAME]"
type input "[URL][DOMAIN_NAME]"
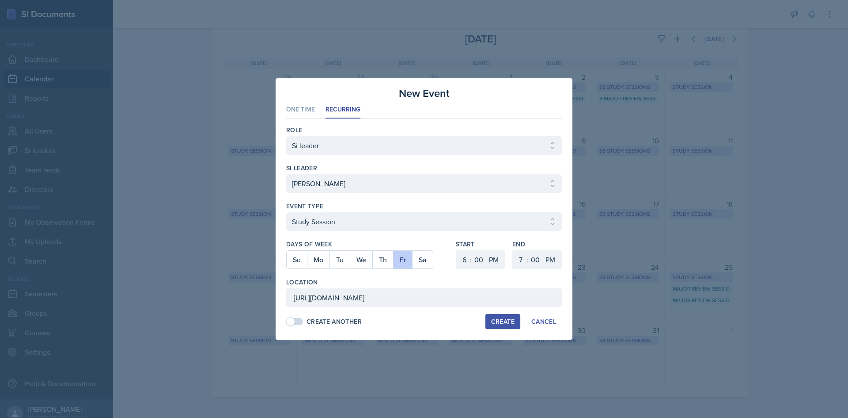
scroll to position [0, 0]
click at [499, 321] on div "Create" at bounding box center [502, 321] width 23 height 7
select select
select select "6"
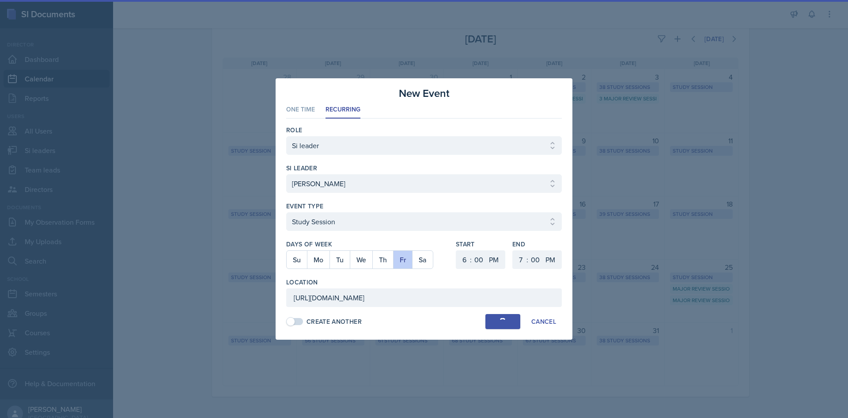
select select "30"
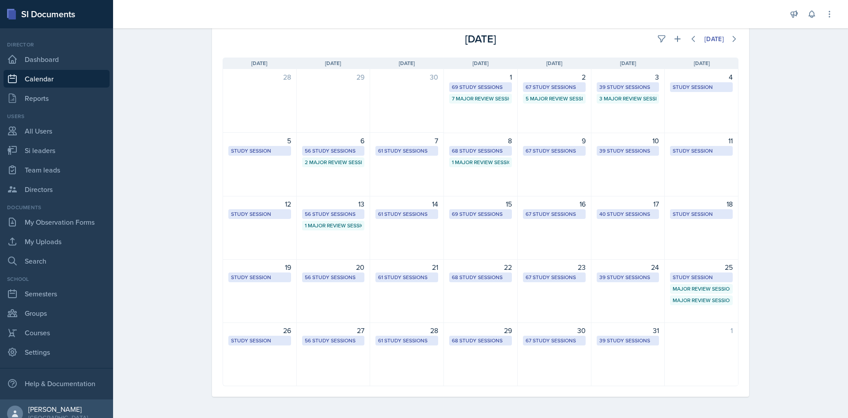
click at [789, 77] on div "Calendar Fall 2025 Fall 2025 Summer 2025 Spring 2025 Fall 2024 Summer 2024 Spri…" at bounding box center [480, 199] width 735 height 438
click at [670, 43] on button at bounding box center [678, 39] width 16 height 16
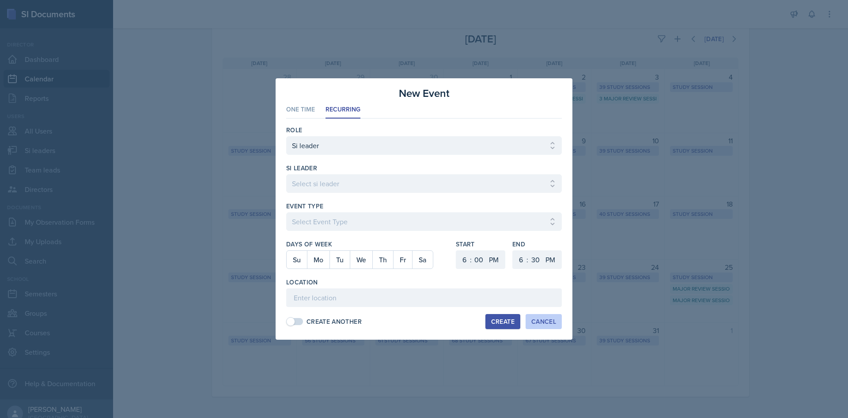
click at [533, 315] on button "Cancel" at bounding box center [544, 321] width 36 height 15
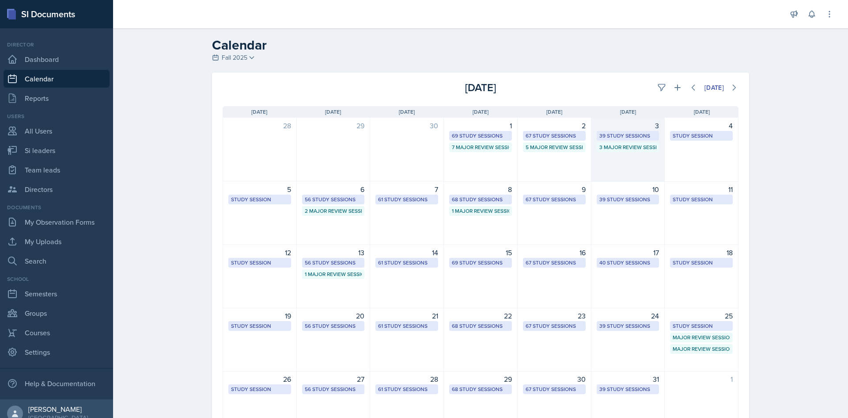
click at [616, 134] on div "39 Study Sessions" at bounding box center [628, 136] width 57 height 8
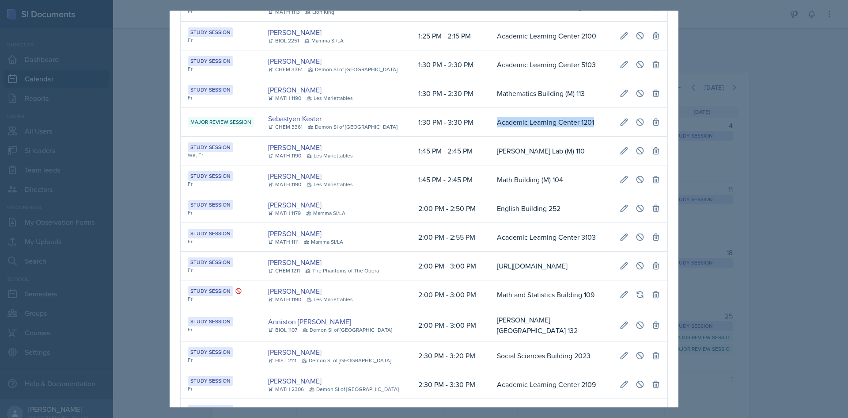
scroll to position [0, 202]
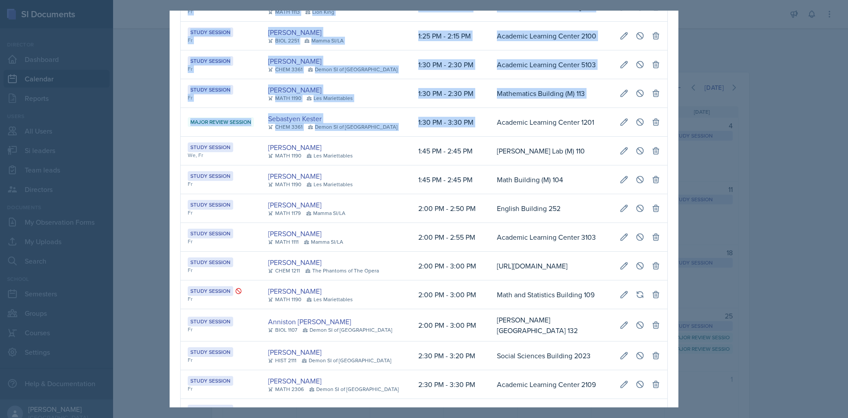
drag, startPoint x: 480, startPoint y: 166, endPoint x: 691, endPoint y: 163, distance: 211.2
click at [698, 163] on div "[DATE] Event User Time Location Study Session We, Fr [PERSON_NAME] MATH 1113 SI…" at bounding box center [424, 209] width 848 height 418
click at [620, 126] on icon at bounding box center [624, 122] width 9 height 9
type input "[DATE]"
select select "1"
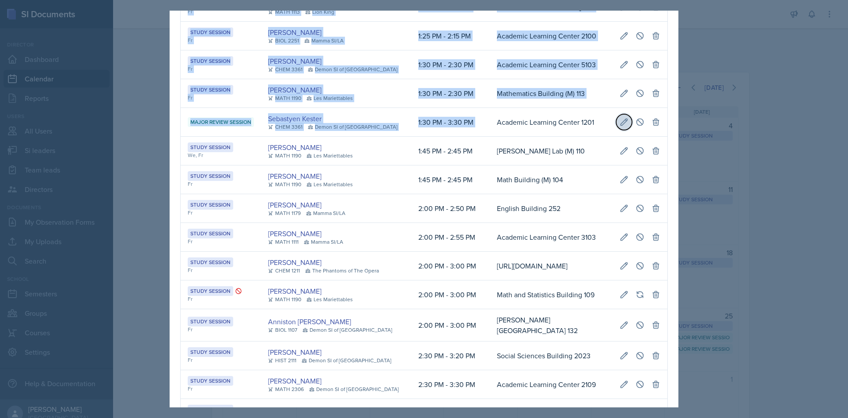
select select "30"
select select "3"
type input "Academic Learning Center 1201"
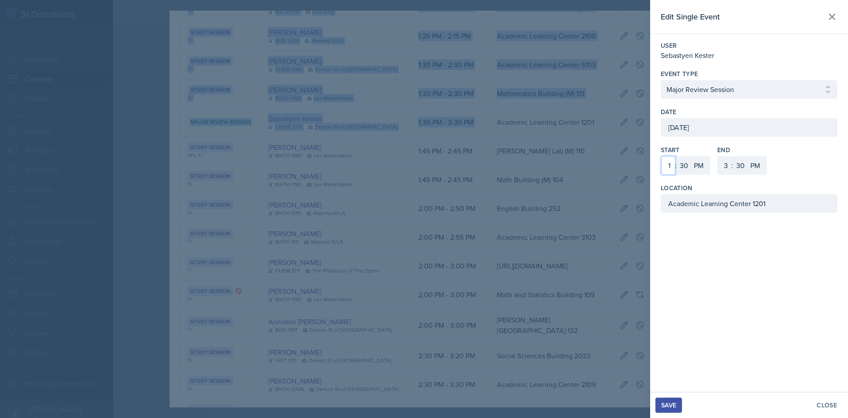
click at [666, 163] on select "1 2 3 4 5 6 7 8 9 10 11 12" at bounding box center [668, 165] width 14 height 19
select select "2"
click at [661, 156] on select "1 2 3 4 5 6 7 8 9 10 11 12" at bounding box center [668, 165] width 14 height 19
click at [688, 166] on select "00 05 10 15 20 25 30 35 40 45 50 55" at bounding box center [684, 165] width 14 height 19
select select "0"
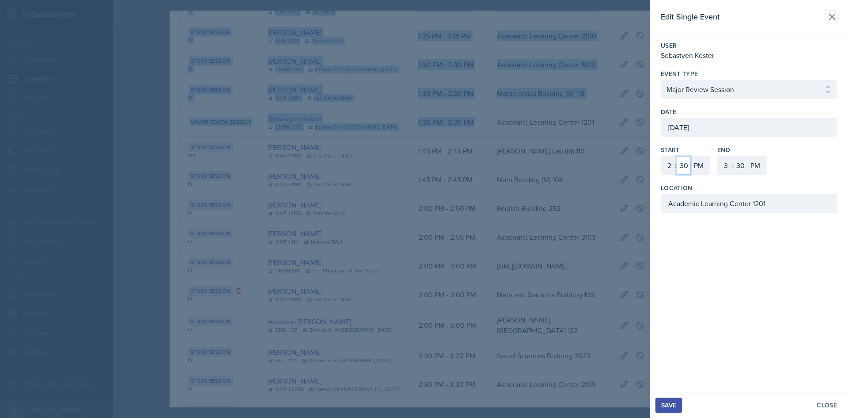
click at [677, 156] on select "00 05 10 15 20 25 30 35 40 45 50 55" at bounding box center [684, 165] width 14 height 19
click at [725, 168] on select "1 2 3 4 5 6 7 8 9 10 11 12" at bounding box center [725, 165] width 14 height 19
select select "4"
click at [718, 156] on select "1 2 3 4 5 6 7 8 9 10 11 12" at bounding box center [725, 165] width 14 height 19
click at [741, 167] on select "00 05 10 15 20 25 30 35 40 45 50 55" at bounding box center [740, 165] width 14 height 19
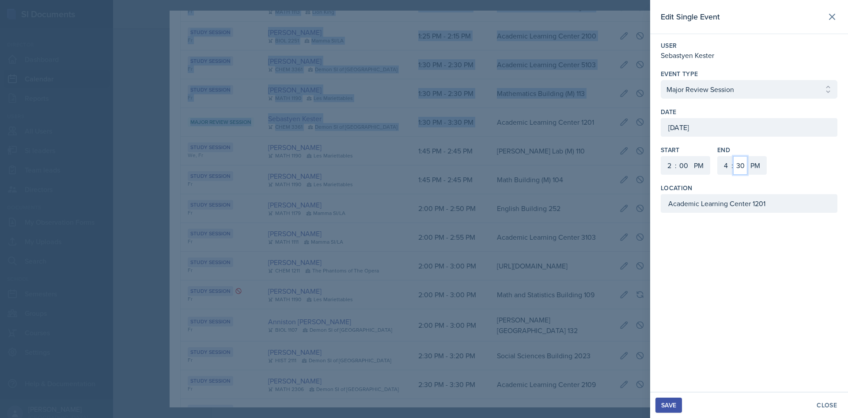
select select "0"
click at [733, 156] on select "00 05 10 15 20 25 30 35 40 45 50 55" at bounding box center [740, 165] width 14 height 19
click at [676, 403] on div "Save" at bounding box center [668, 404] width 15 height 7
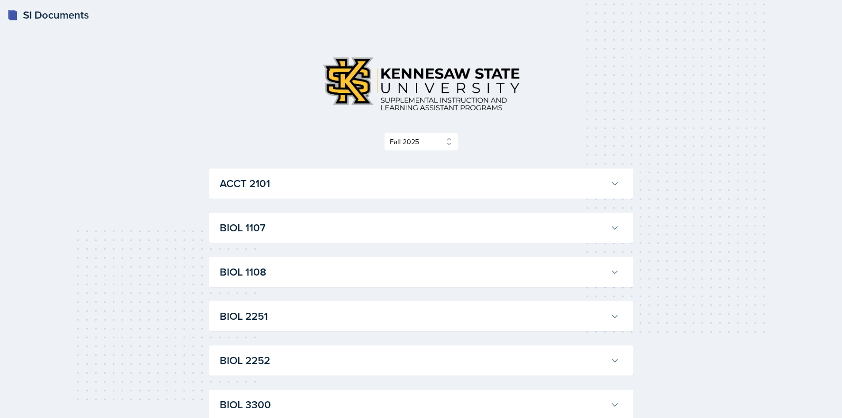
select select "2bed604d-1099-4043-b1bc-2365e8740244"
